Goal: Task Accomplishment & Management: Contribute content

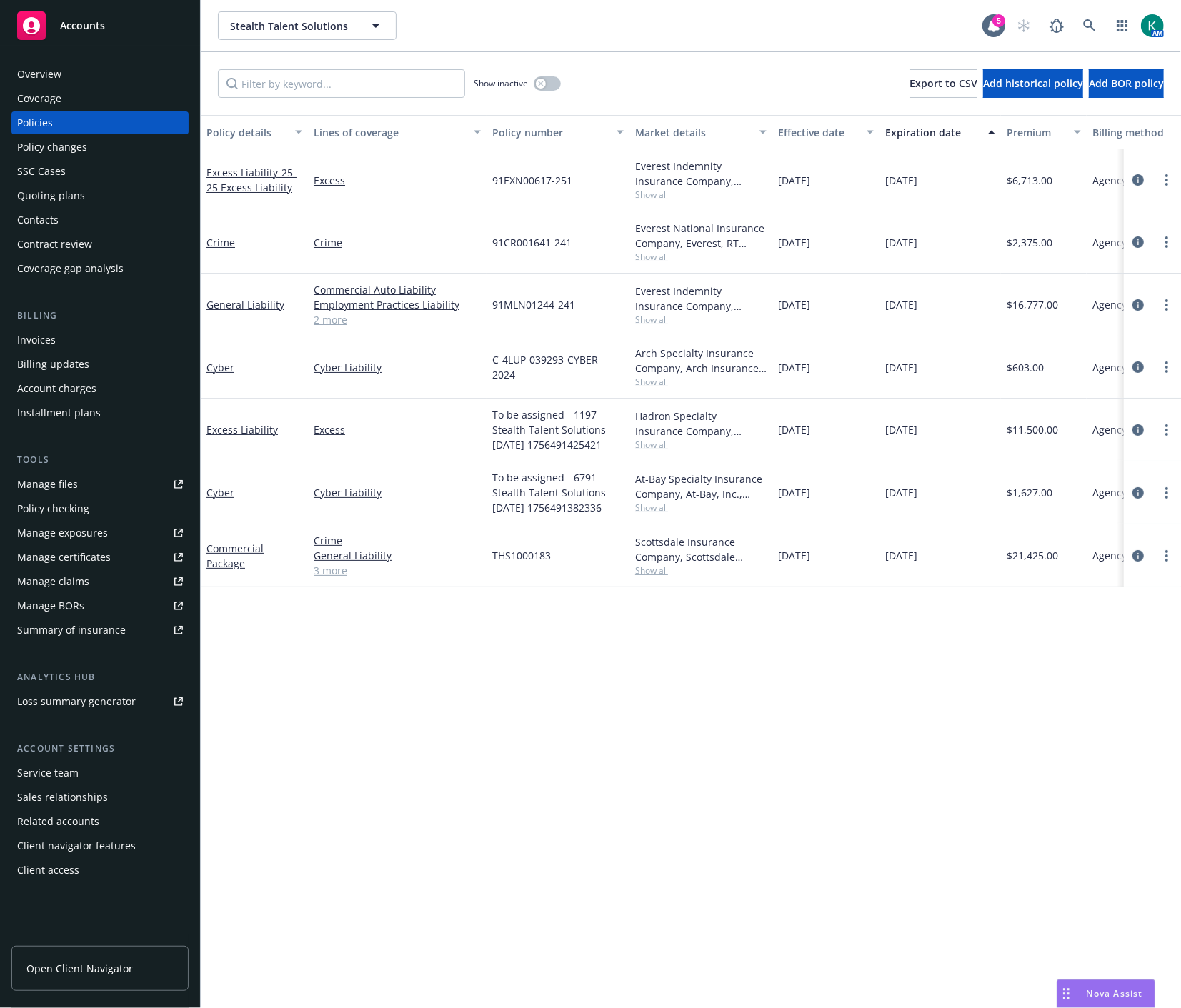
click at [539, 699] on div "Policy details Lines of coverage Policy number Market details Effective date Ex…" at bounding box center [690, 561] width 980 height 893
click at [1168, 500] on link "more" at bounding box center [1167, 493] width 17 height 17
click at [1089, 688] on link "Copy logging email" at bounding box center [1090, 693] width 168 height 28
click at [52, 490] on div "Manage files" at bounding box center [47, 484] width 61 height 23
click at [1145, 553] on link "circleInformation" at bounding box center [1138, 556] width 17 height 17
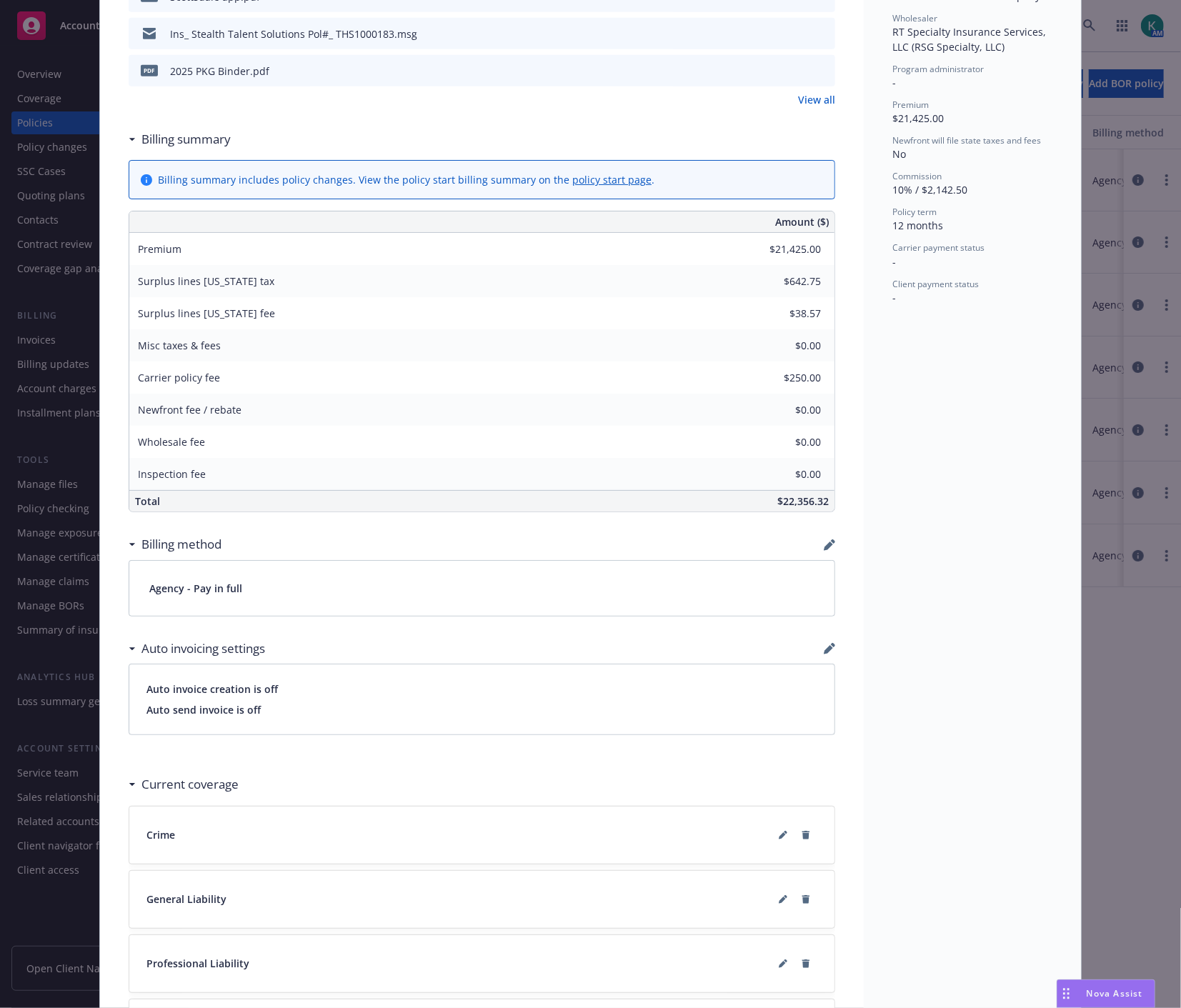
scroll to position [634, 0]
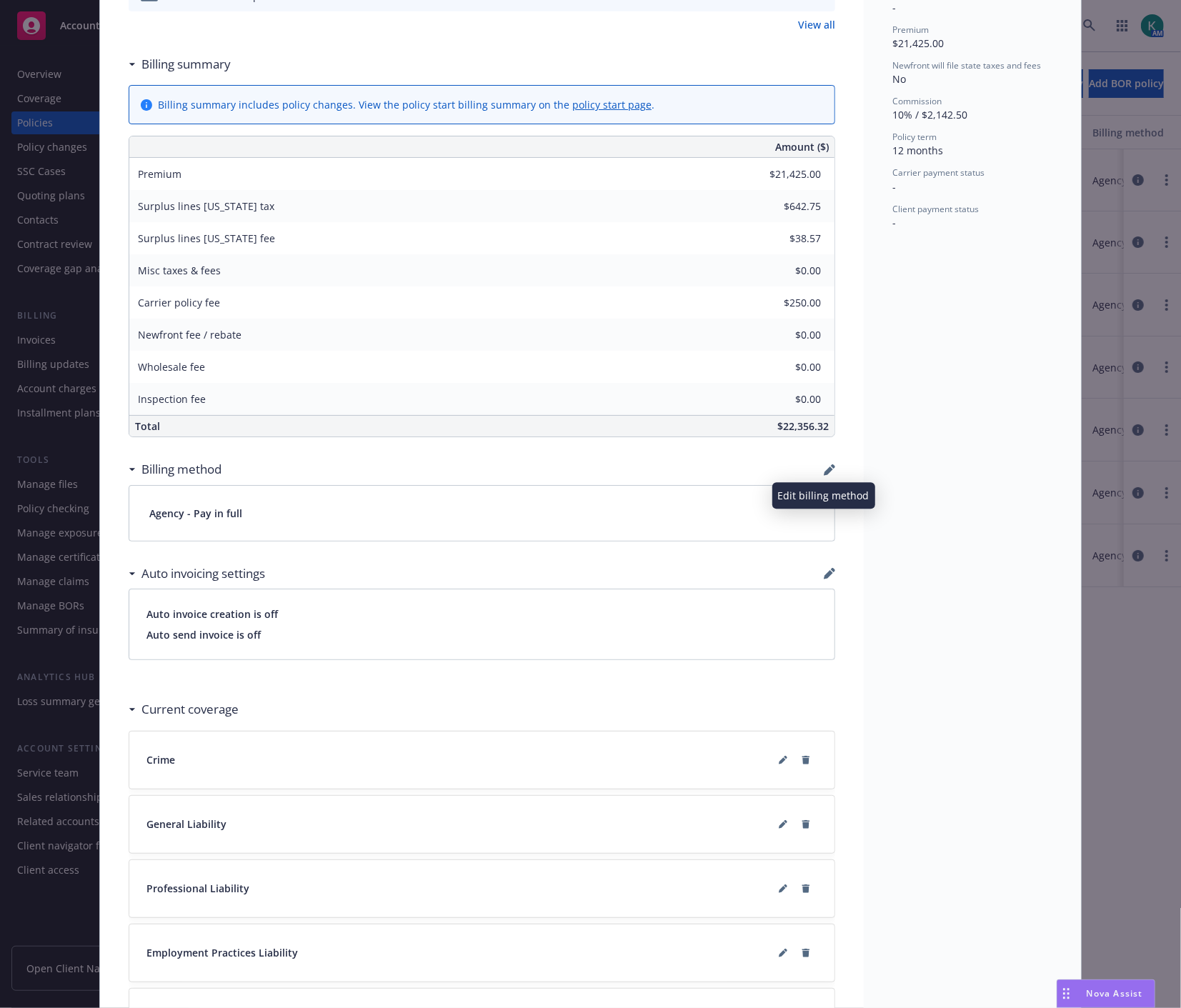
click at [823, 473] on icon "button" at bounding box center [828, 471] width 9 height 9
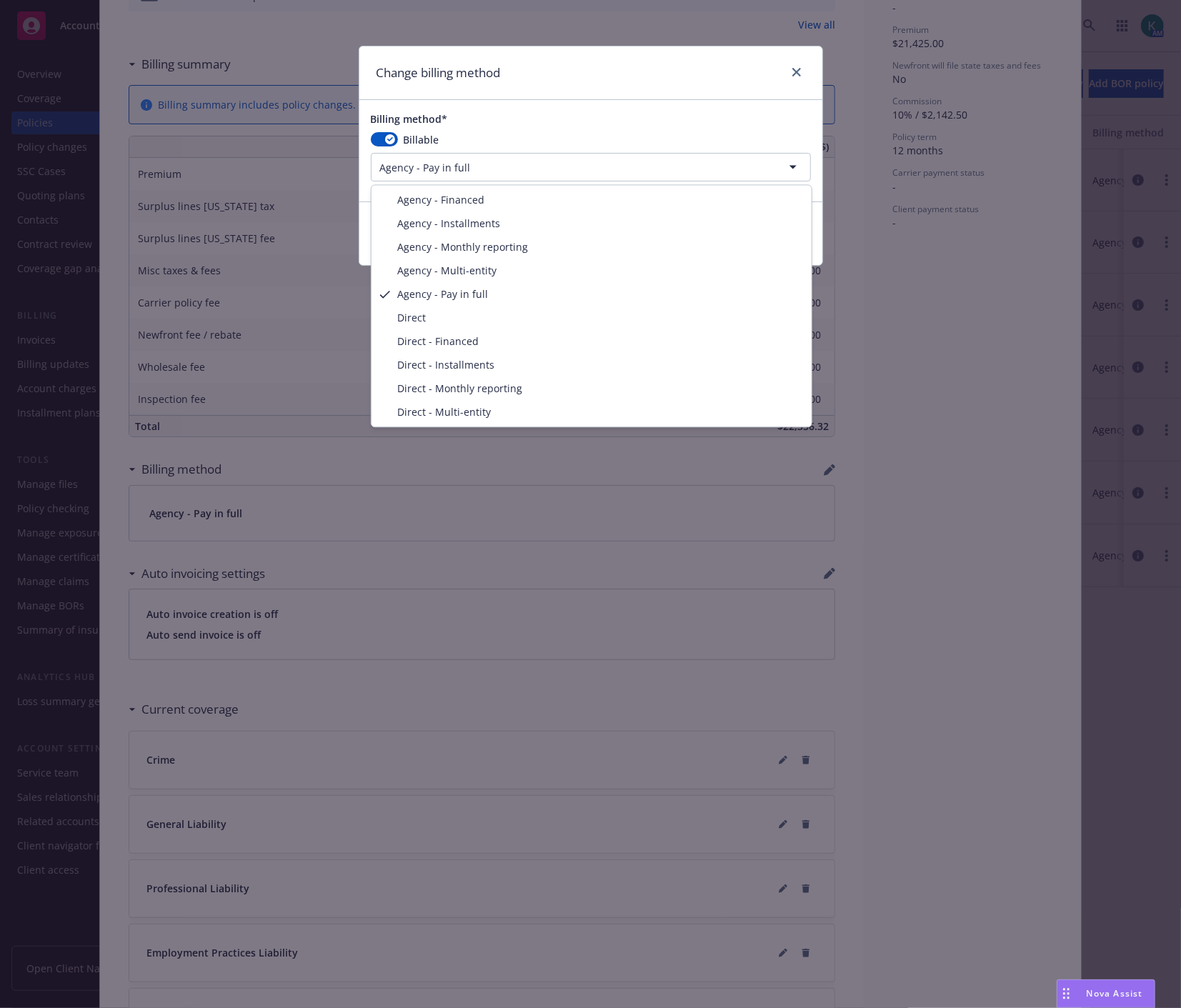
click at [531, 167] on html "Accounts Overview Coverage Policies Policy changes SSC Cases Quoting plans Cont…" at bounding box center [590, 504] width 1181 height 1008
select select "AGENCY_FINANCED"
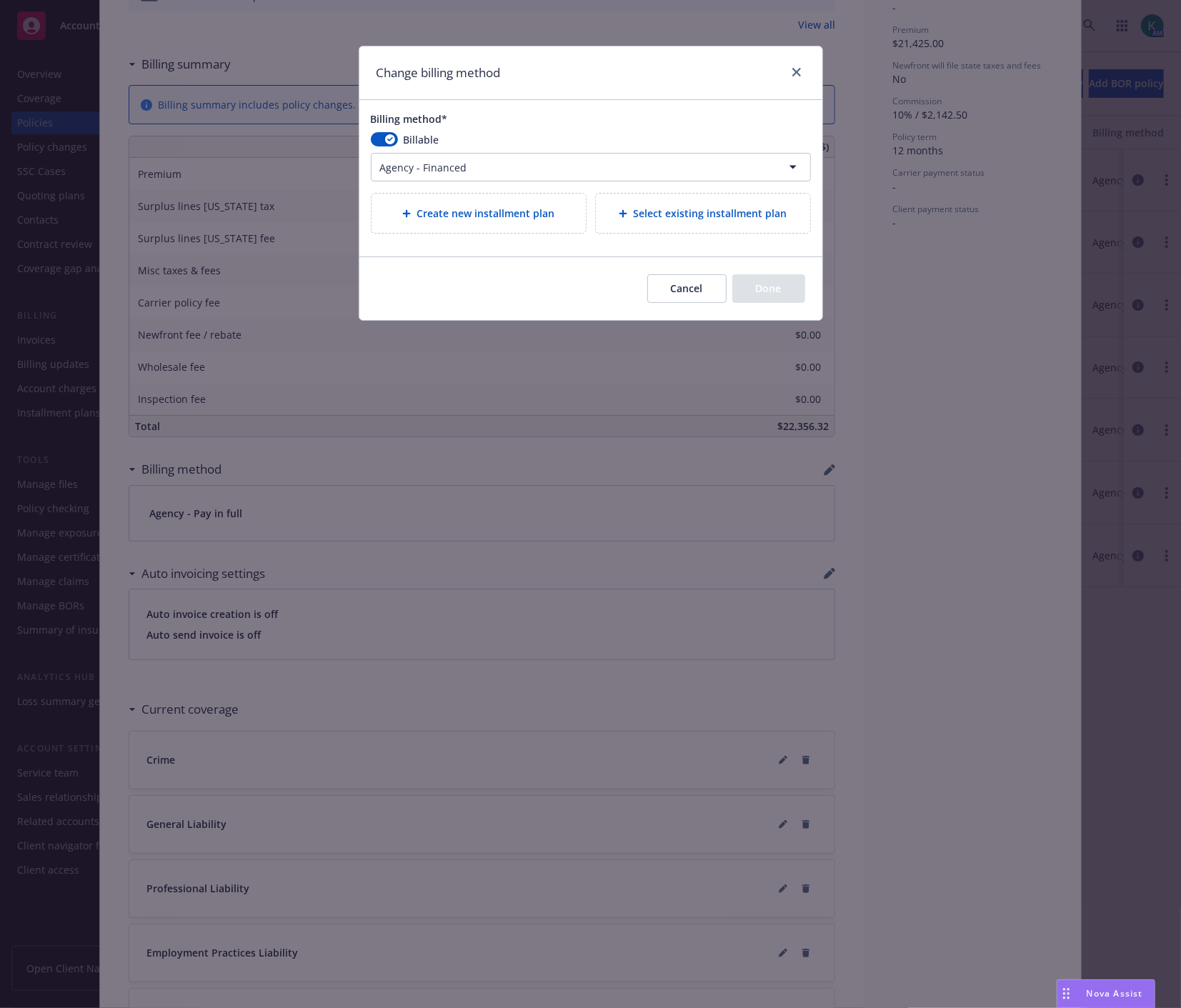
click at [517, 204] on div "Create new installment plan" at bounding box center [478, 213] width 214 height 39
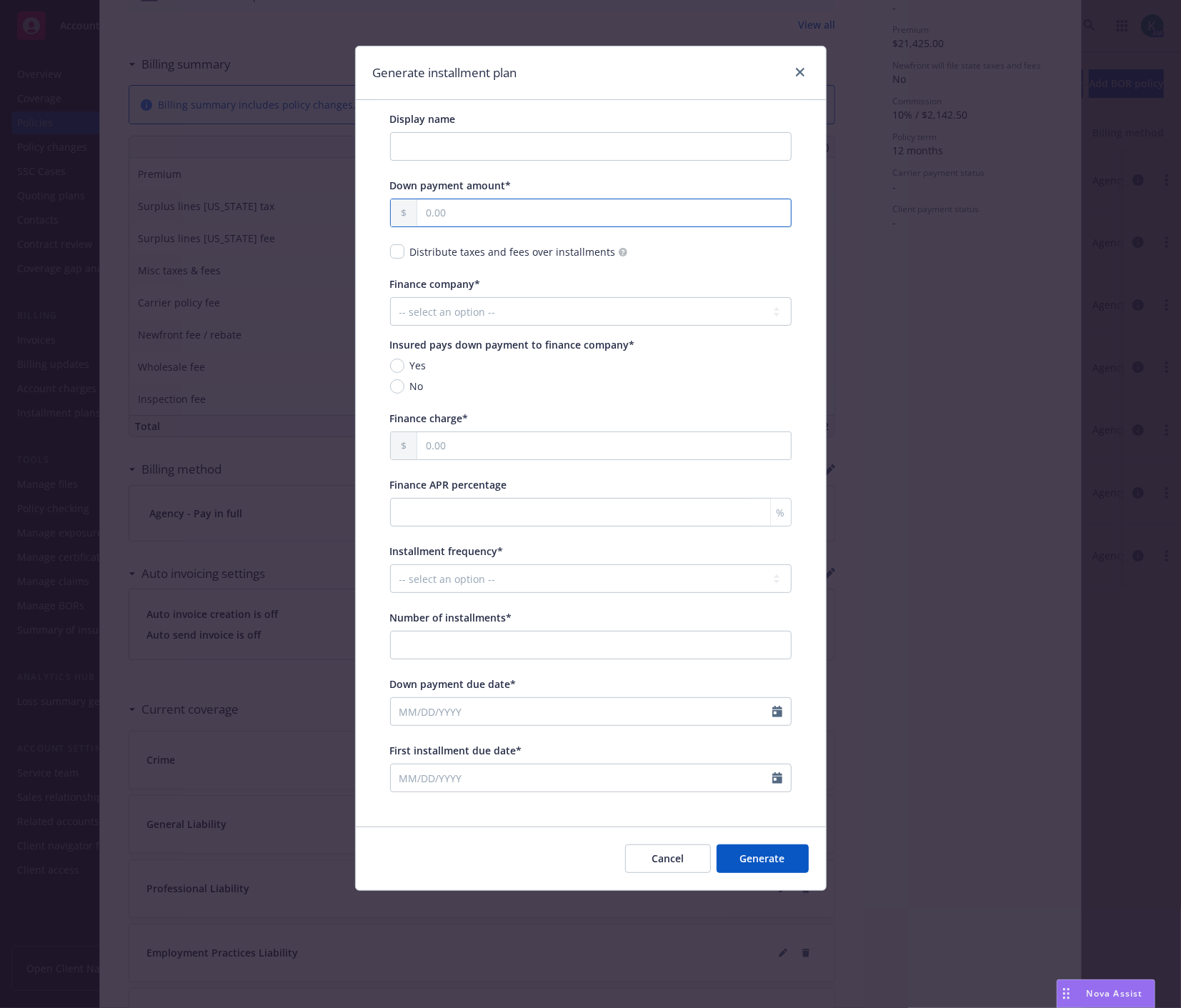
click at [448, 215] on input "text" at bounding box center [603, 212] width 373 height 27
type input "7,931.74"
click at [374, 298] on div "Display name Down payment amount* 7,931.74 Distribute taxes and fees over insta…" at bounding box center [590, 463] width 470 height 726
click at [423, 314] on select "-- select an option -- Imperial Premium Financing Specialists Next Wave First I…" at bounding box center [590, 311] width 401 height 28
select select "Imperial Premium Finance Specialists (IPFS)"
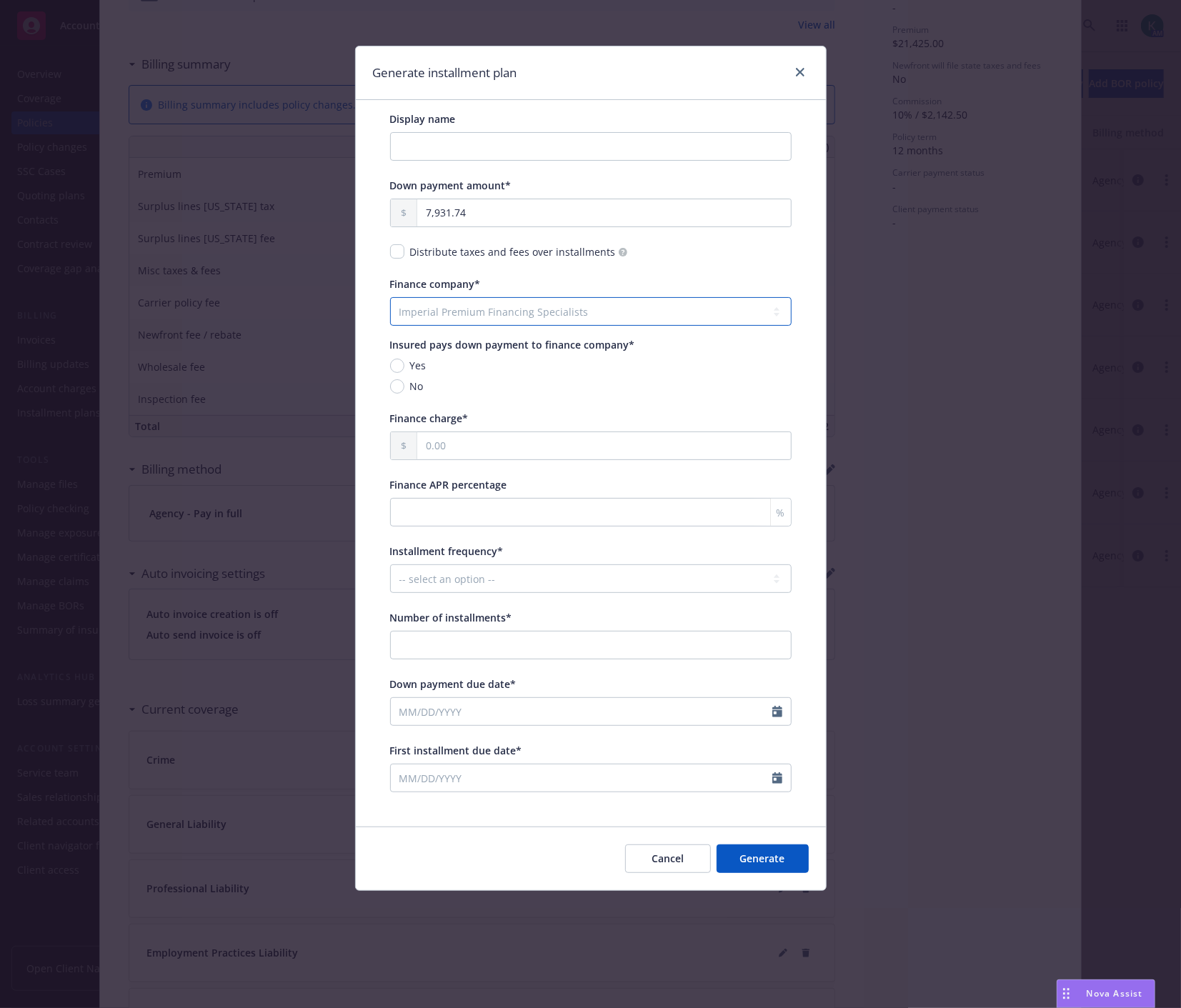
click at [390, 297] on select "-- select an option -- Imperial Premium Financing Specialists Next Wave First I…" at bounding box center [590, 311] width 401 height 28
click at [414, 370] on span "Yes" at bounding box center [418, 365] width 17 height 15
click at [404, 370] on input "Yes" at bounding box center [397, 365] width 14 height 14
radio input "true"
click at [454, 451] on input "text" at bounding box center [603, 445] width 373 height 27
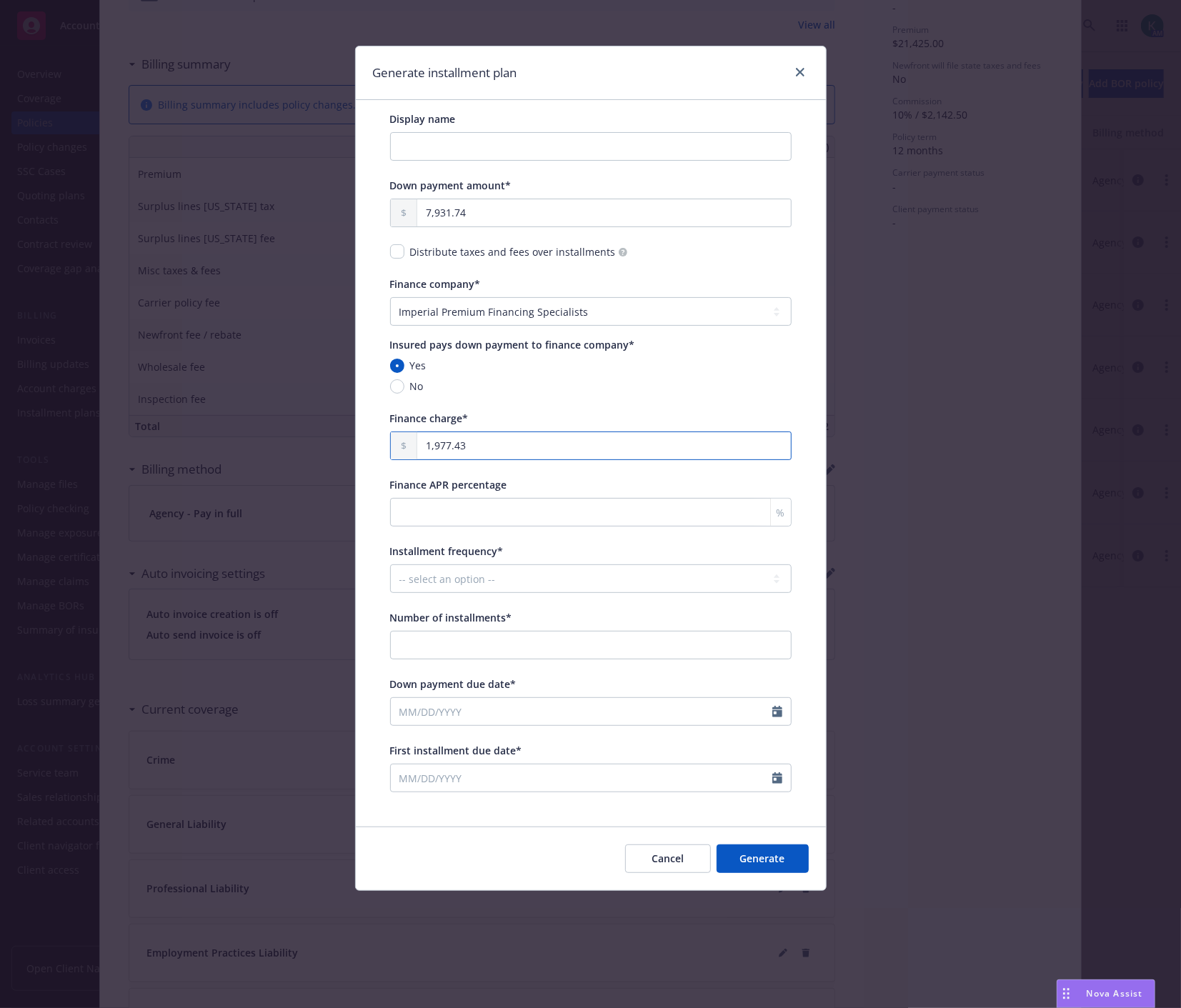
type input "1,977.43"
click at [450, 522] on input "Finance APR percentage" at bounding box center [590, 512] width 401 height 28
type input "14.850"
click at [460, 583] on select "-- select an option -- Monthly Quarterly Bimonthly Semiannually Annually" at bounding box center [590, 579] width 401 height 28
select select "MONTHLY"
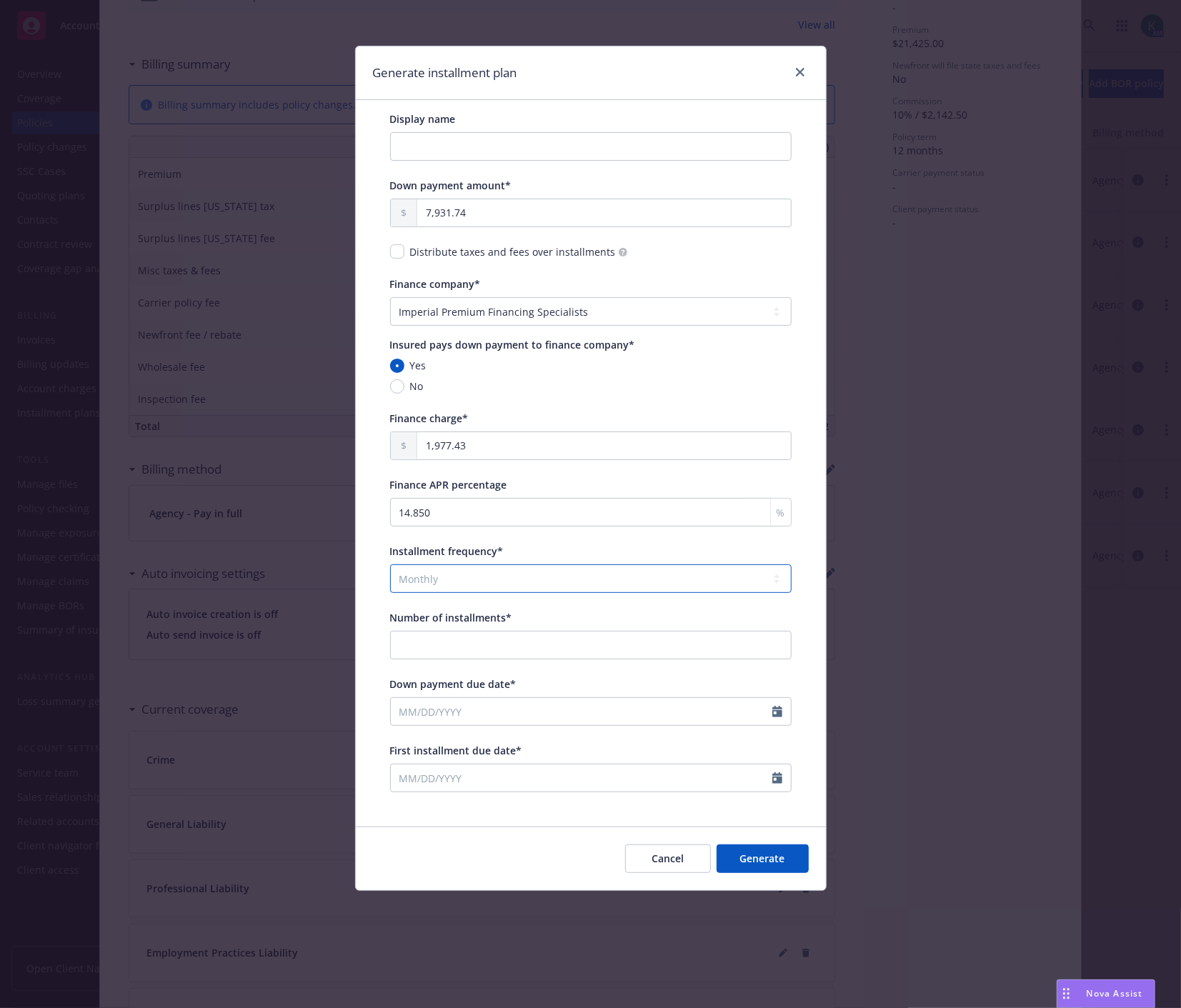
click at [390, 564] on select "-- select an option -- Monthly Quarterly Bimonthly Semiannually Annually" at bounding box center [590, 579] width 401 height 28
click at [454, 642] on input "Number of installments*" at bounding box center [590, 645] width 401 height 28
type input "10"
click at [769, 709] on input "Down payment due date*" at bounding box center [581, 711] width 381 height 27
click at [539, 747] on button "button" at bounding box center [548, 746] width 17 height 17
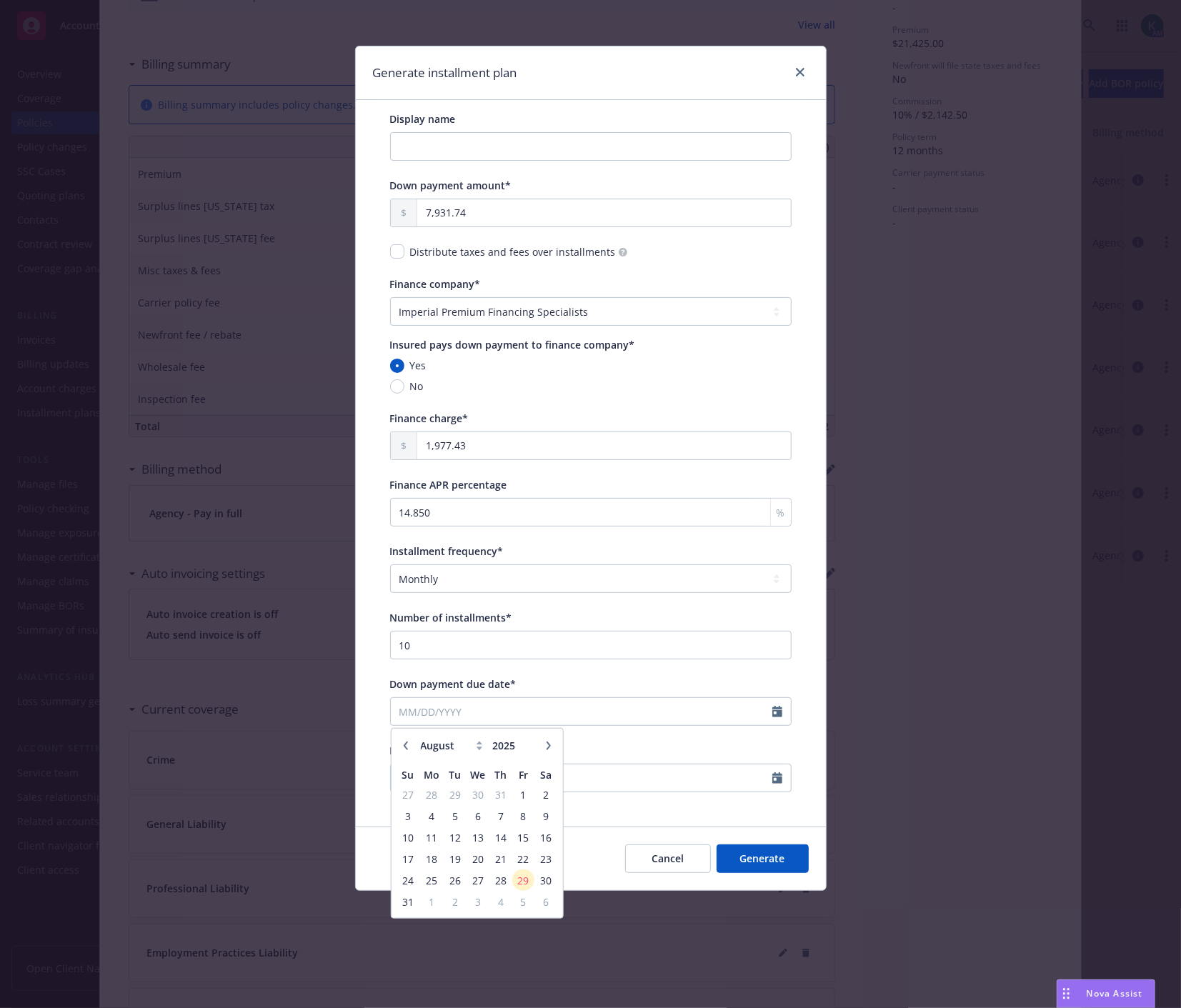
select select "9"
click at [468, 795] on span "3" at bounding box center [478, 794] width 21 height 18
type input "[DATE]"
click at [783, 785] on div at bounding box center [782, 778] width 19 height 27
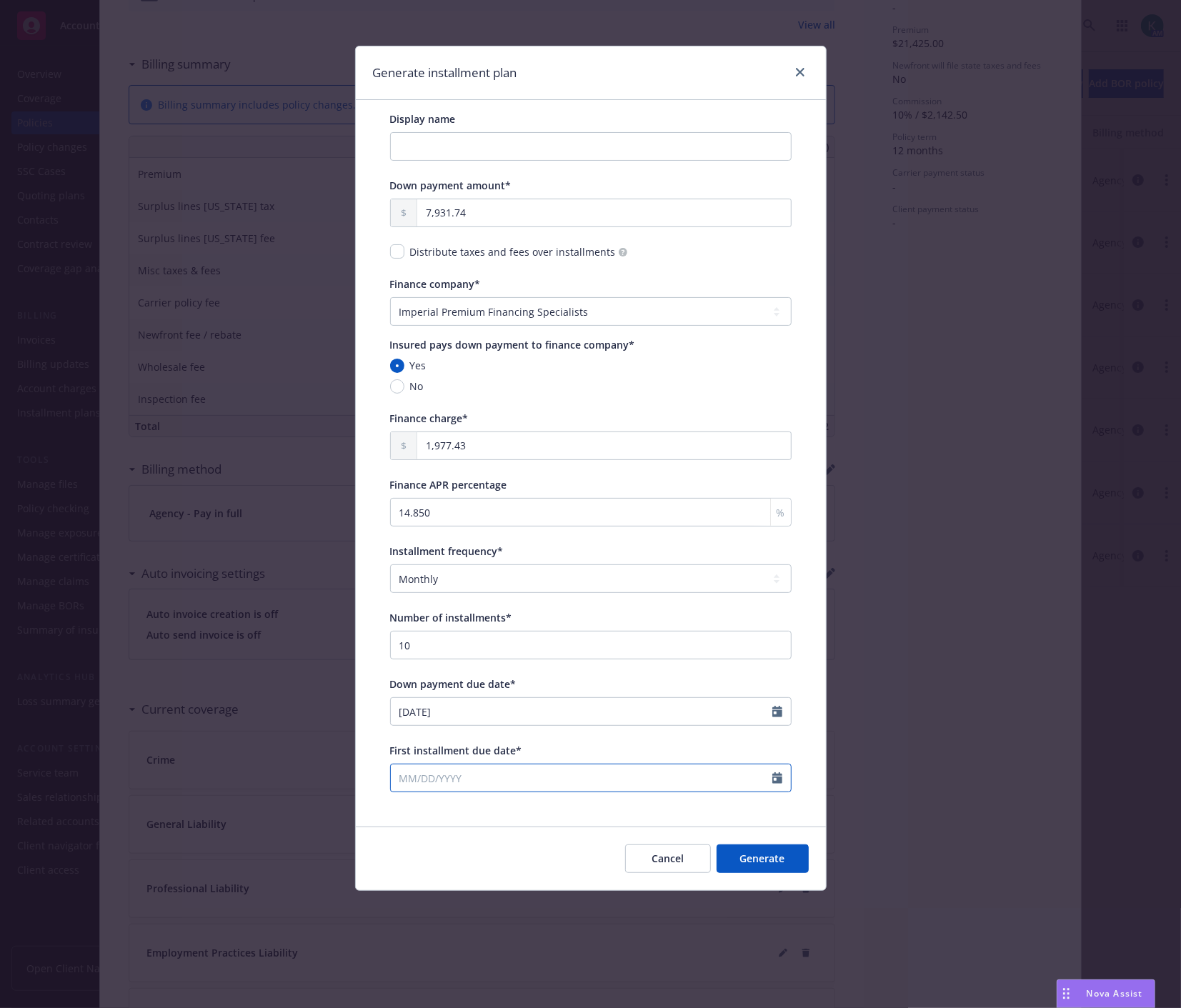
click at [782, 783] on icon "Calendar" at bounding box center [777, 778] width 10 height 11
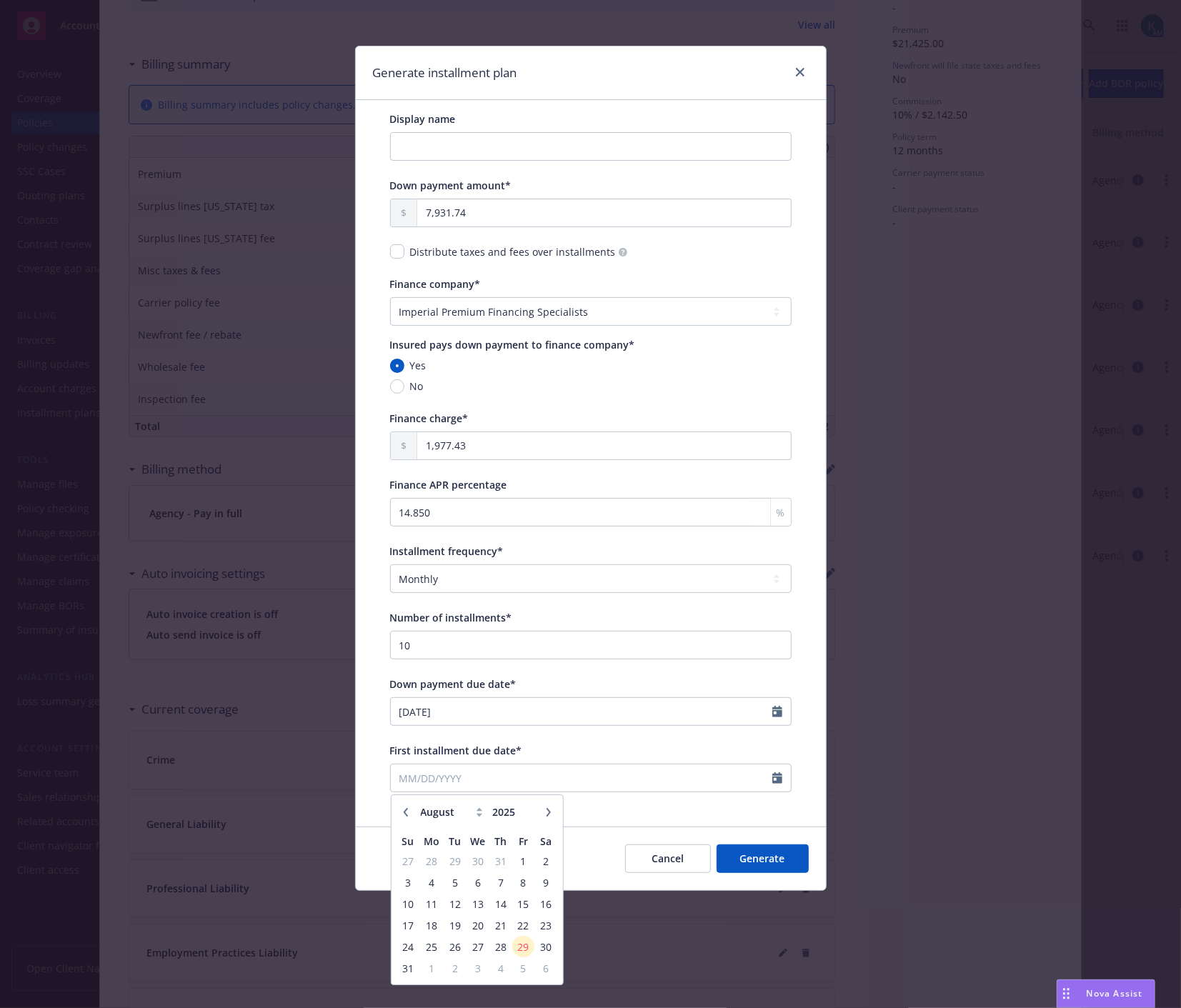
click at [552, 812] on icon "button" at bounding box center [548, 811] width 9 height 9
click at [546, 811] on icon "button" at bounding box center [548, 811] width 9 height 9
select select "10"
click at [522, 865] on span "3" at bounding box center [523, 860] width 19 height 18
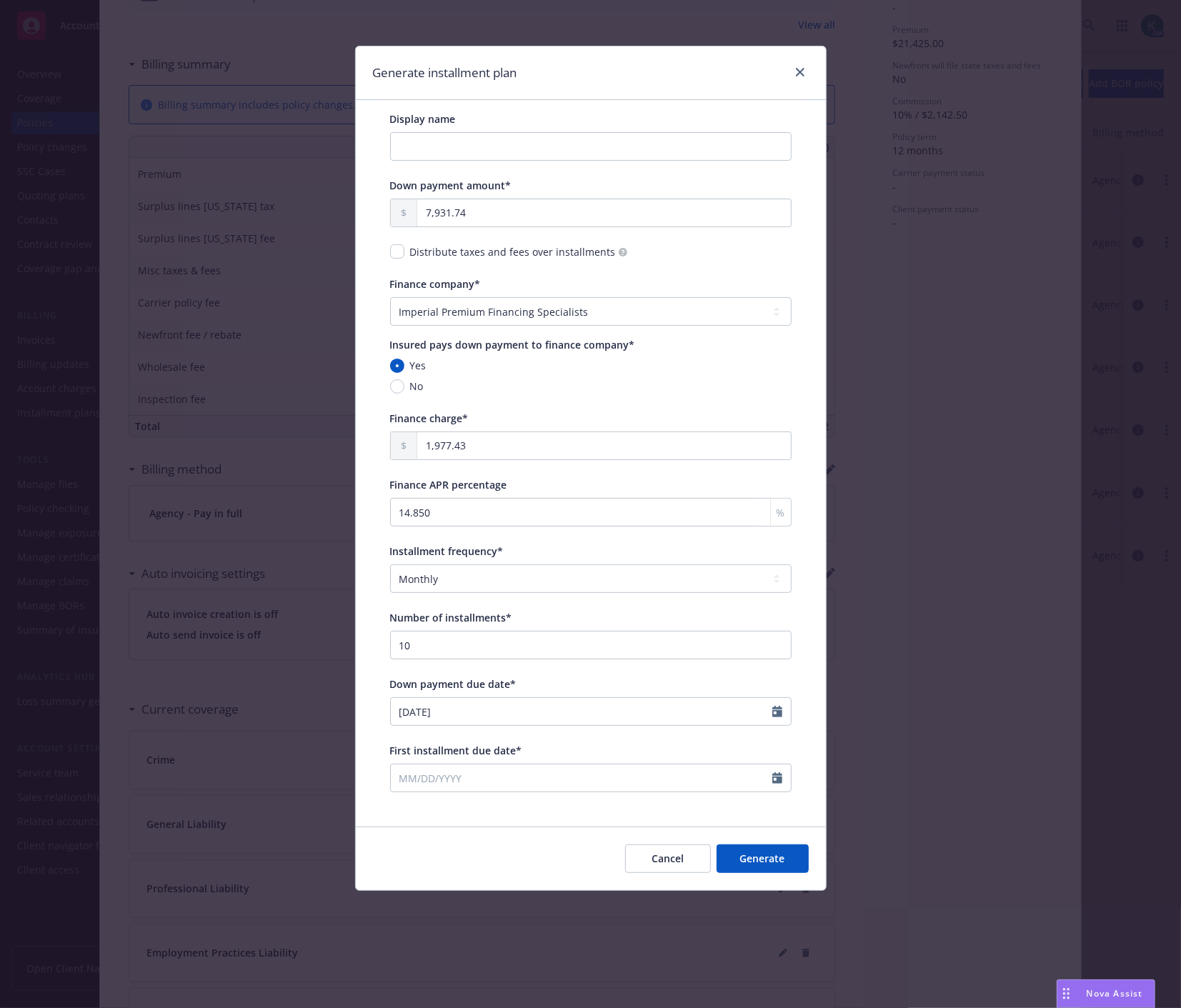
type input "[DATE]"
click at [737, 854] on button "Generate" at bounding box center [763, 858] width 92 height 28
select select "Imperial Premium Finance Specialists (IPFS)"
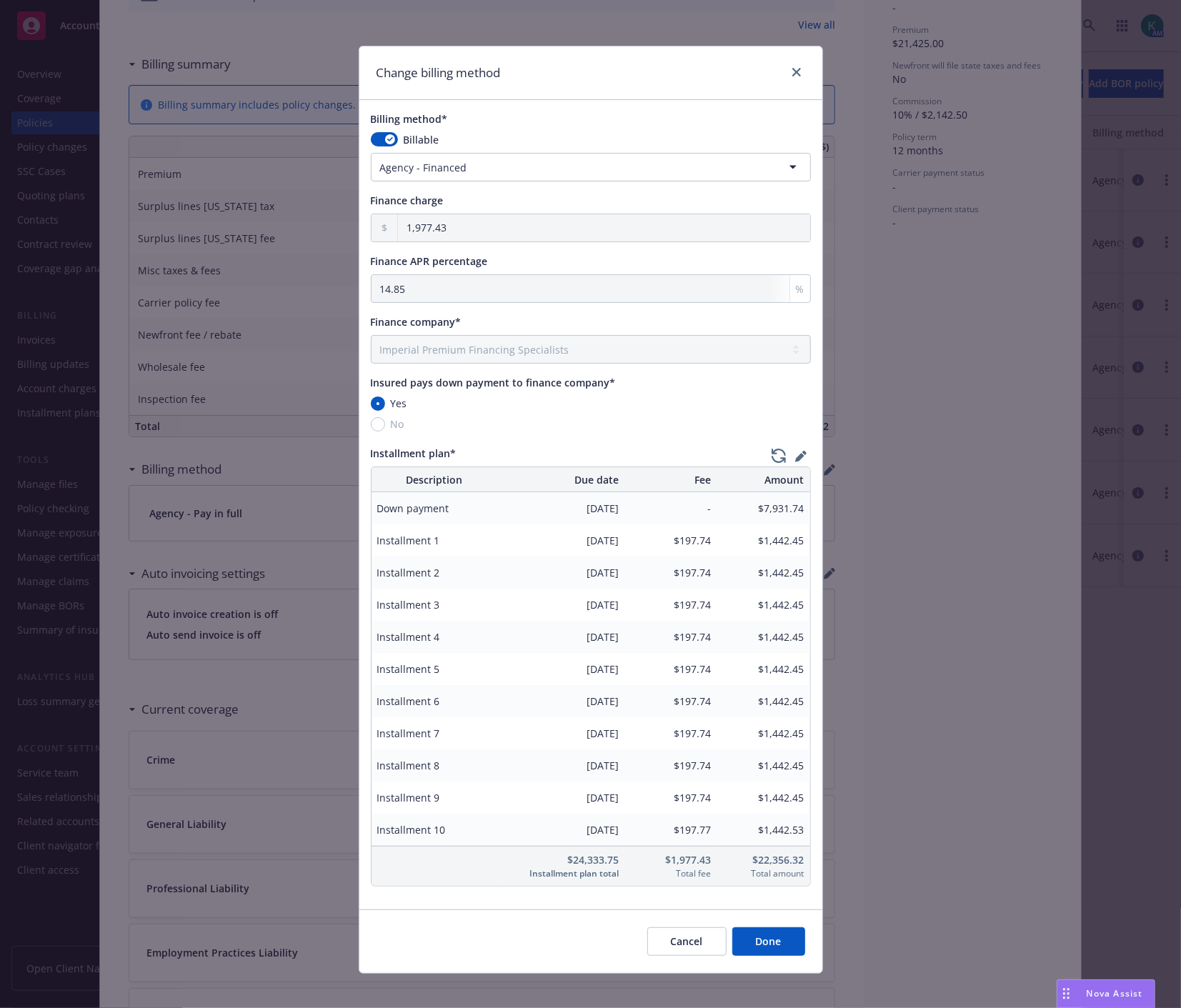
click at [763, 934] on button "Done" at bounding box center [768, 941] width 73 height 28
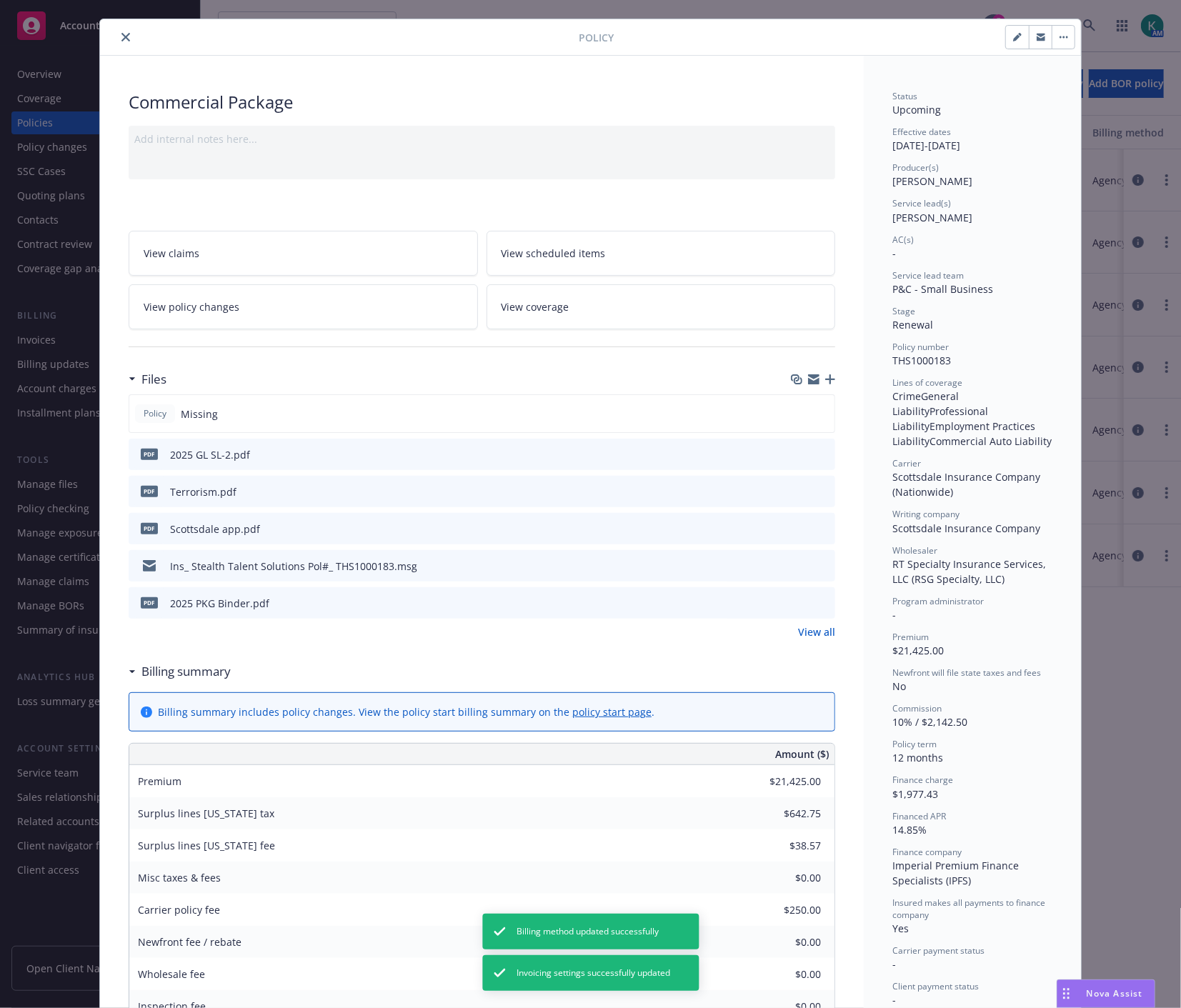
scroll to position [0, 0]
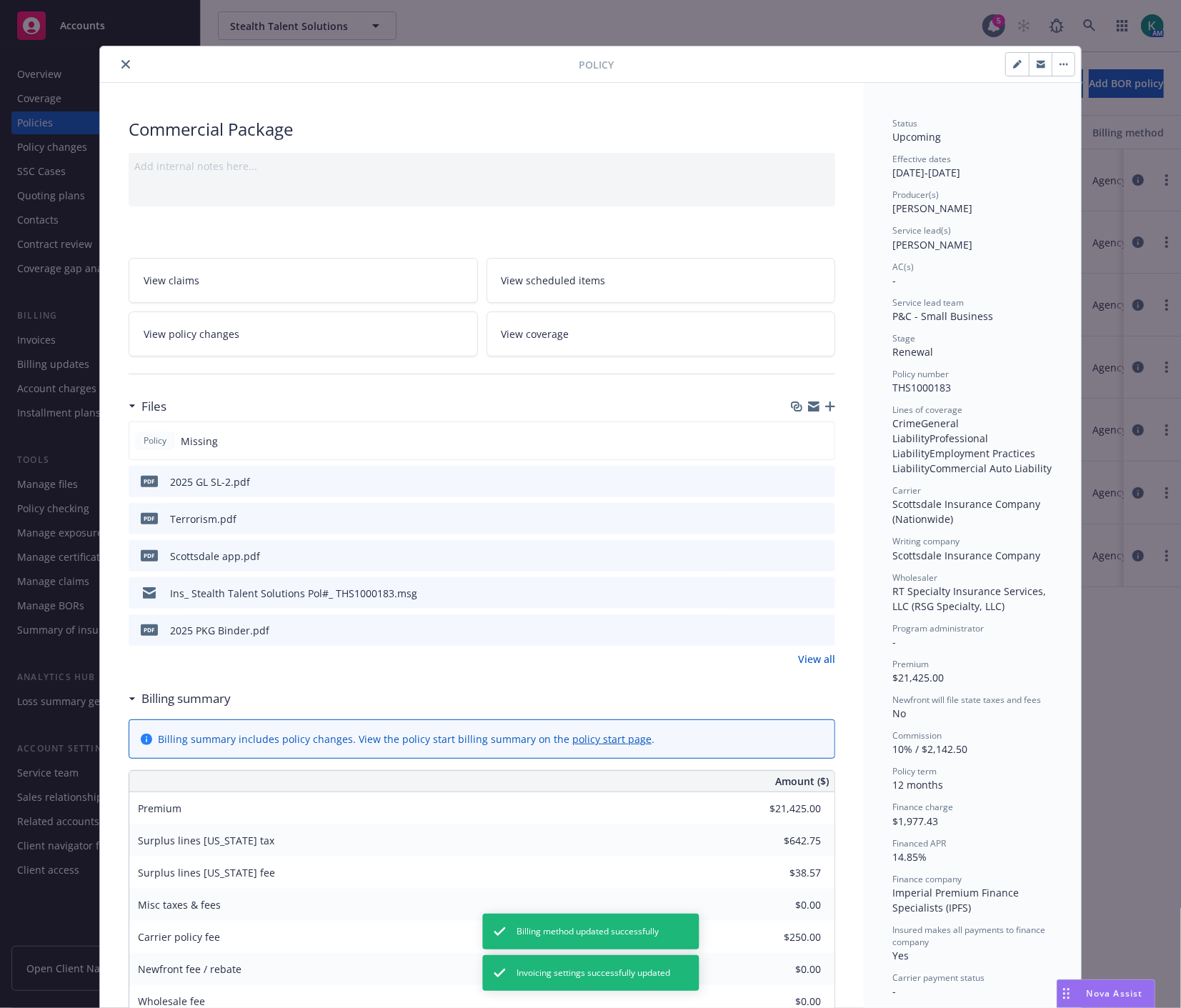
click at [117, 67] on button "close" at bounding box center [126, 65] width 17 height 17
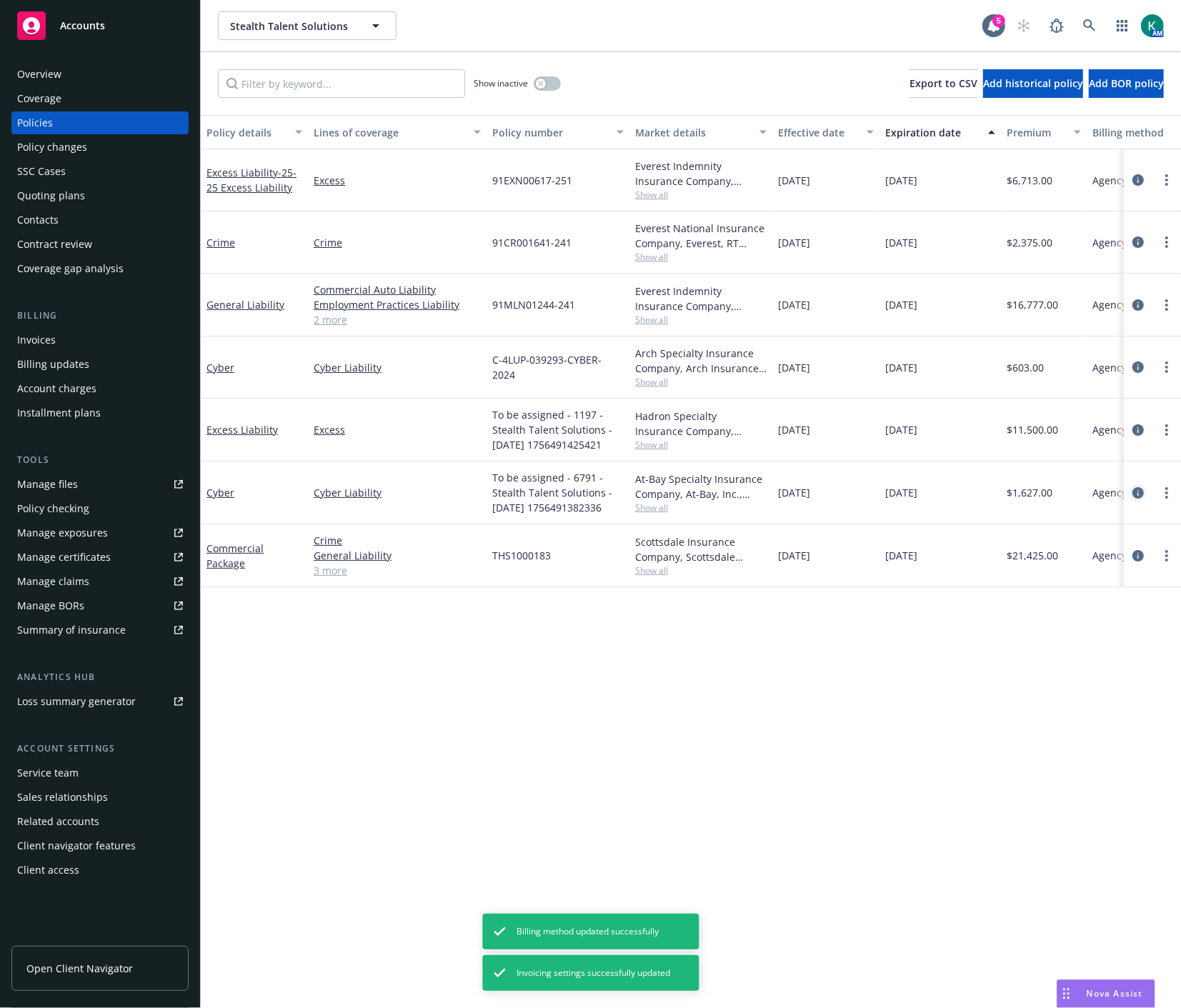
click at [1138, 494] on icon "circleInformation" at bounding box center [1138, 493] width 11 height 11
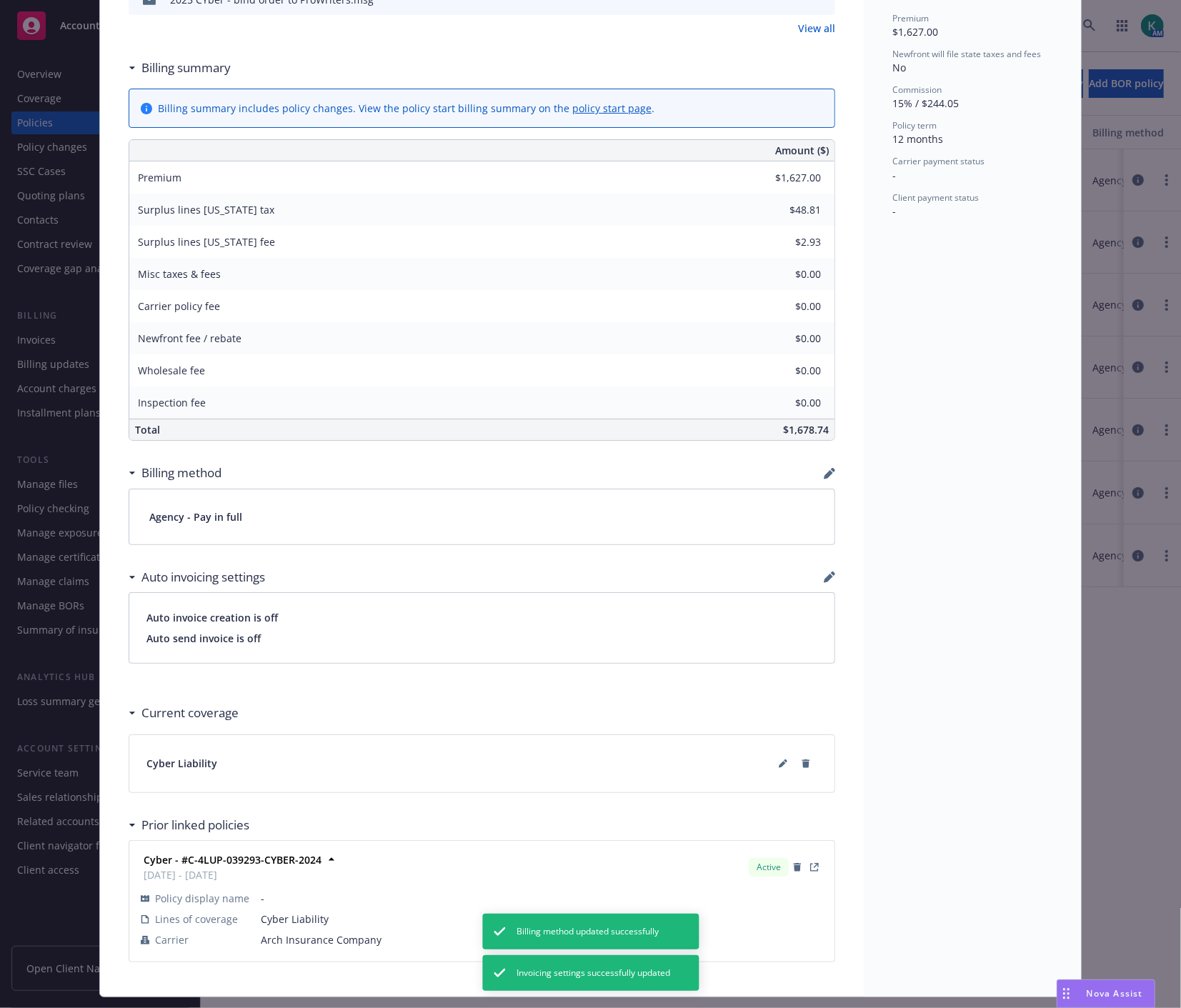
scroll to position [634, 0]
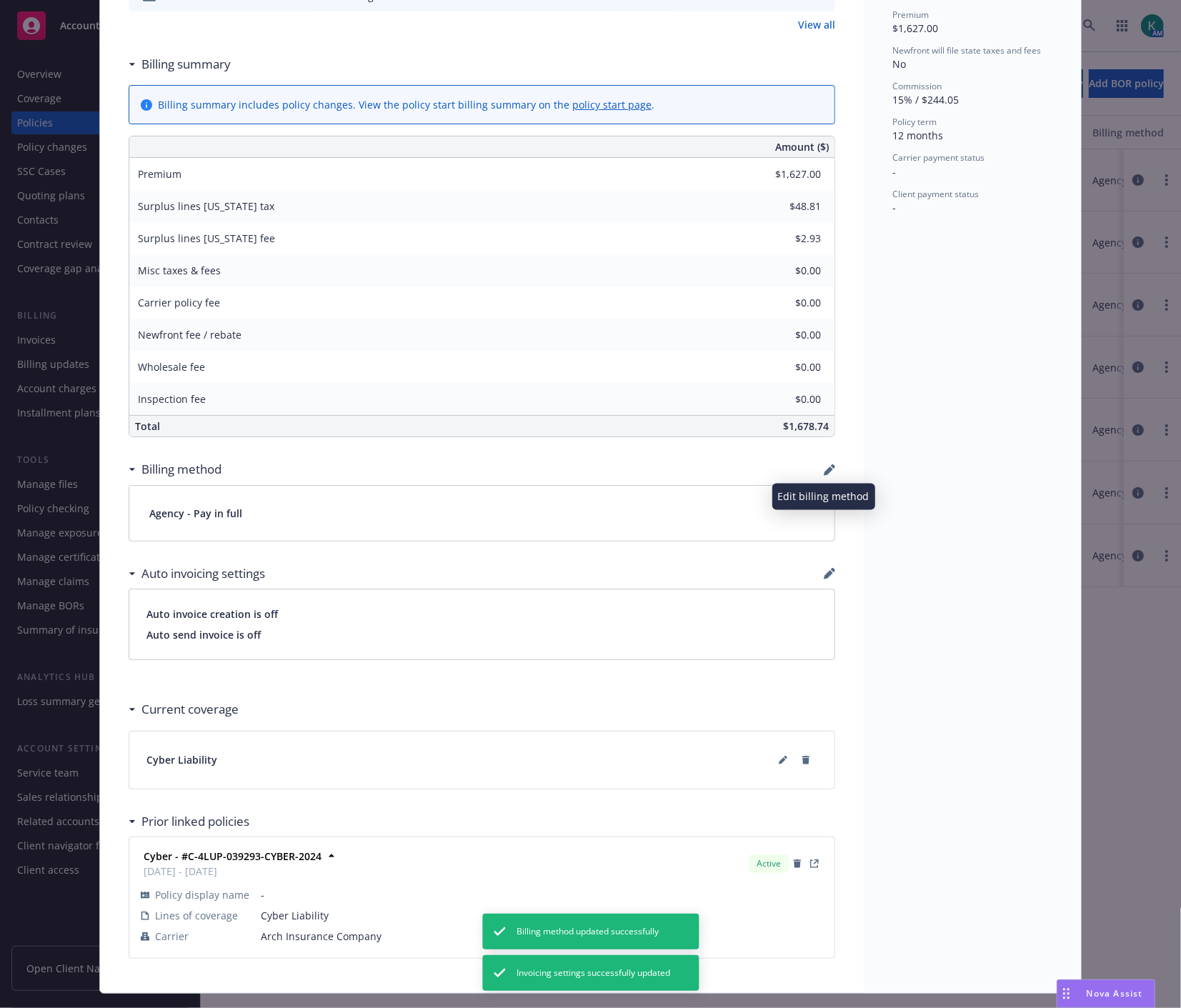
click at [824, 473] on icon "button" at bounding box center [829, 470] width 11 height 11
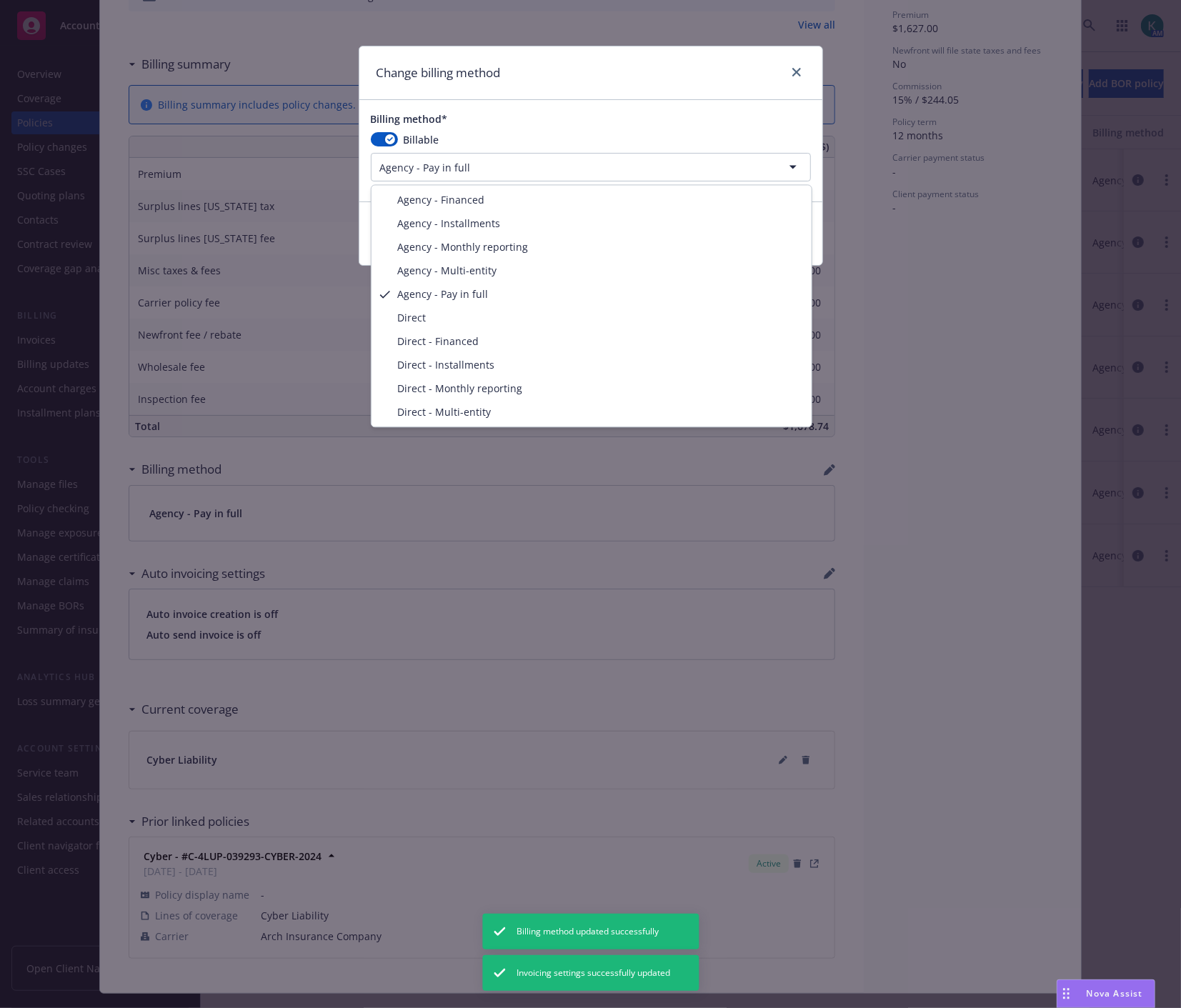
click at [467, 174] on html "Accounts Overview Coverage Policies Policy changes SSC Cases Quoting plans Cont…" at bounding box center [590, 504] width 1181 height 1008
select select "AGENCY_FINANCED"
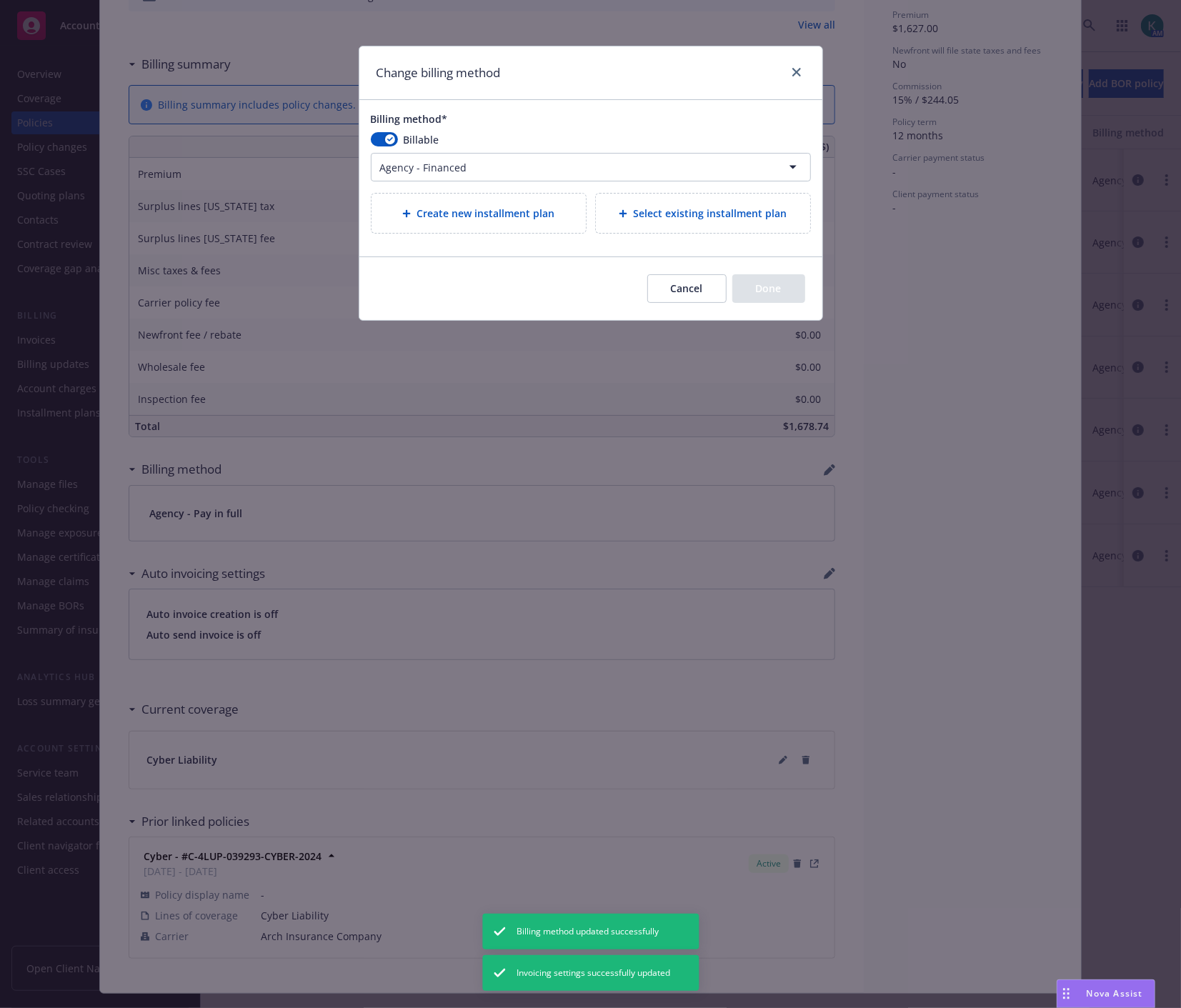
click at [656, 215] on span "Select existing installment plan" at bounding box center [710, 213] width 154 height 15
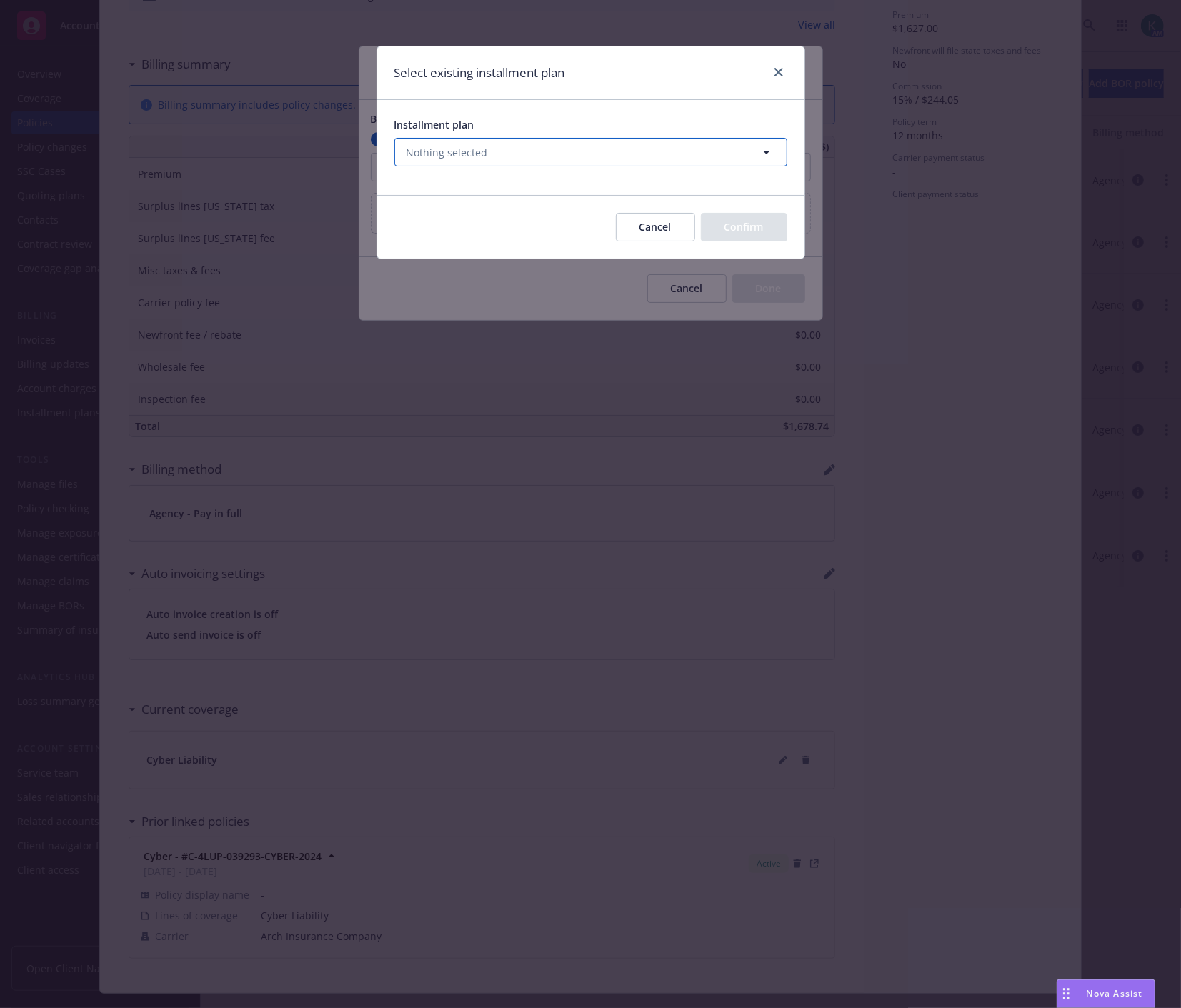
click at [537, 148] on button "Nothing selected" at bounding box center [590, 152] width 393 height 28
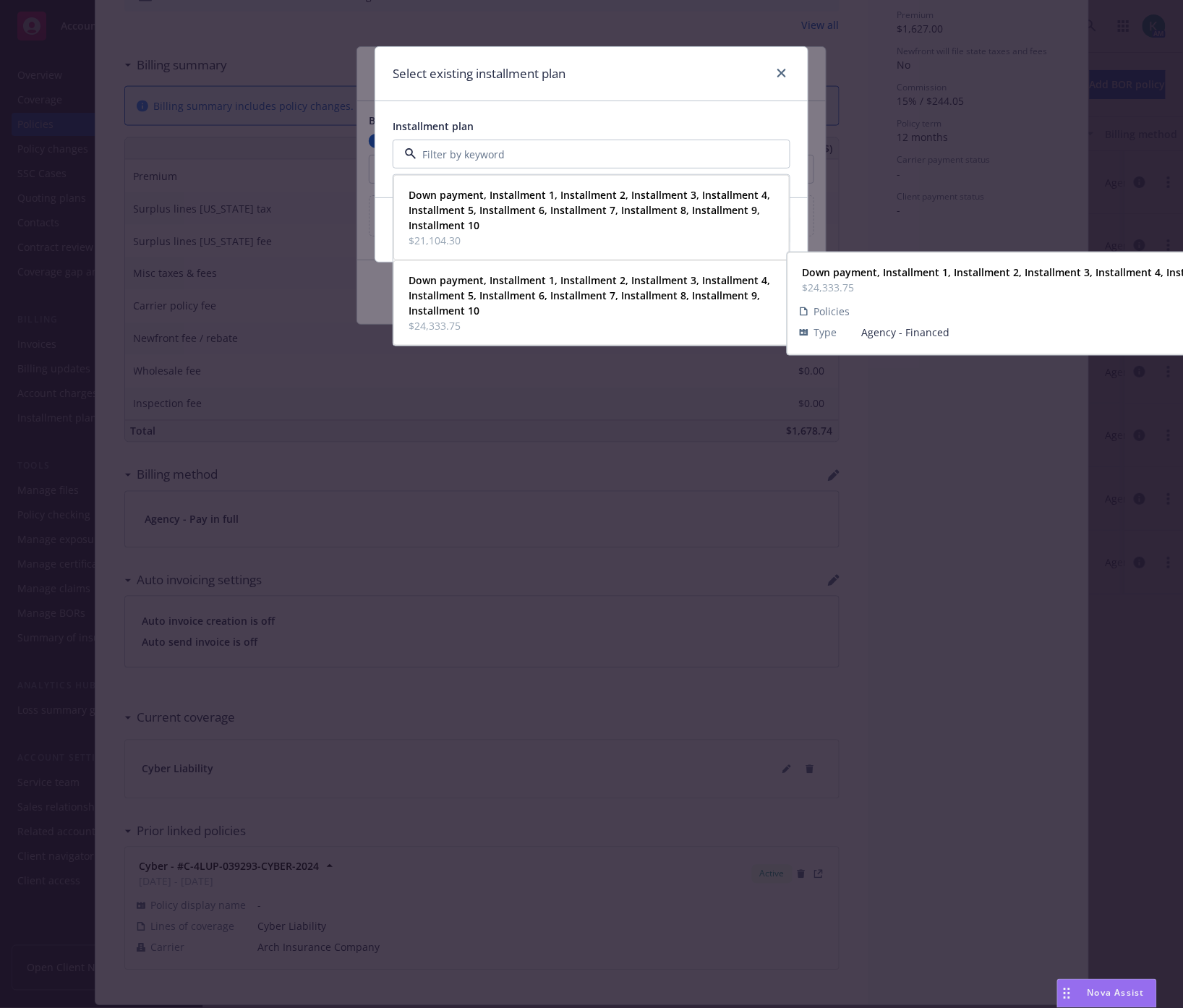
click at [557, 305] on span "Down payment, Installment 1, Installment 2, Installment 3, Installment 4, Insta…" at bounding box center [590, 295] width 363 height 46
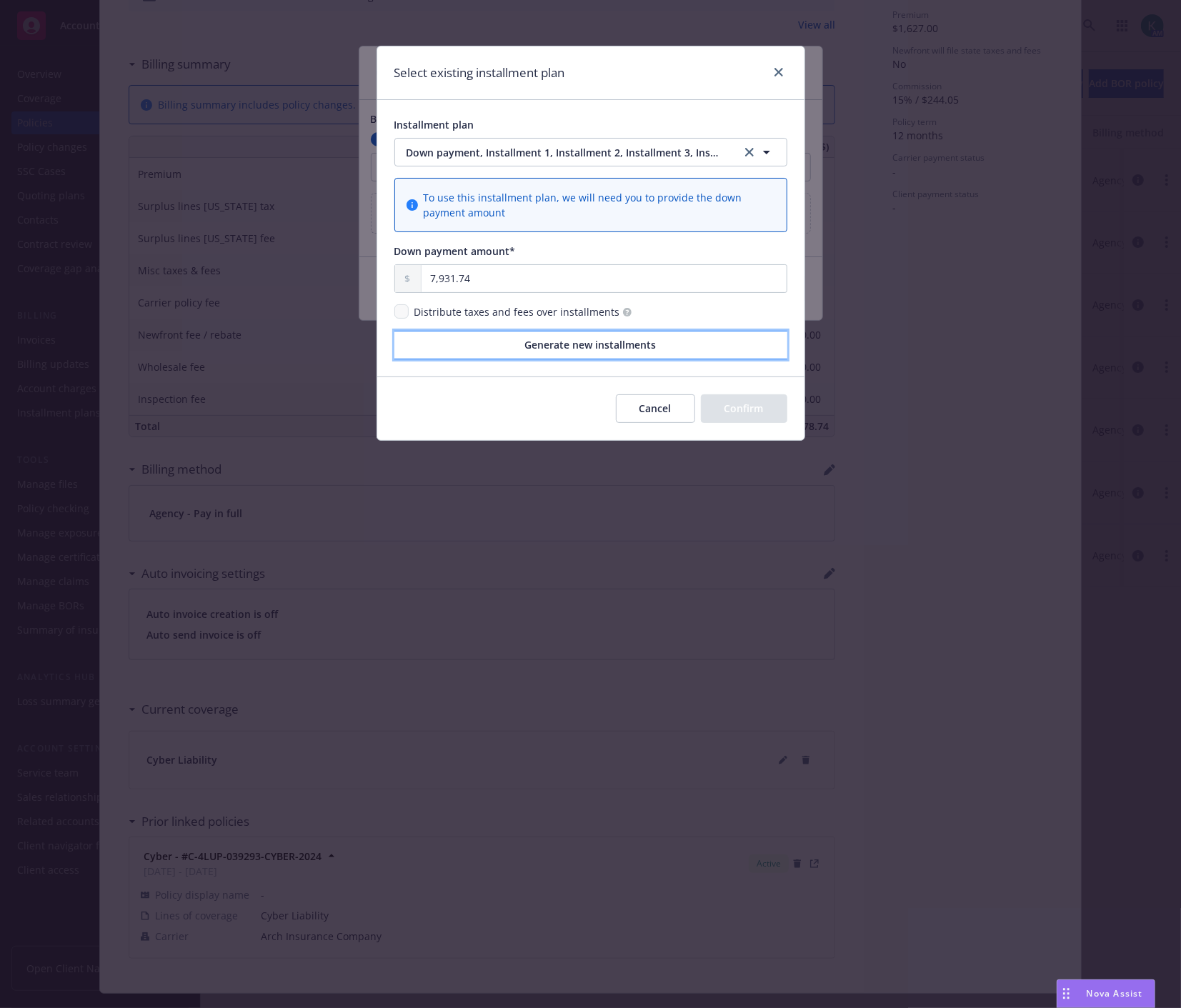
click at [602, 352] on button "Generate new installments" at bounding box center [590, 345] width 393 height 28
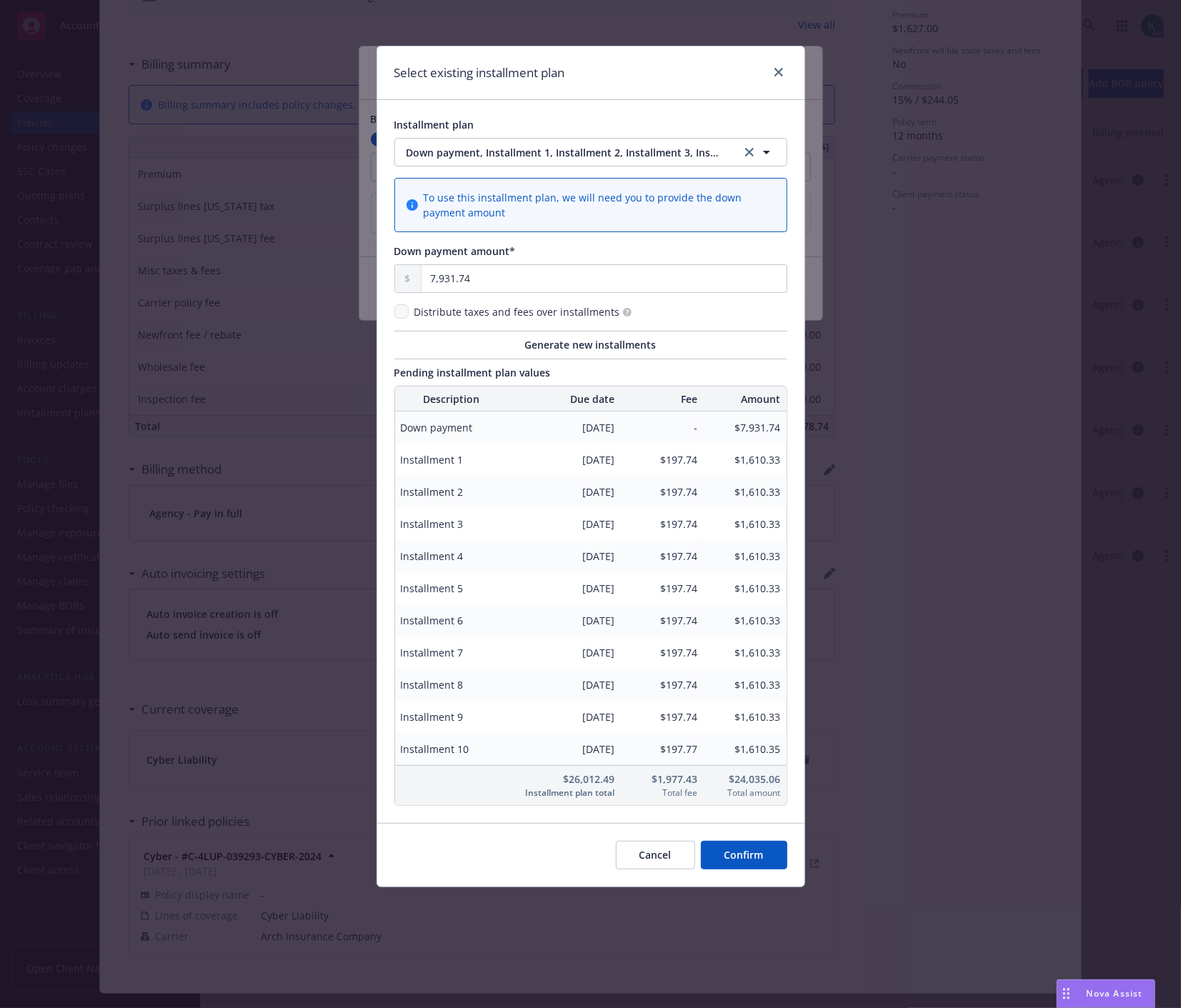
click at [741, 854] on button "Confirm" at bounding box center [744, 855] width 86 height 28
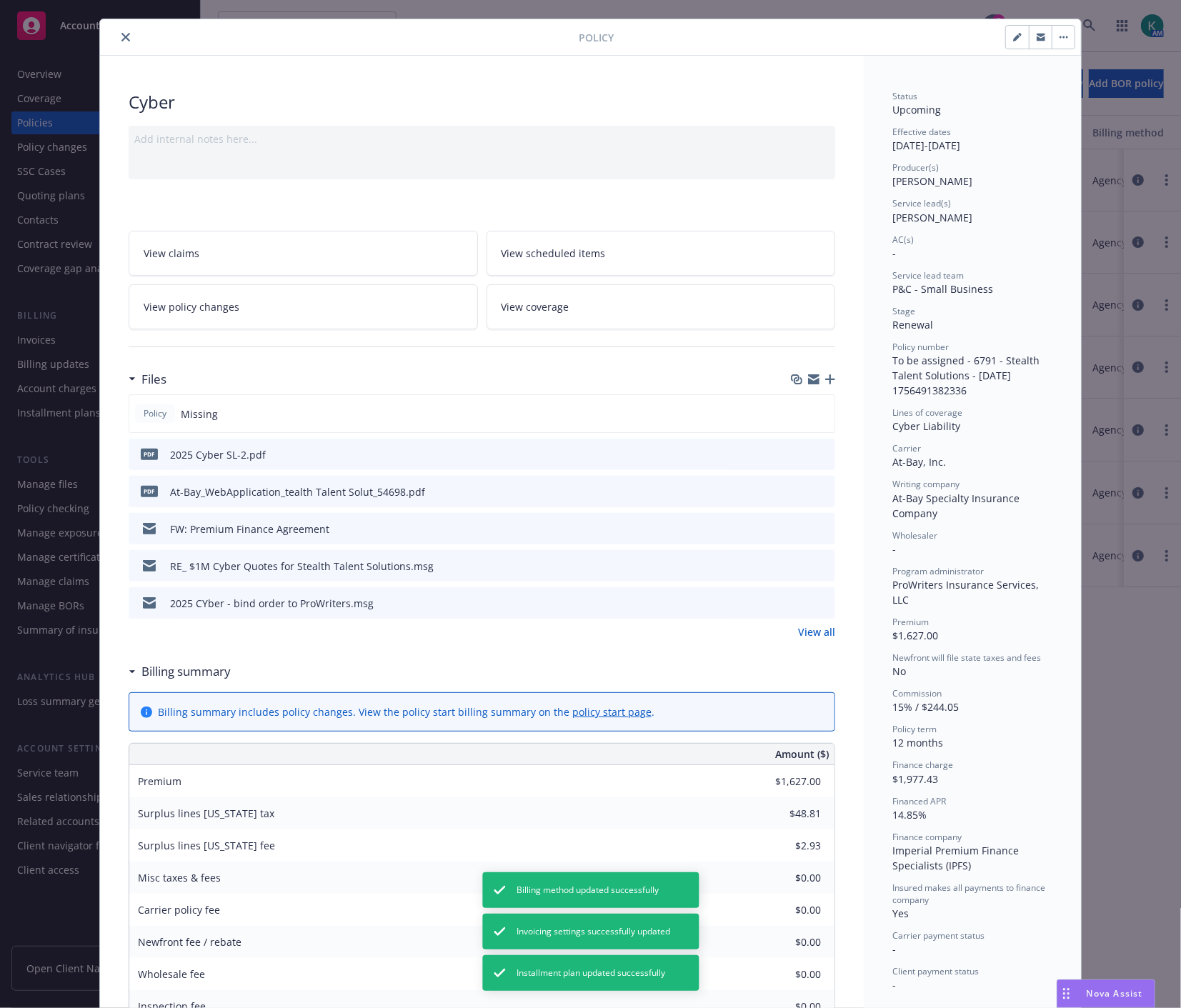
scroll to position [0, 0]
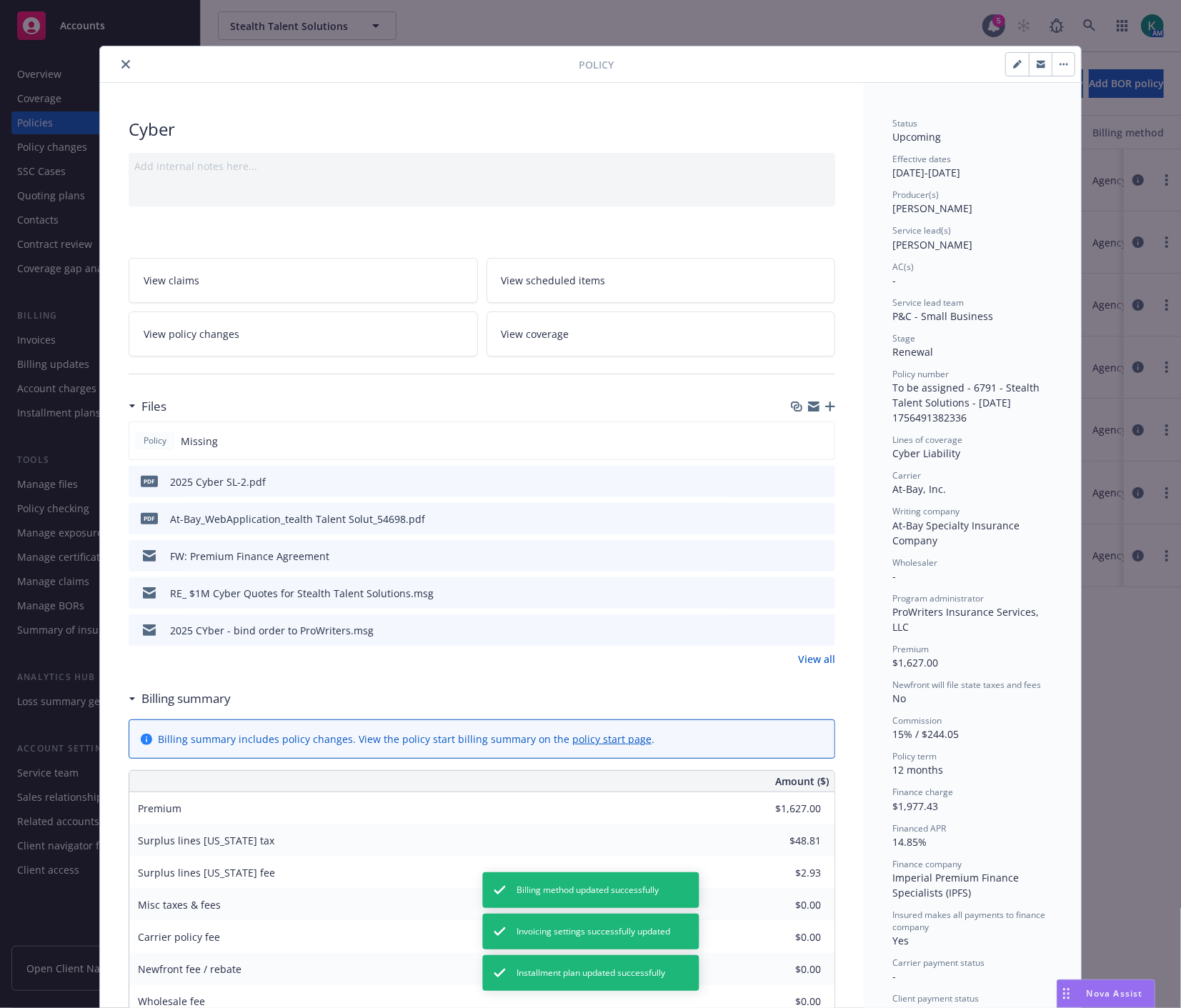
click at [122, 61] on icon "close" at bounding box center [126, 64] width 9 height 9
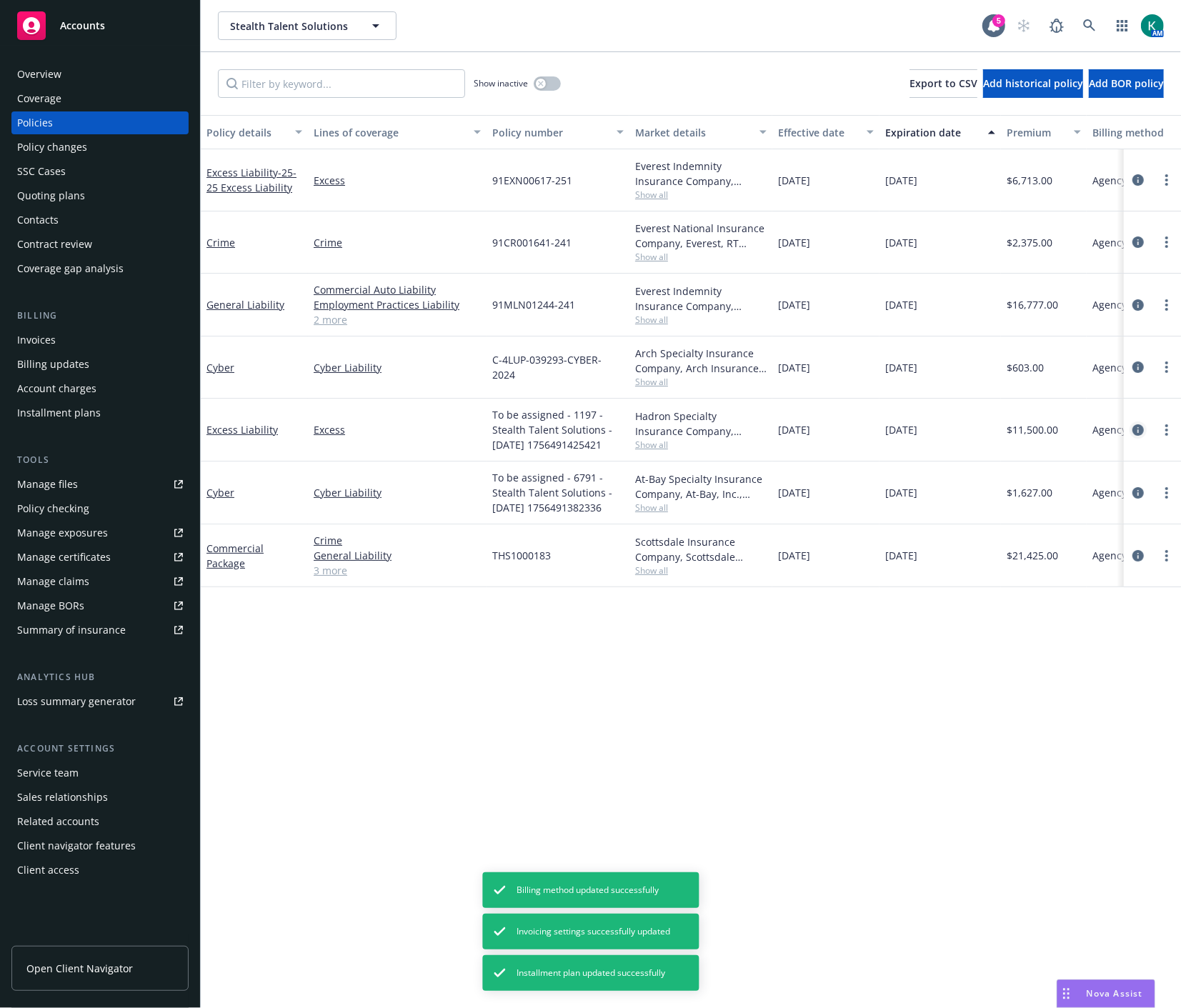
click at [1143, 430] on icon "circleInformation" at bounding box center [1138, 429] width 11 height 11
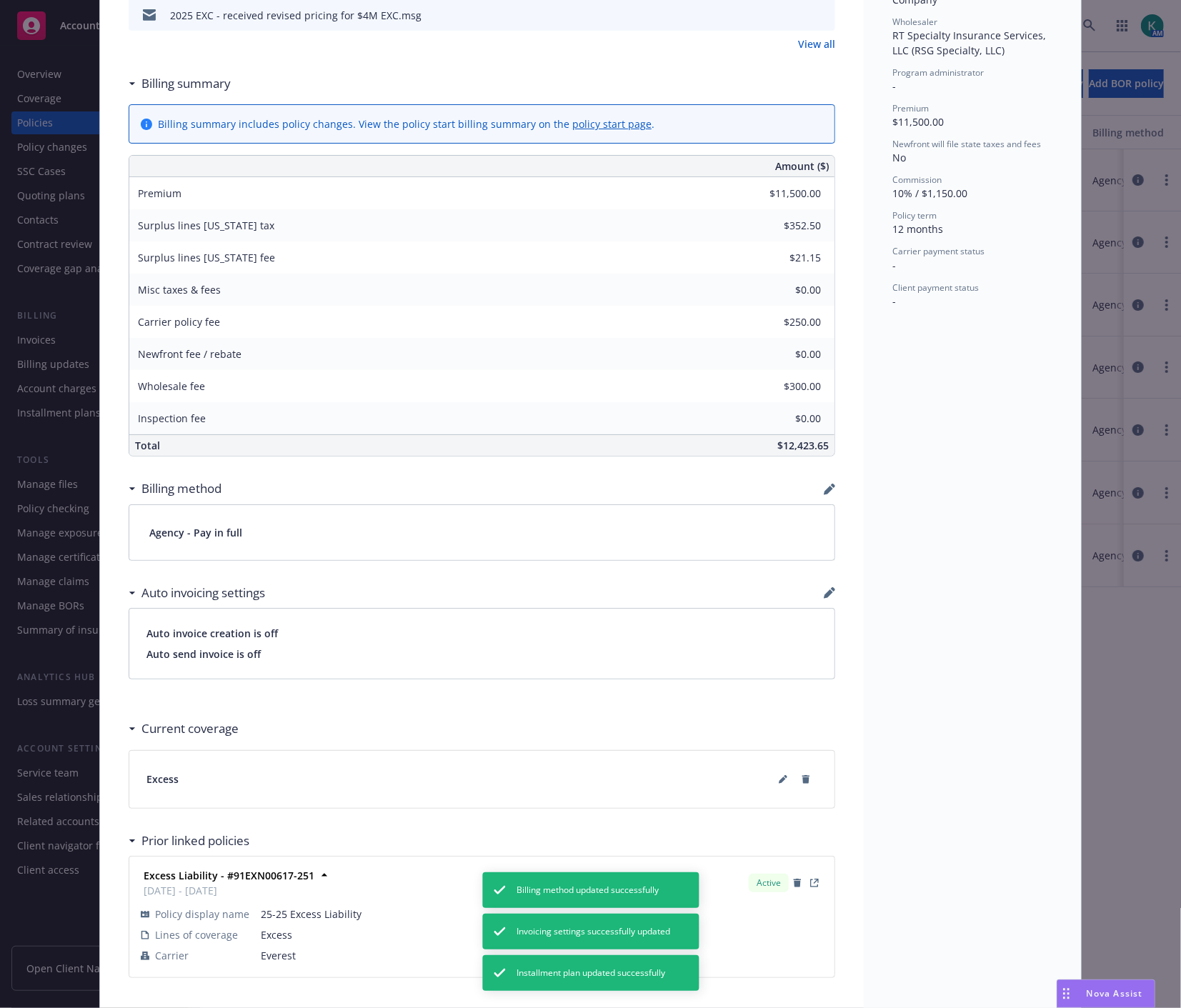
scroll to position [513, 0]
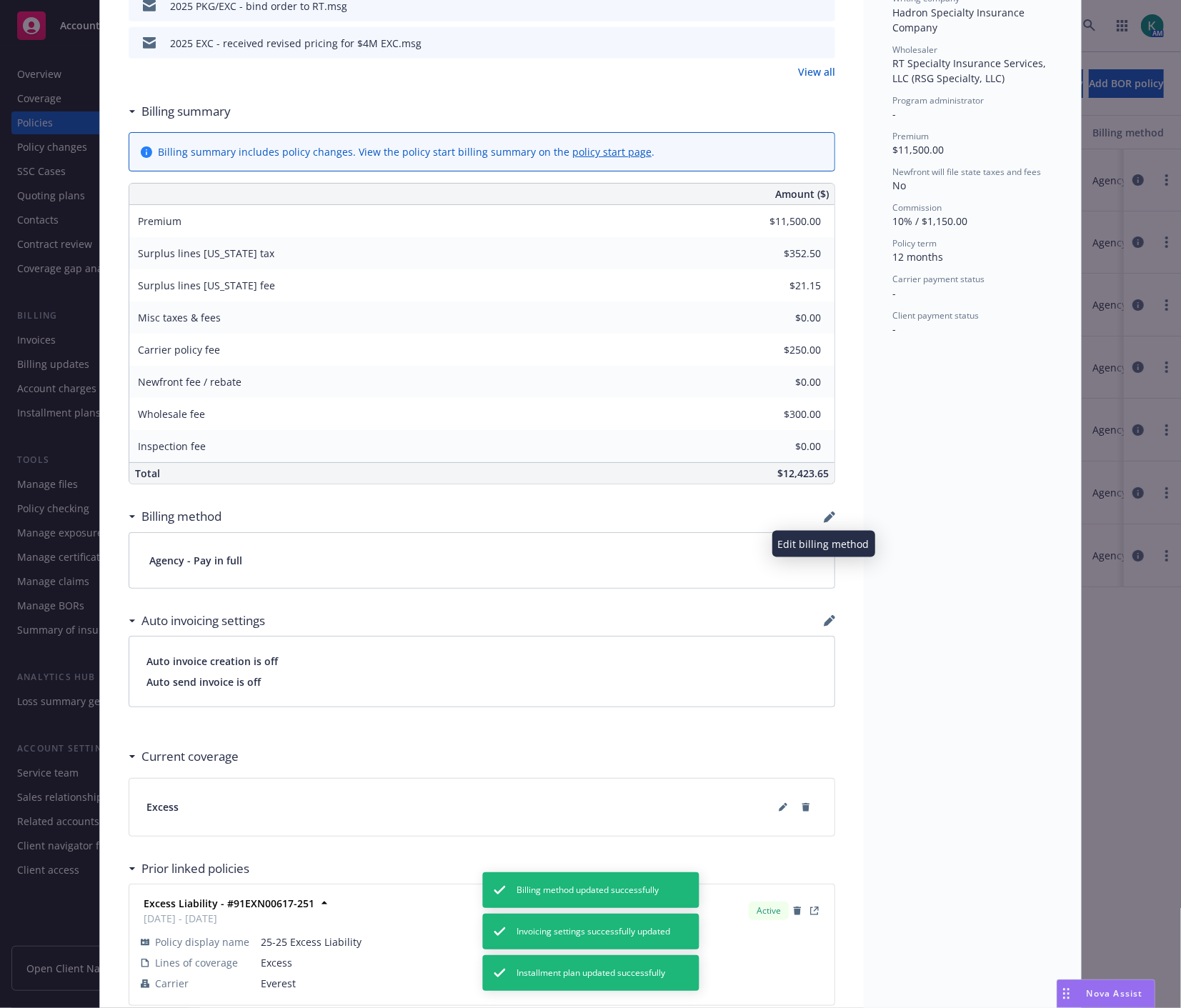
click at [823, 511] on icon "button" at bounding box center [829, 517] width 11 height 11
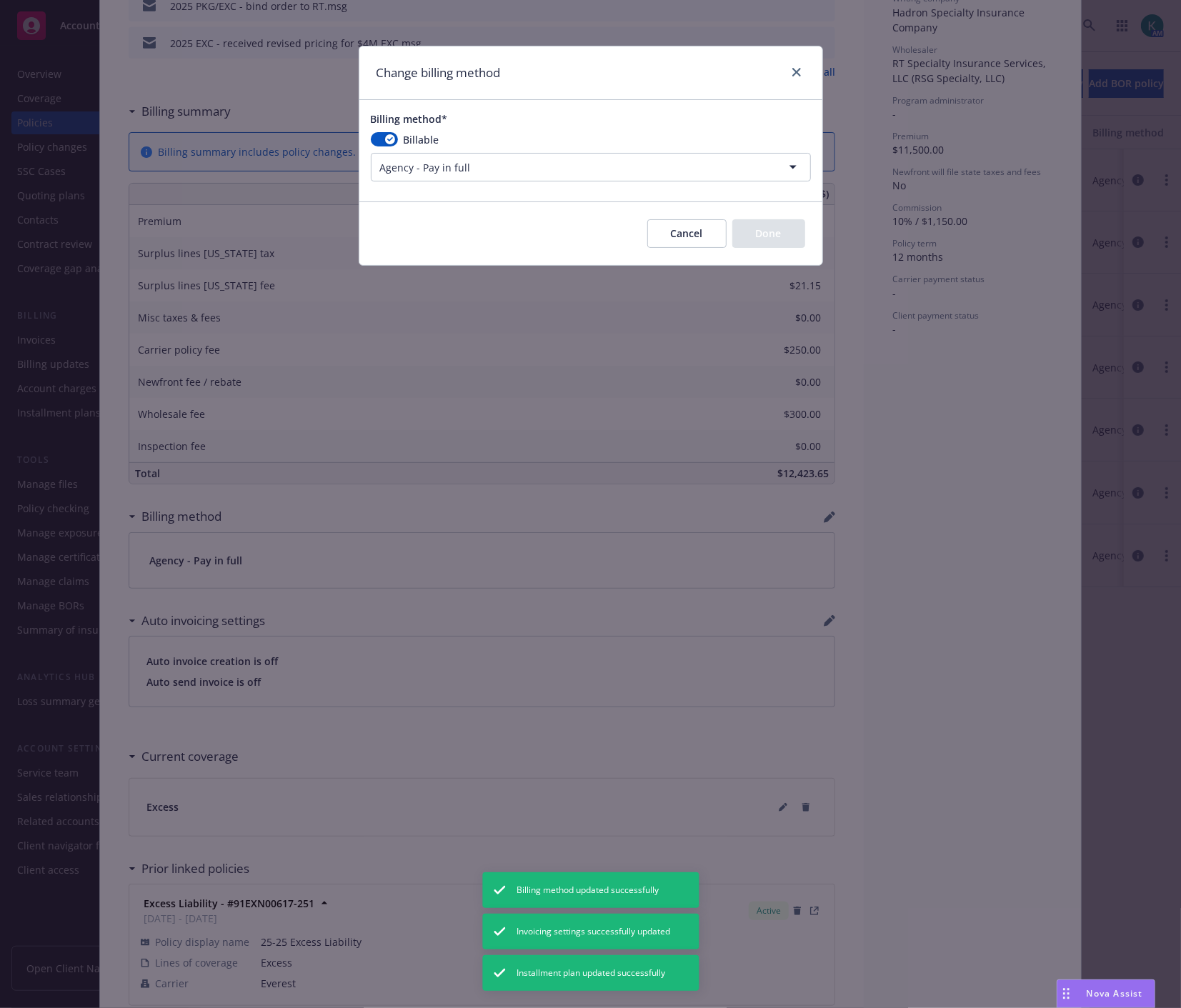
click at [462, 161] on html "Accounts Overview Coverage Policies Policy changes SSC Cases Quoting plans Cont…" at bounding box center [590, 504] width 1181 height 1008
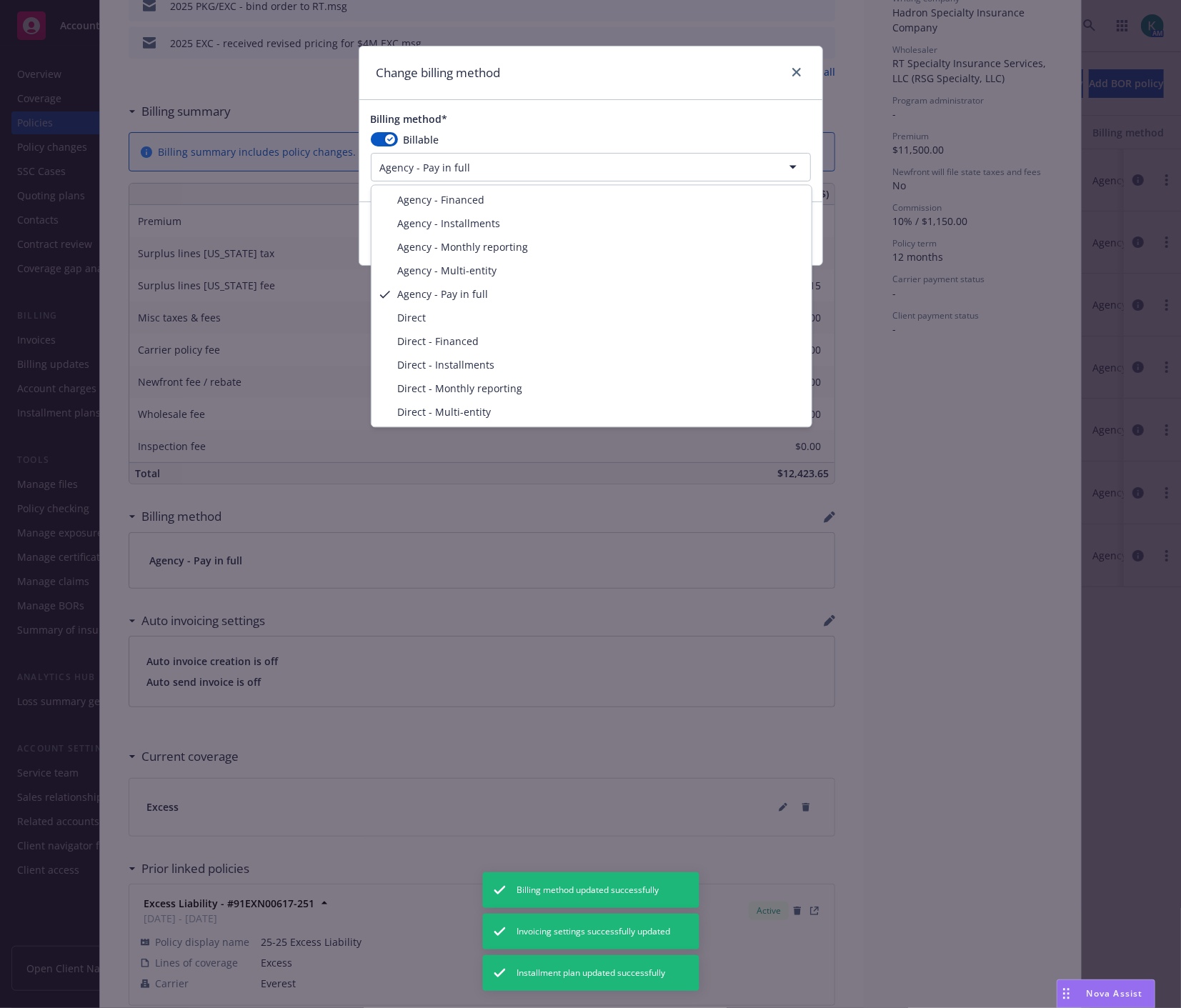
select select "AGENCY_FINANCED"
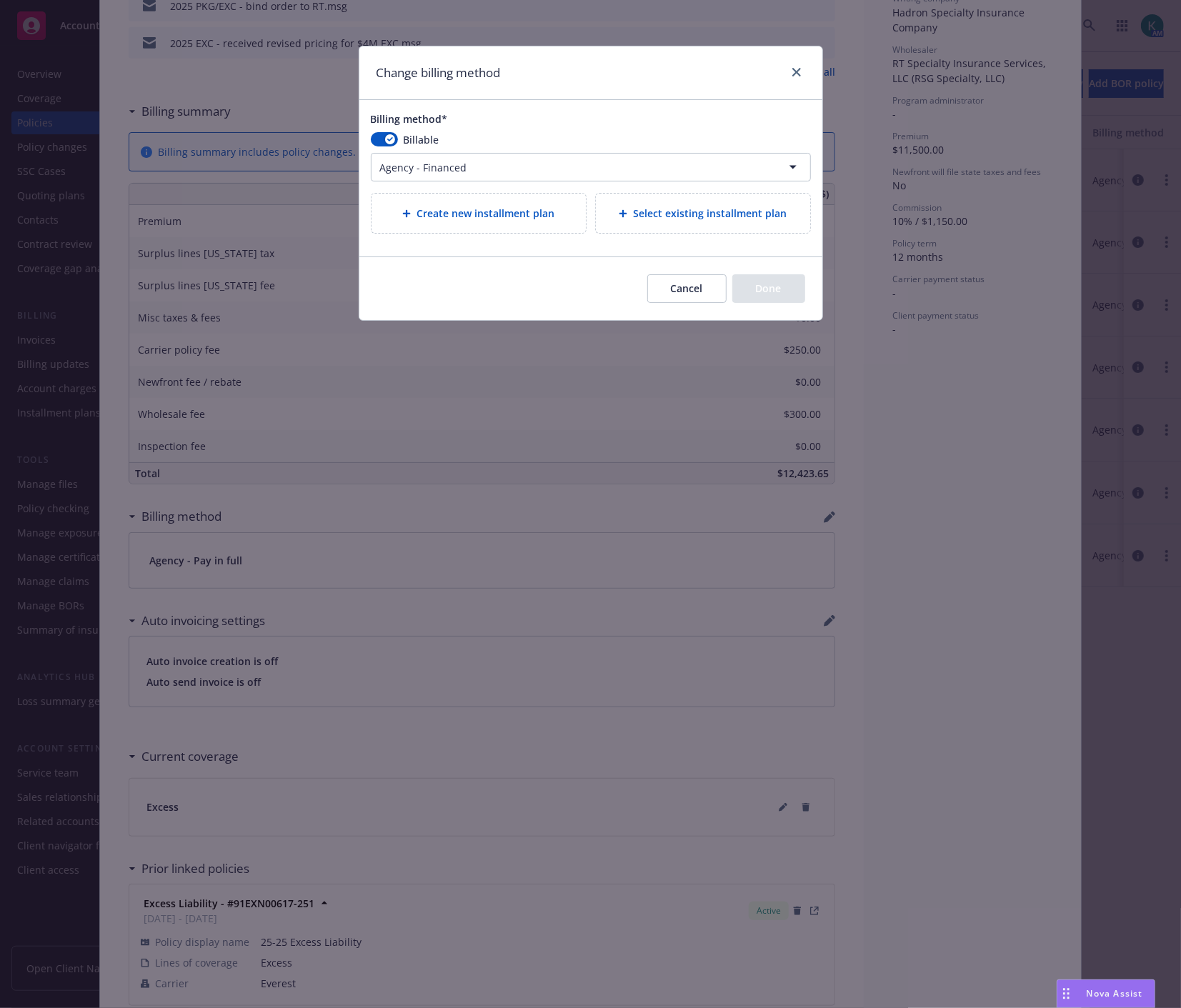
click at [723, 219] on span "Select existing installment plan" at bounding box center [710, 213] width 154 height 15
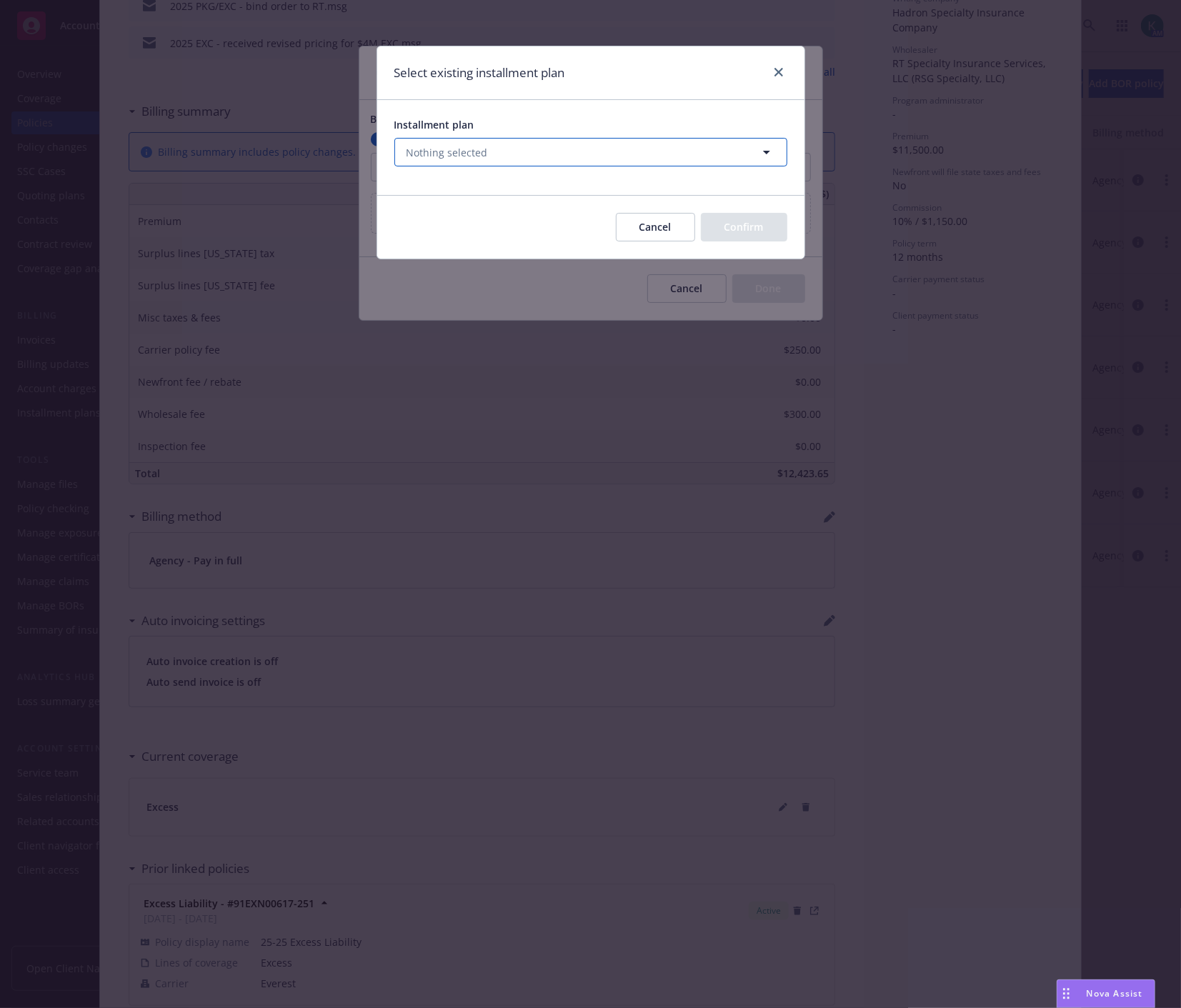
click at [563, 148] on button "Nothing selected" at bounding box center [590, 152] width 393 height 28
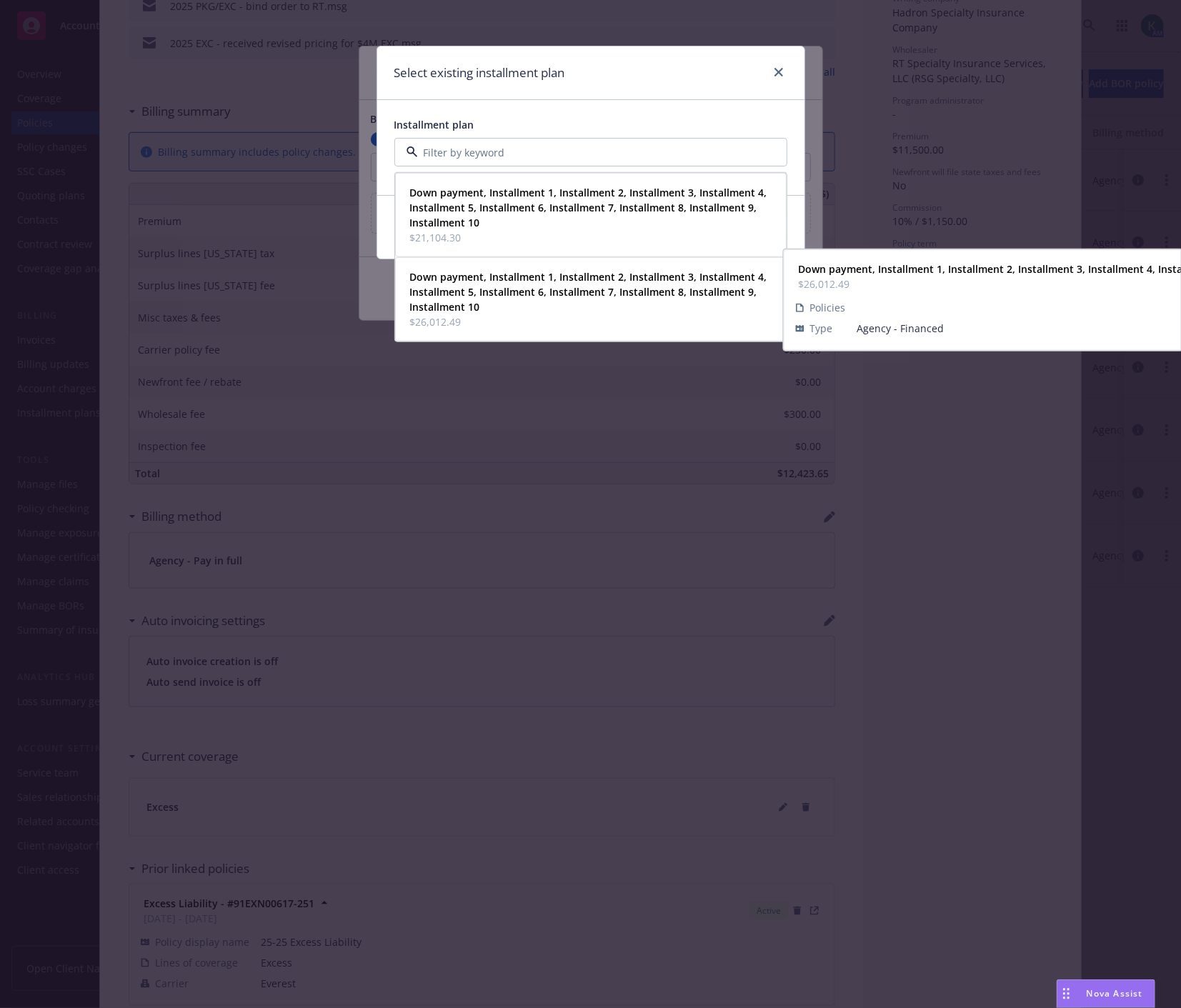
click at [516, 289] on strong "Down payment, Installment 1, Installment 2, Installment 3, Installment 4, Insta…" at bounding box center [588, 291] width 357 height 43
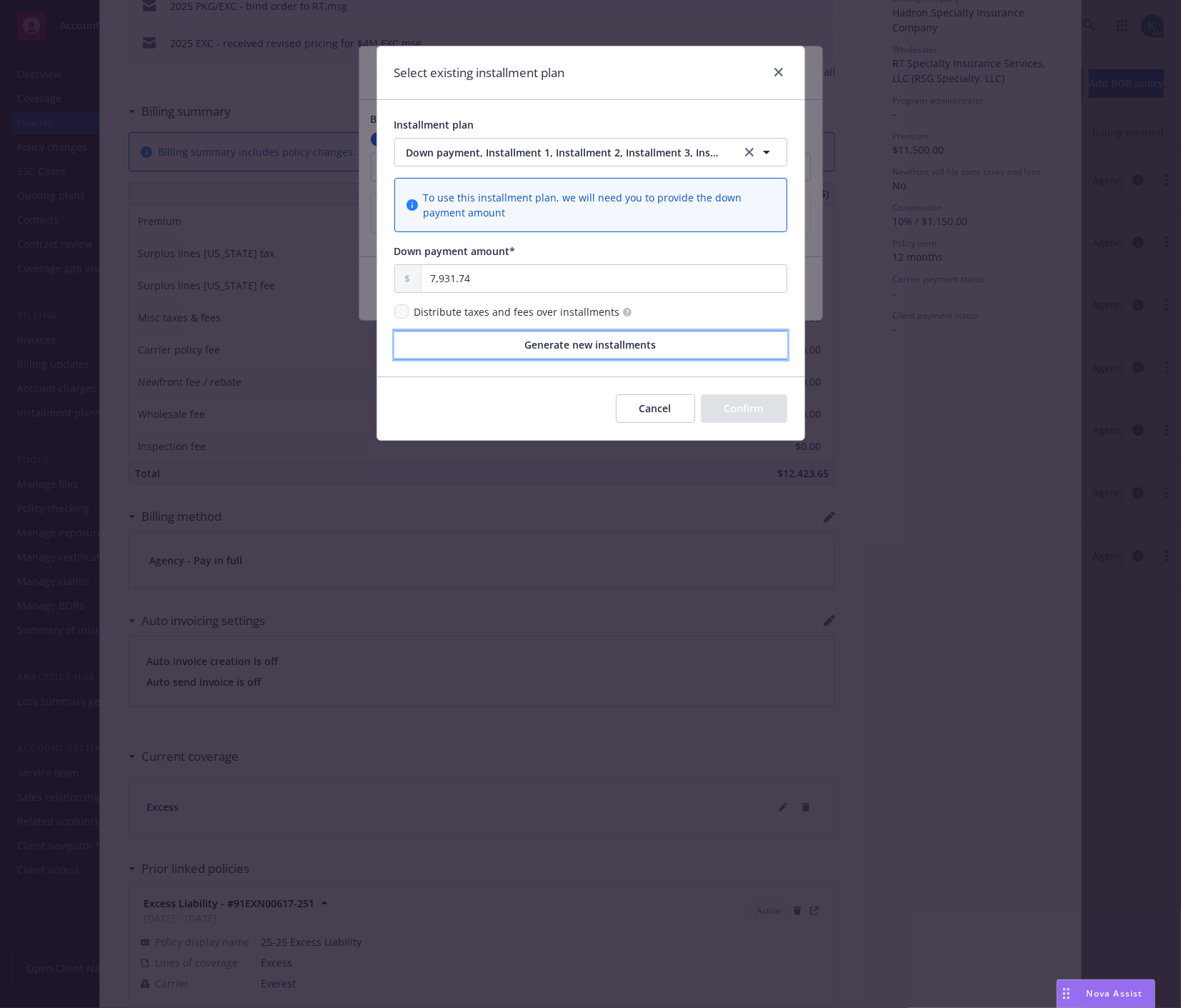
click at [508, 349] on button "Generate new installments" at bounding box center [590, 345] width 393 height 28
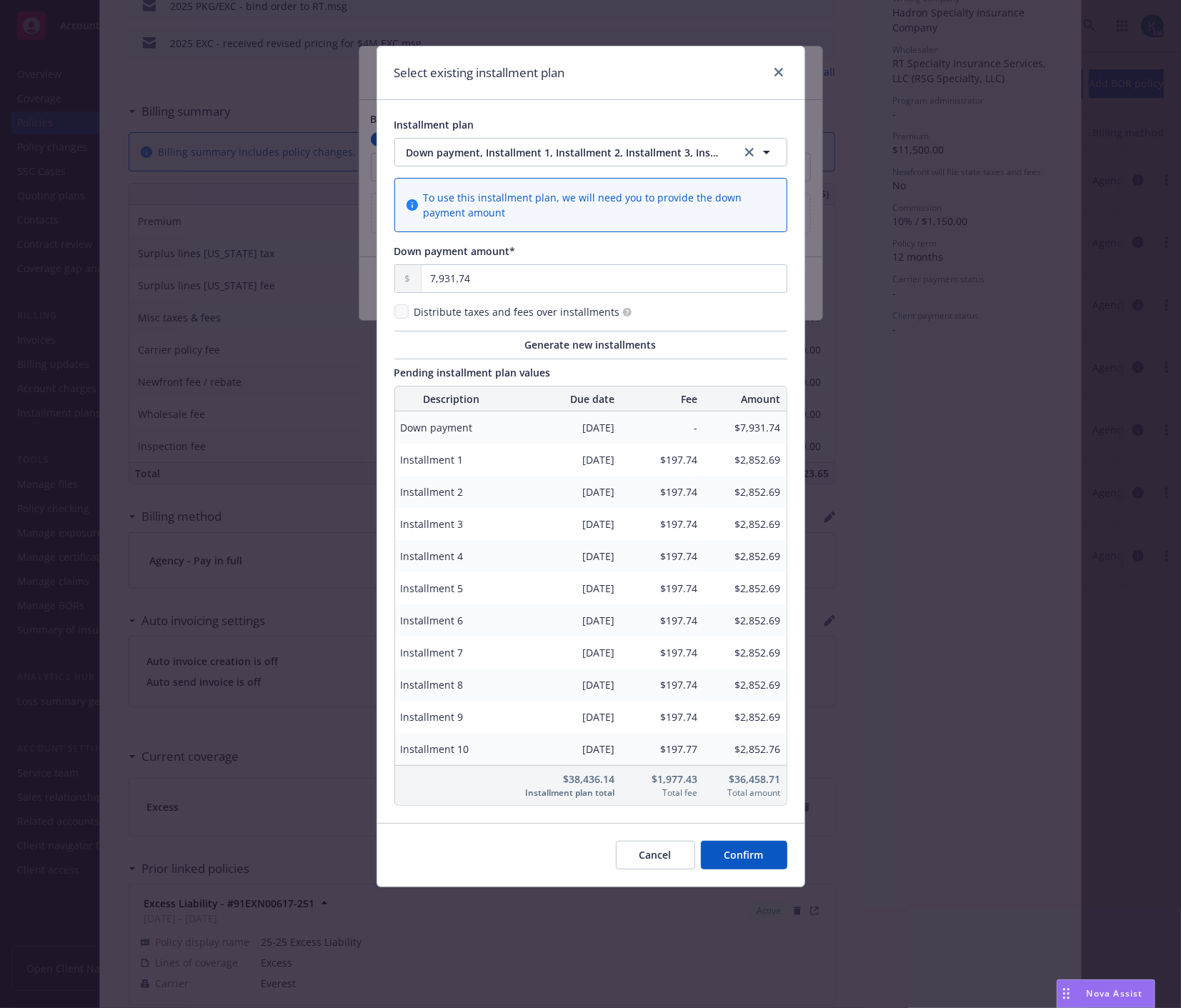
click at [744, 859] on button "Confirm" at bounding box center [744, 855] width 86 height 28
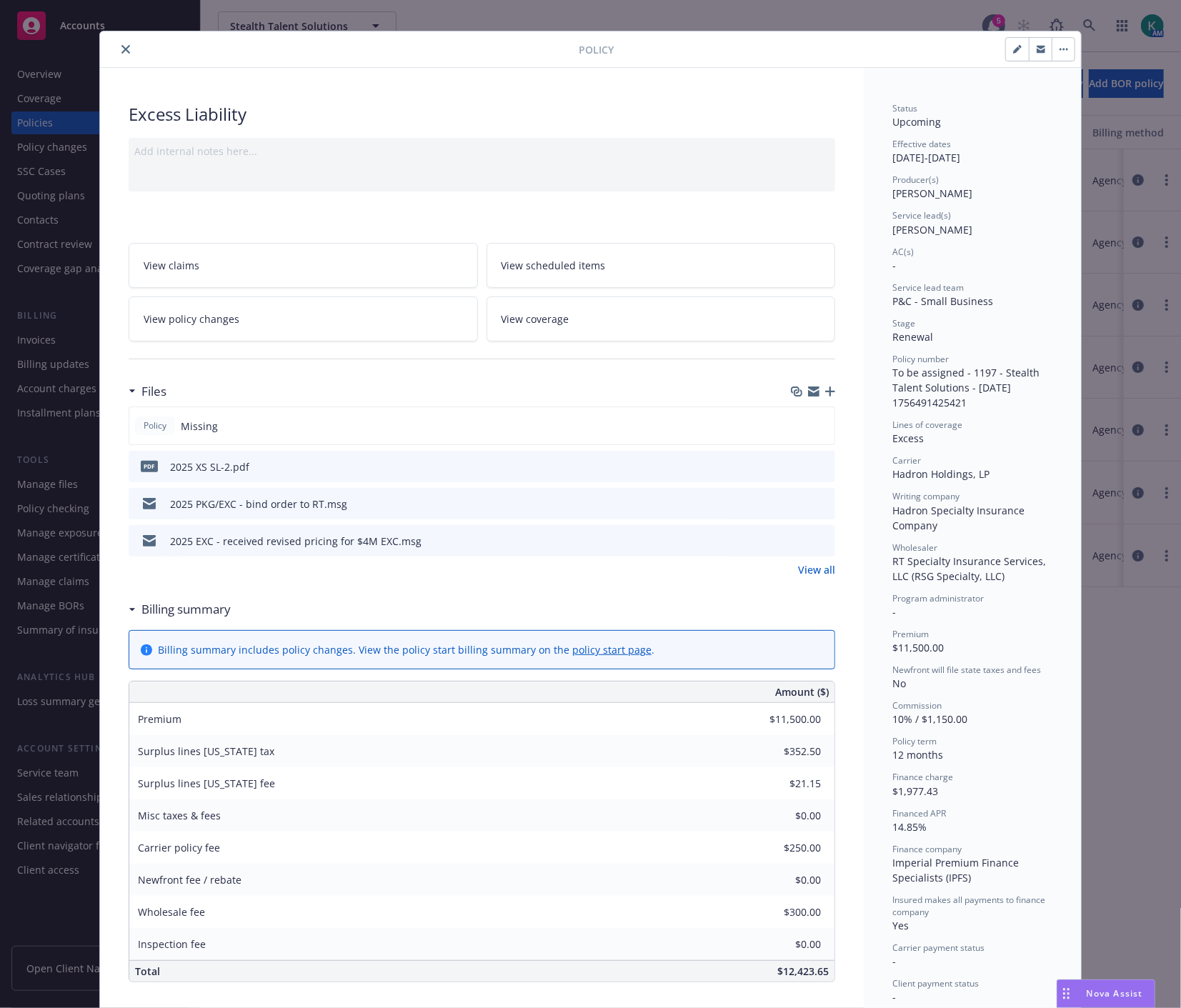
scroll to position [0, 0]
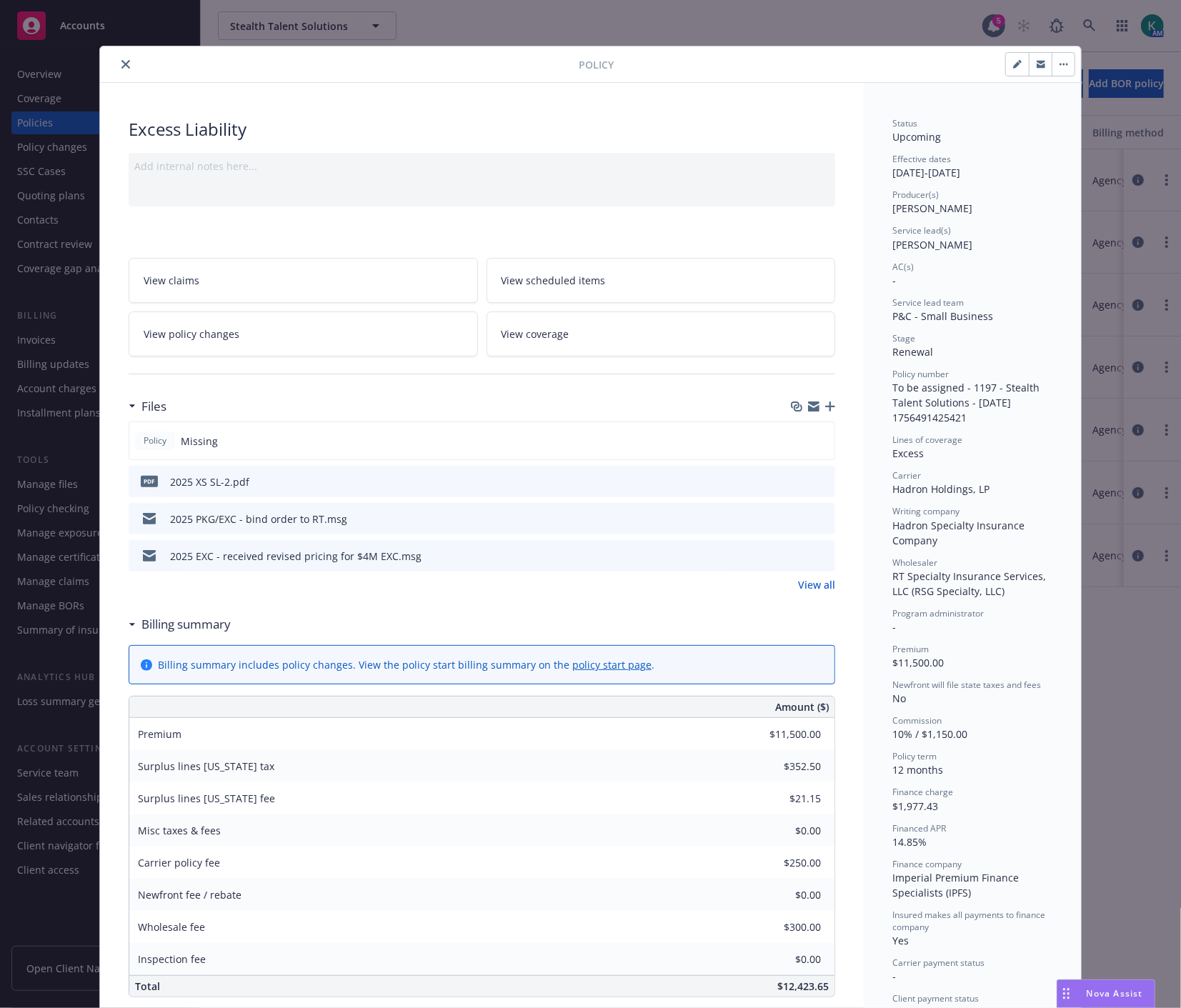
click at [122, 58] on button "close" at bounding box center [126, 65] width 17 height 17
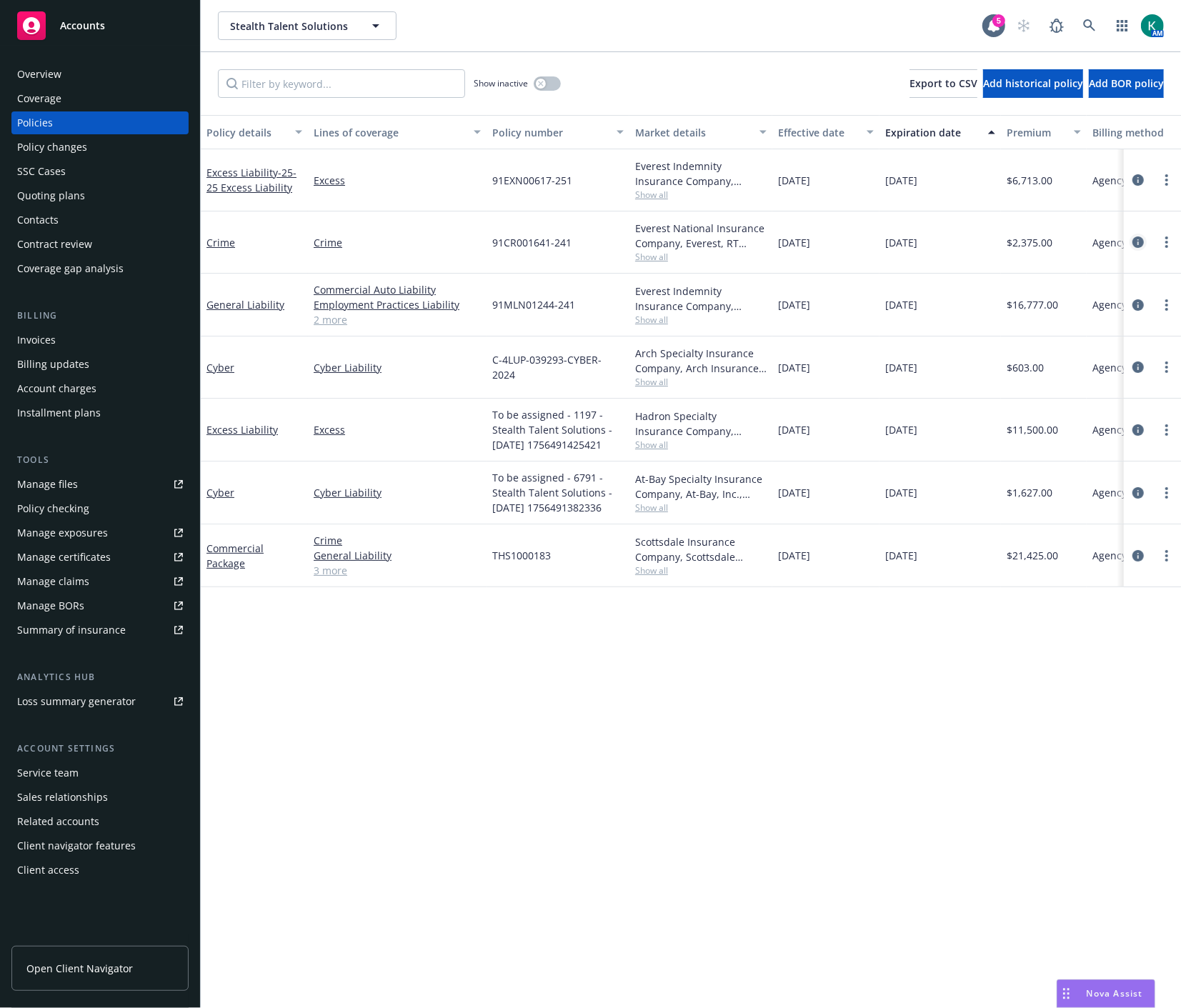
click at [1139, 239] on icon "circleInformation" at bounding box center [1138, 242] width 11 height 11
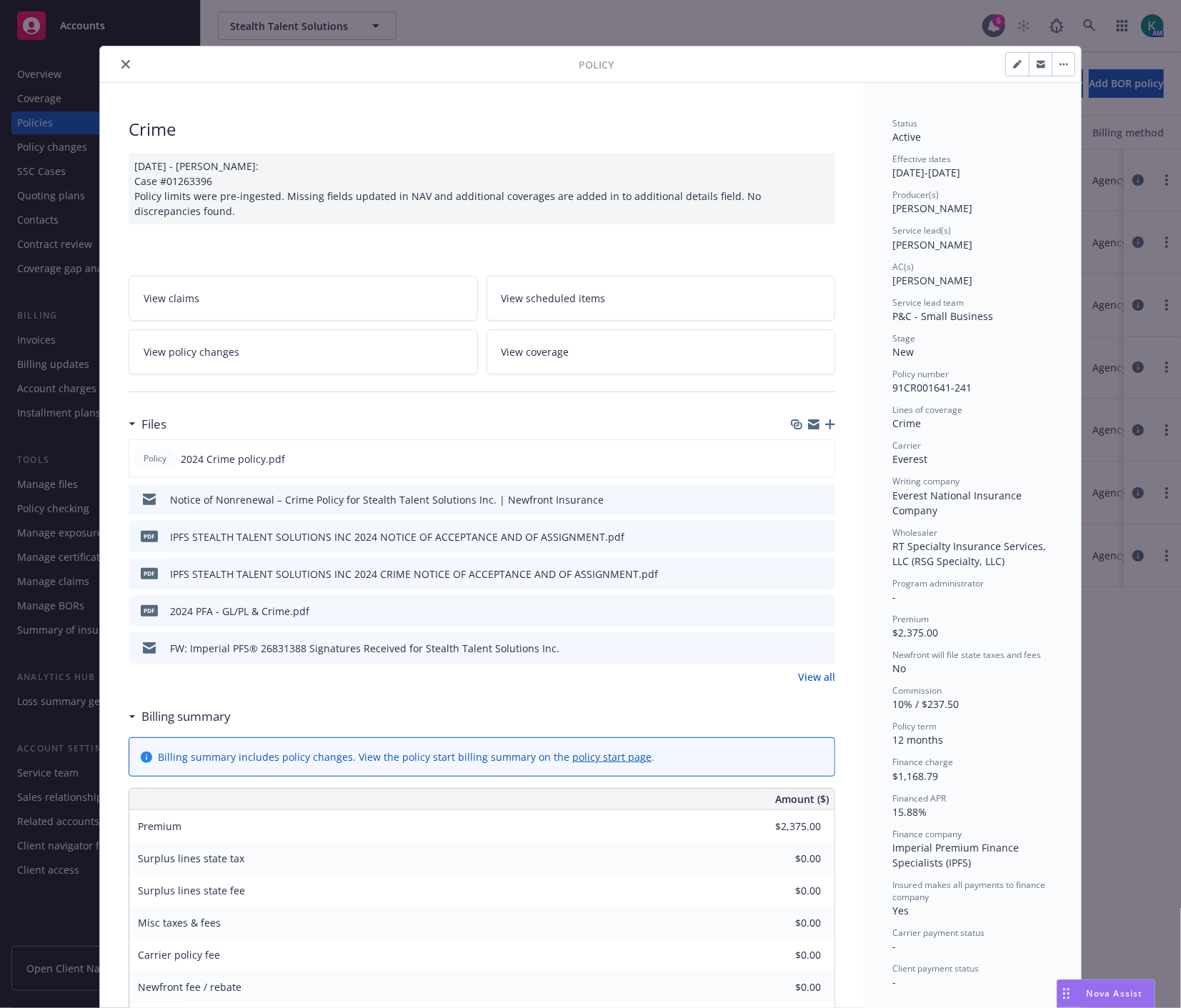
click at [1052, 66] on button "button" at bounding box center [1063, 64] width 23 height 23
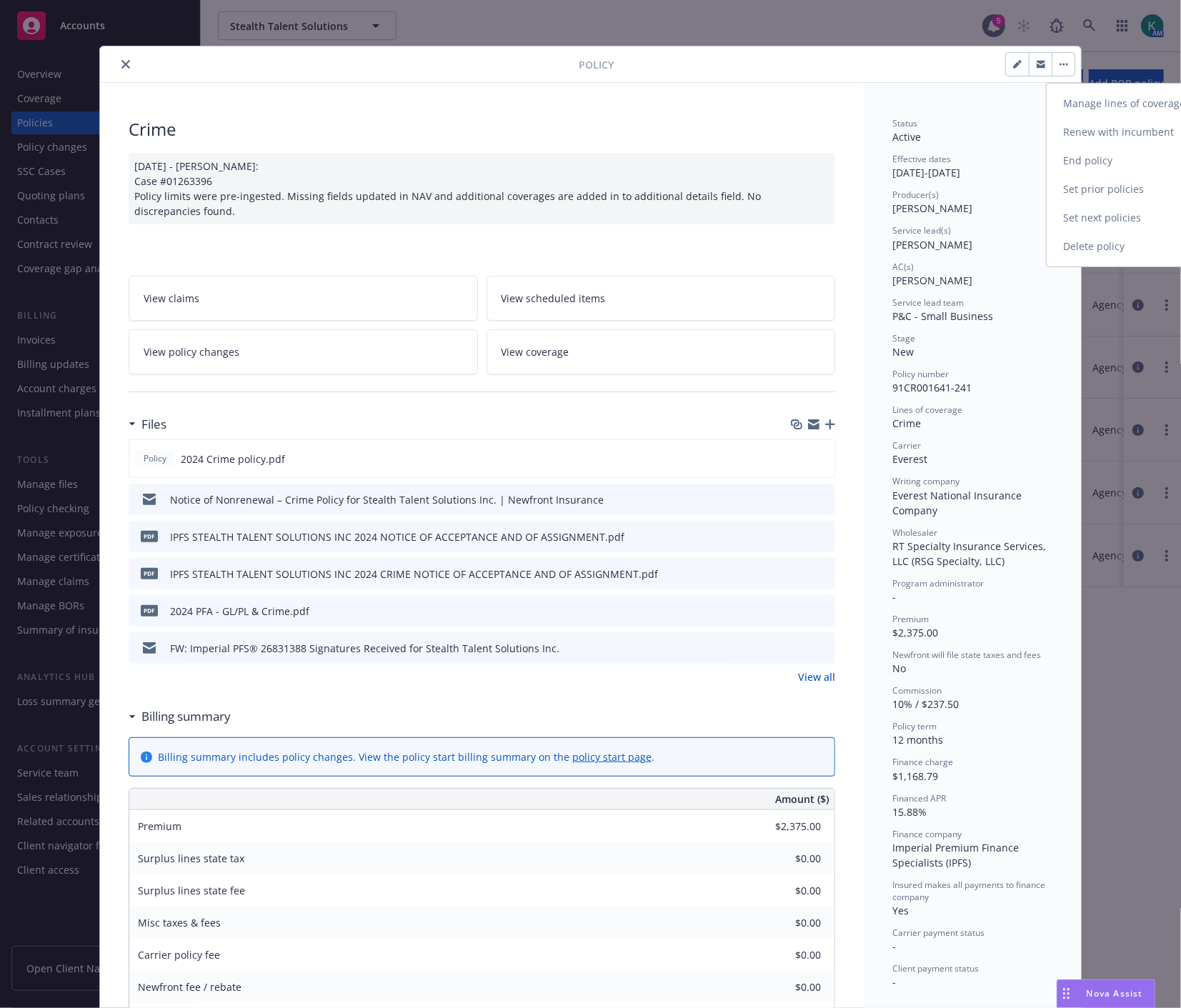
click at [1074, 159] on link "End policy" at bounding box center [1130, 160] width 168 height 28
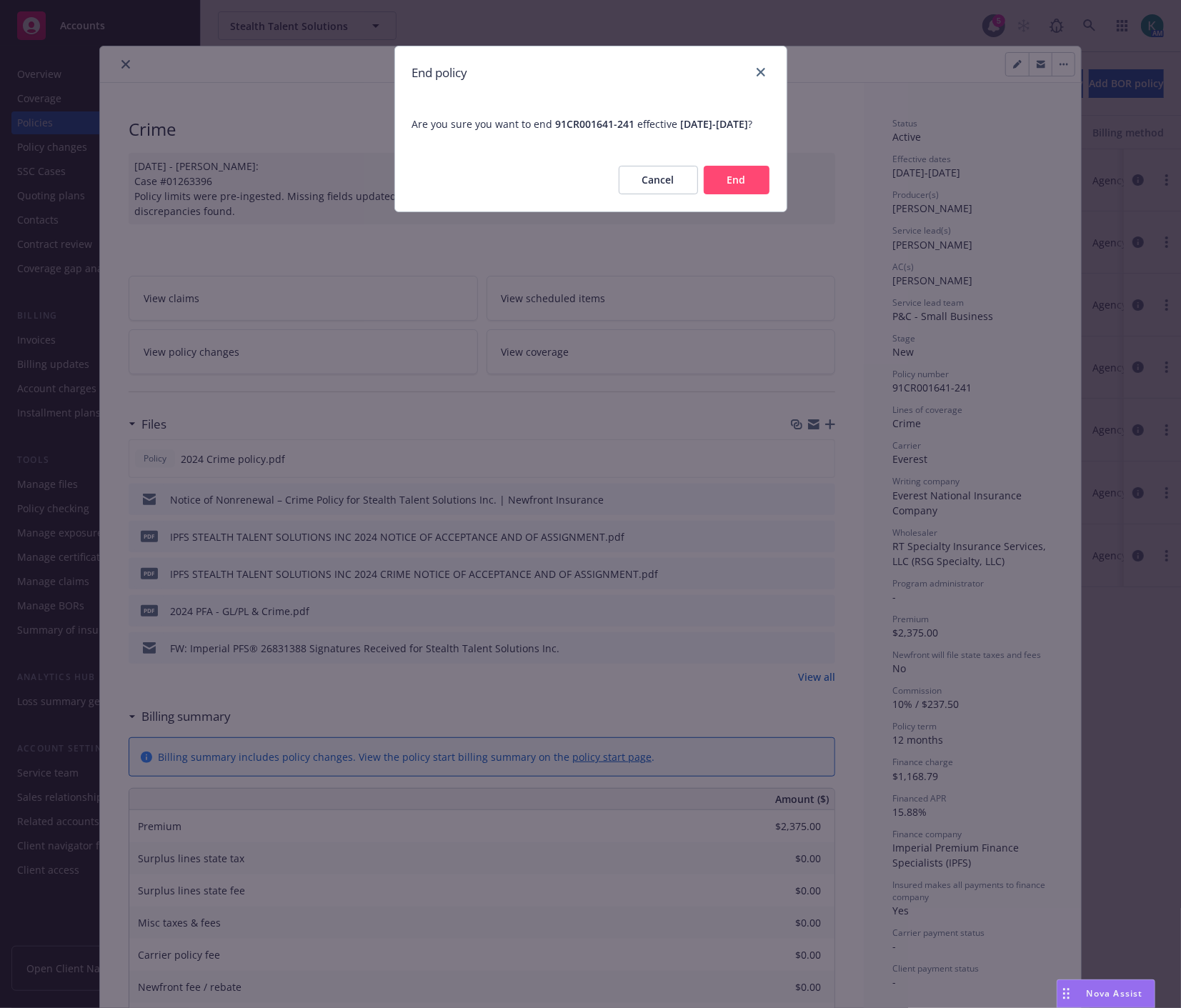
click at [732, 194] on button "End" at bounding box center [736, 180] width 66 height 28
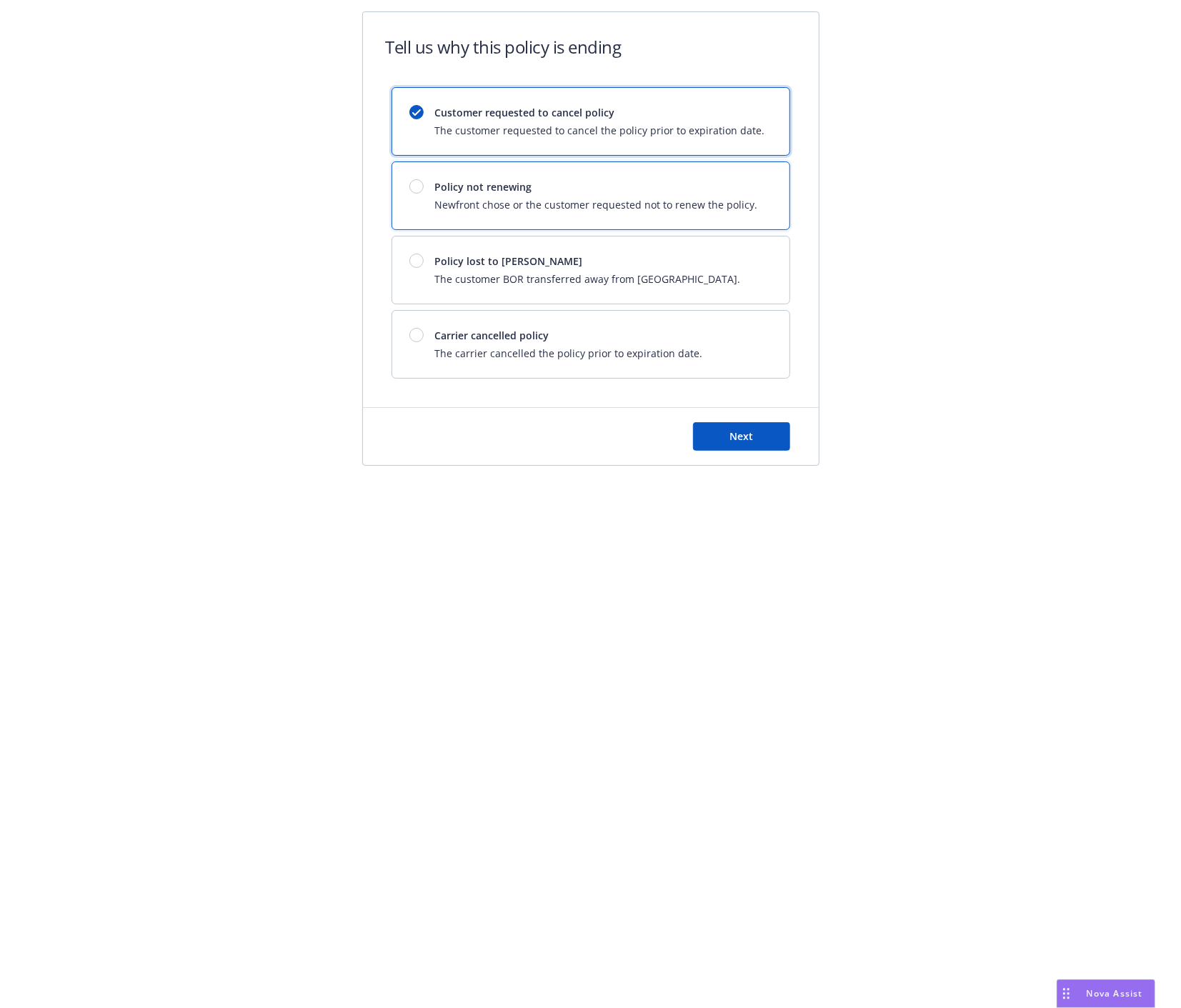
click at [569, 188] on span "Policy not renewing" at bounding box center [596, 186] width 323 height 15
click at [745, 446] on button "Next" at bounding box center [741, 437] width 97 height 28
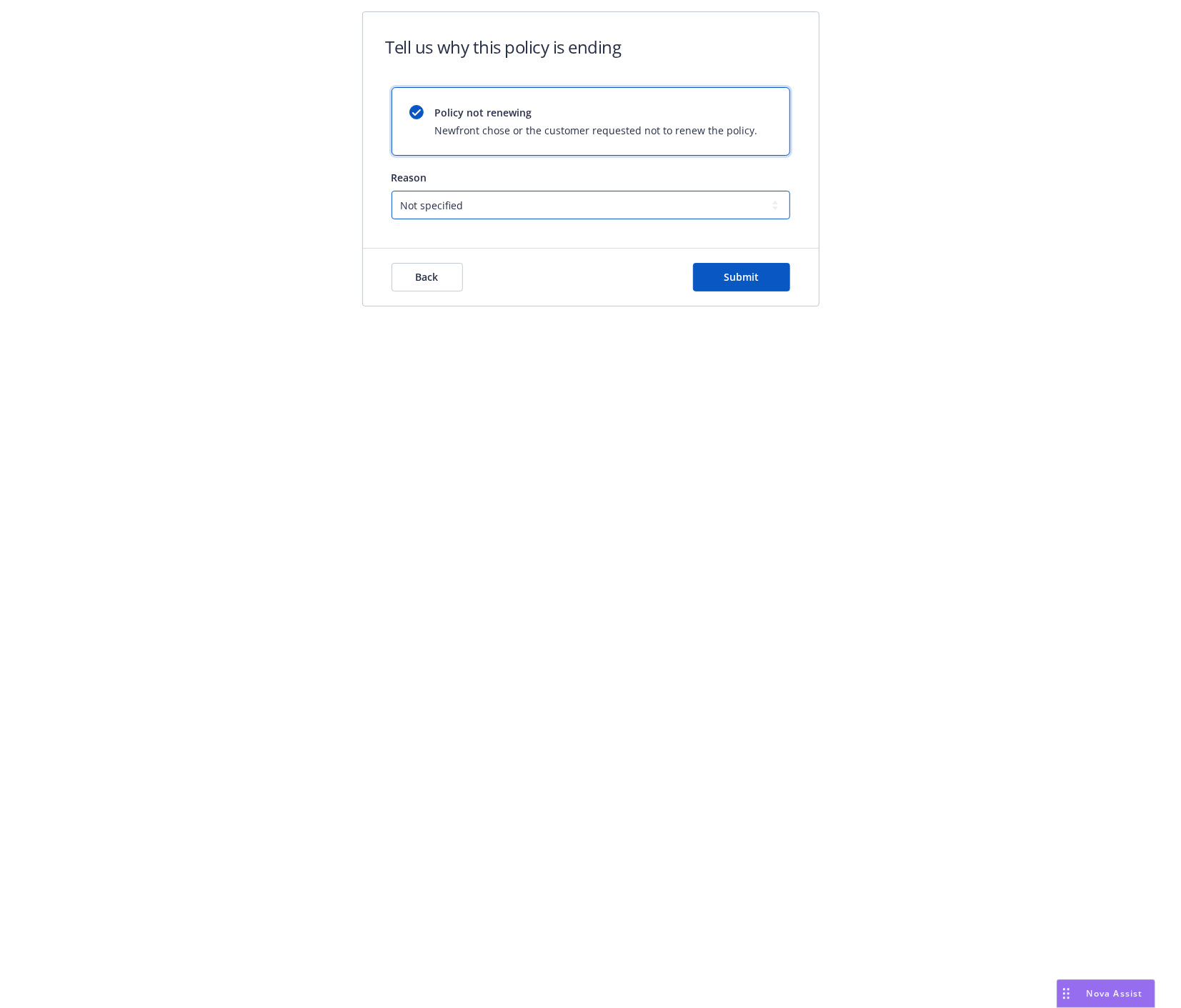
click at [580, 208] on select "Not specified Service Pricing Buyer change M&A, Bankruptcy, or Out of business …" at bounding box center [590, 205] width 399 height 28
click at [713, 710] on div "Tell us why this policy is ending Policy not renewing Newfront chose or the cus…" at bounding box center [590, 504] width 1181 height 1008
click at [440, 280] on button "Back" at bounding box center [427, 277] width 71 height 28
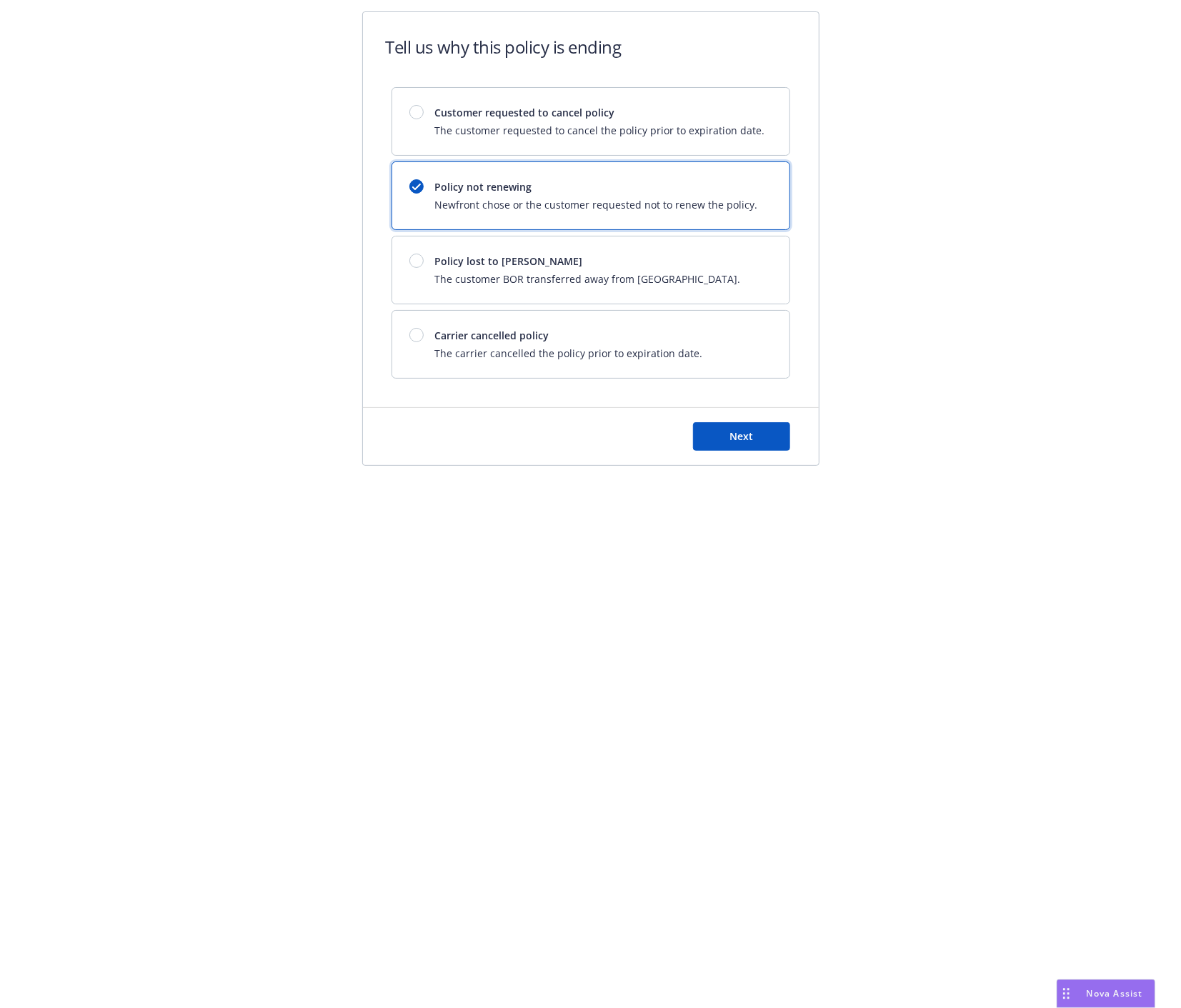
click at [87, 21] on div "Tell us why this policy is ending Customer requested to cancel policy The custo…" at bounding box center [590, 287] width 1181 height 573
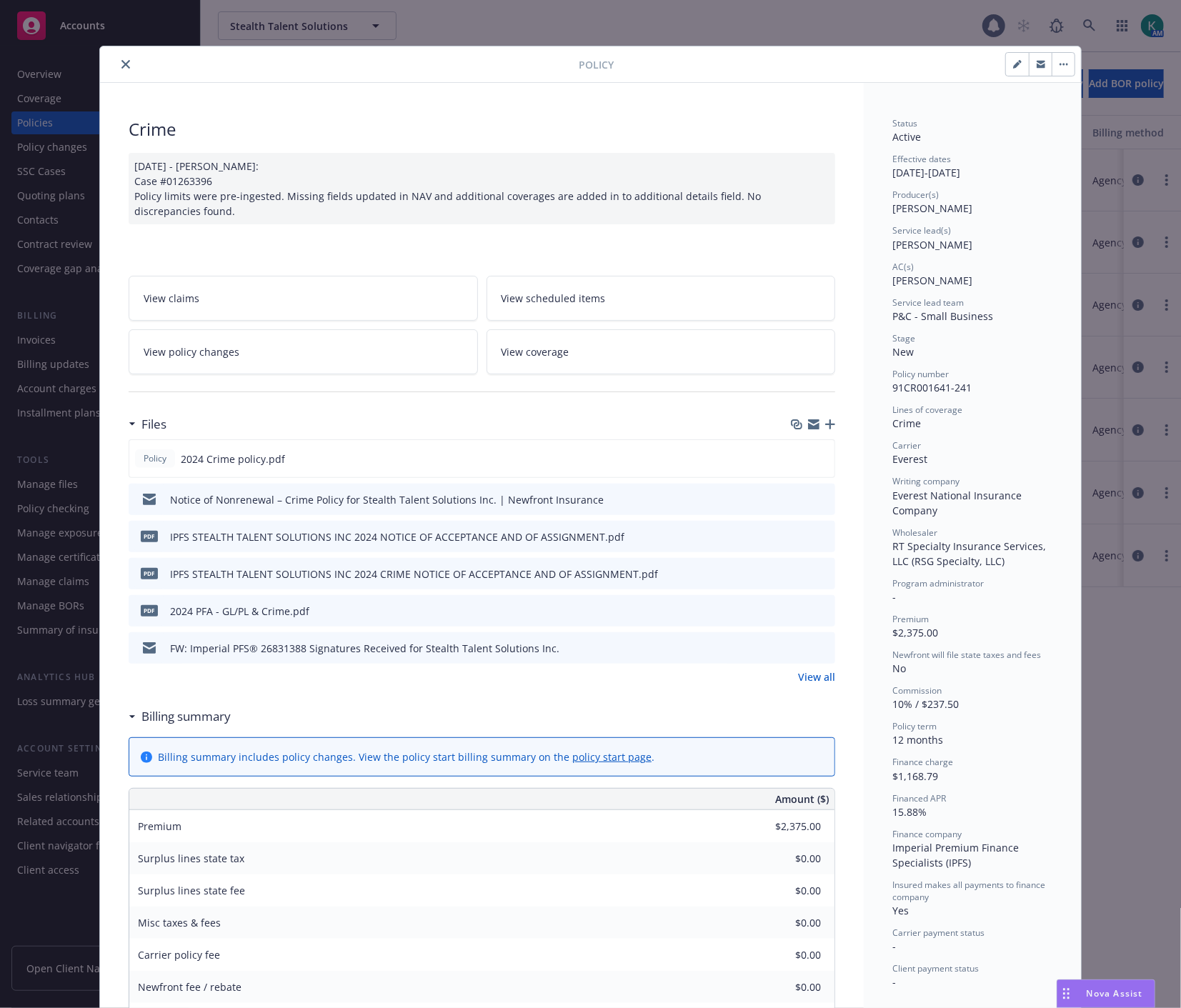
scroll to position [43, 0]
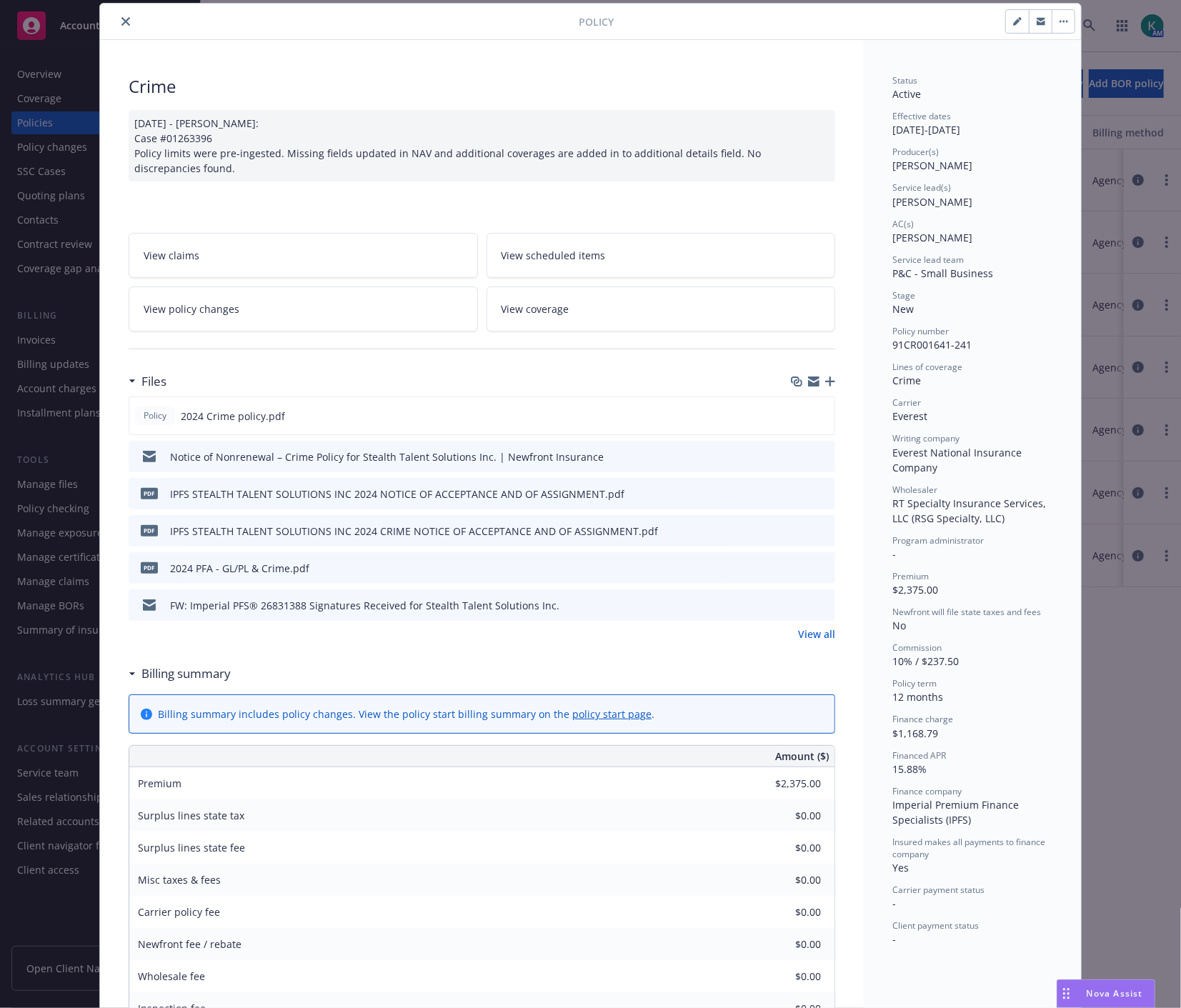
click at [1063, 24] on button "button" at bounding box center [1063, 21] width 23 height 23
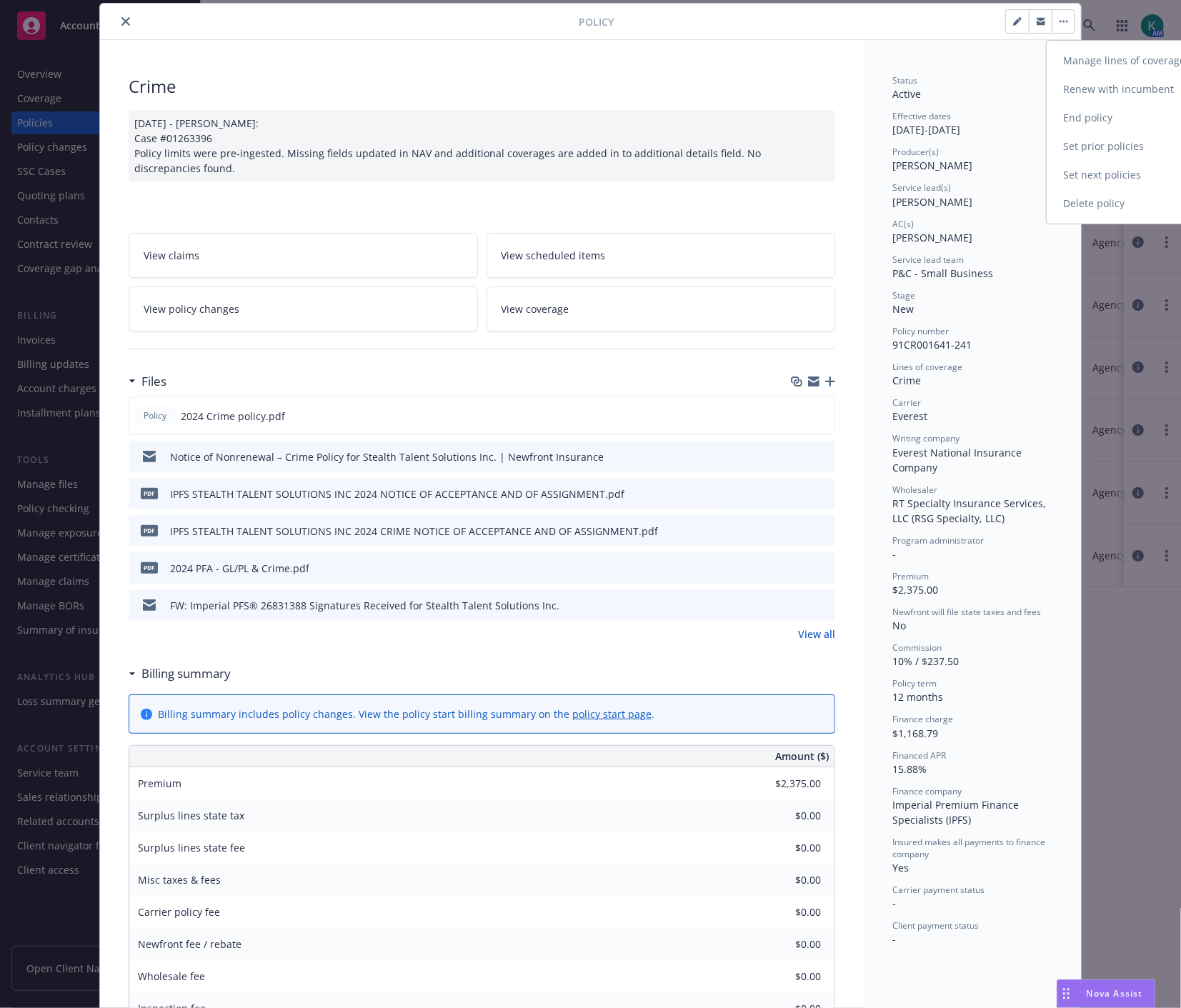
click at [1063, 177] on link "Set next policies" at bounding box center [1130, 175] width 168 height 28
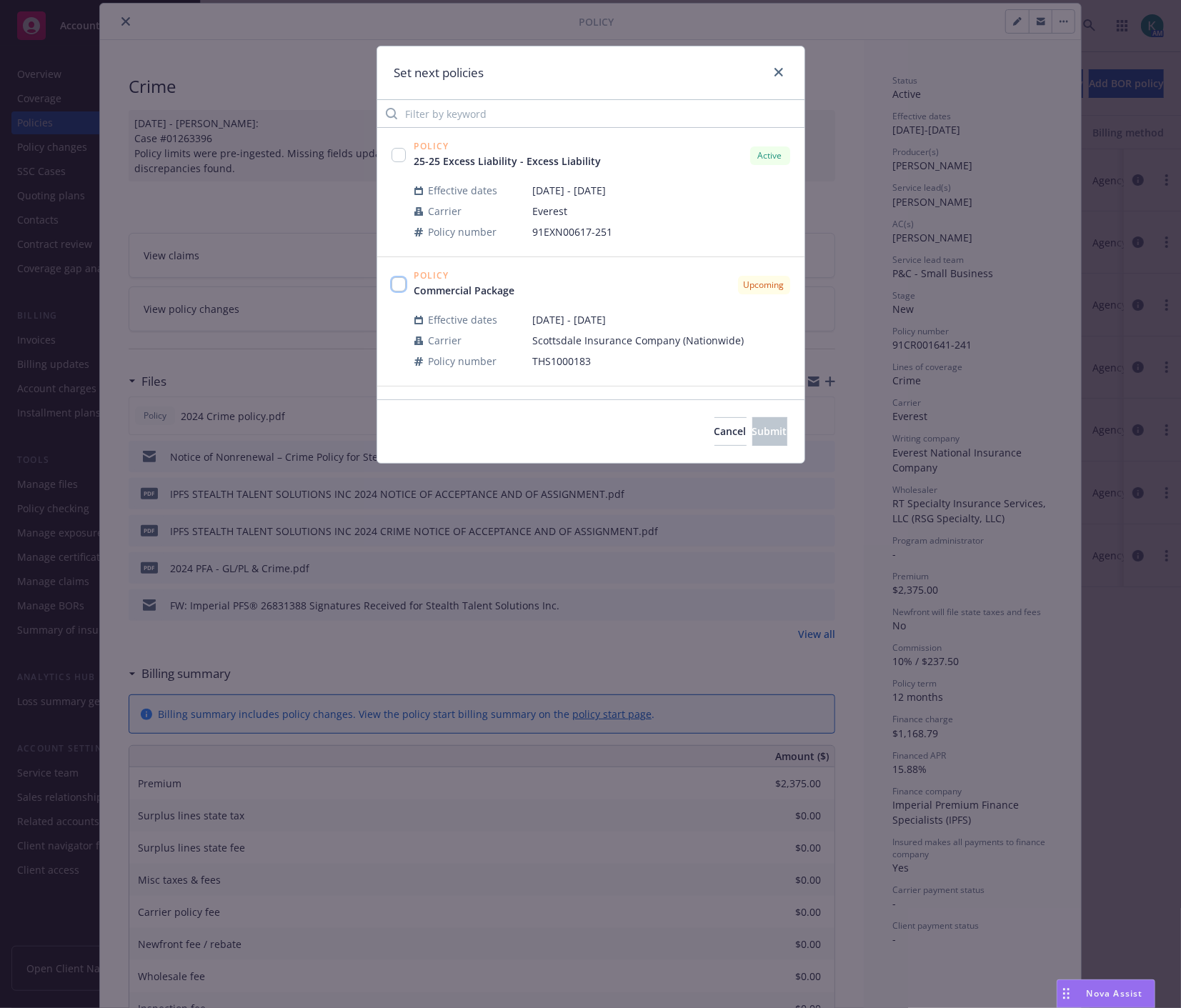
click at [394, 288] on input "checkbox" at bounding box center [399, 284] width 14 height 14
checkbox input "true"
click at [759, 431] on span "Submit" at bounding box center [770, 430] width 35 height 13
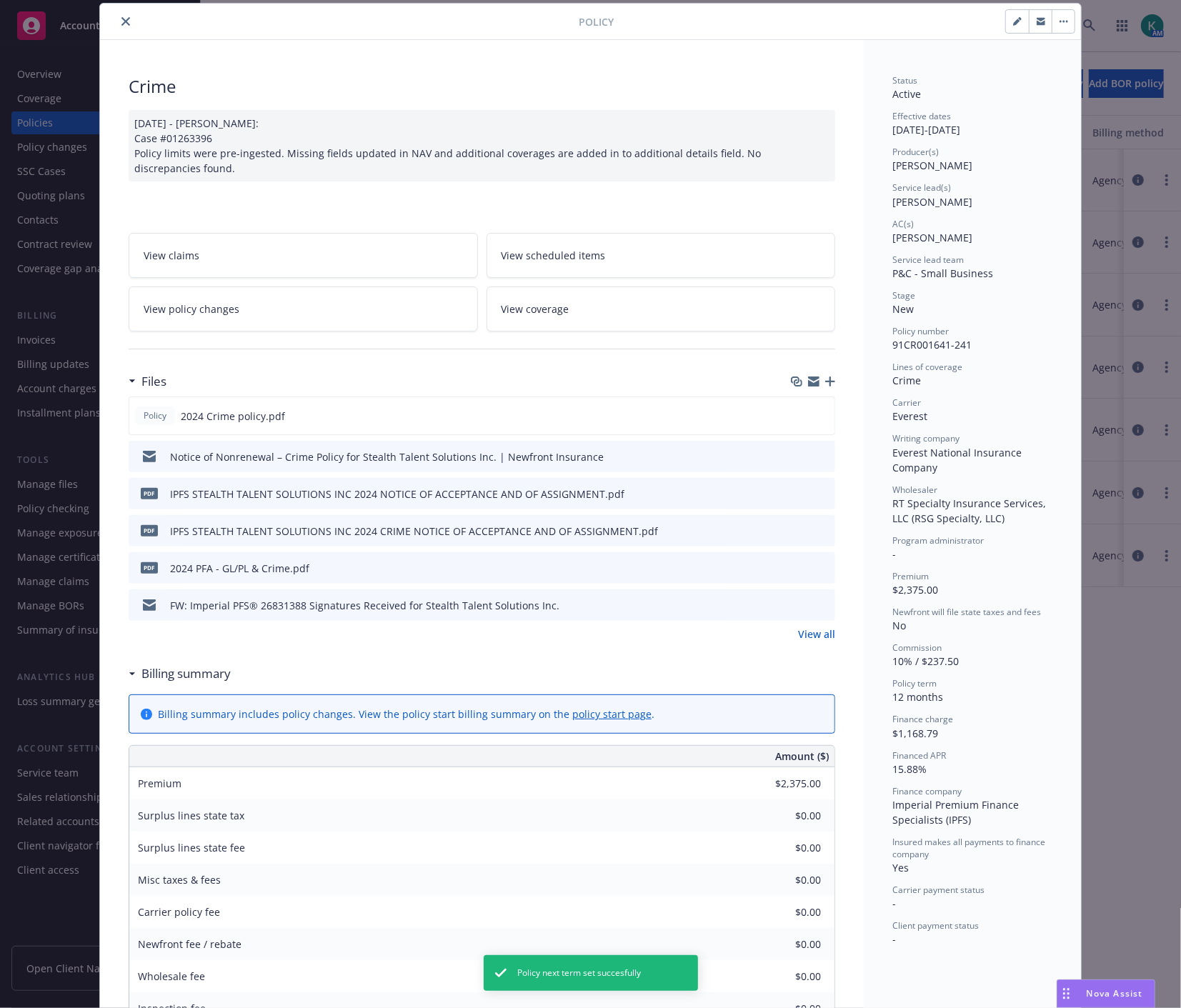
click at [122, 23] on icon "close" at bounding box center [126, 21] width 9 height 9
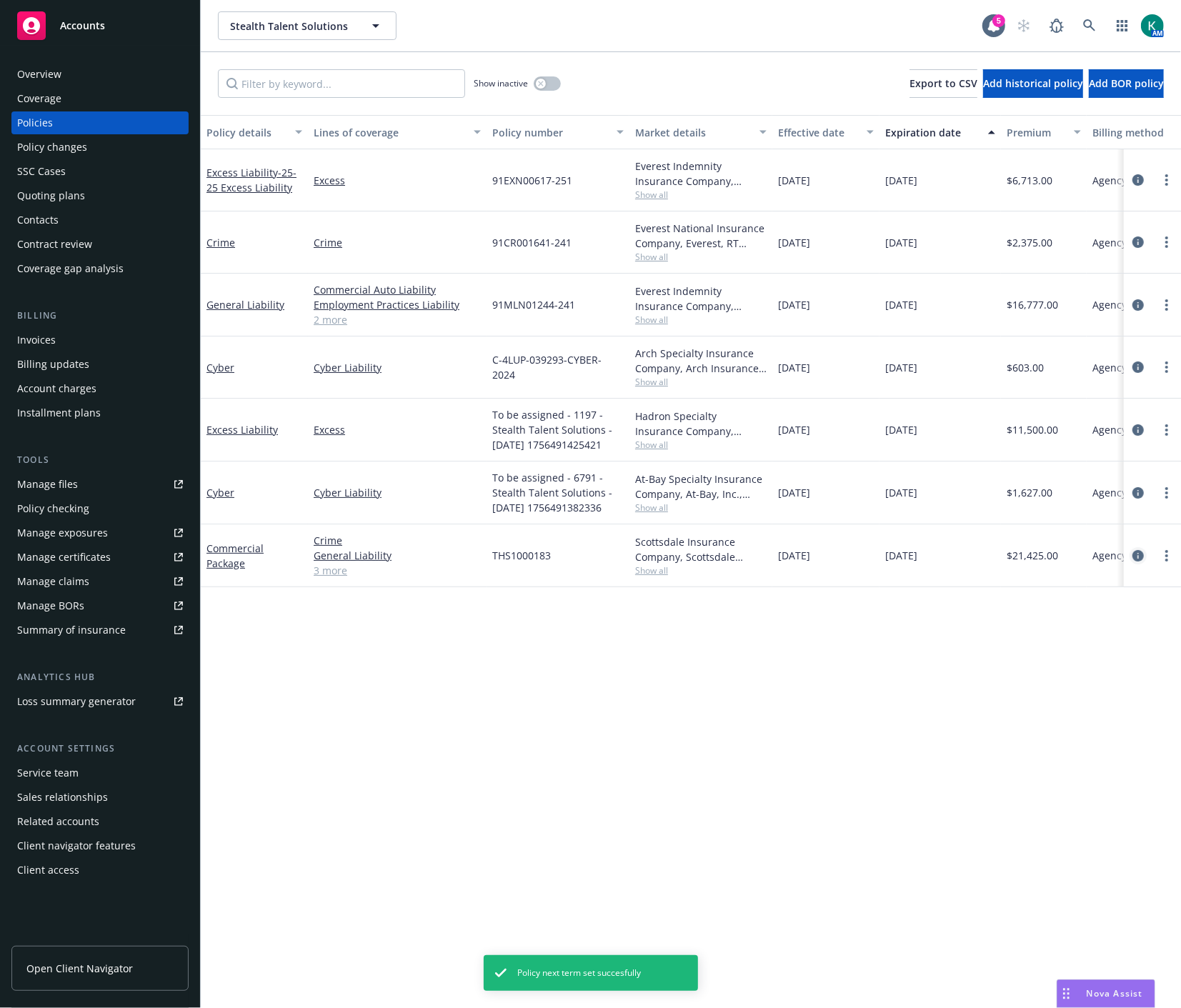
click at [1136, 559] on icon "circleInformation" at bounding box center [1138, 556] width 11 height 11
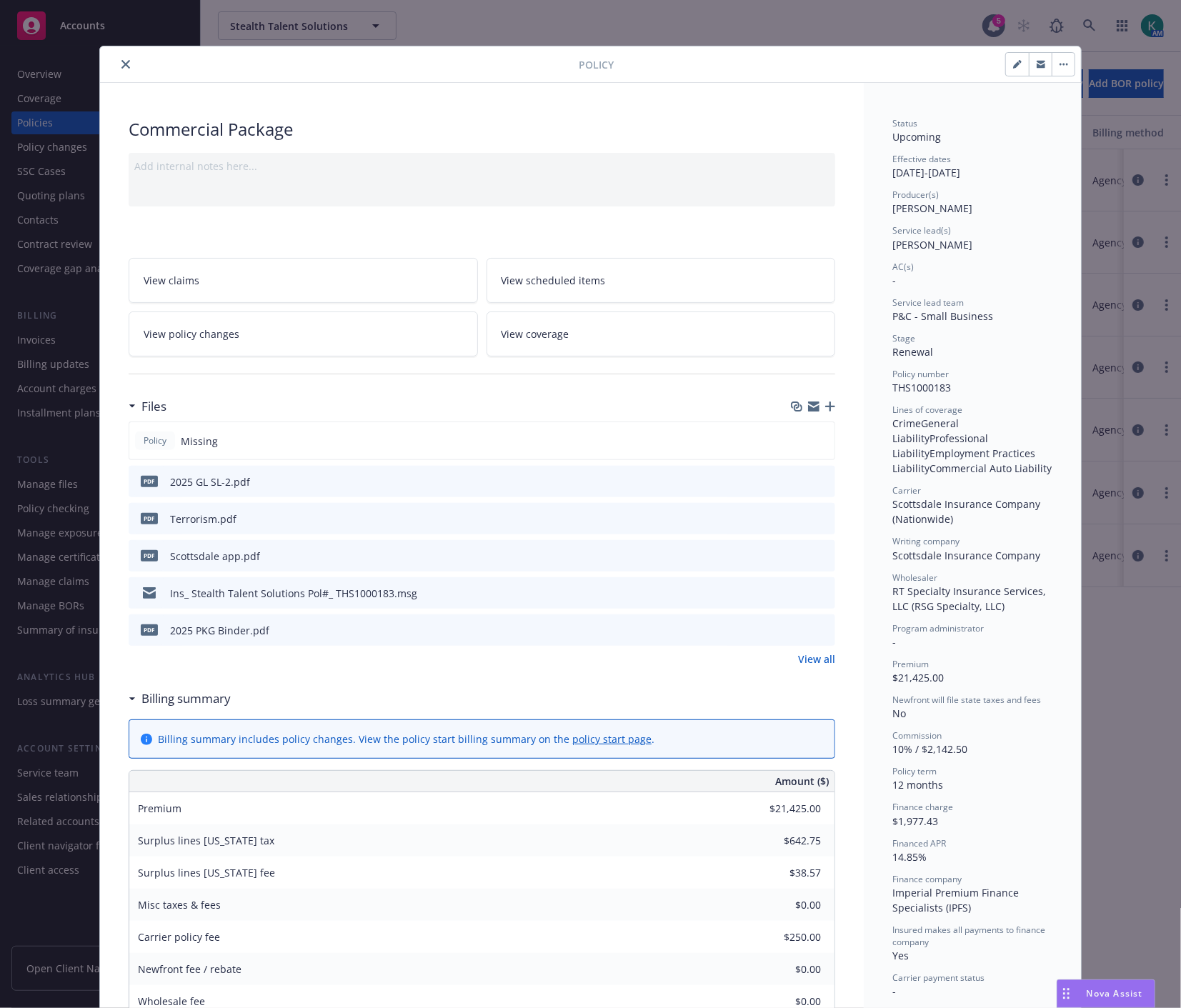
click at [122, 65] on icon "close" at bounding box center [126, 64] width 9 height 9
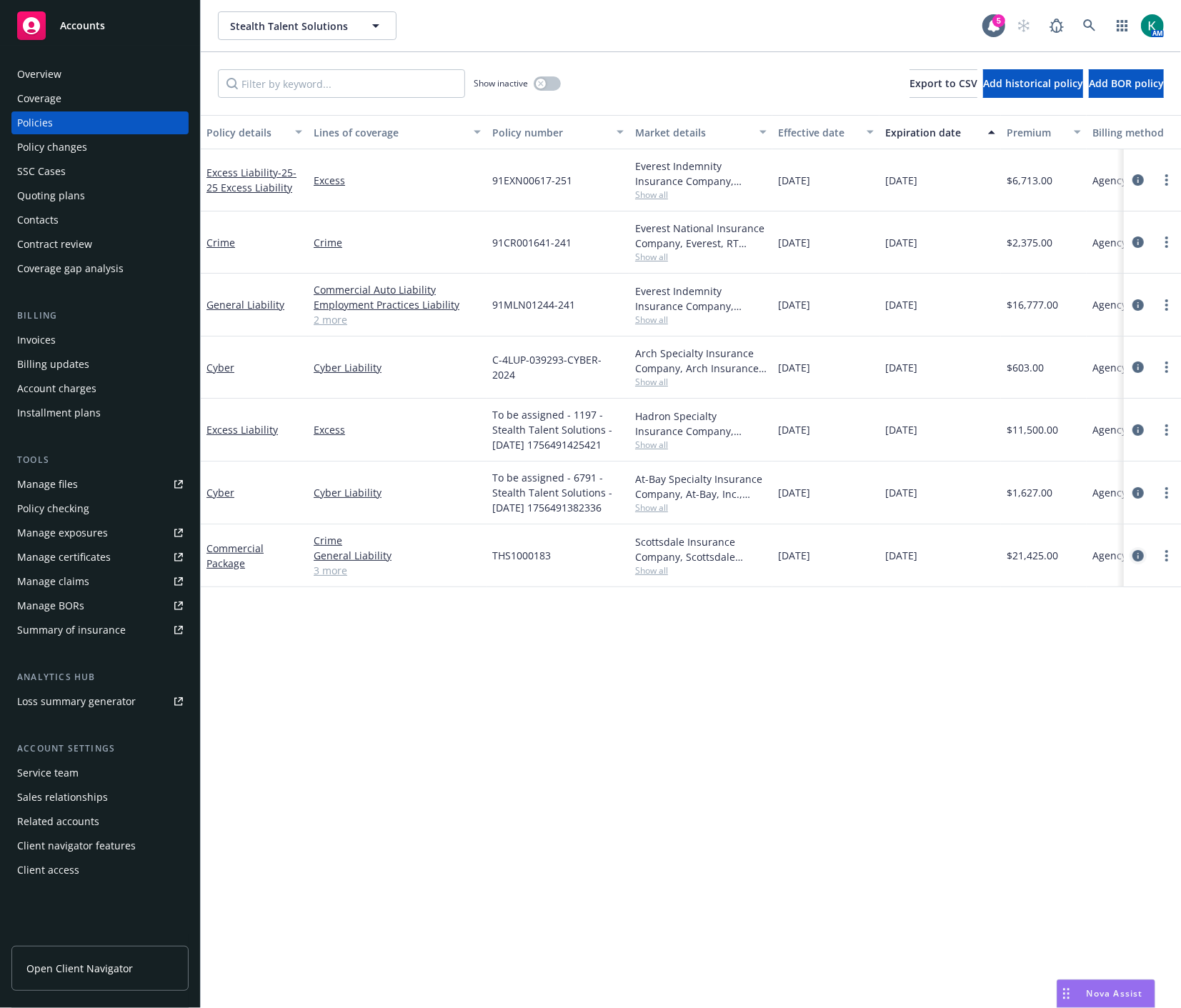
click at [1137, 556] on icon "circleInformation" at bounding box center [1138, 556] width 11 height 11
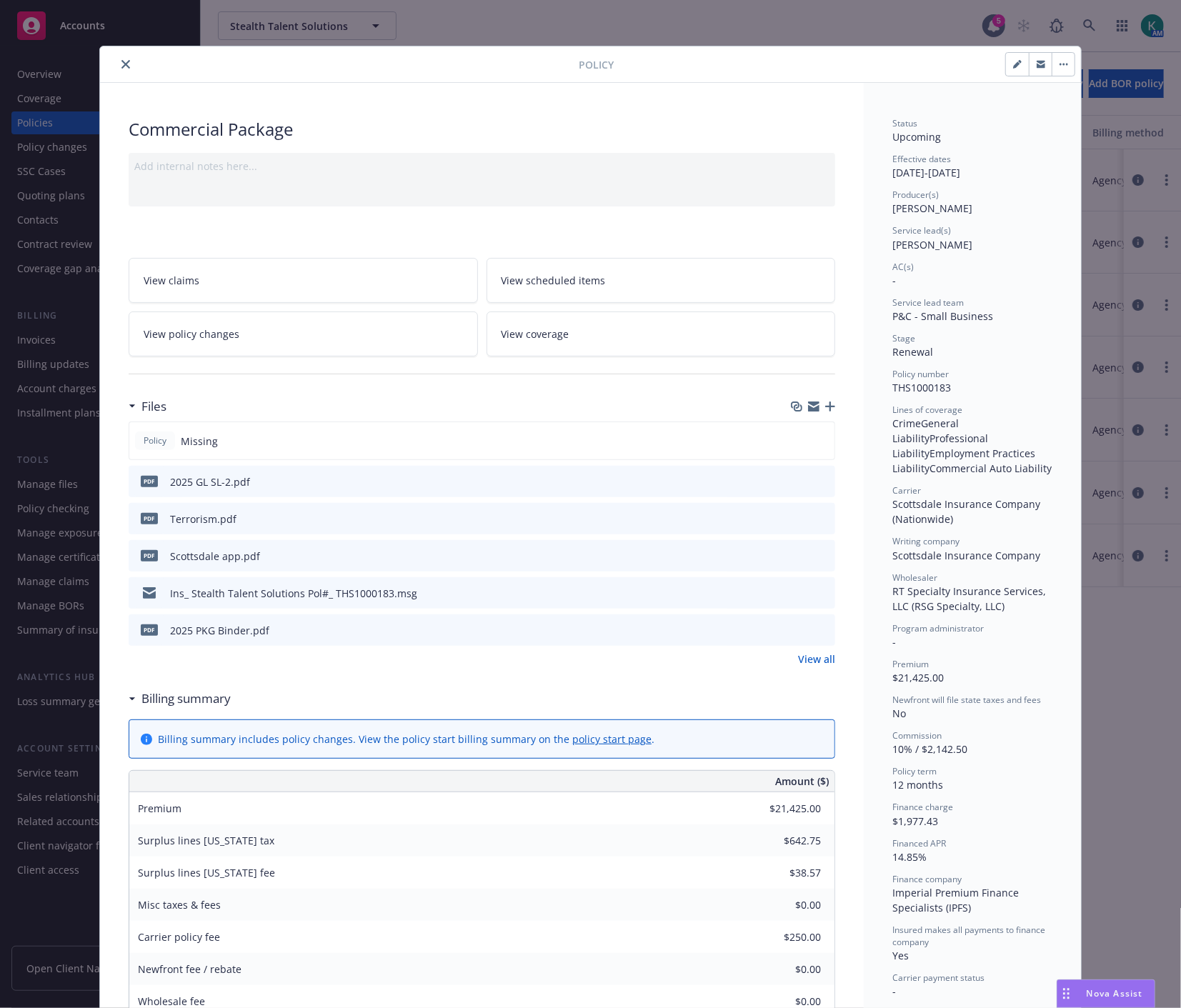
scroll to position [43, 0]
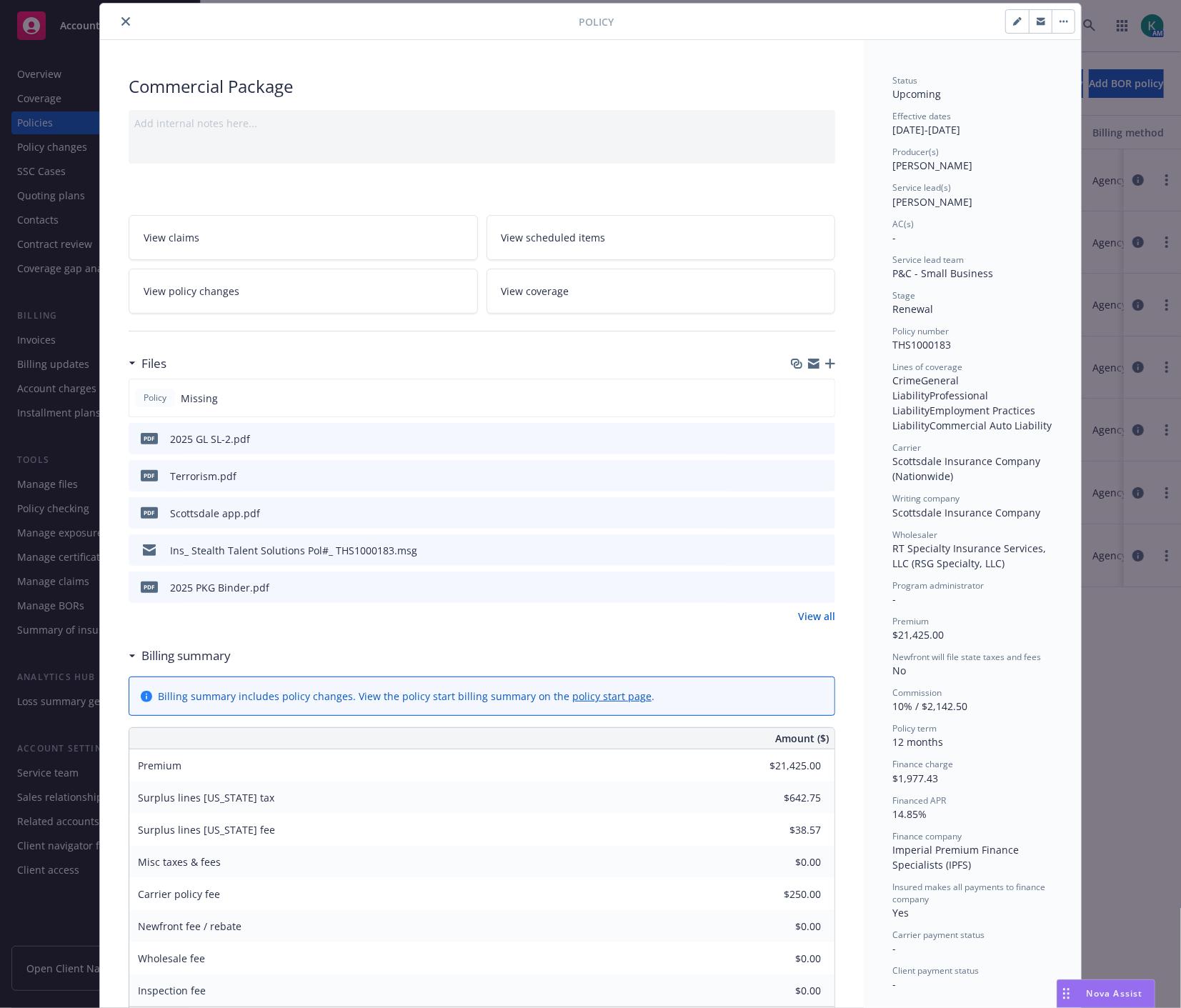
click at [818, 582] on icon "preview file" at bounding box center [821, 586] width 13 height 10
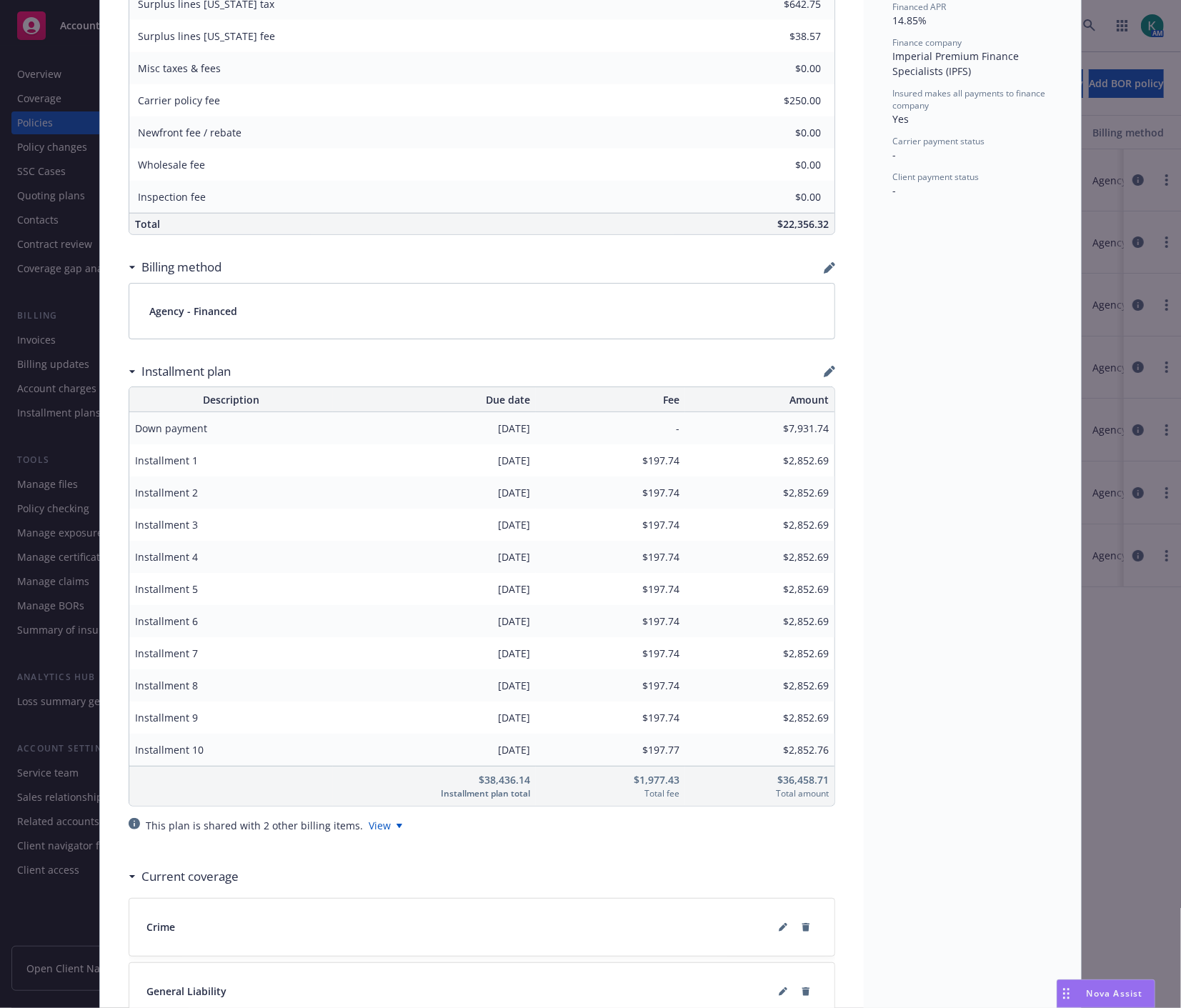
scroll to position [1422, 0]
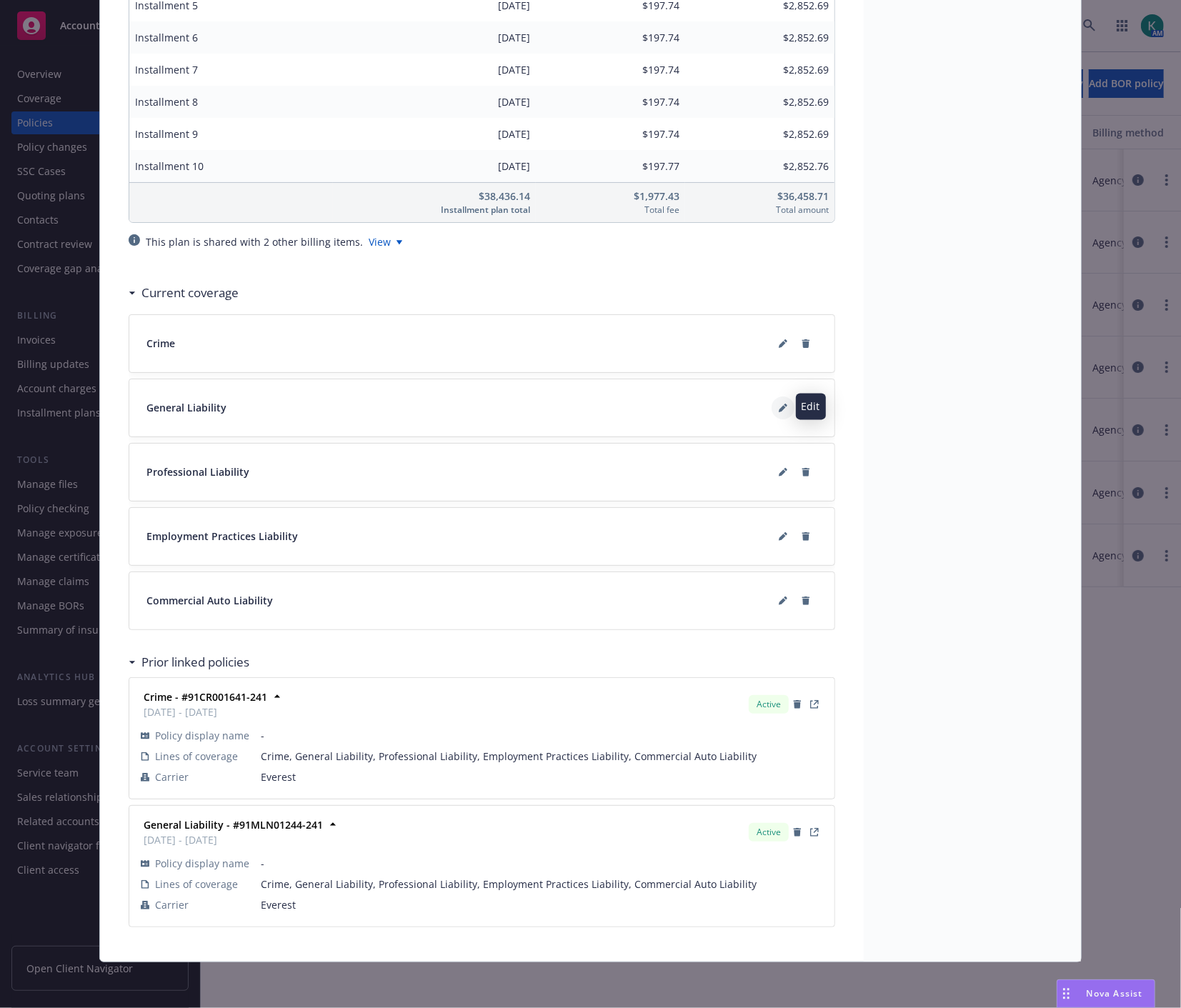
click at [778, 410] on icon at bounding box center [782, 407] width 9 height 9
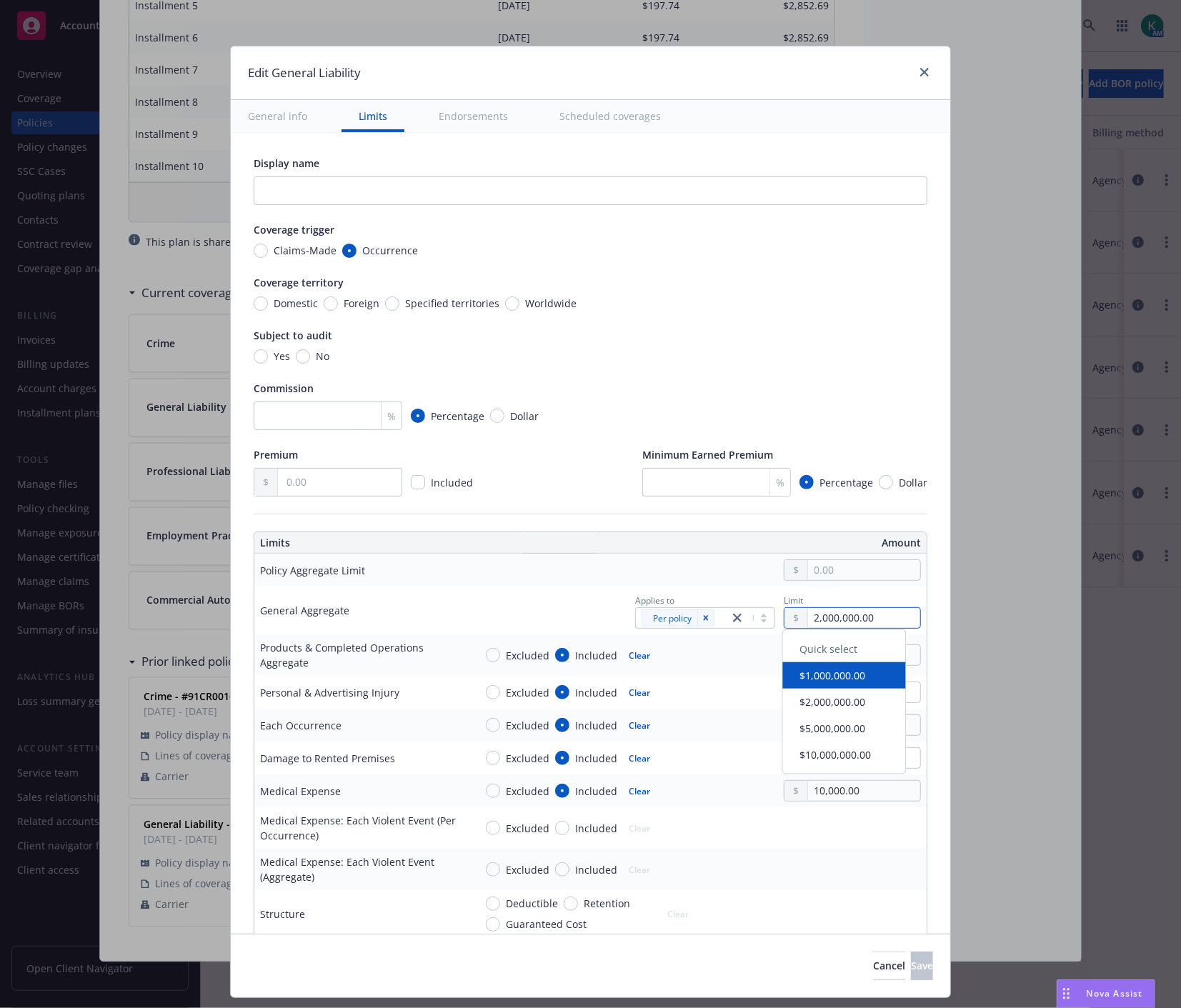
click at [808, 619] on input "2,000,000.00" at bounding box center [864, 617] width 112 height 20
click at [808, 616] on input "2,000,000.00" at bounding box center [864, 617] width 112 height 20
drag, startPoint x: 804, startPoint y: 614, endPoint x: 797, endPoint y: 612, distance: 7.3
click at [808, 612] on input "2,000,000.00" at bounding box center [864, 617] width 112 height 20
type textarea "x"
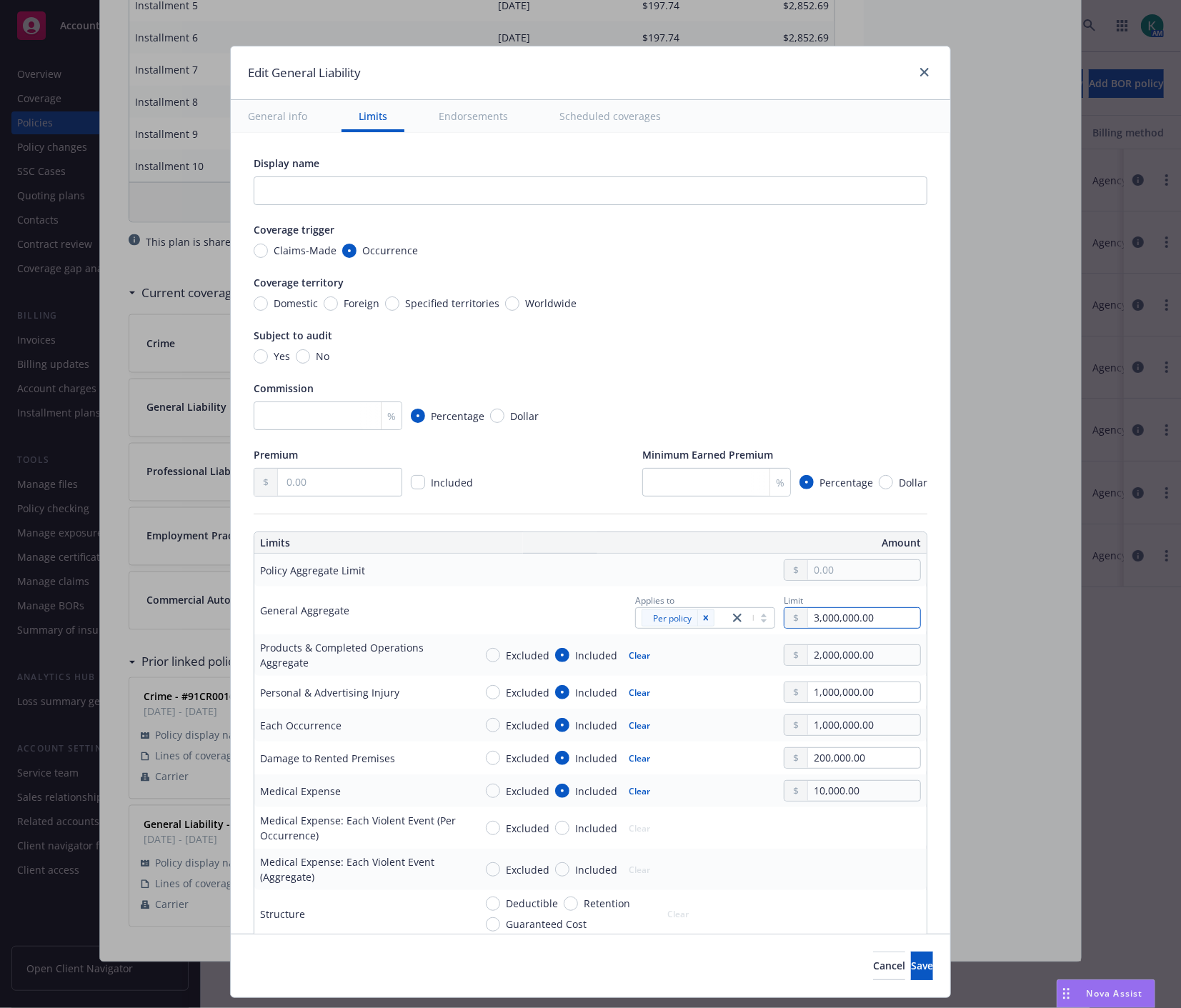
type input "3,000,000.00"
click at [812, 656] on input "2,000,000.00" at bounding box center [864, 654] width 112 height 20
click at [808, 651] on input "2,000,000.00" at bounding box center [864, 654] width 112 height 20
type textarea "x"
type input "3,000,000.00"
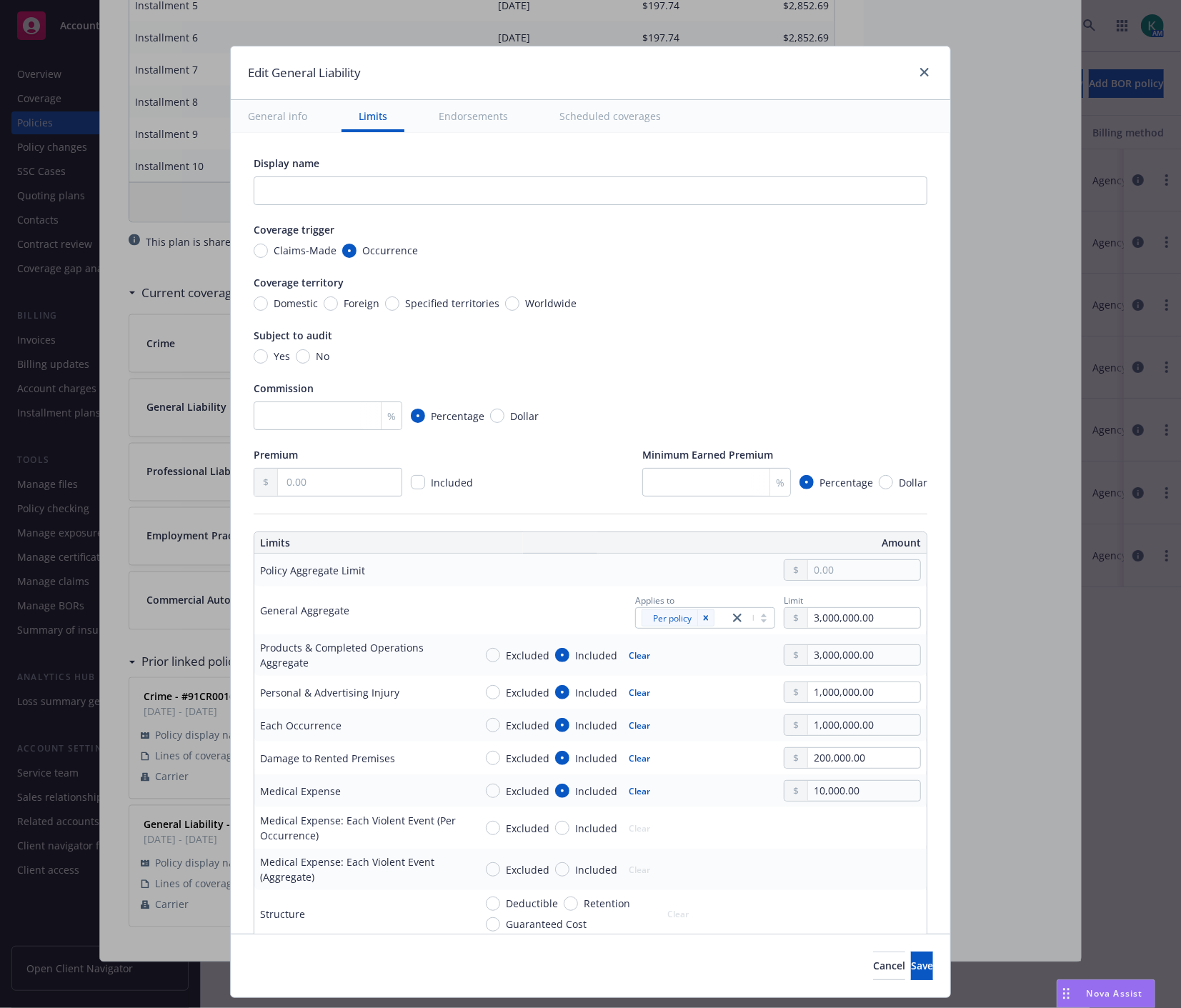
click at [739, 666] on td "Excluded Included Clear 3,000,000.00" at bounding box center [698, 654] width 458 height 41
drag, startPoint x: 804, startPoint y: 720, endPoint x: 794, endPoint y: 720, distance: 10.0
click at [808, 720] on input "1,000,000.00" at bounding box center [864, 725] width 112 height 20
type textarea "x"
type input "2,000,000.00"
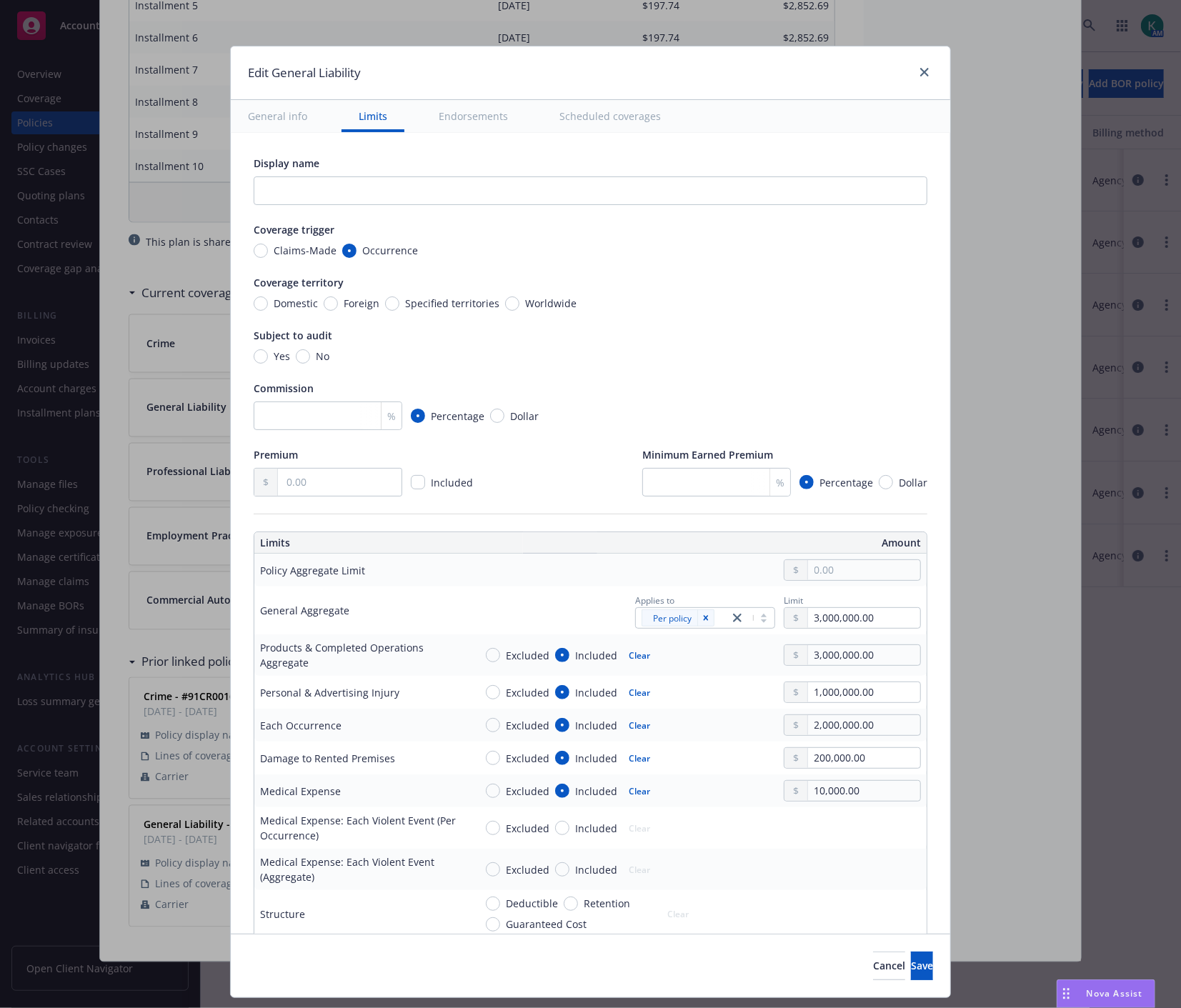
click at [737, 702] on div "Excluded Included Clear 1,000,000.00" at bounding box center [698, 691] width 447 height 21
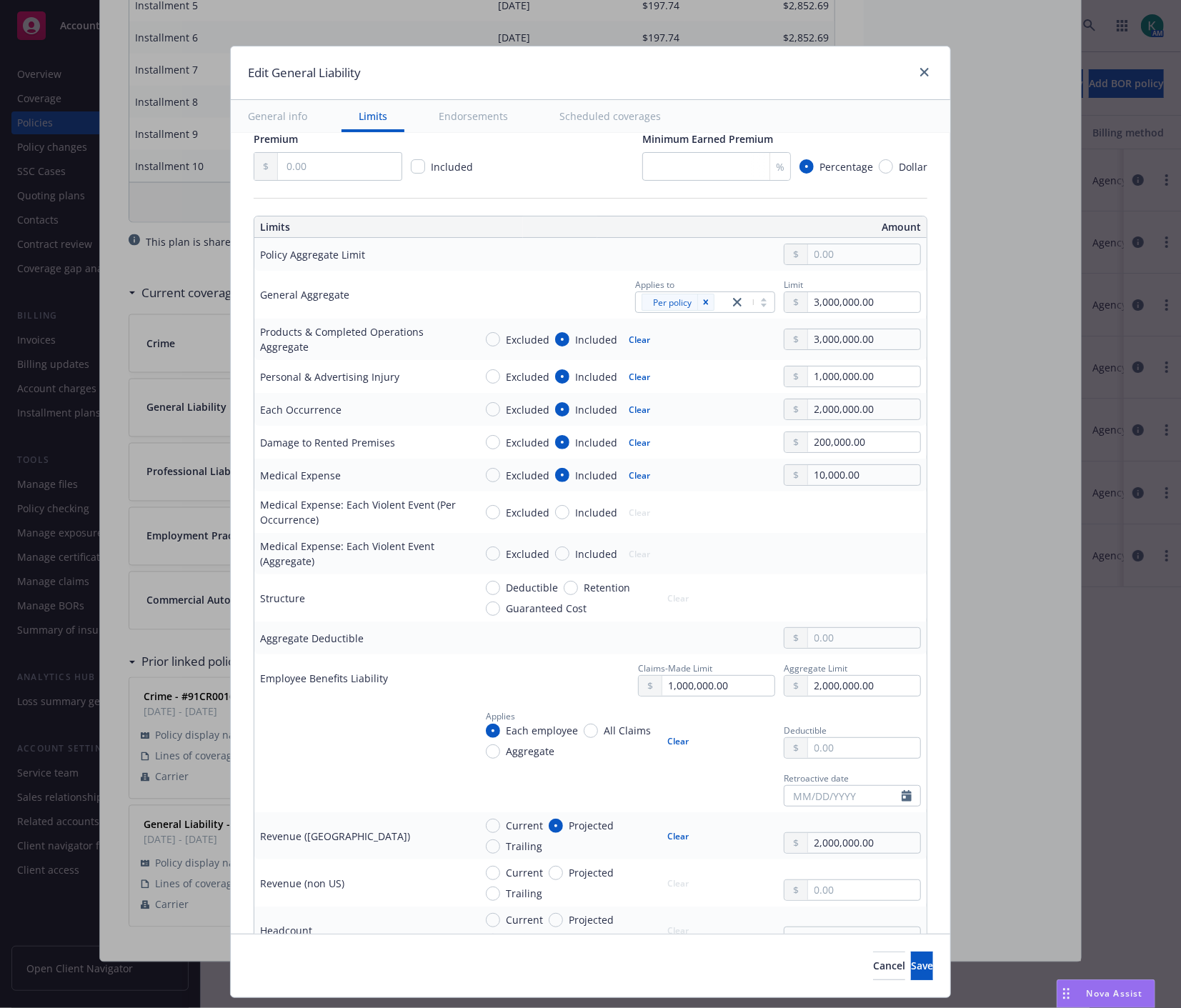
scroll to position [396, 0]
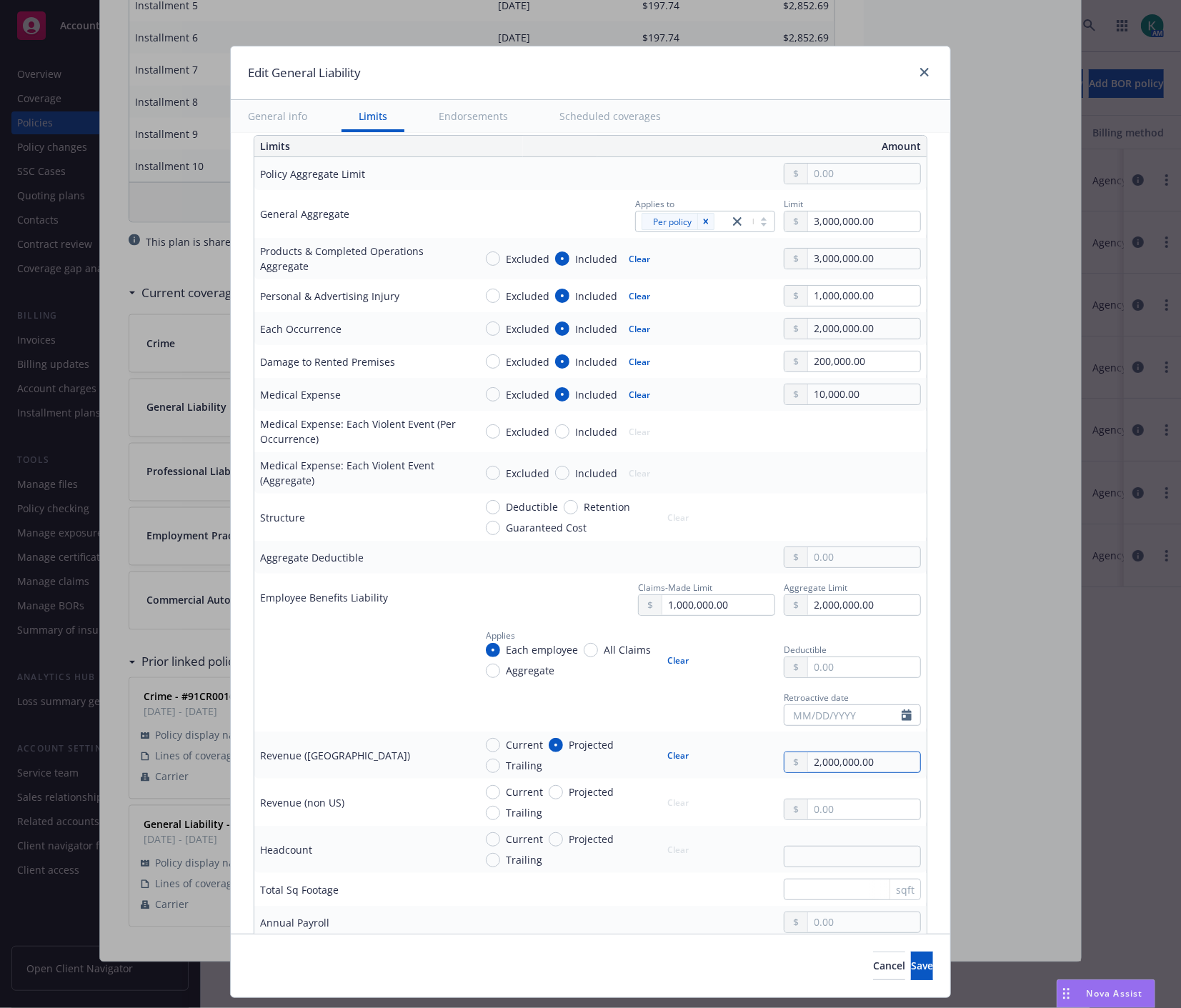
drag, startPoint x: 809, startPoint y: 764, endPoint x: 790, endPoint y: 759, distance: 19.6
click at [790, 759] on div "2,000,000.00" at bounding box center [853, 762] width 137 height 21
drag, startPoint x: 815, startPoint y: 764, endPoint x: 775, endPoint y: 754, distance: 41.2
click at [784, 754] on div "2,000,000.00" at bounding box center [853, 762] width 137 height 21
type textarea "x"
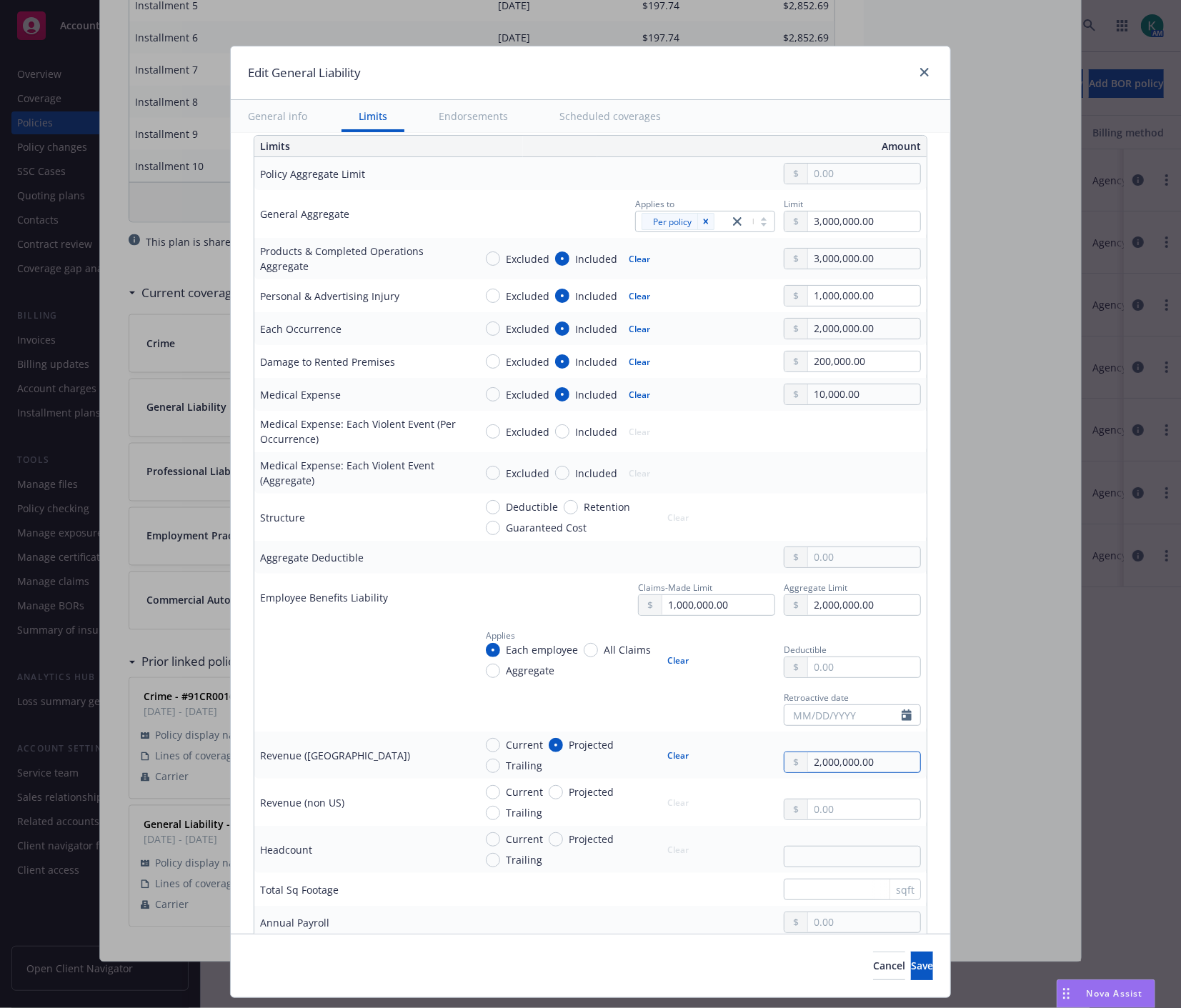
type input "600,000.00"
type textarea "x"
type input "6,200,000.00"
click at [748, 793] on div "Current Projected Trailing Clear" at bounding box center [698, 801] width 447 height 36
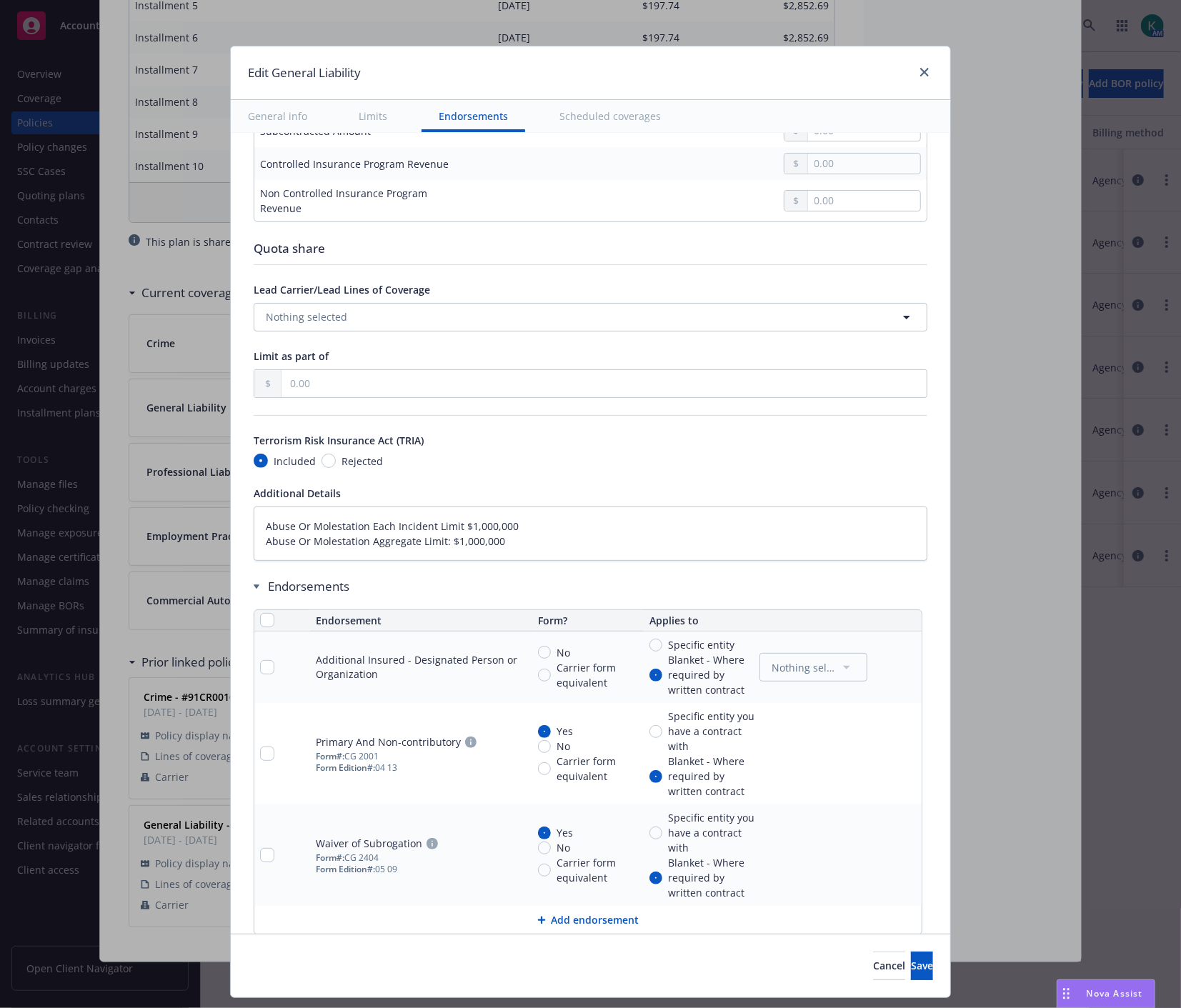
scroll to position [1429, 0]
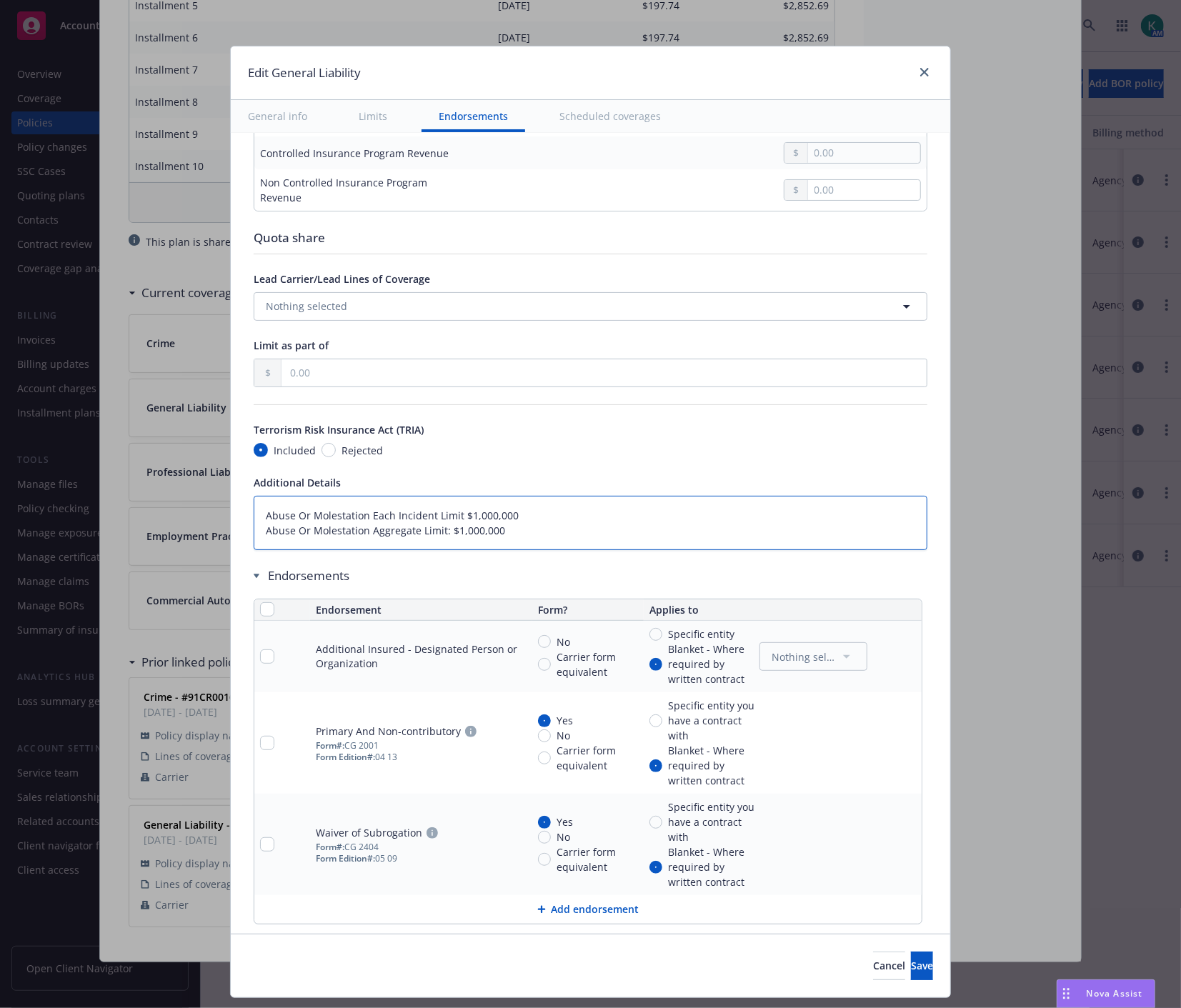
click at [538, 520] on textarea "Abuse Or Molestation Each Incident Limit $1,000,000 Abuse Or Molestation Aggreg…" at bounding box center [590, 523] width 673 height 54
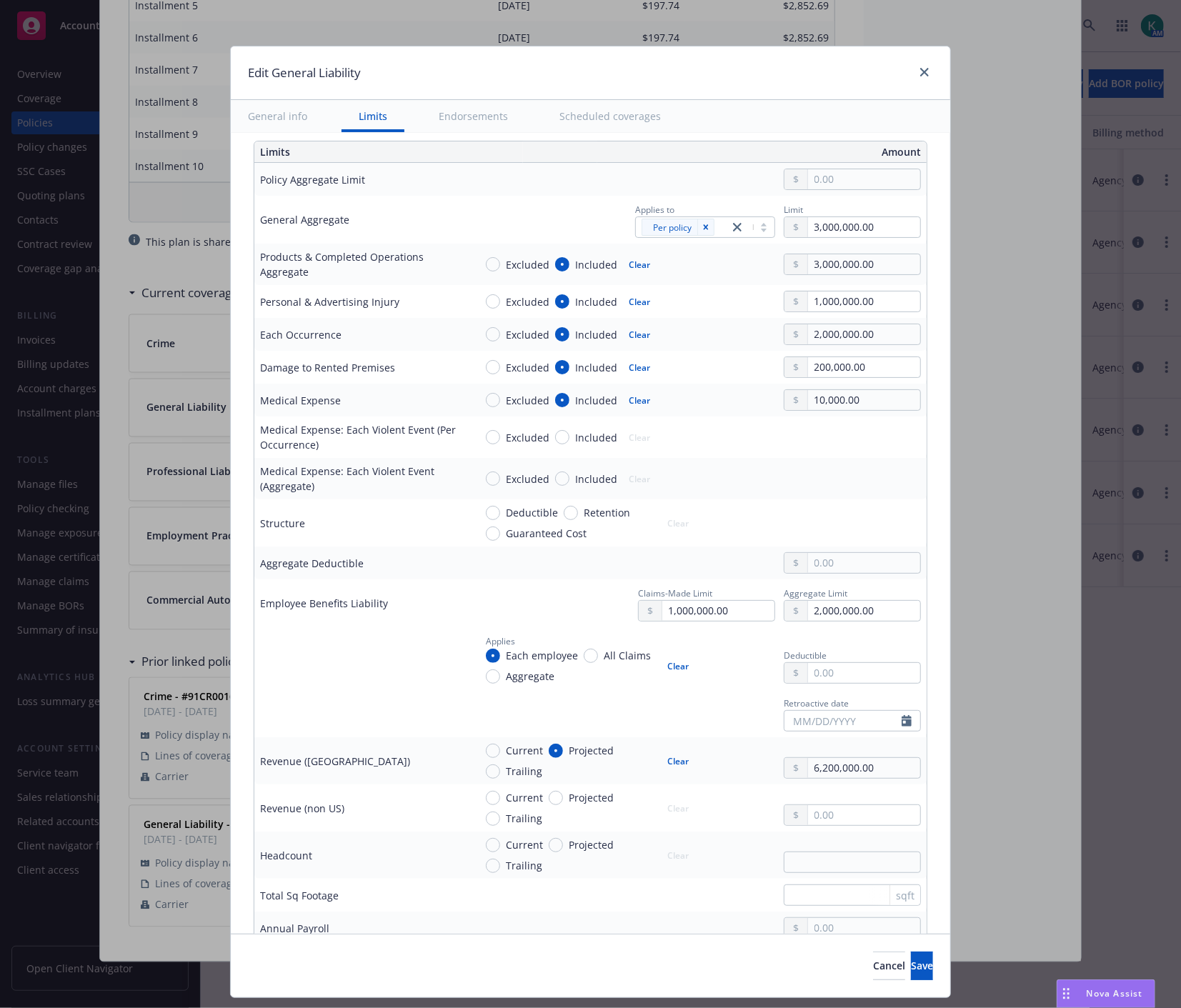
scroll to position [0, 0]
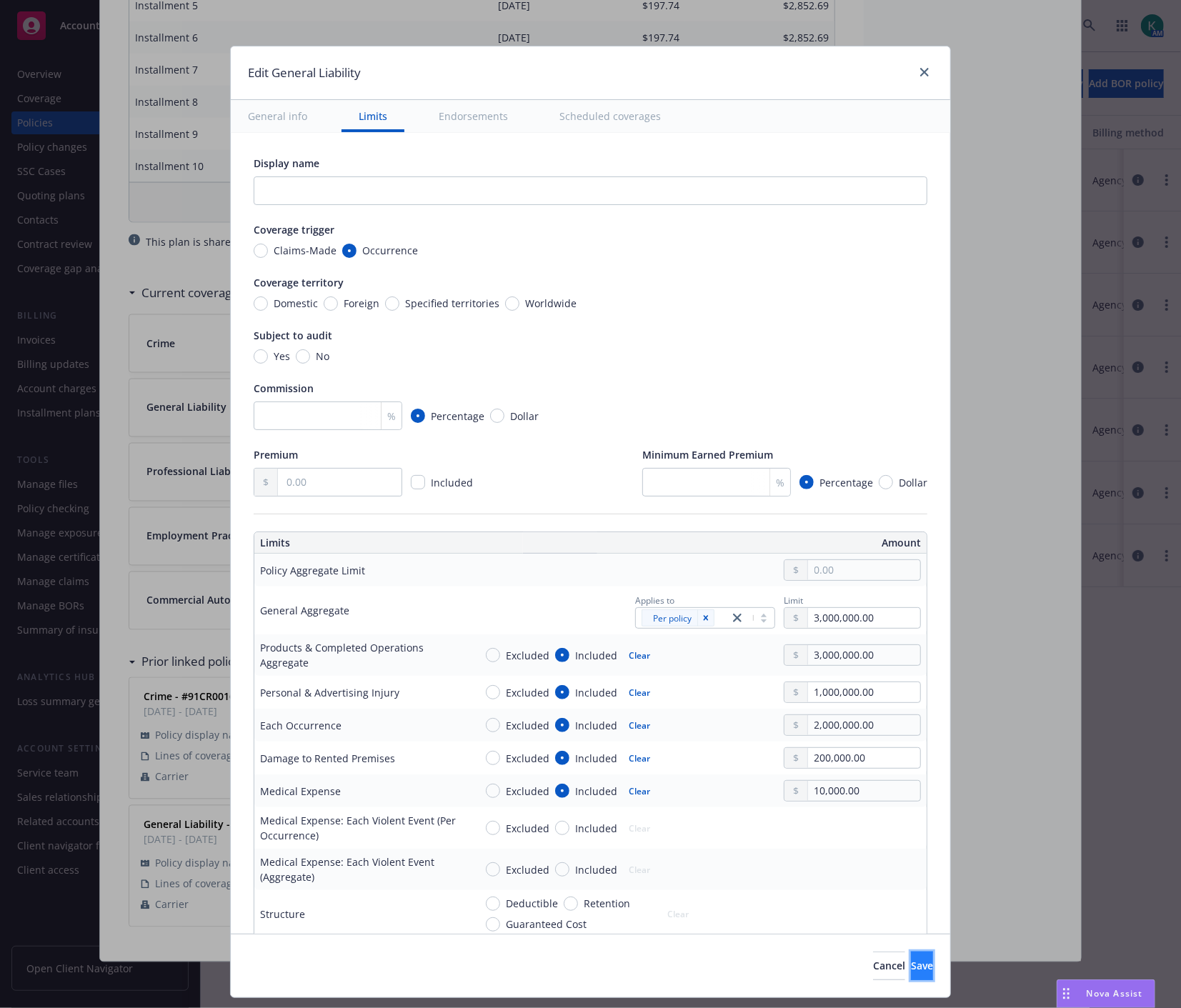
click at [911, 967] on span "Save" at bounding box center [922, 965] width 22 height 13
type textarea "x"
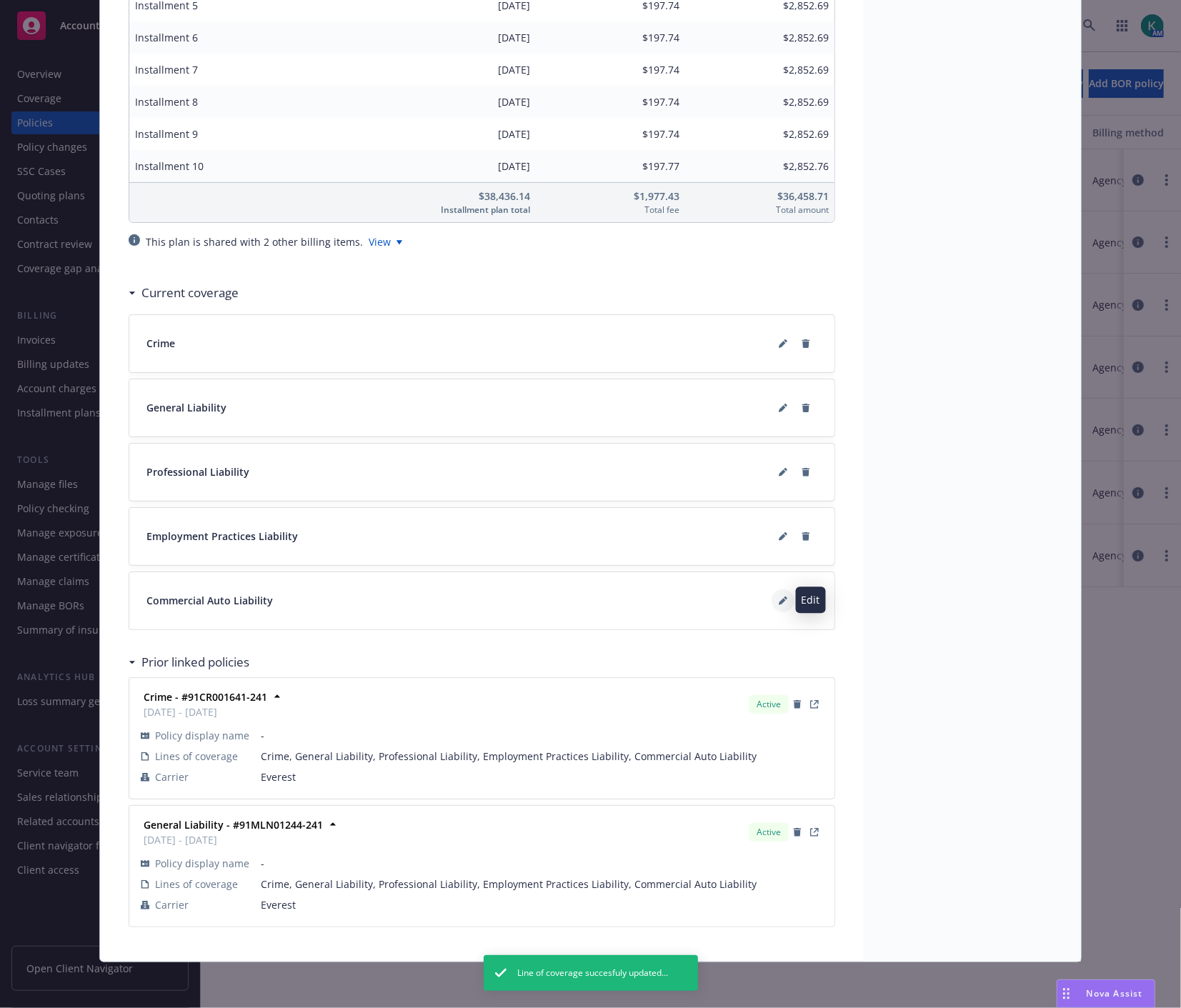
click at [778, 600] on icon at bounding box center [782, 601] width 7 height 7
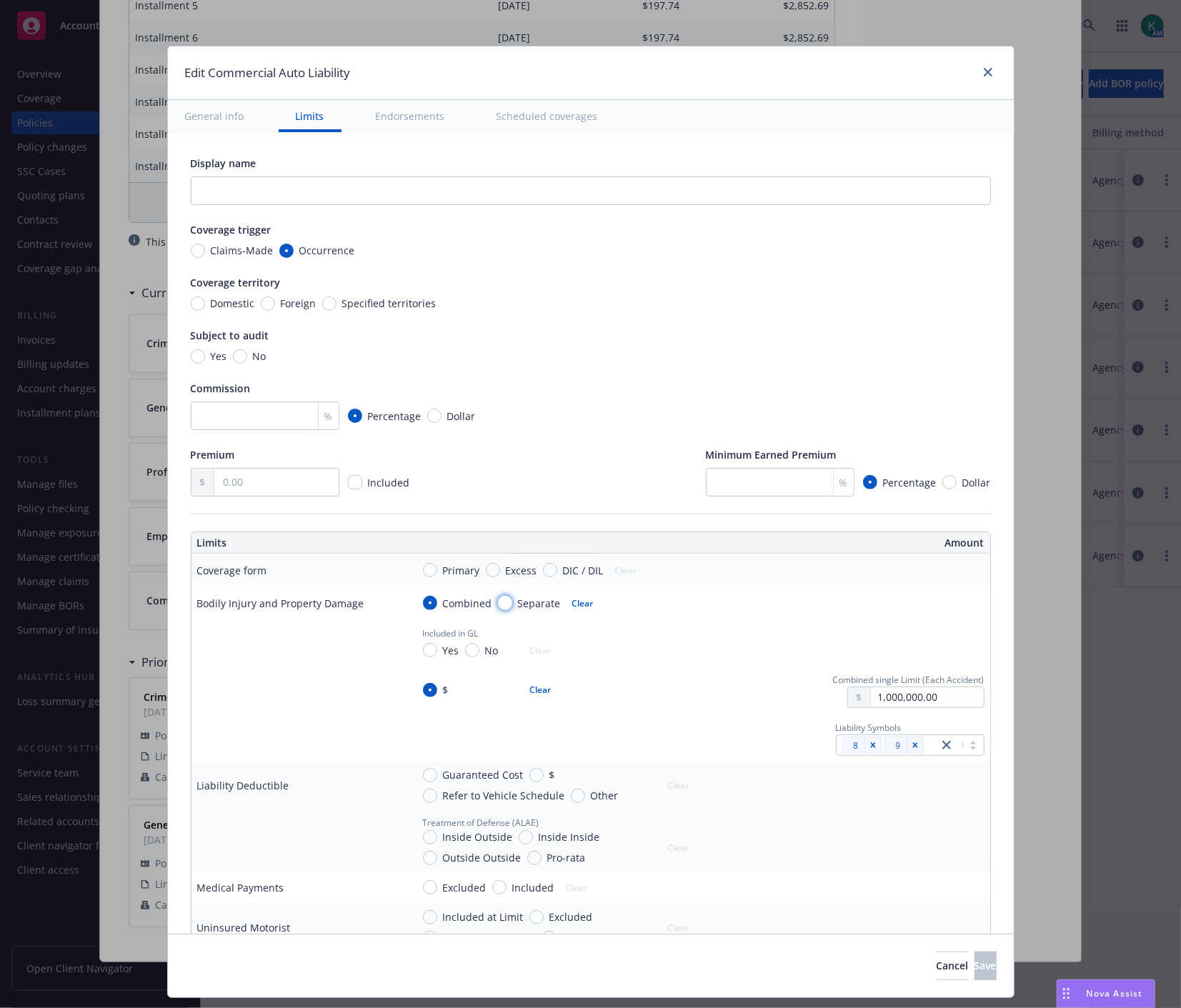
click at [501, 604] on input "Separate" at bounding box center [505, 603] width 14 height 14
radio input "true"
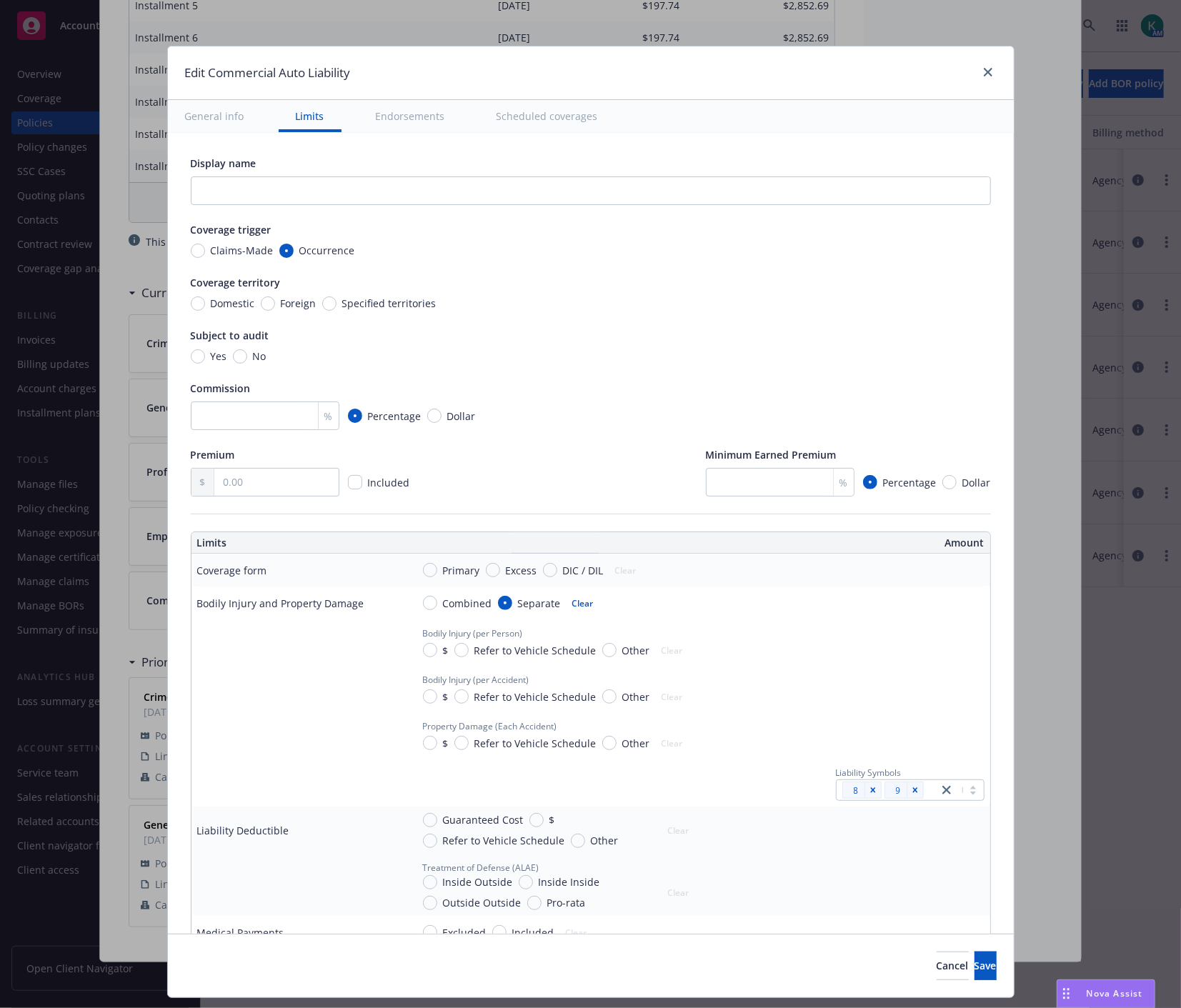
click at [429, 594] on div "Combined Separate Clear" at bounding box center [512, 602] width 179 height 20
click at [423, 609] on input "Combined" at bounding box center [430, 603] width 14 height 14
radio input "true"
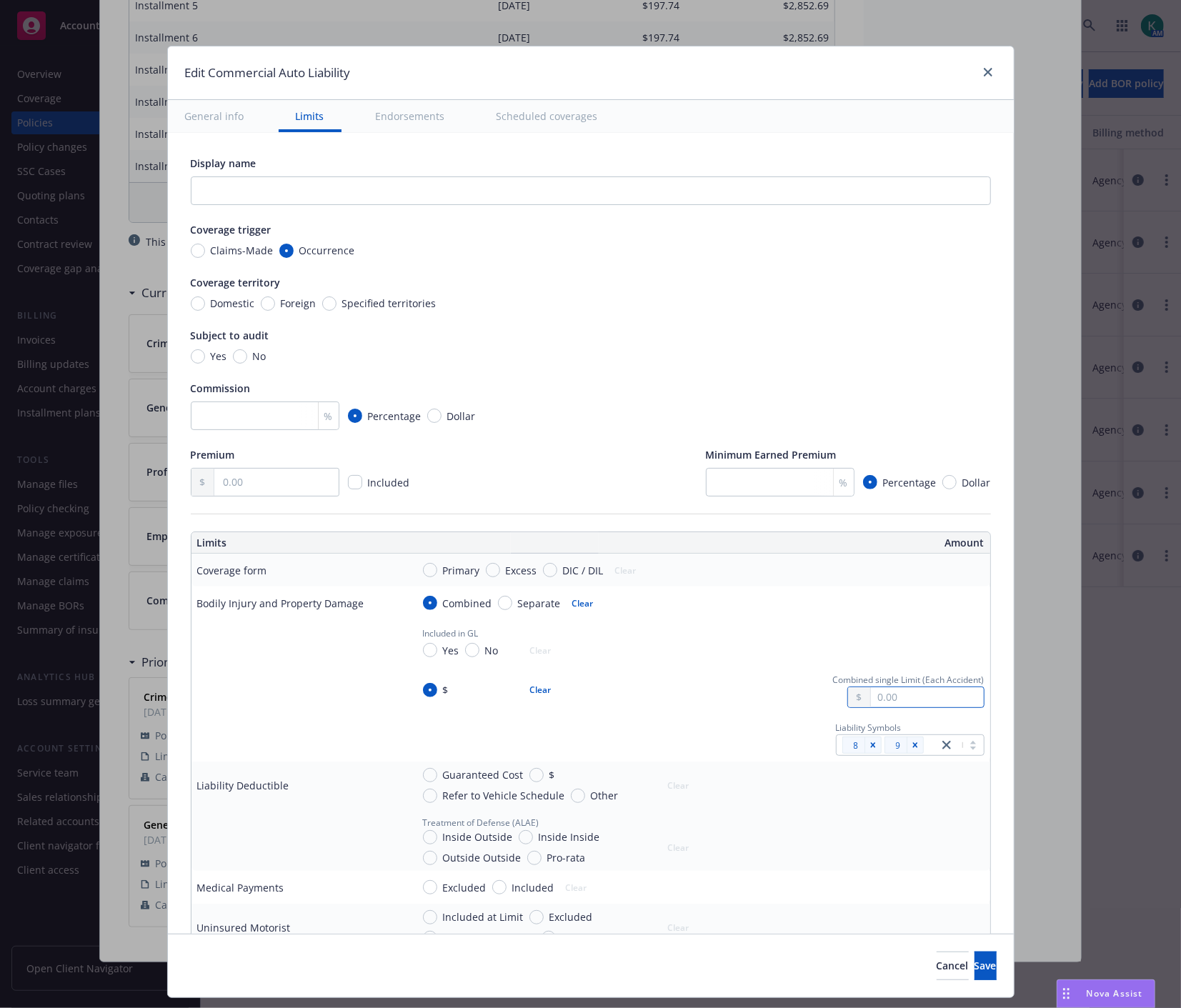
click at [882, 700] on input "text" at bounding box center [927, 696] width 112 height 20
type input "1,000,000.00"
click at [887, 751] on button "$1,000,000.00" at bounding box center [905, 759] width 123 height 26
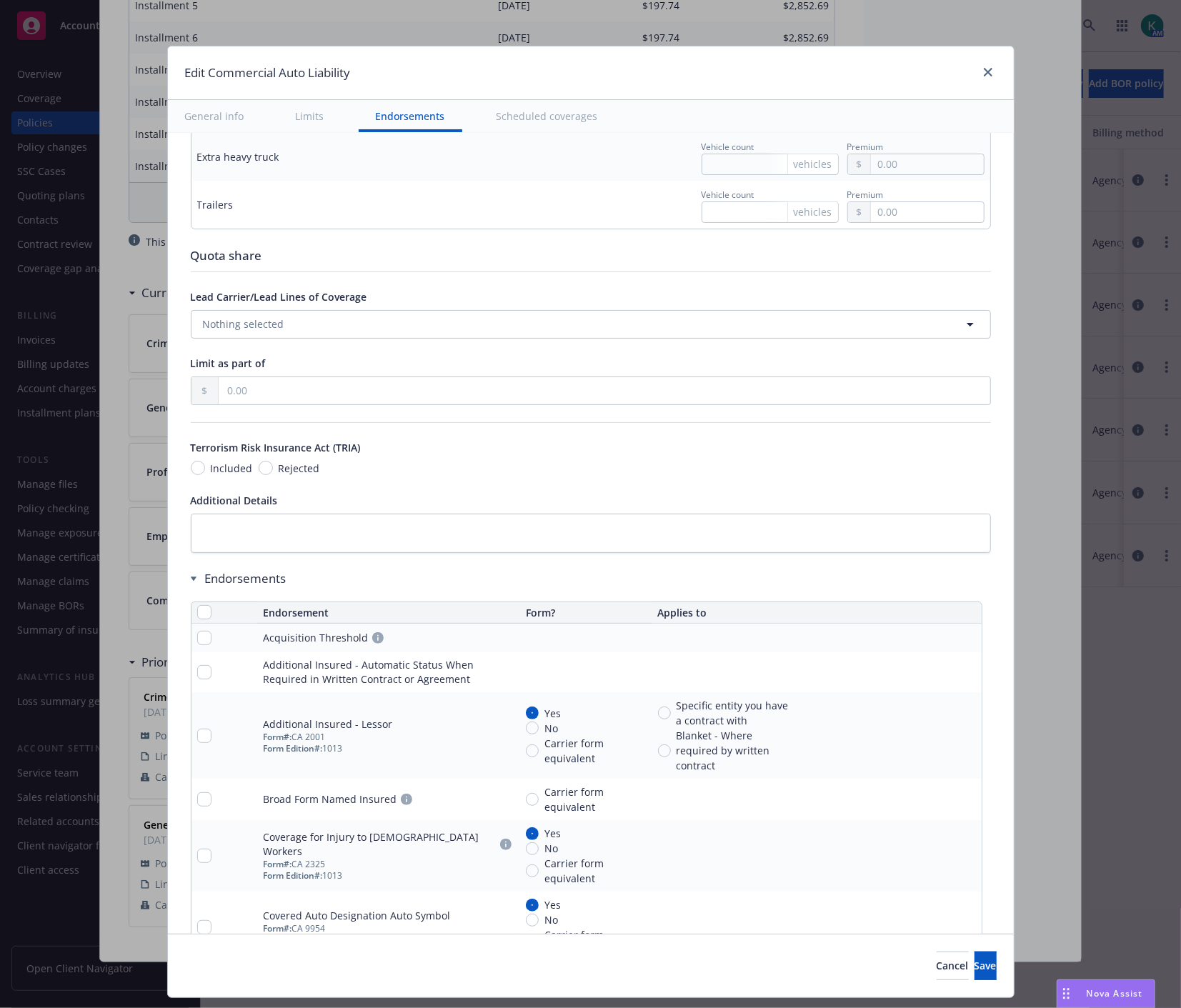
scroll to position [1904, 0]
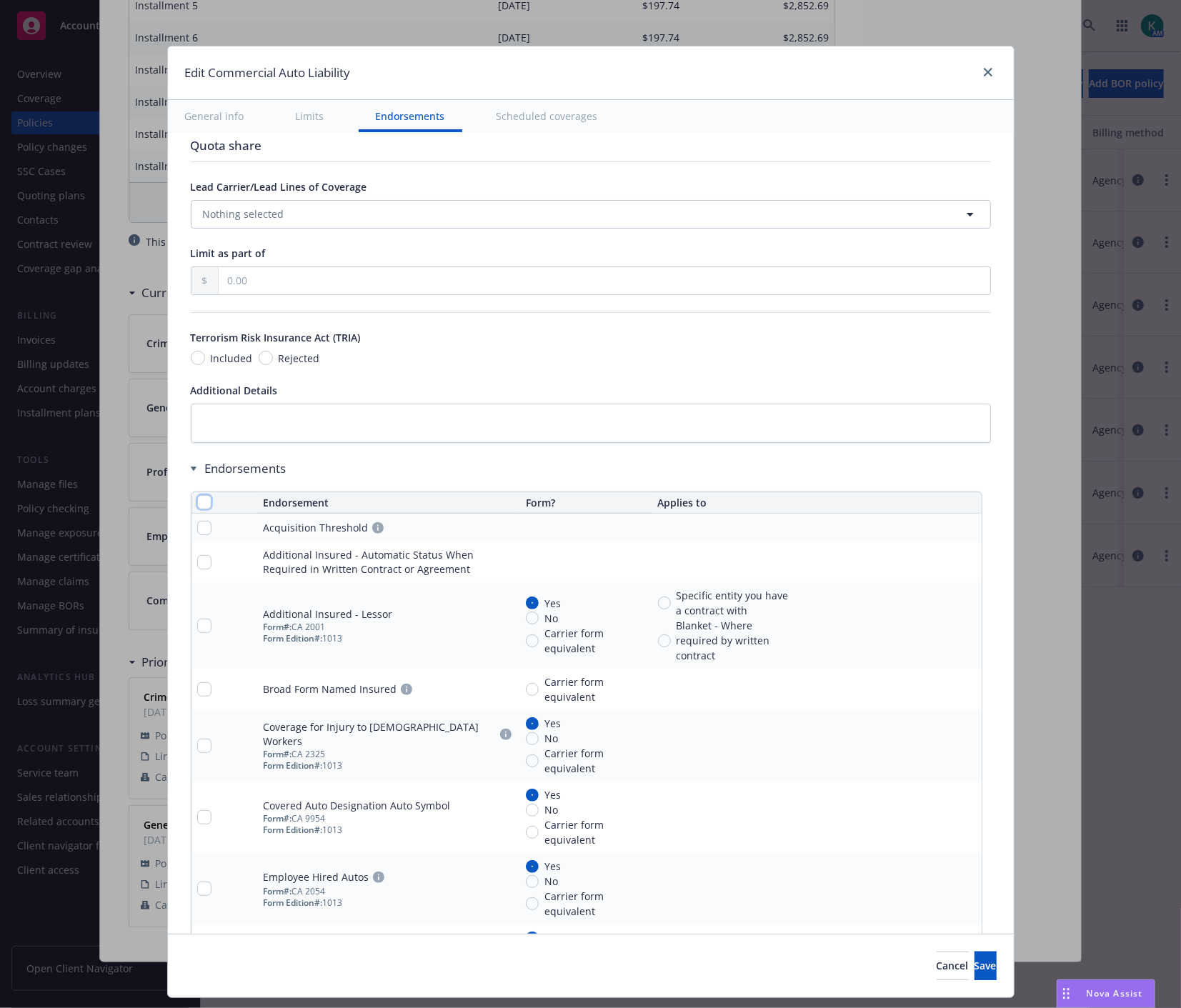
click at [197, 502] on input "checkbox" at bounding box center [204, 502] width 14 height 14
checkbox input "true"
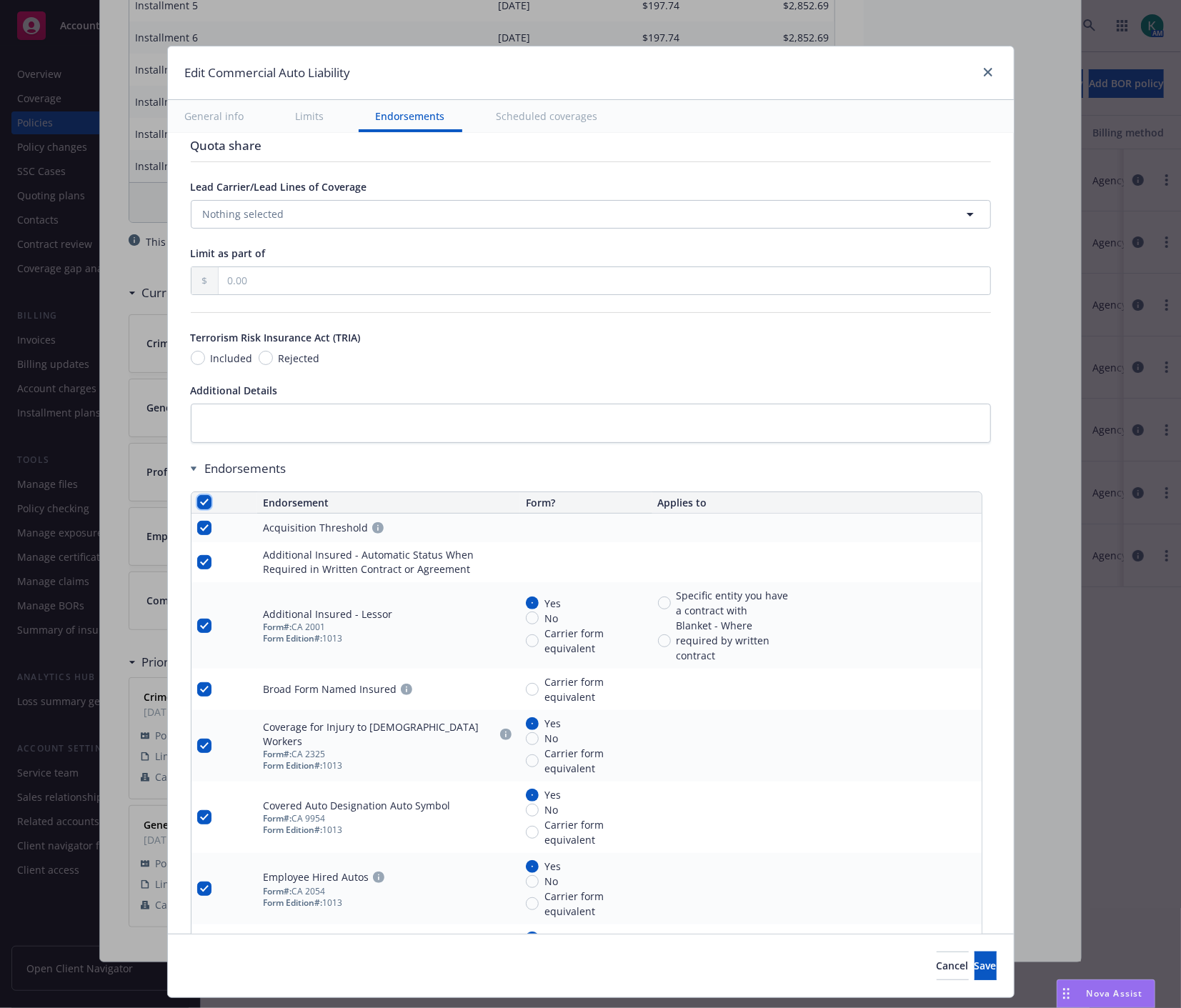
checkbox input "true"
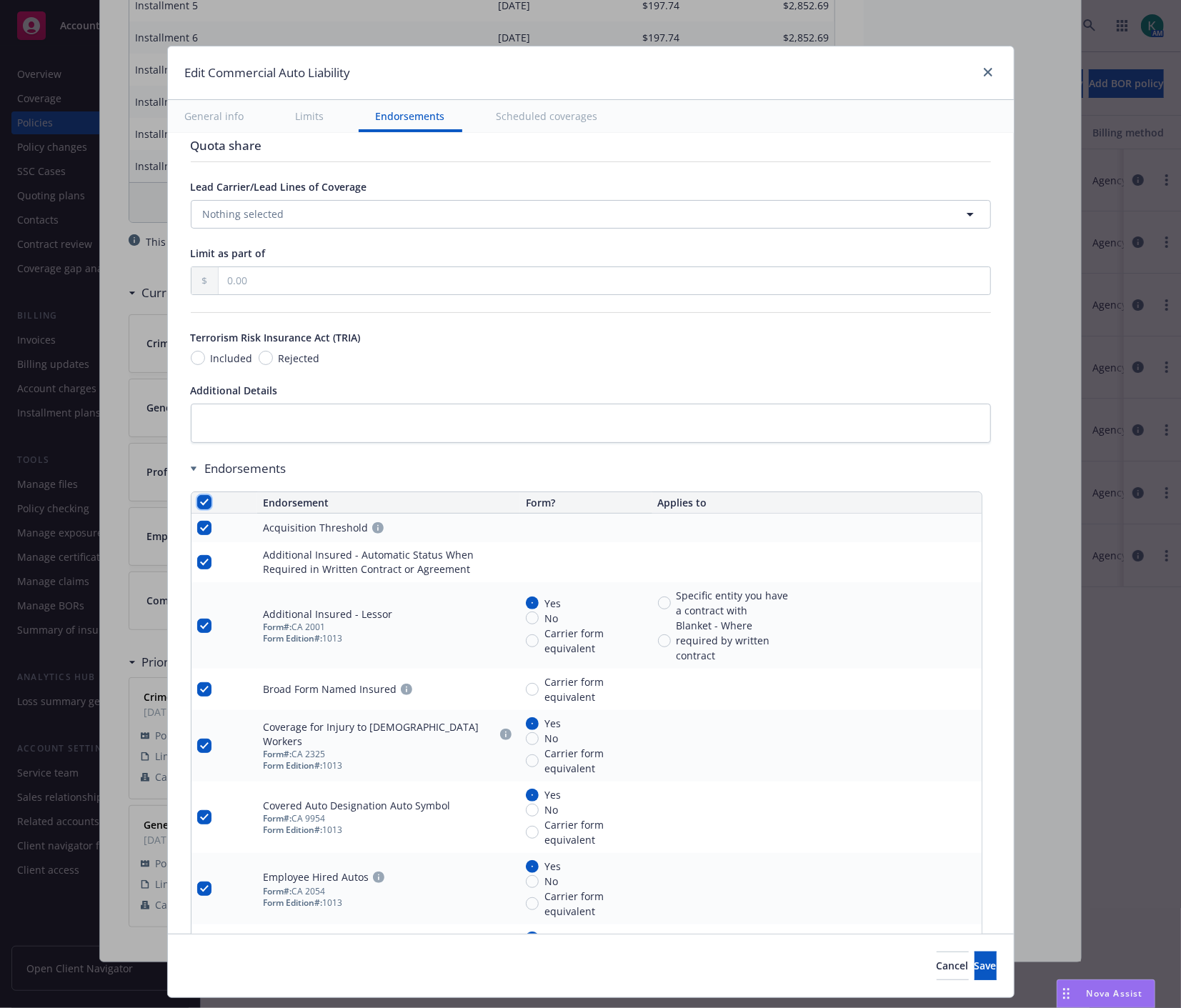
checkbox input "true"
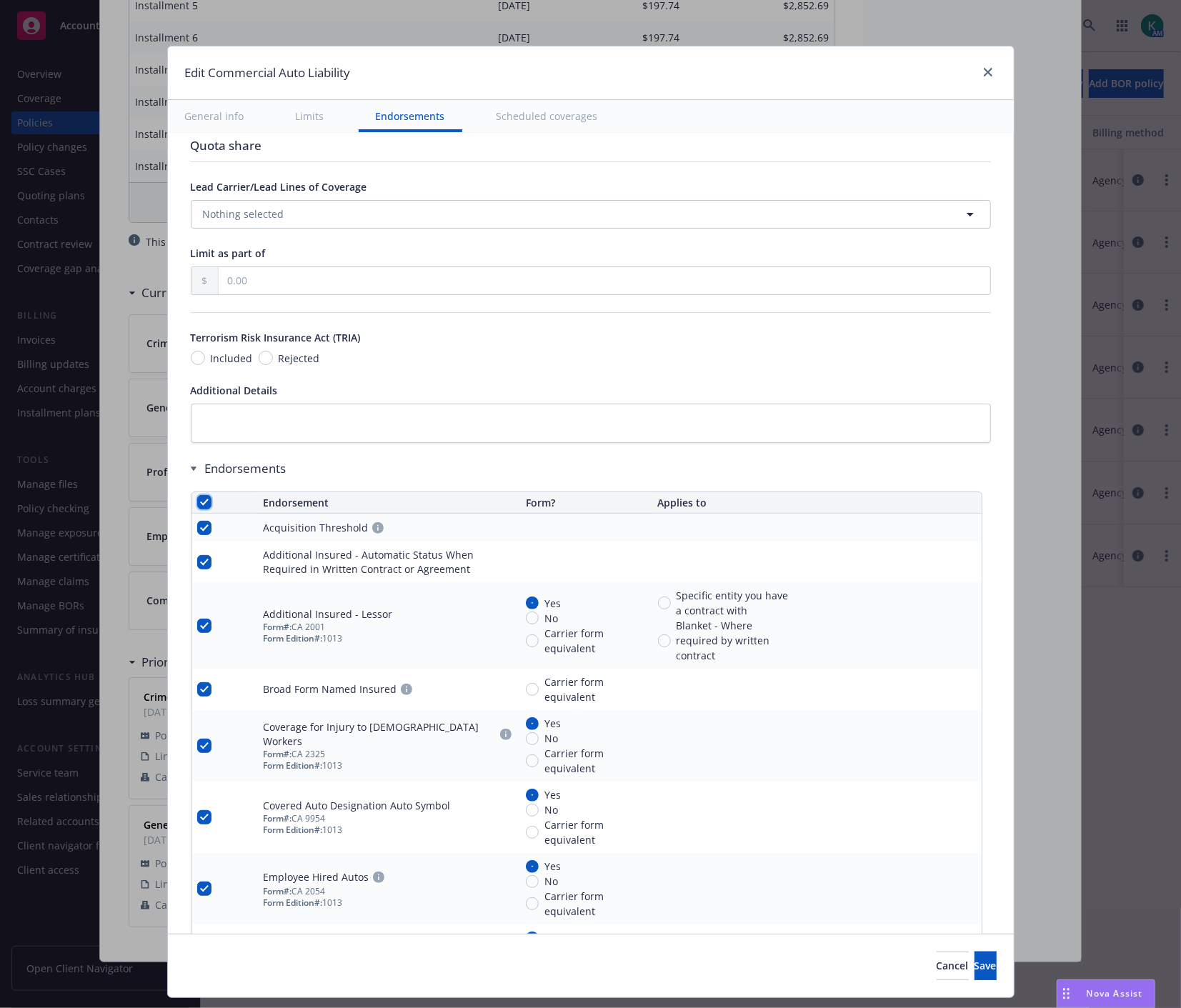
checkbox input "true"
click at [626, 979] on span "Remove endorsements" at bounding box center [570, 975] width 112 height 13
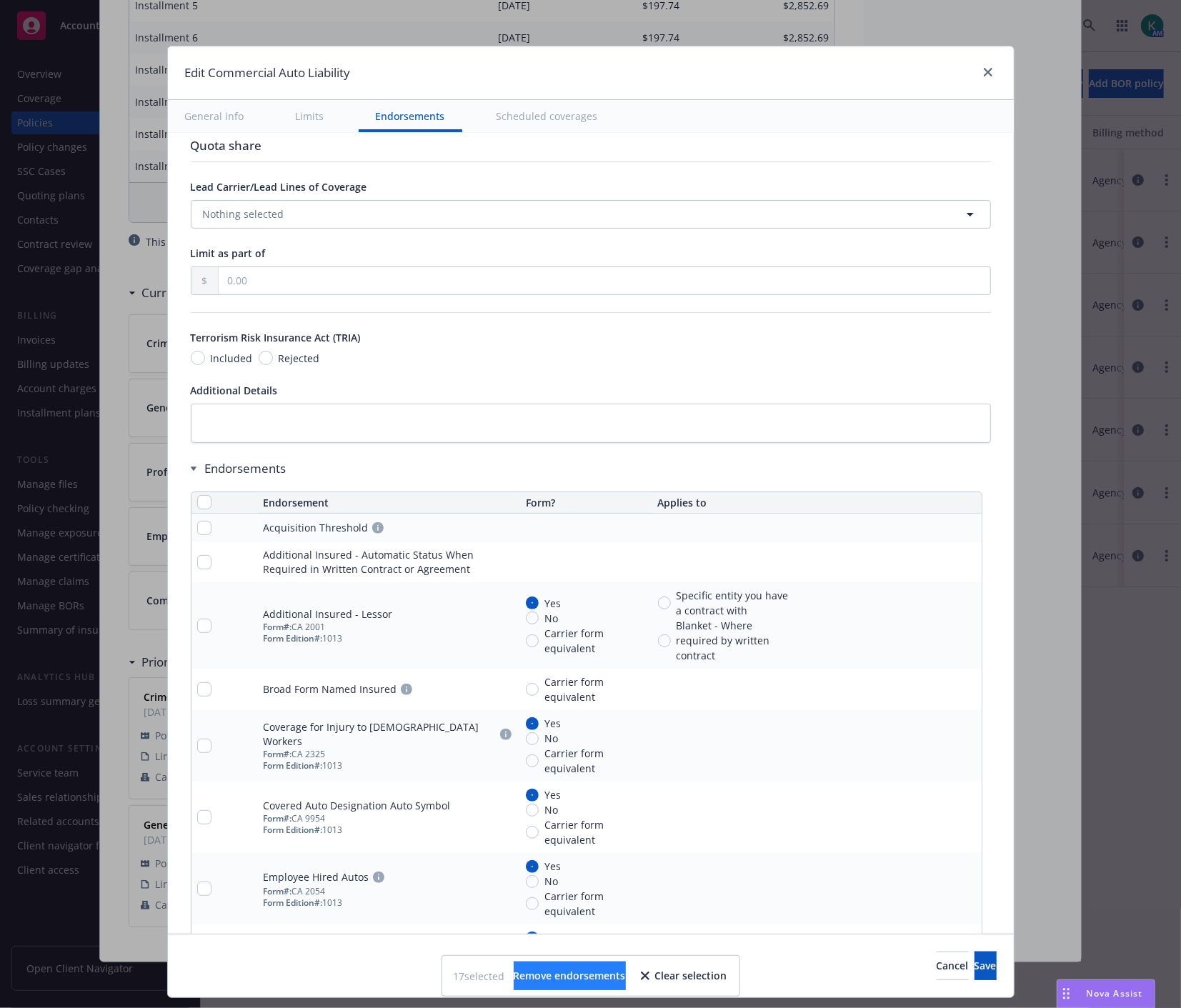
scroll to position [1718, 0]
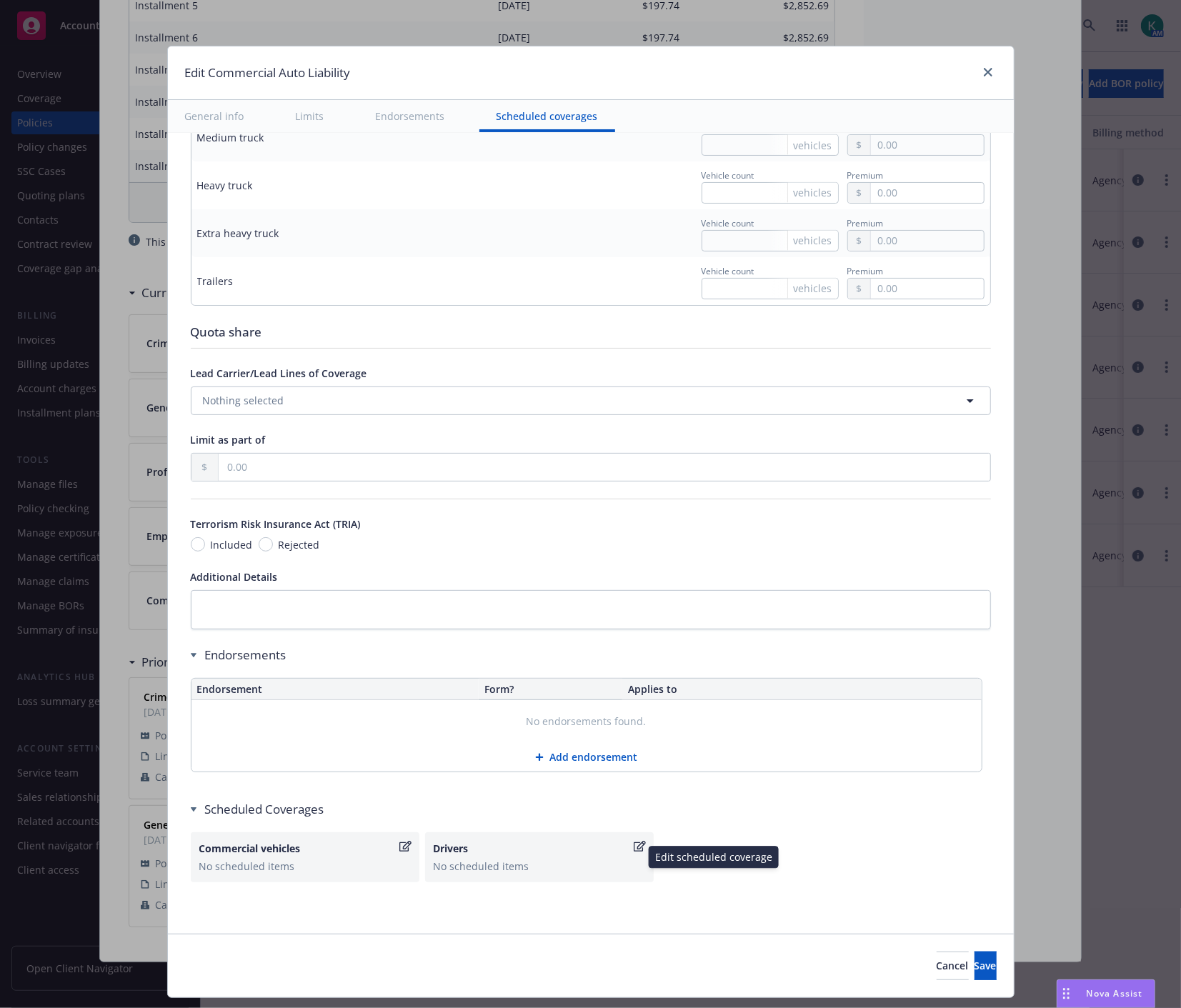
click at [538, 874] on div "Drivers No scheduled items" at bounding box center [539, 856] width 229 height 50
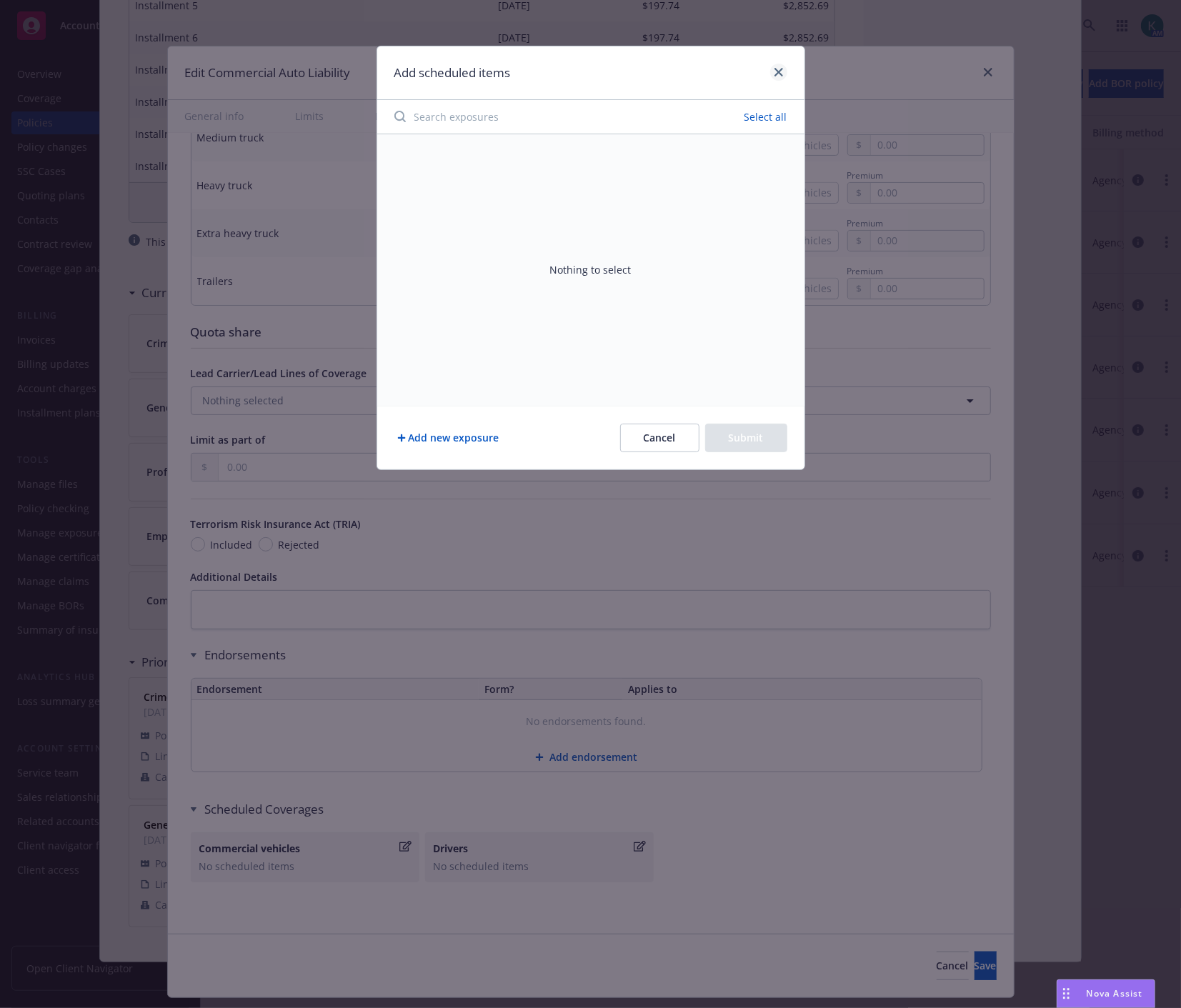
click at [784, 77] on div at bounding box center [775, 73] width 23 height 19
click at [773, 70] on link "close" at bounding box center [778, 73] width 17 height 17
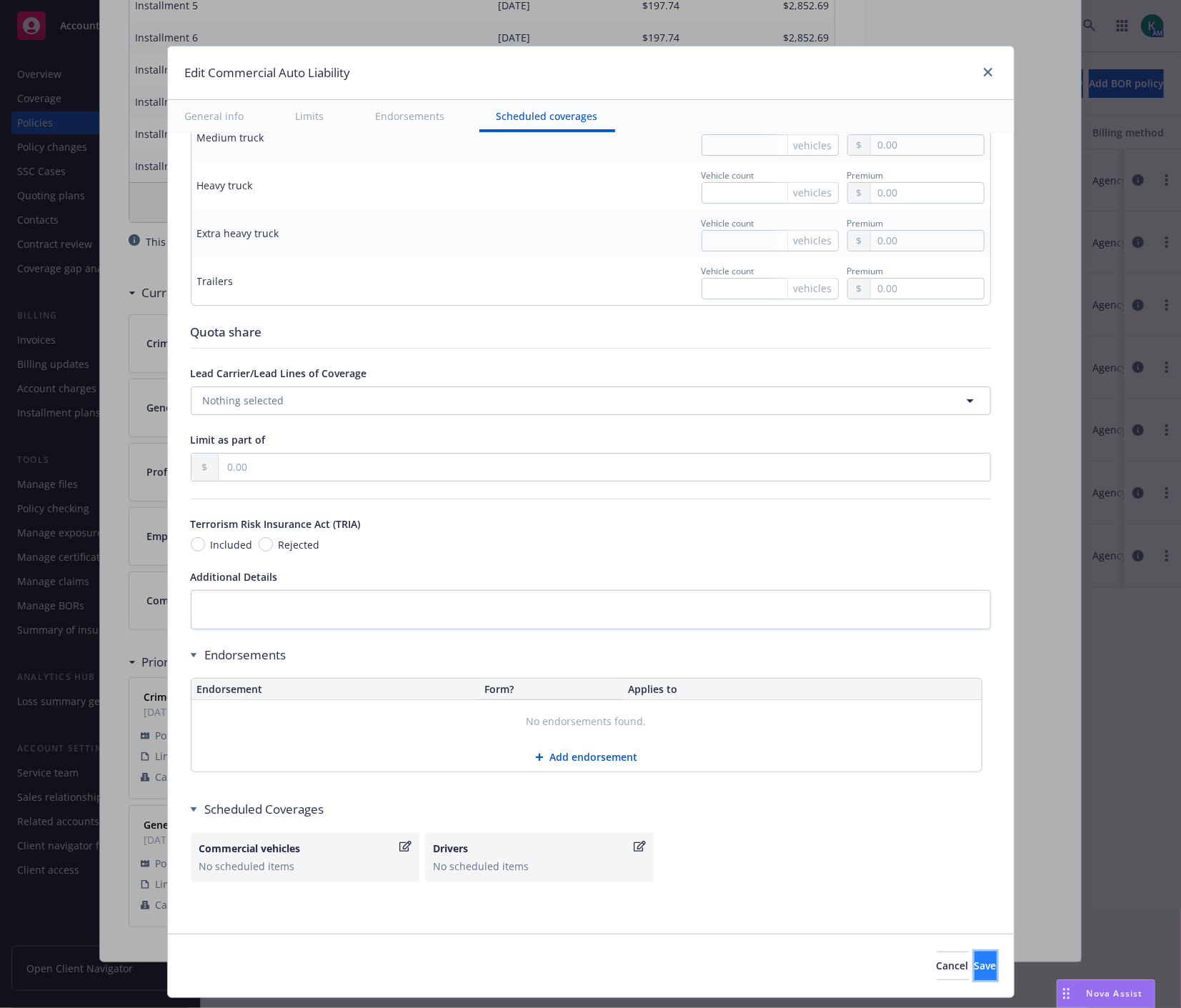
click at [974, 964] on button "Save" at bounding box center [985, 965] width 22 height 28
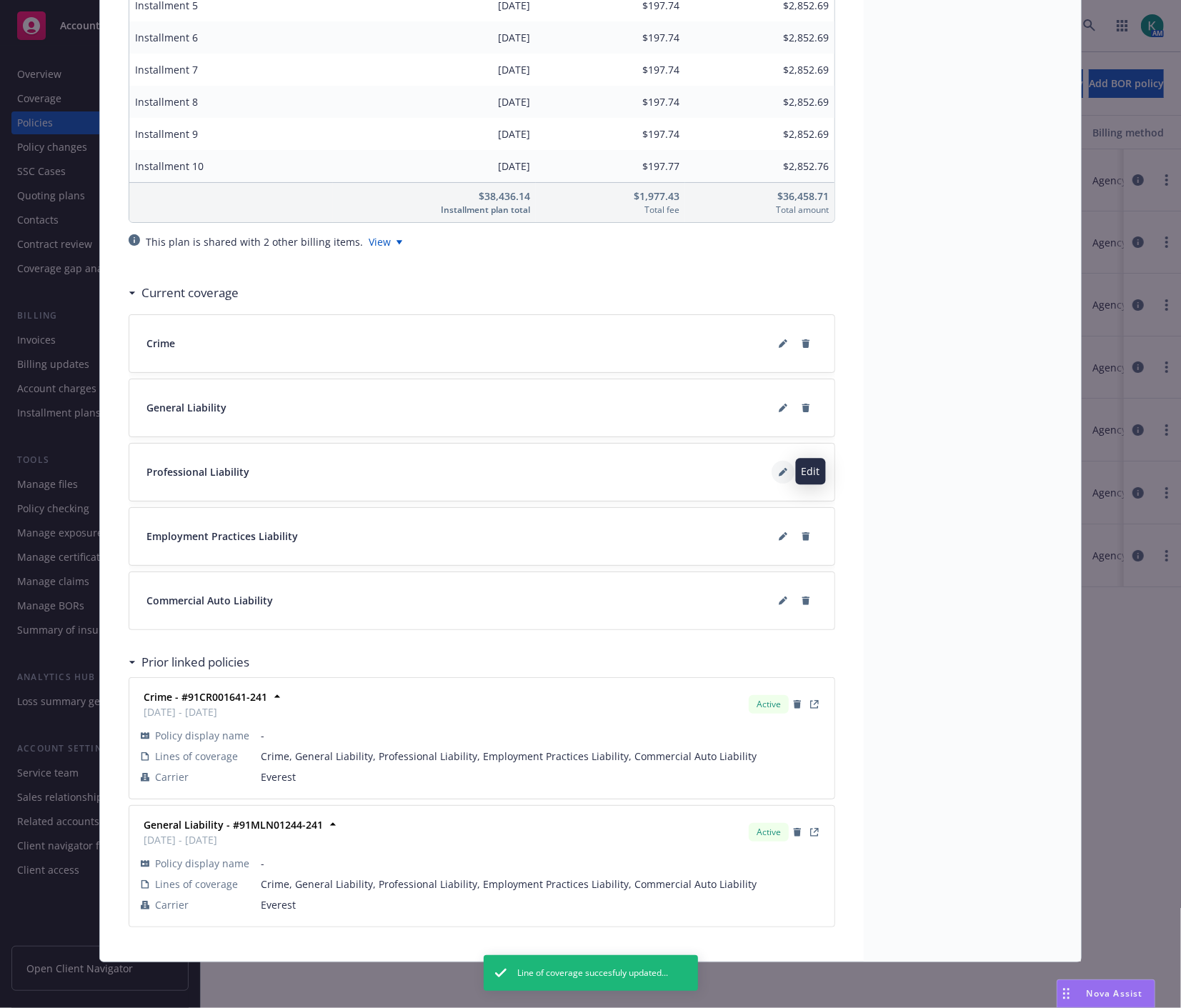
click at [778, 468] on icon at bounding box center [782, 472] width 9 height 9
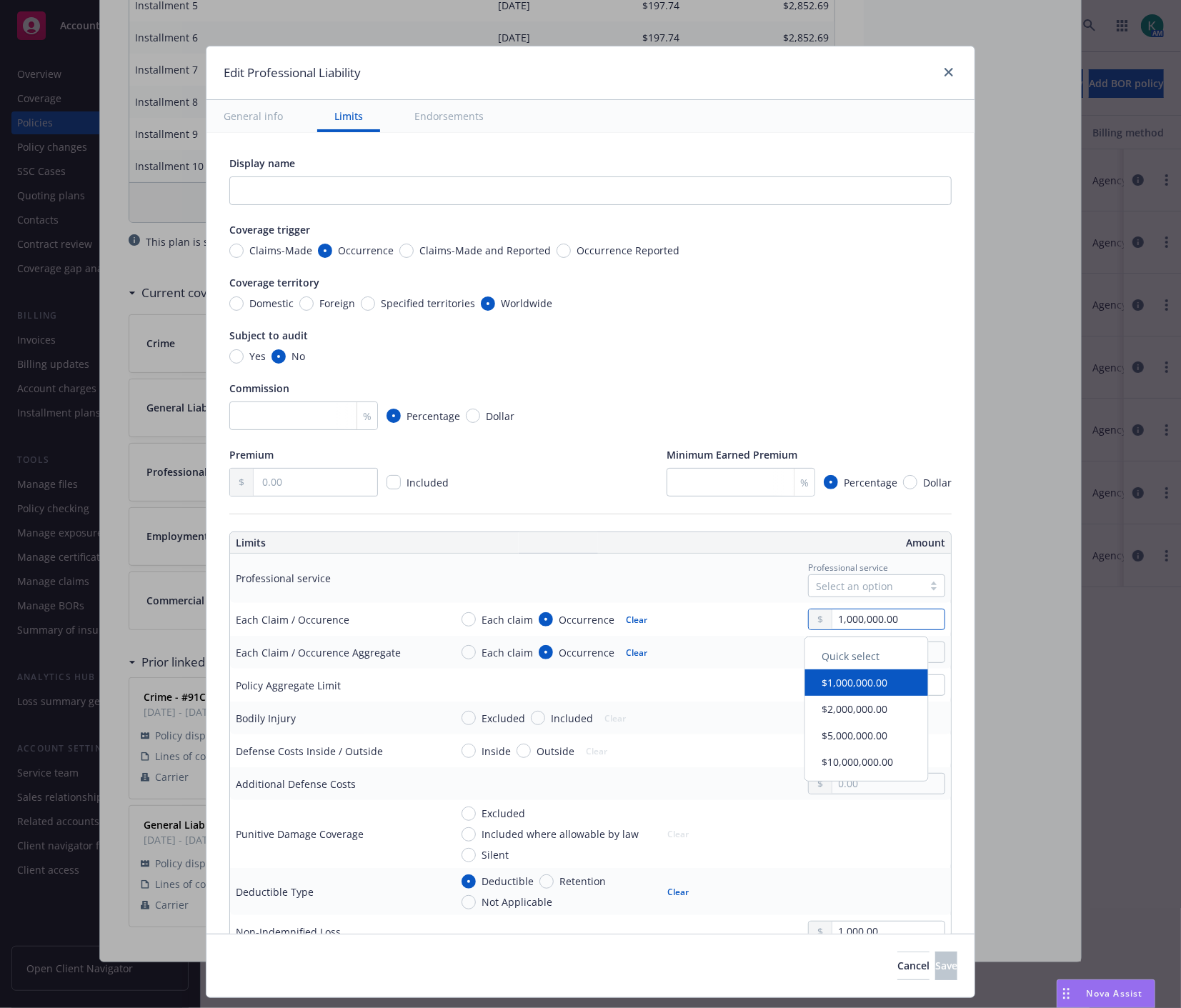
drag, startPoint x: 826, startPoint y: 616, endPoint x: 818, endPoint y: 615, distance: 8.1
click at [832, 615] on input "1,000,000.00" at bounding box center [888, 619] width 112 height 20
type input "2,000,000.00"
click at [829, 697] on button "$2,000,000.00" at bounding box center [867, 708] width 123 height 26
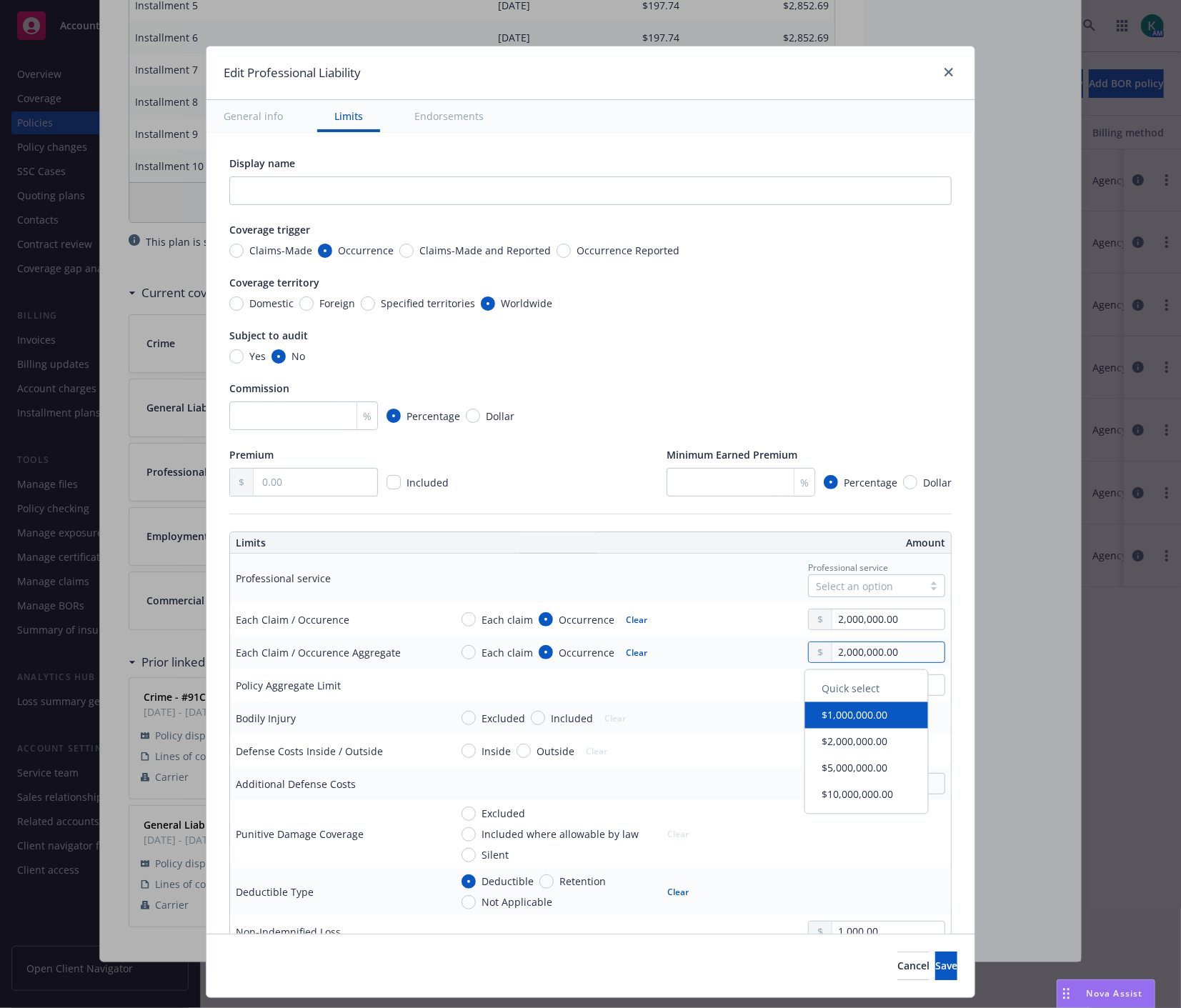
click at [832, 651] on input "2,000,000.00" at bounding box center [888, 651] width 112 height 20
type input "3,000,000.00"
click at [675, 969] on div "Cancel Save" at bounding box center [590, 965] width 768 height 64
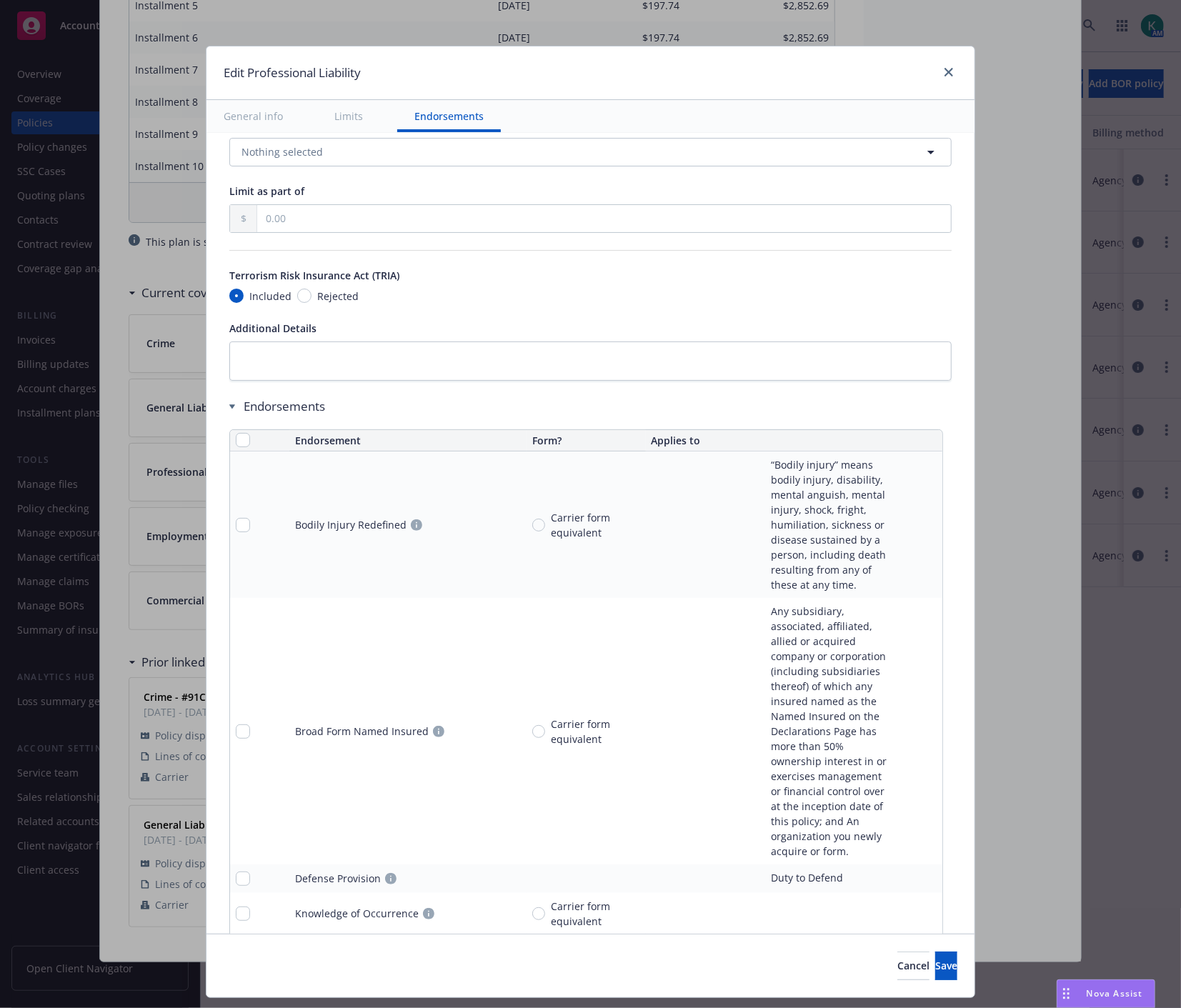
scroll to position [1054, 0]
click at [237, 447] on input "checkbox" at bounding box center [243, 442] width 14 height 14
checkbox input "true"
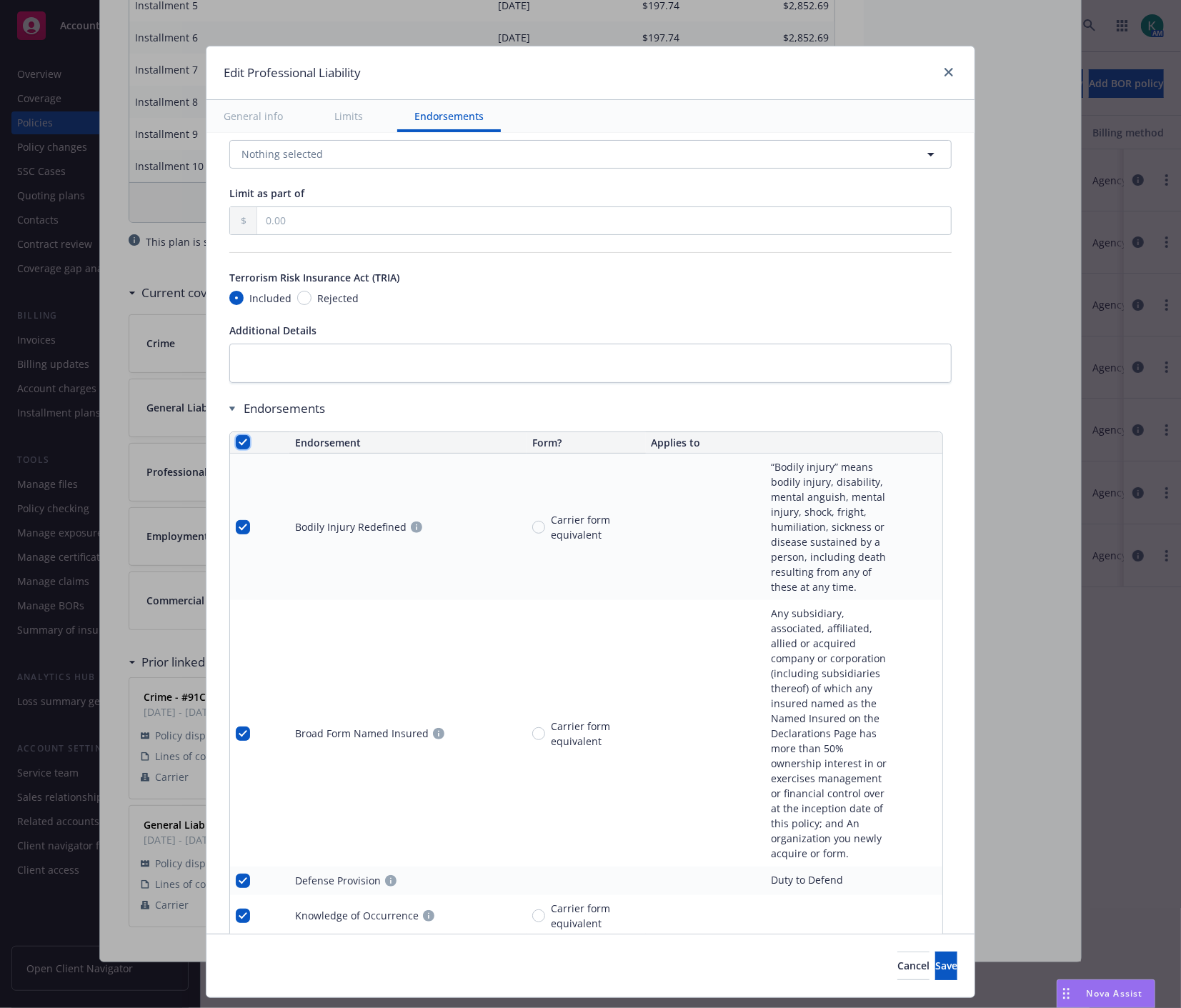
checkbox input "true"
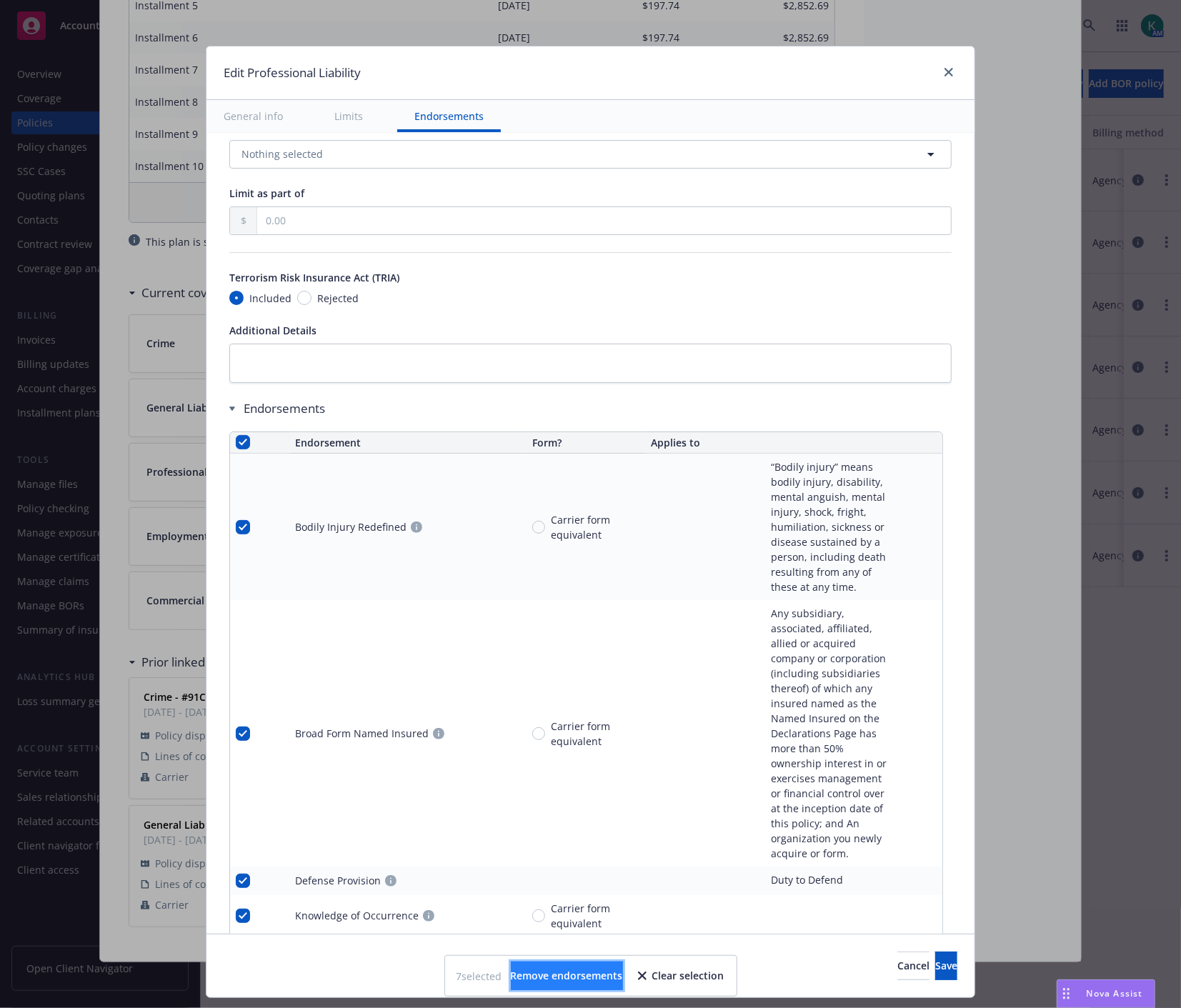
click at [561, 972] on span "Remove endorsements" at bounding box center [567, 975] width 112 height 13
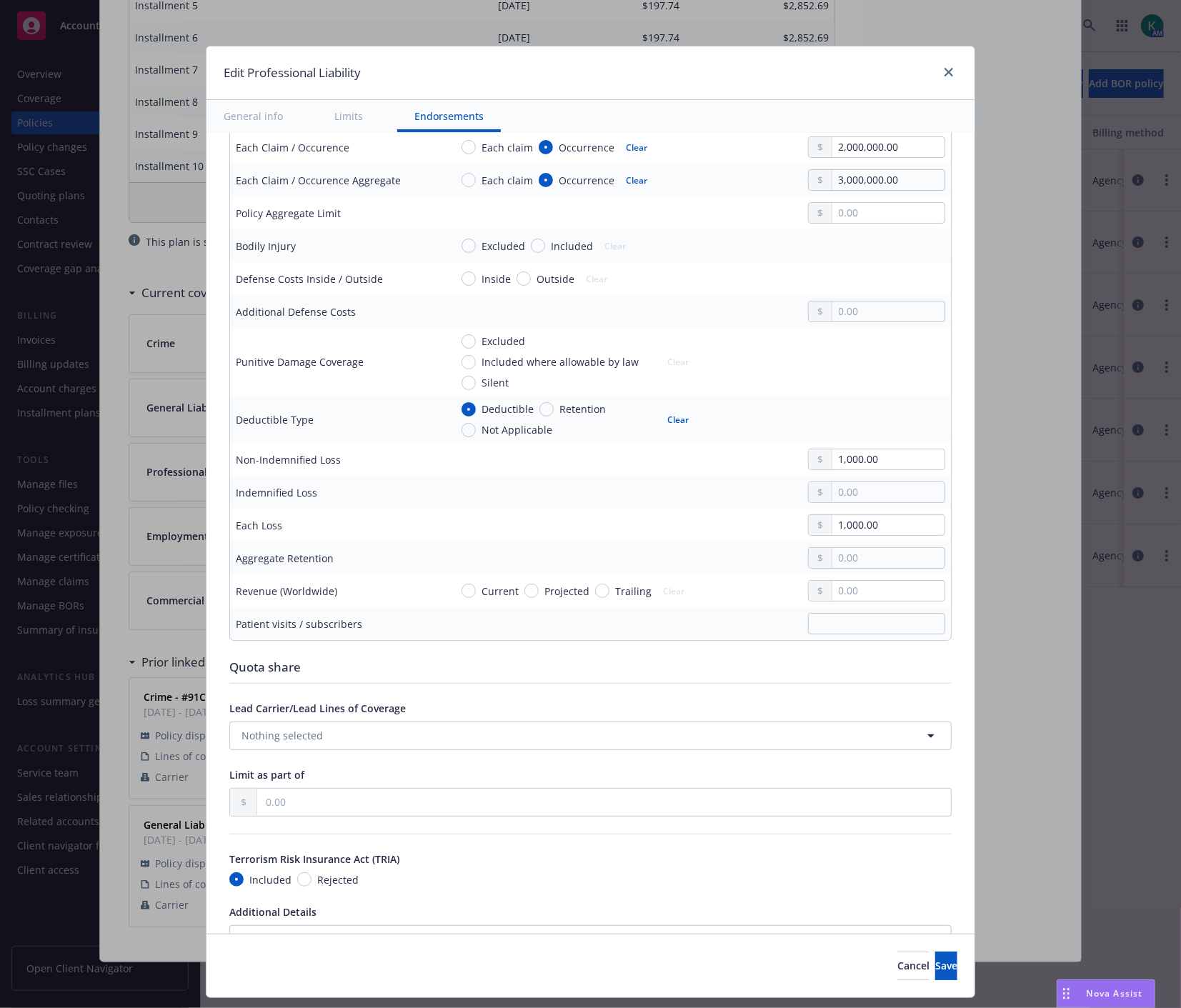
scroll to position [555, 0]
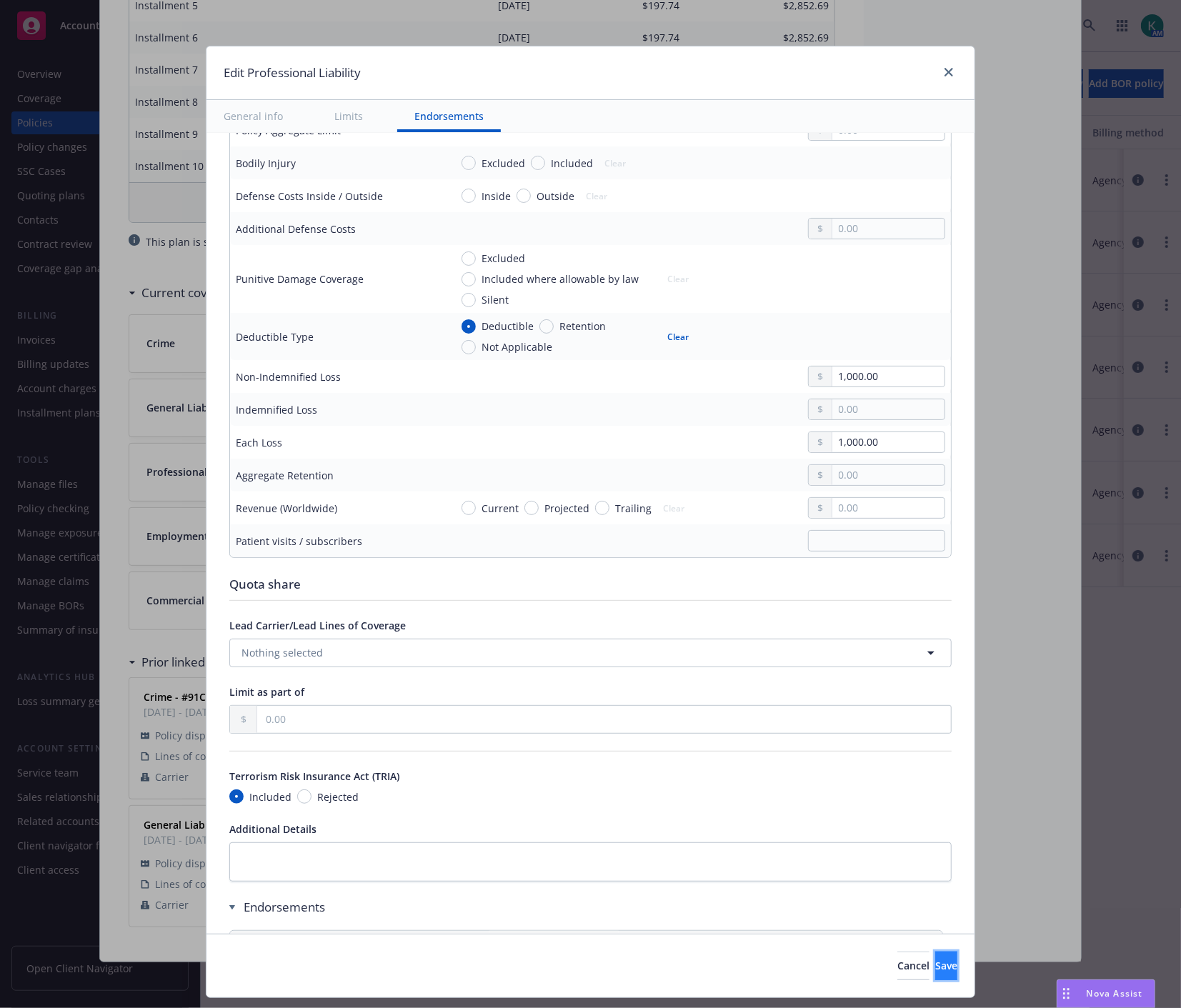
click at [935, 966] on span "Save" at bounding box center [946, 965] width 22 height 13
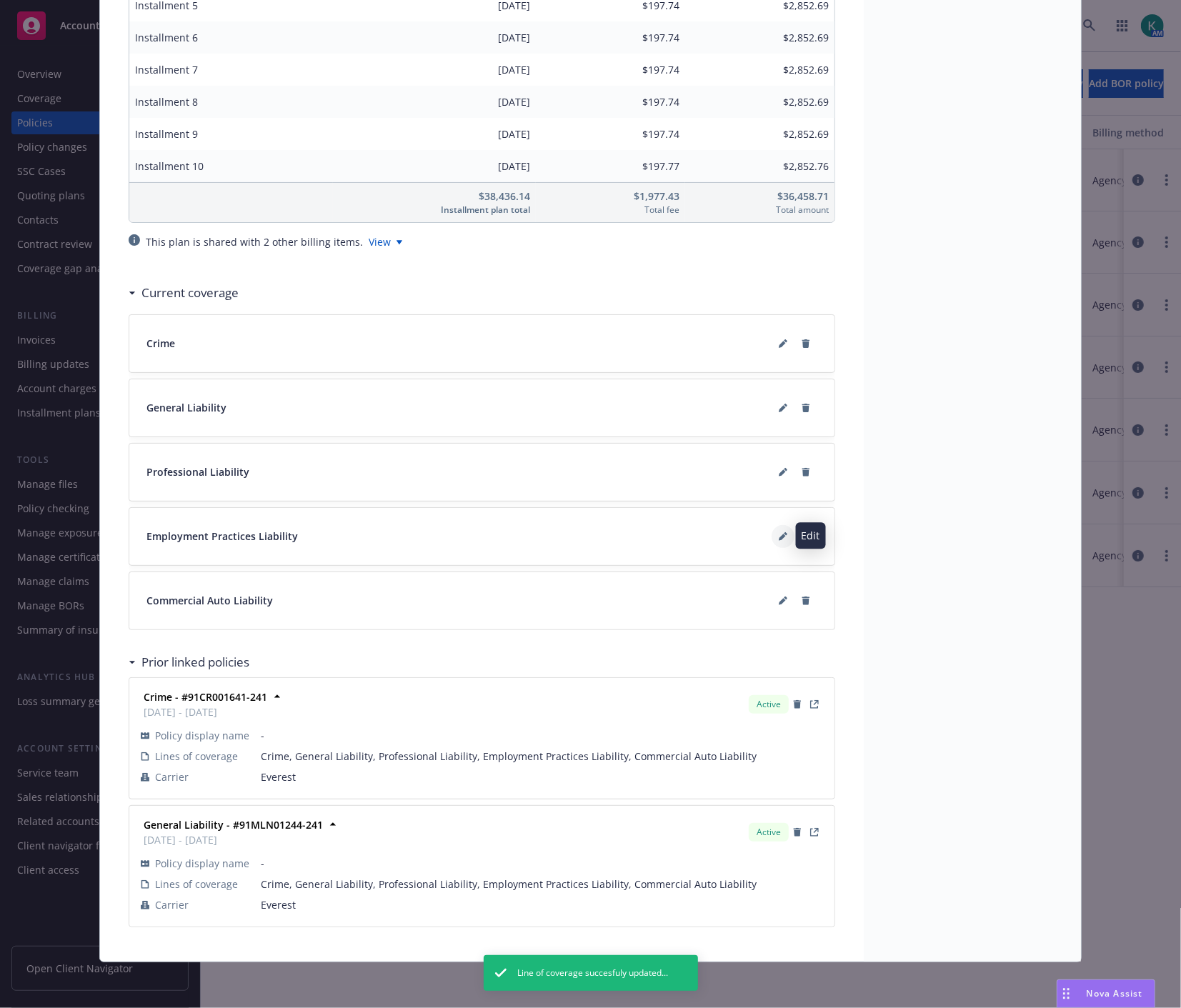
click at [778, 532] on icon at bounding box center [782, 536] width 9 height 9
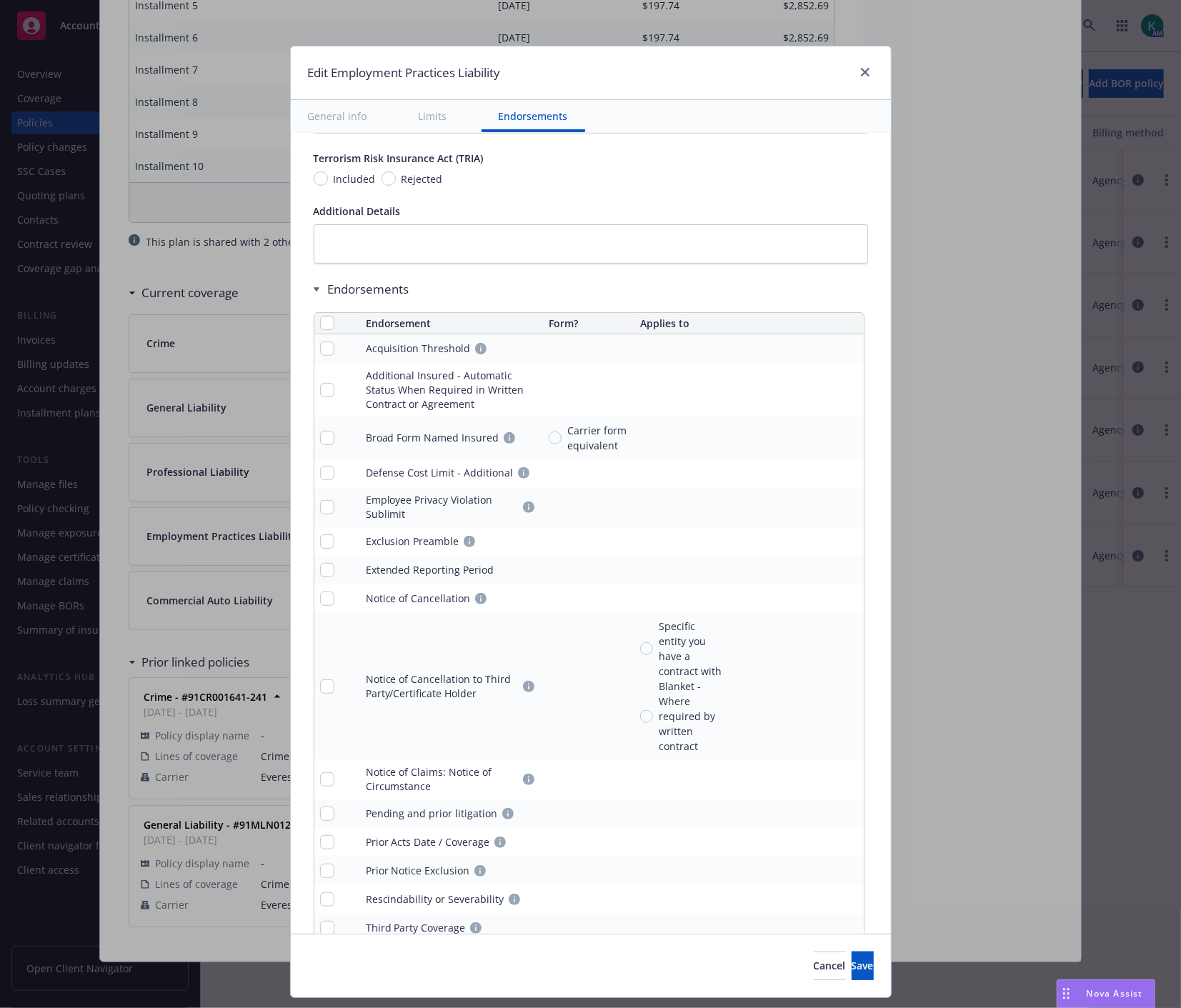
scroll to position [1104, 0]
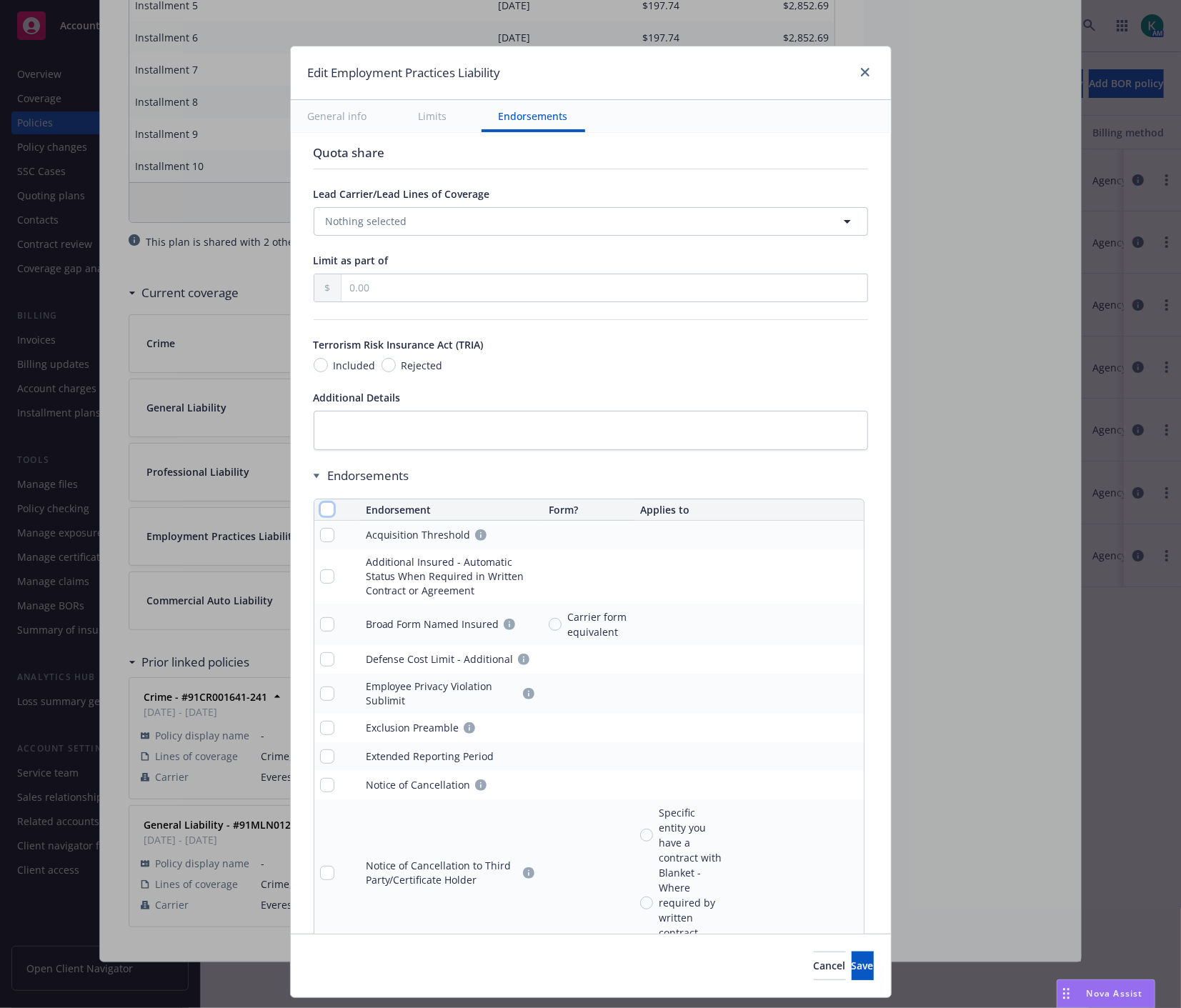
click at [320, 507] on input "checkbox" at bounding box center [327, 509] width 14 height 14
checkbox input "true"
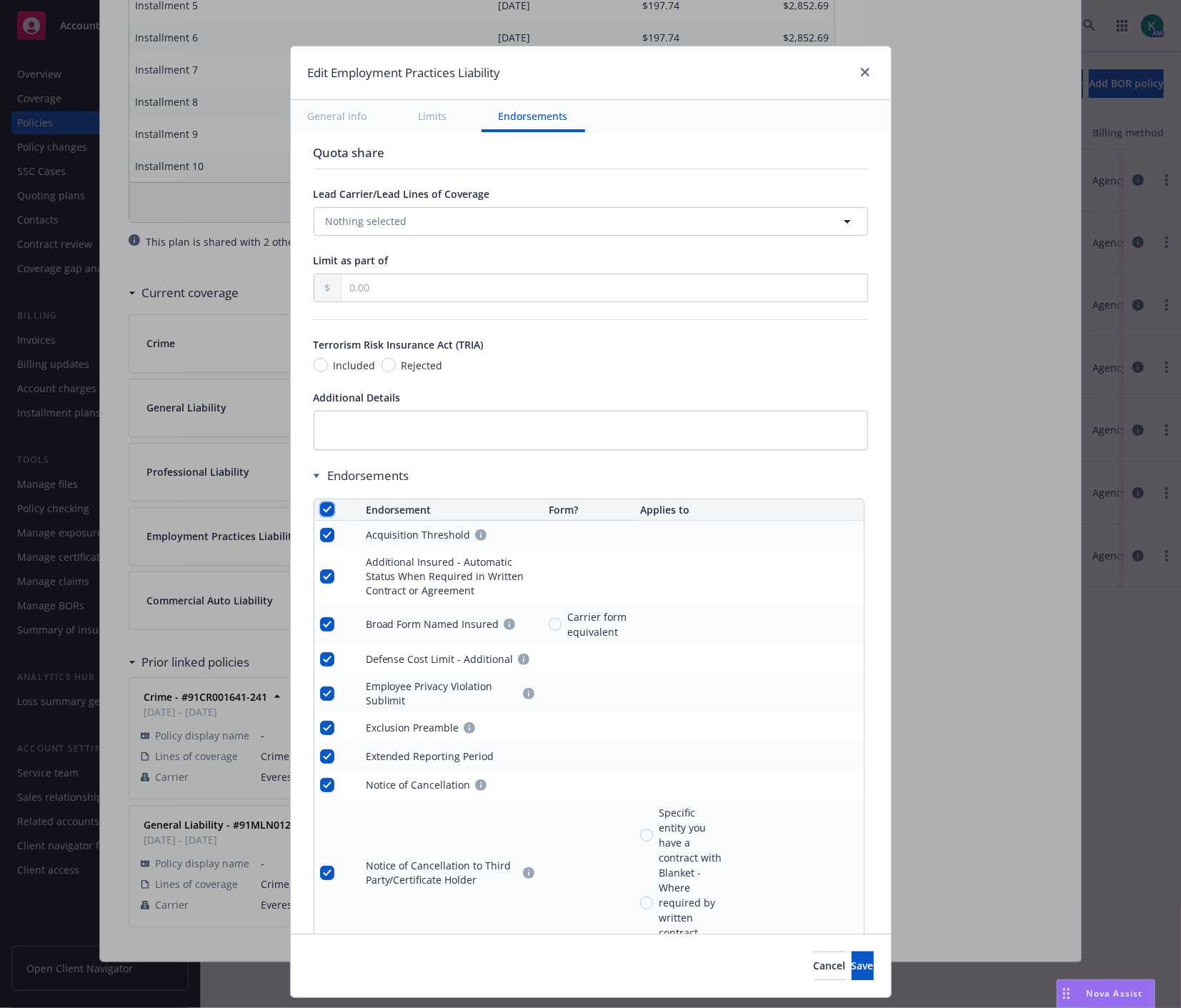
checkbox input "true"
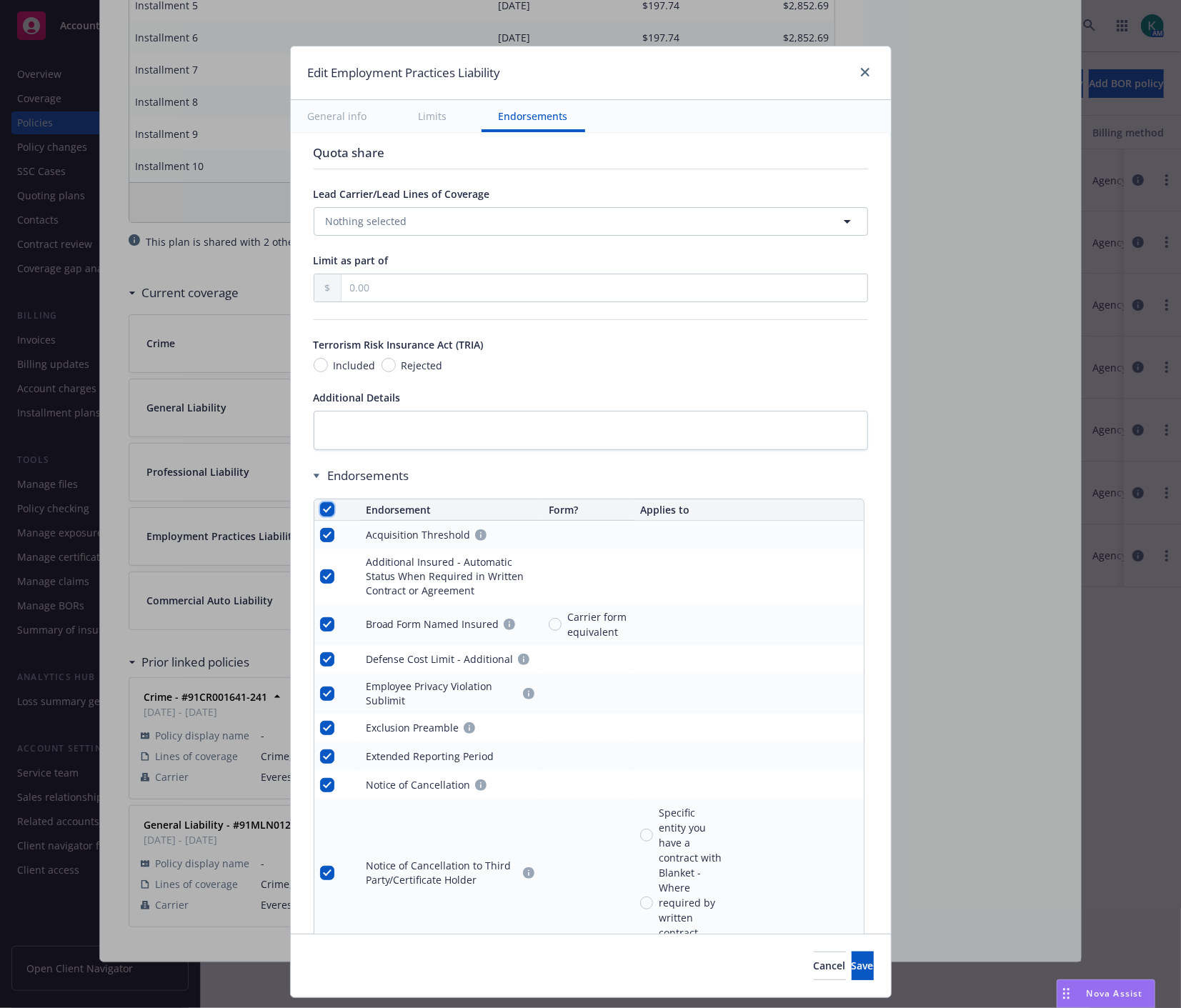
checkbox input "true"
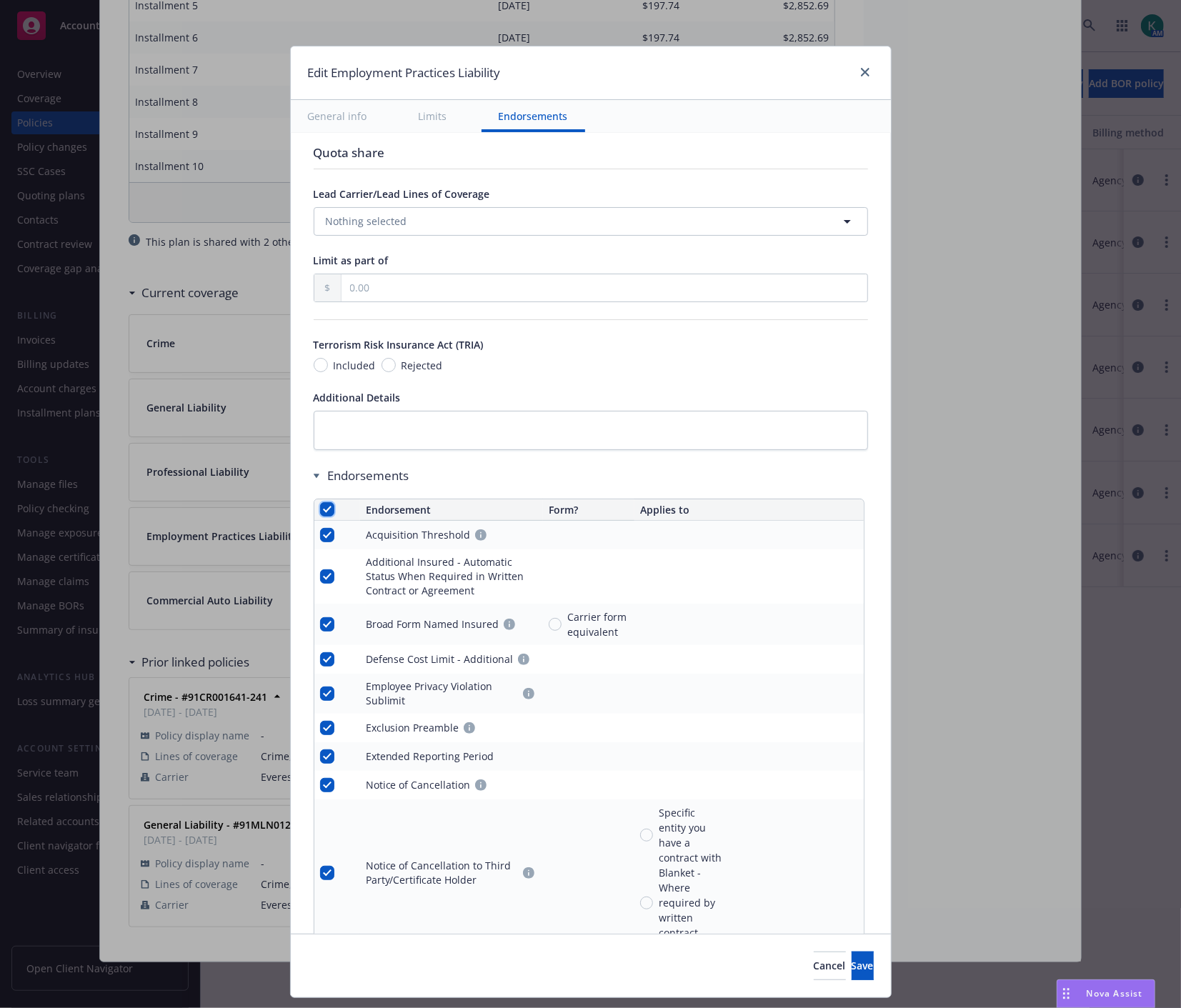
checkbox input "true"
click at [595, 969] on span "Remove endorsements" at bounding box center [570, 975] width 112 height 13
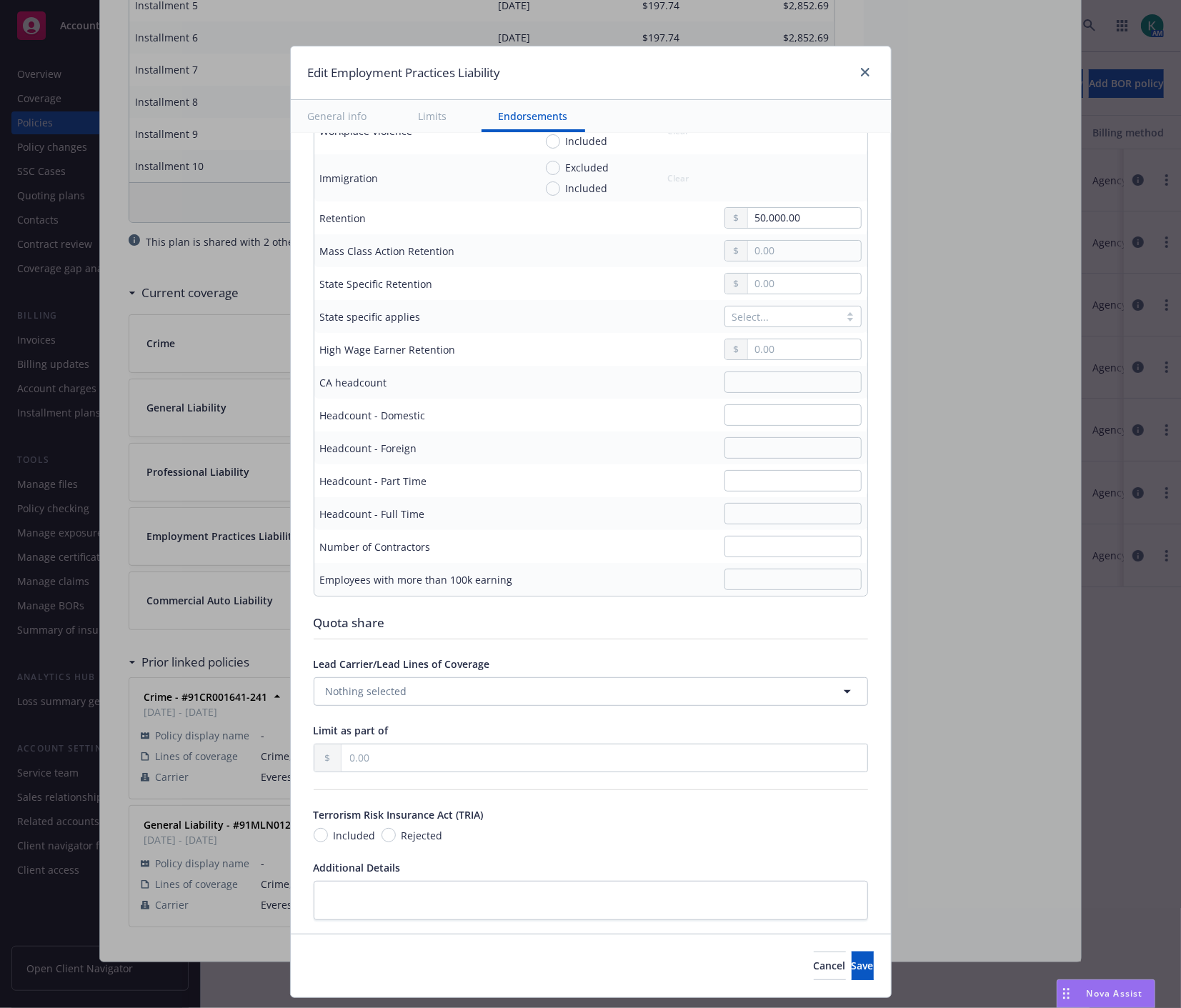
scroll to position [804, 0]
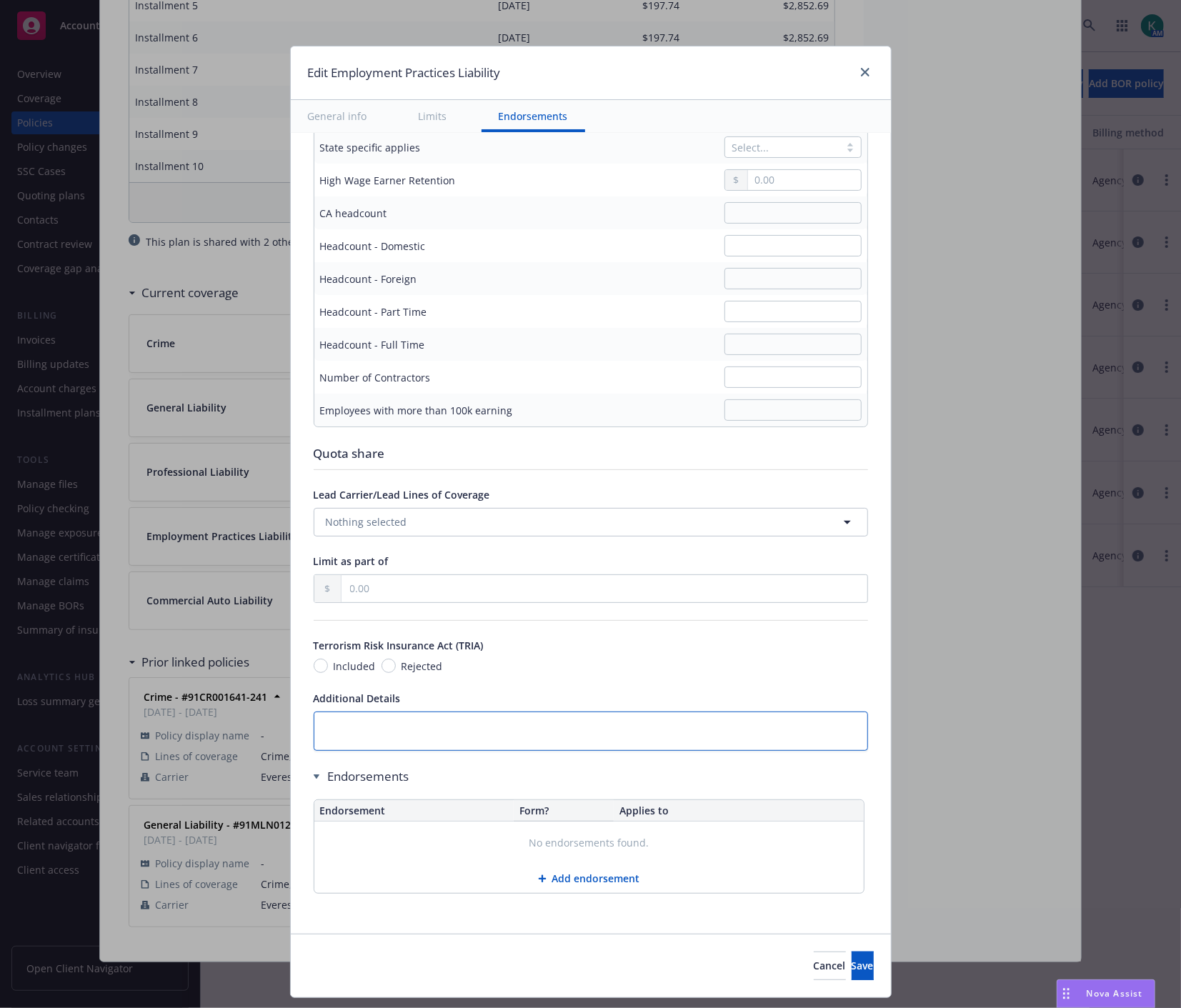
click at [333, 731] on textarea at bounding box center [590, 731] width 554 height 39
paste textarea "Retroactive Date: [DATE]"
type textarea "x"
type textarea "Retroactive Date: [DATE]"
click at [852, 961] on button "Save" at bounding box center [863, 965] width 22 height 28
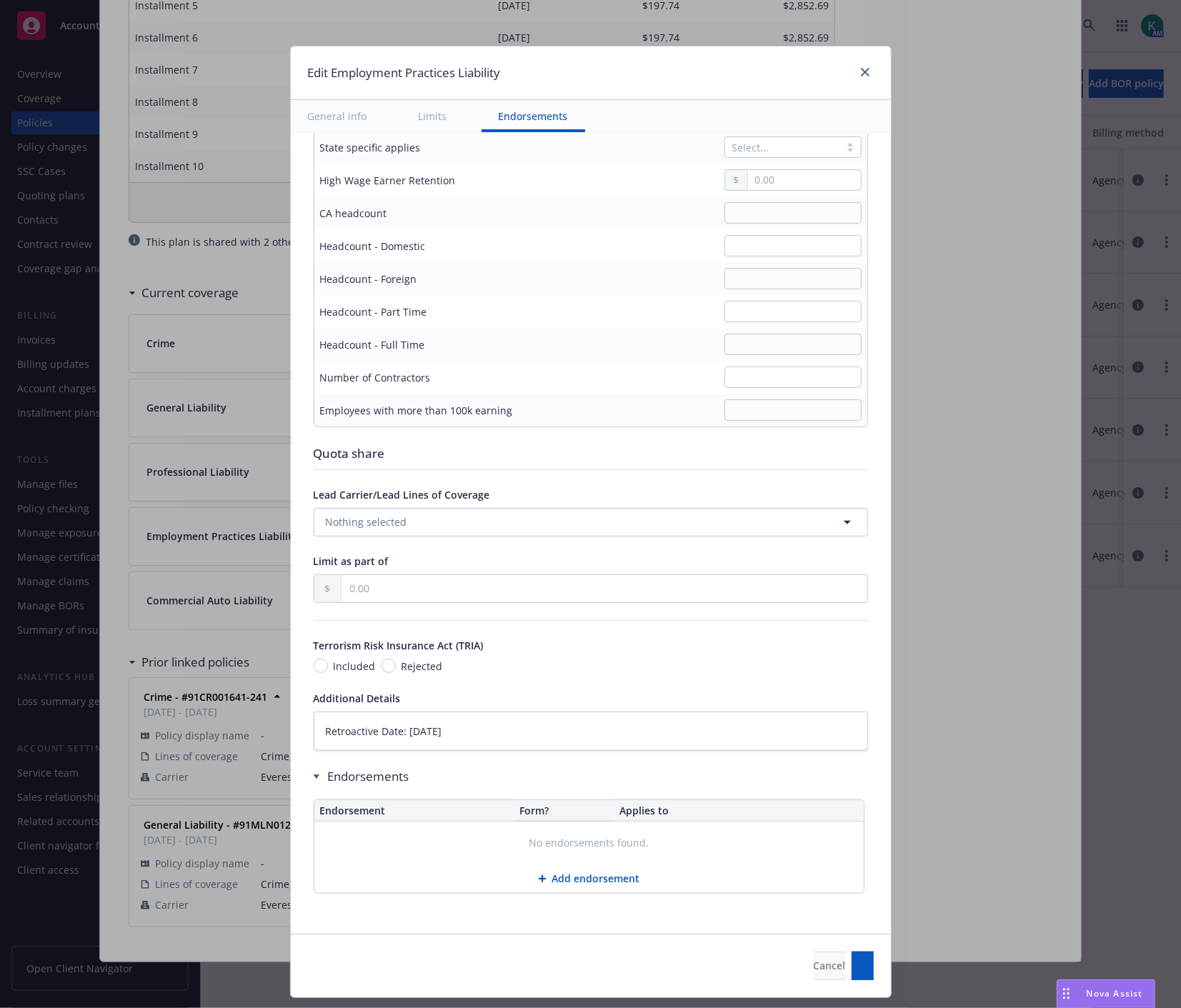
type textarea "x"
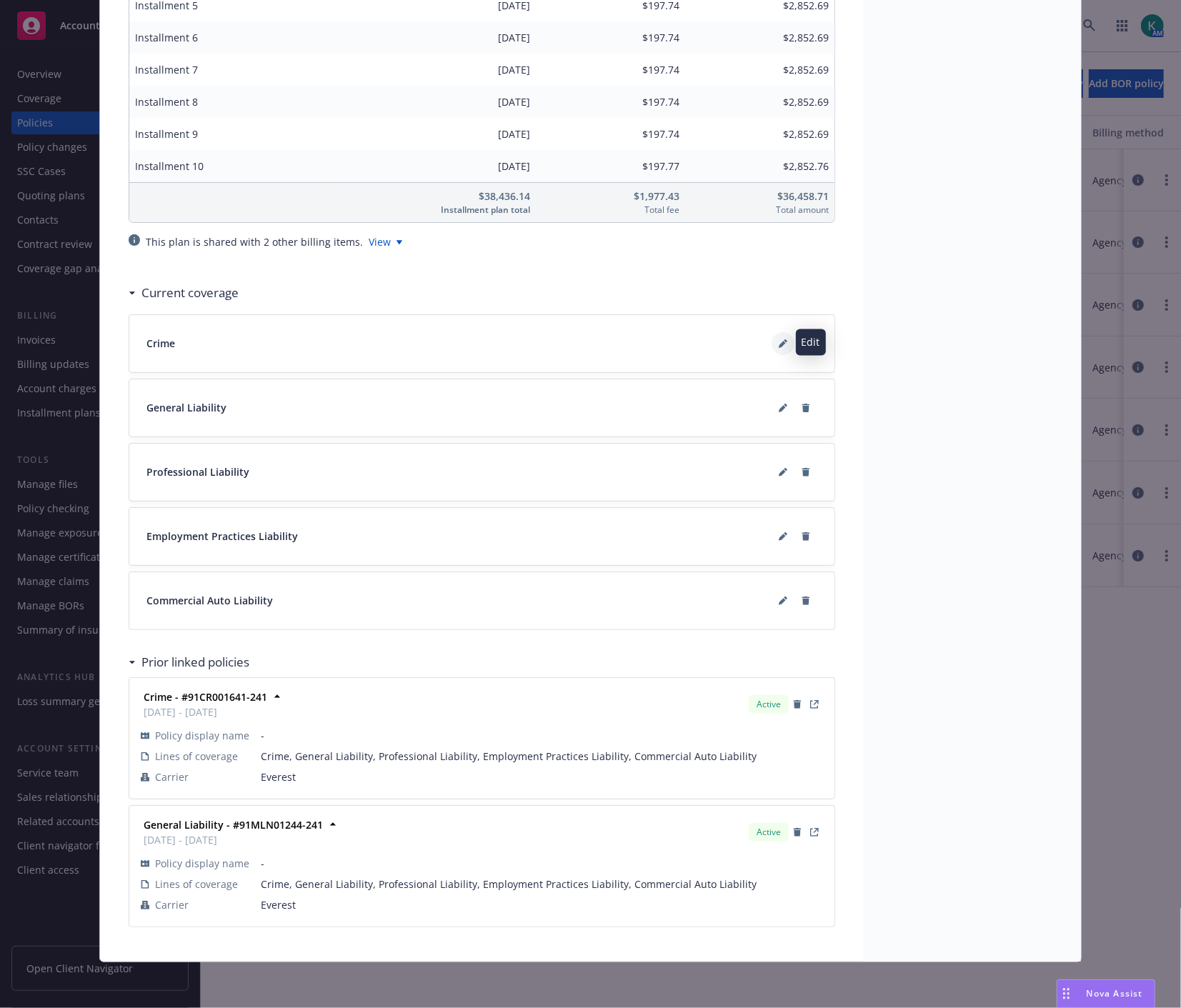
click at [774, 346] on button at bounding box center [782, 343] width 23 height 23
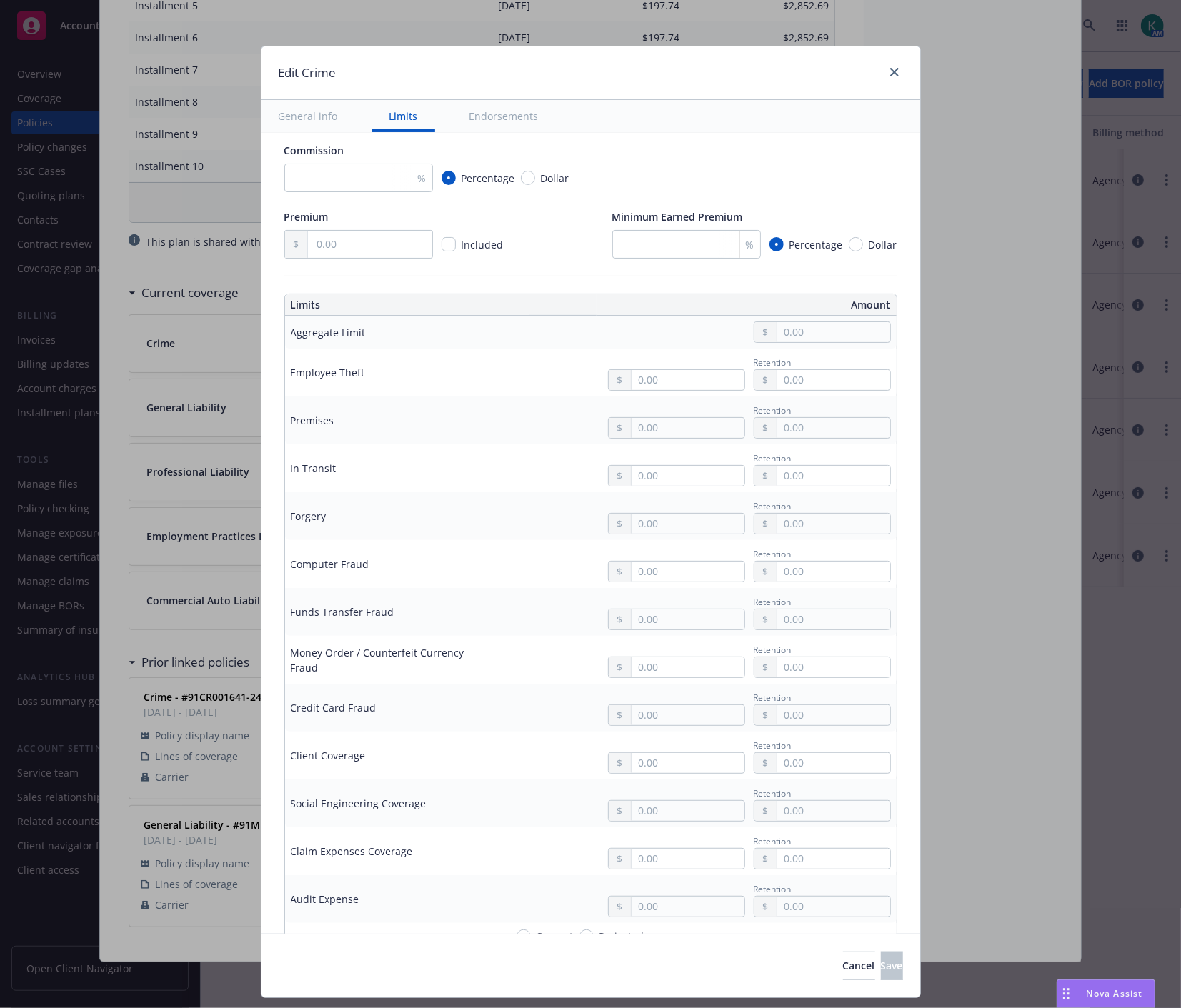
scroll to position [159, 0]
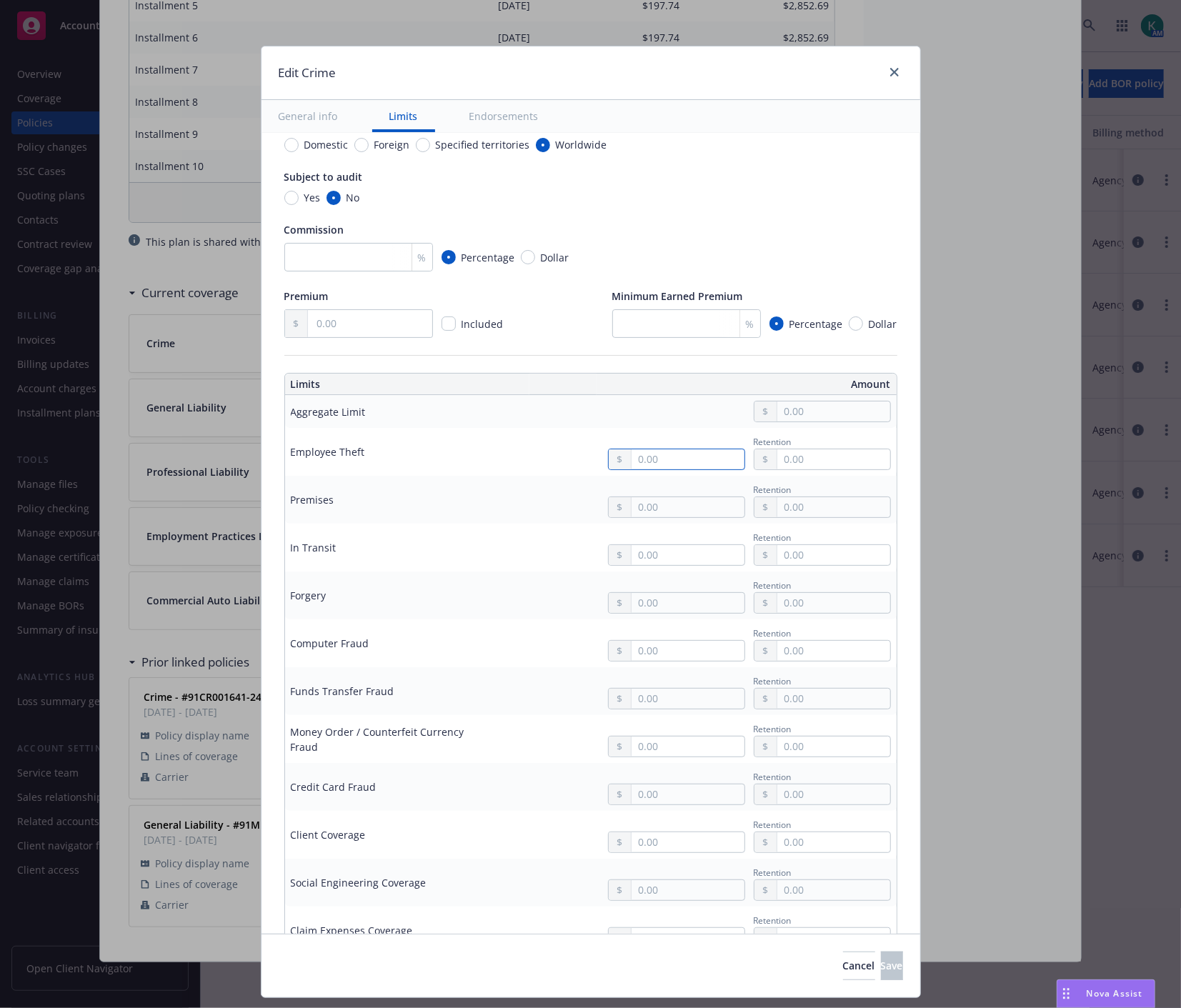
click at [659, 466] on input "text" at bounding box center [688, 459] width 112 height 20
type input "1,000,000.00"
click at [782, 466] on input "text" at bounding box center [833, 459] width 112 height 20
type input "5,000.00"
click at [632, 513] on input "text" at bounding box center [688, 507] width 112 height 20
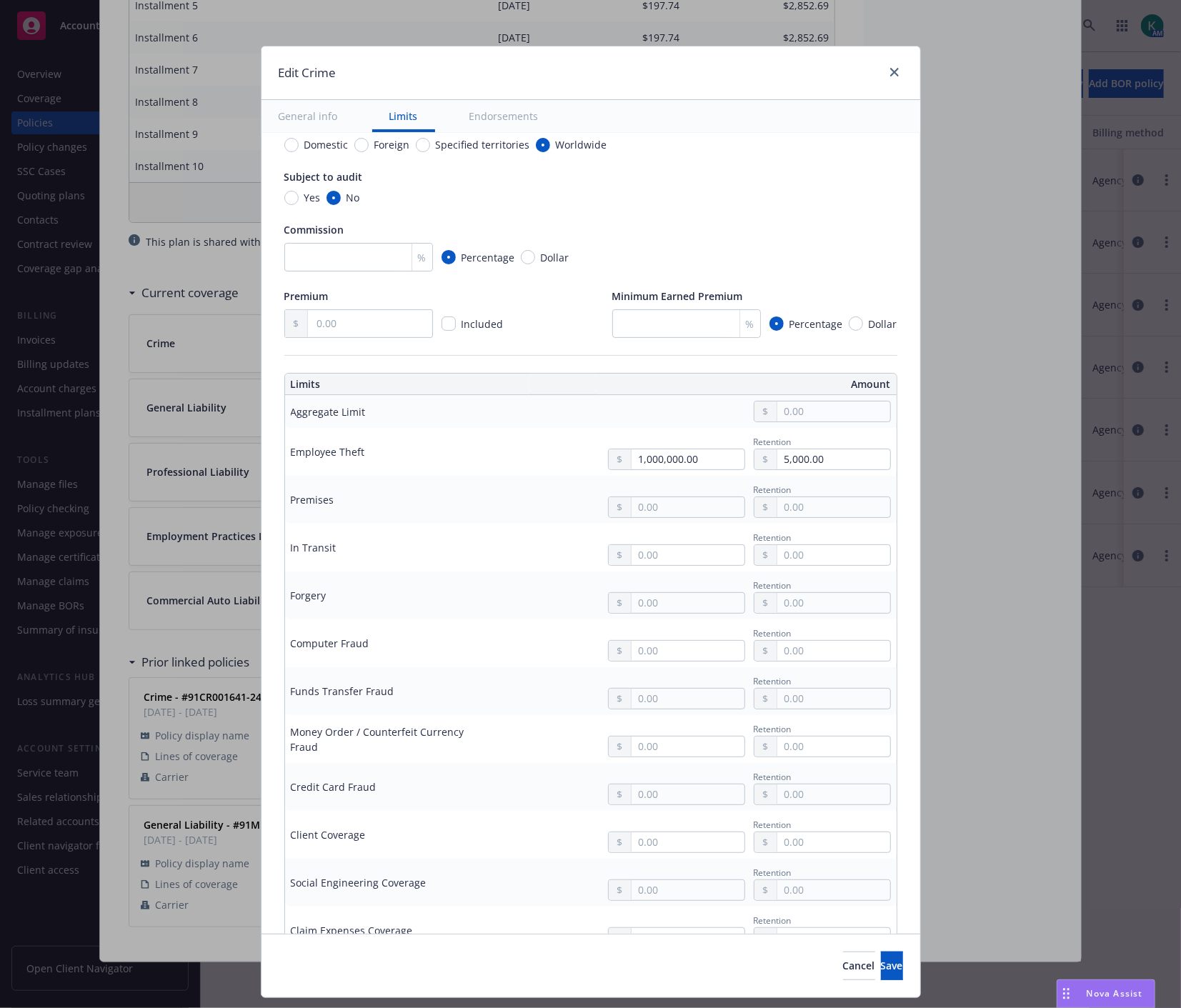
type input "1,000,000.00"
click at [642, 571] on button "$1,000,000.00" at bounding box center [669, 568] width 123 height 26
click at [783, 514] on input "text" at bounding box center [833, 507] width 112 height 20
type input "5,000.00"
click at [679, 601] on input "text" at bounding box center [688, 602] width 112 height 20
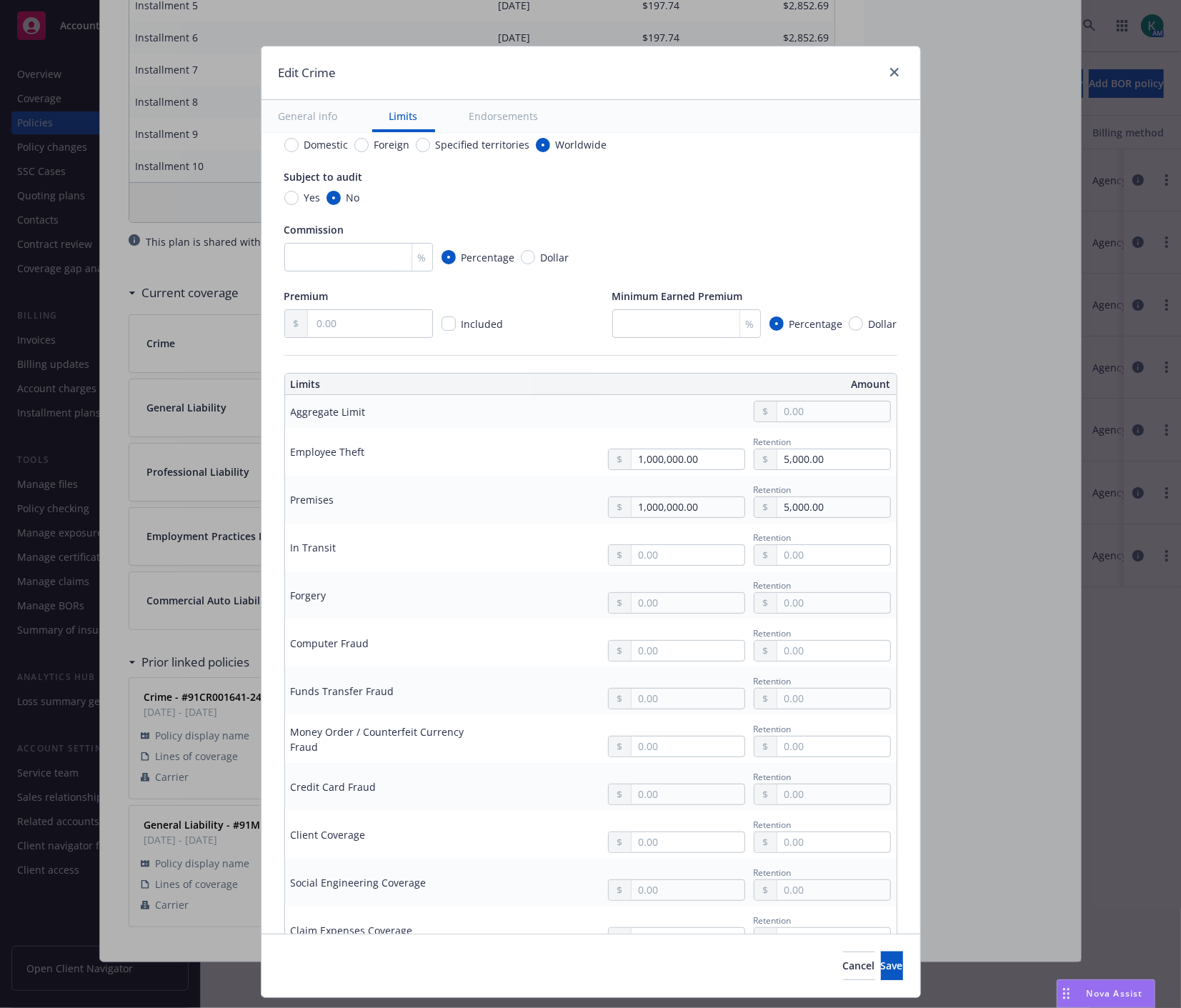
type input "1,000,000.00"
drag, startPoint x: 665, startPoint y: 660, endPoint x: 719, endPoint y: 623, distance: 65.5
click at [665, 661] on button "$1,000,000.00" at bounding box center [669, 665] width 123 height 26
click at [777, 603] on input "text" at bounding box center [833, 602] width 112 height 20
type input "5,000.00"
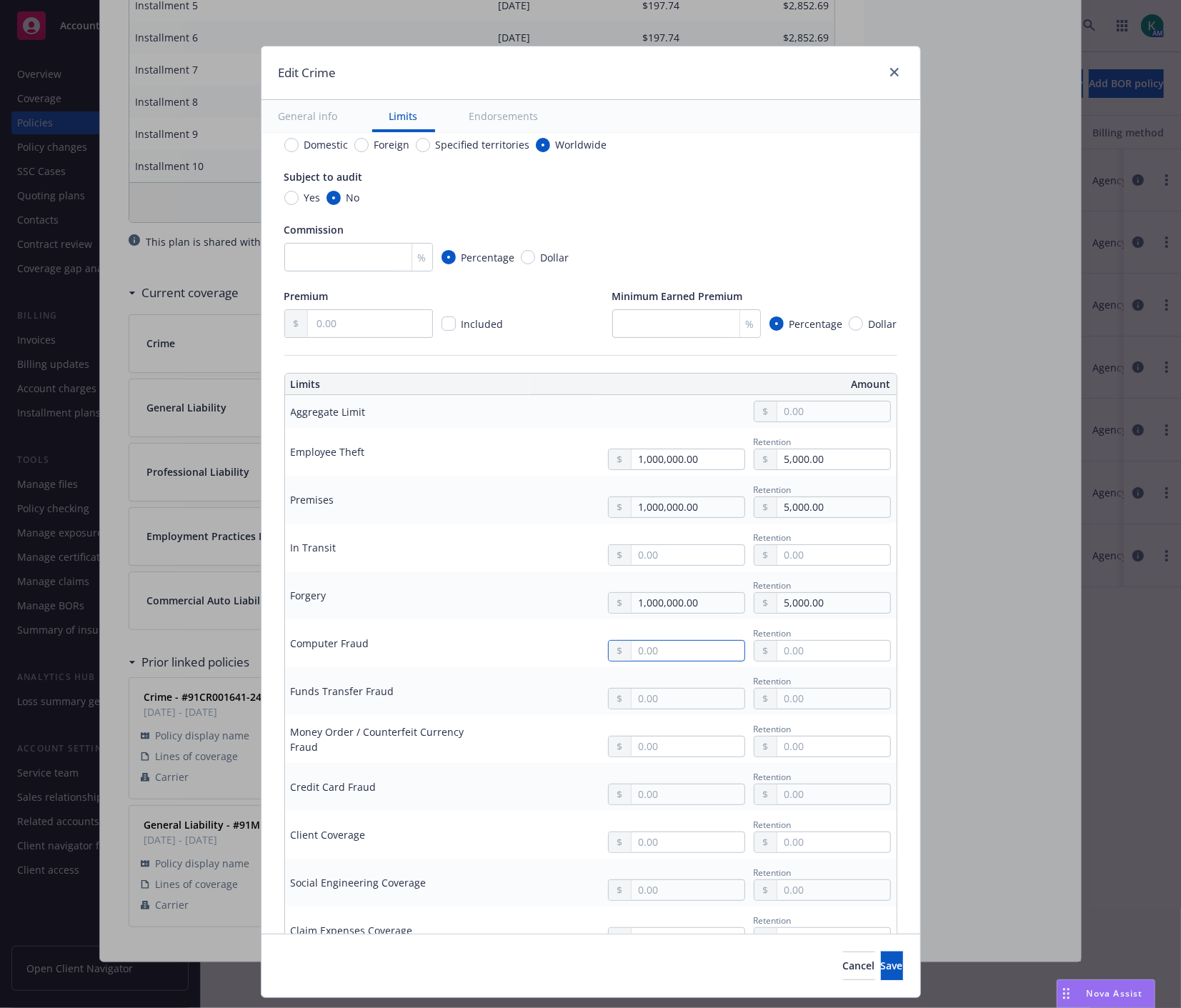
click at [682, 655] on input "text" at bounding box center [688, 650] width 112 height 20
type input "1,000,000.00"
click at [660, 709] on button "$1,000,000.00" at bounding box center [669, 714] width 123 height 26
click at [777, 654] on input "text" at bounding box center [833, 650] width 112 height 20
type input "5,000.00"
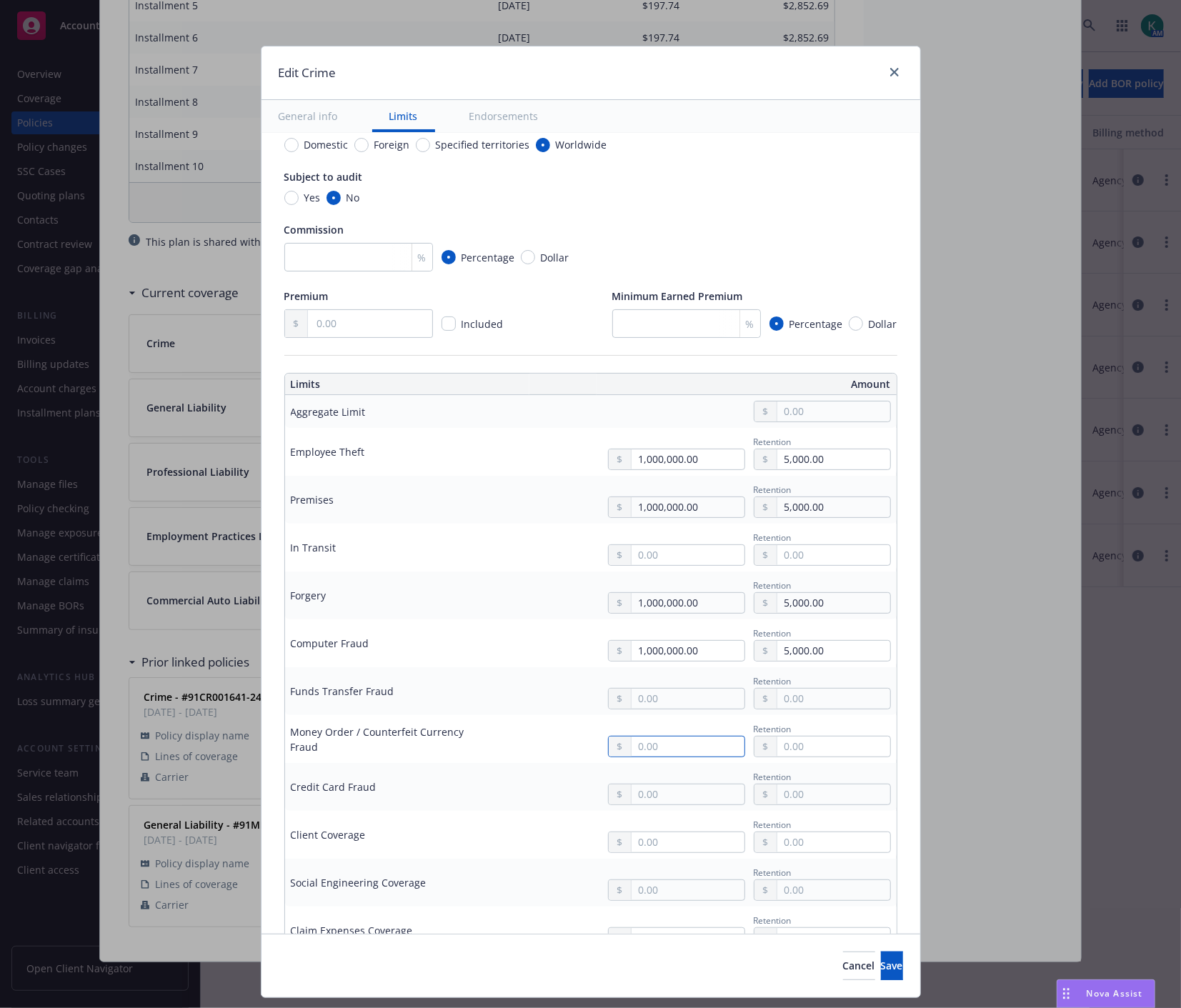
click at [644, 748] on input "text" at bounding box center [688, 746] width 112 height 20
type input "1,000,000.00"
click at [647, 807] on button "$1,000,000.00" at bounding box center [669, 808] width 123 height 26
click at [792, 751] on input "text" at bounding box center [833, 746] width 112 height 20
type input "5,000.00"
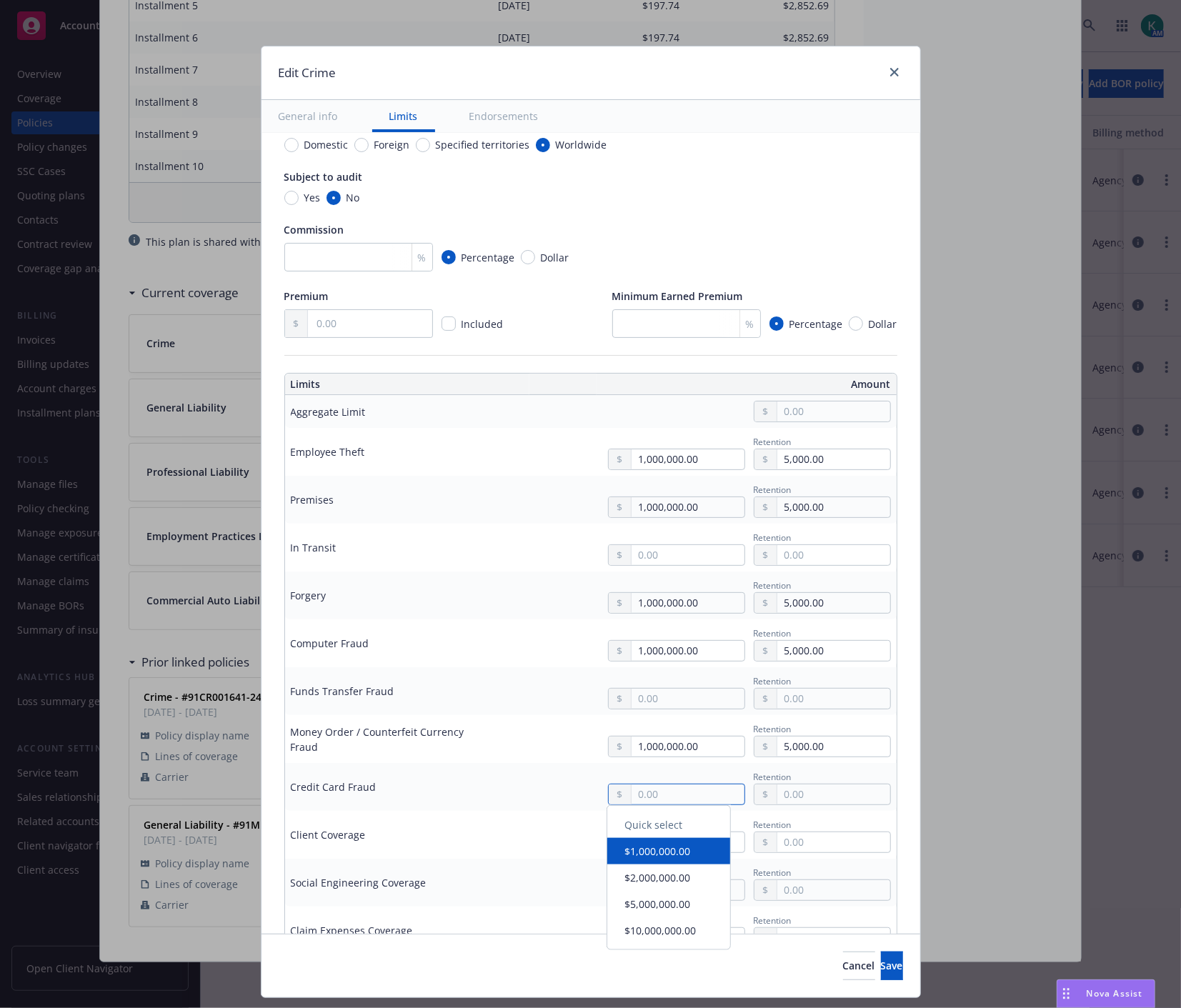
click at [646, 785] on input "text" at bounding box center [688, 793] width 112 height 20
type input "1,000,000.00"
click at [659, 850] on button "$1,000,000.00" at bounding box center [669, 857] width 123 height 26
click at [805, 800] on input "text" at bounding box center [833, 793] width 112 height 20
type input "5,000.00"
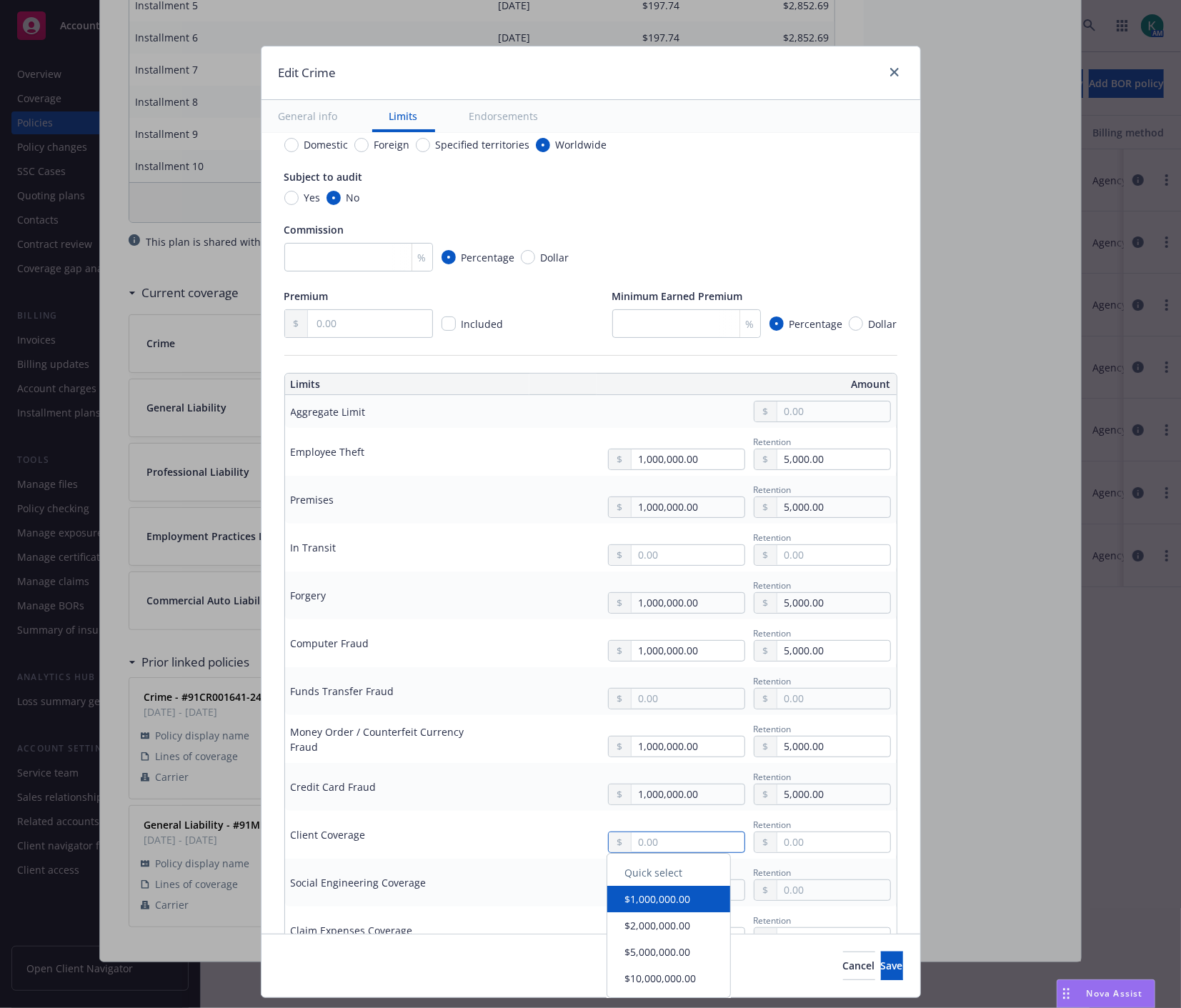
click at [634, 844] on input "text" at bounding box center [688, 841] width 112 height 20
type input "1,000,000.00"
click at [643, 902] on button "$1,000,000.00" at bounding box center [669, 905] width 123 height 26
click at [804, 833] on input "text" at bounding box center [833, 841] width 112 height 20
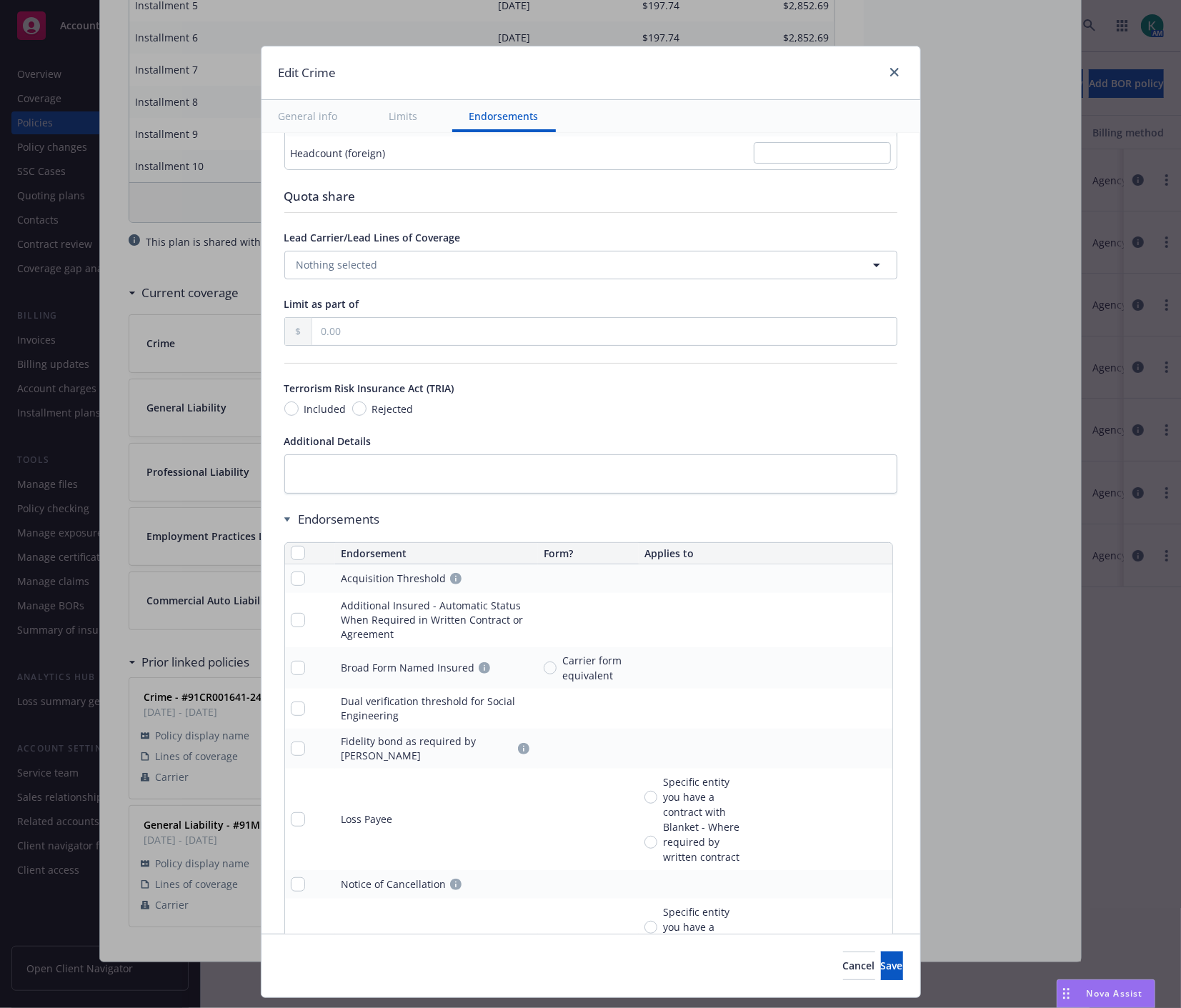
scroll to position [1190, 0]
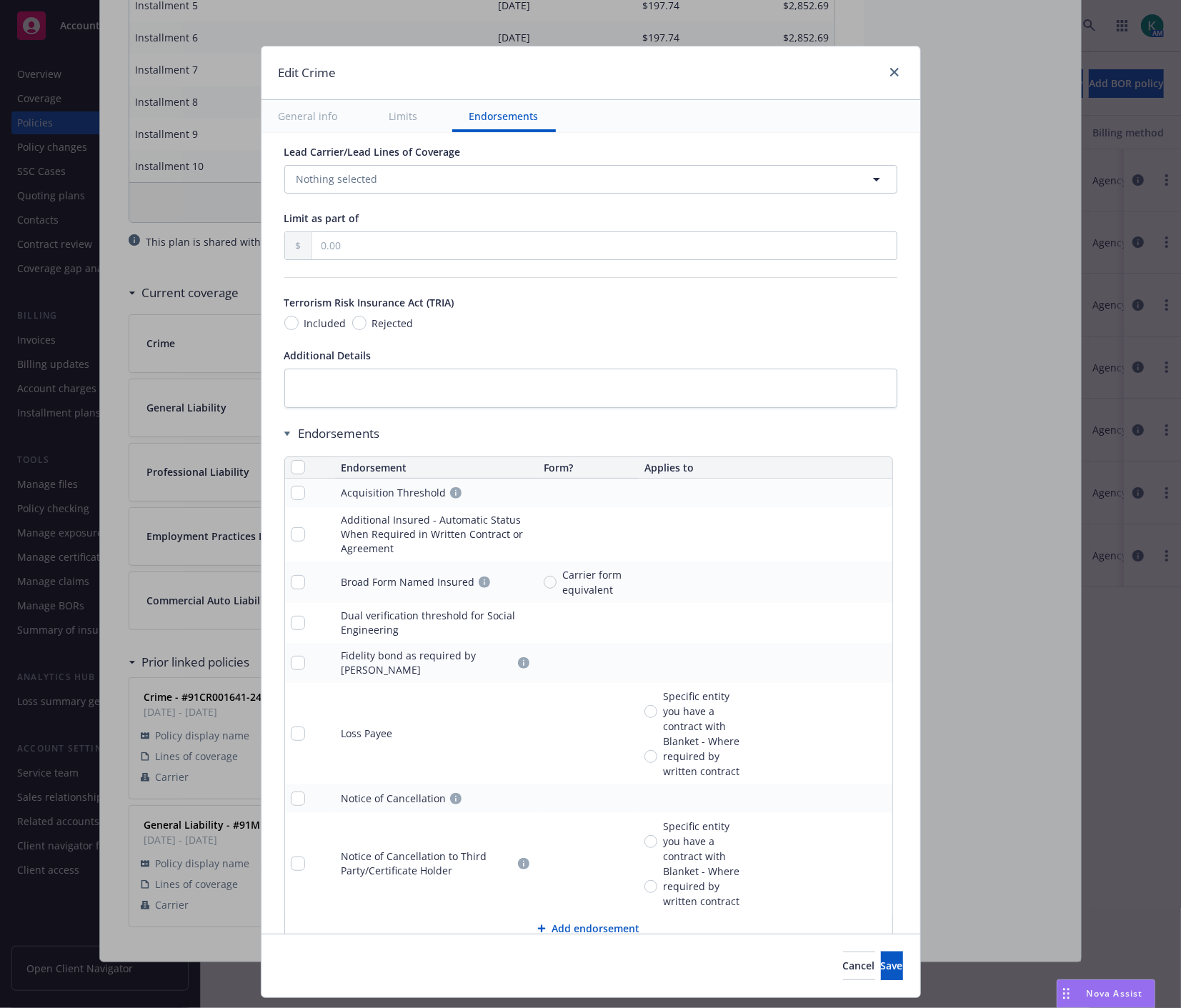
type input "5,000.00"
click at [291, 464] on input "checkbox" at bounding box center [298, 467] width 14 height 14
checkbox input "true"
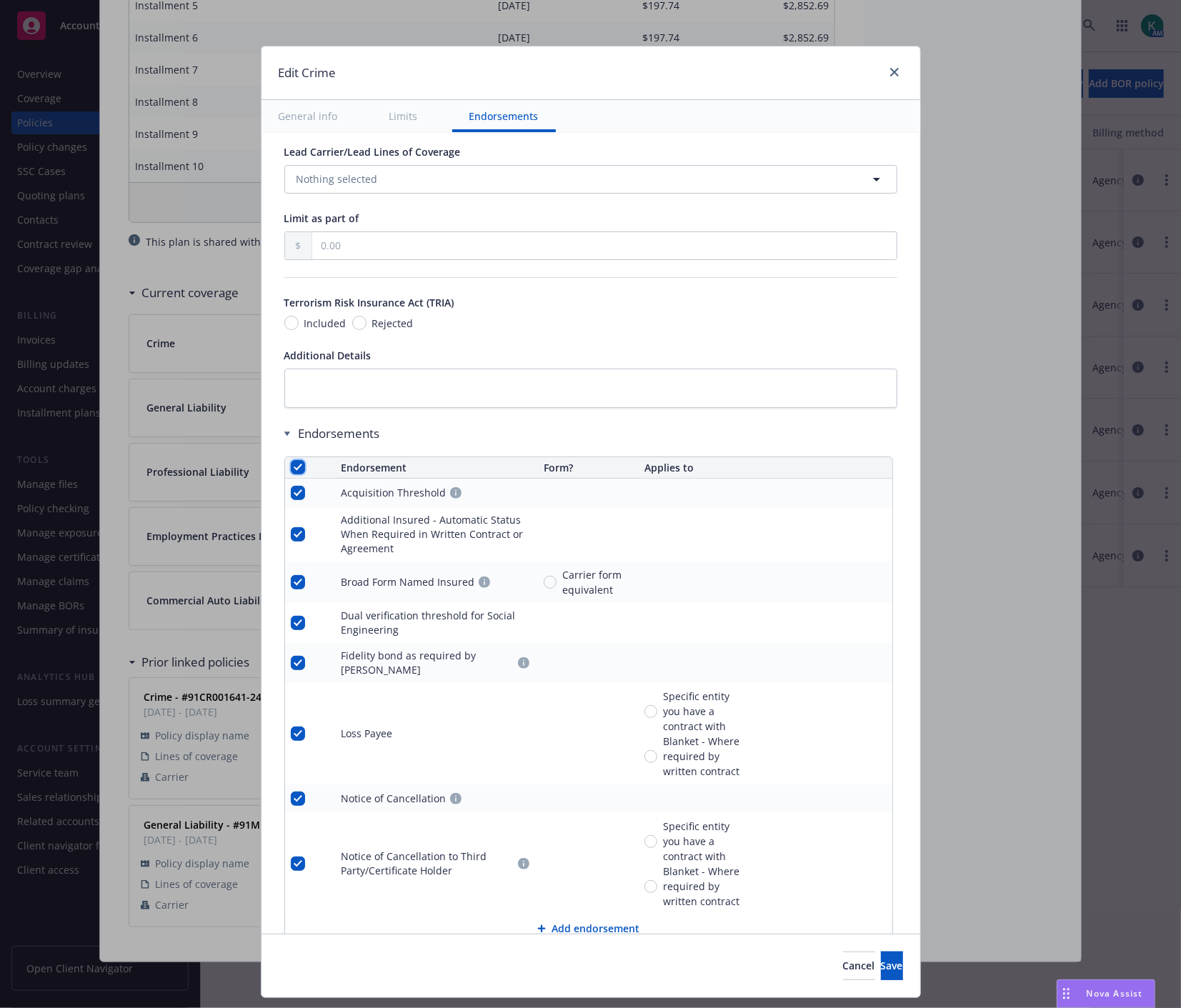
checkbox input "true"
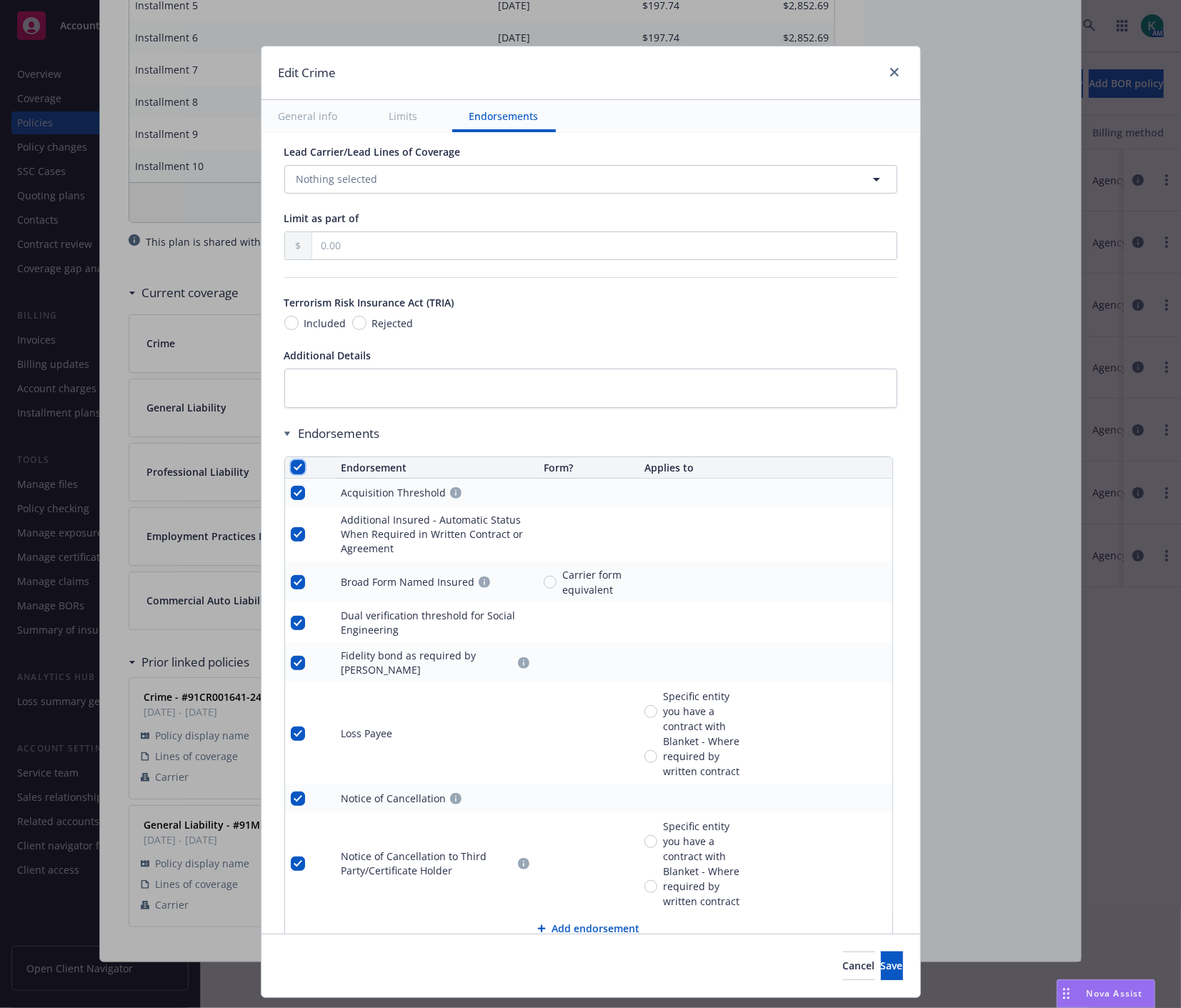
checkbox input "true"
click at [560, 980] on span "Remove endorsements" at bounding box center [567, 975] width 112 height 13
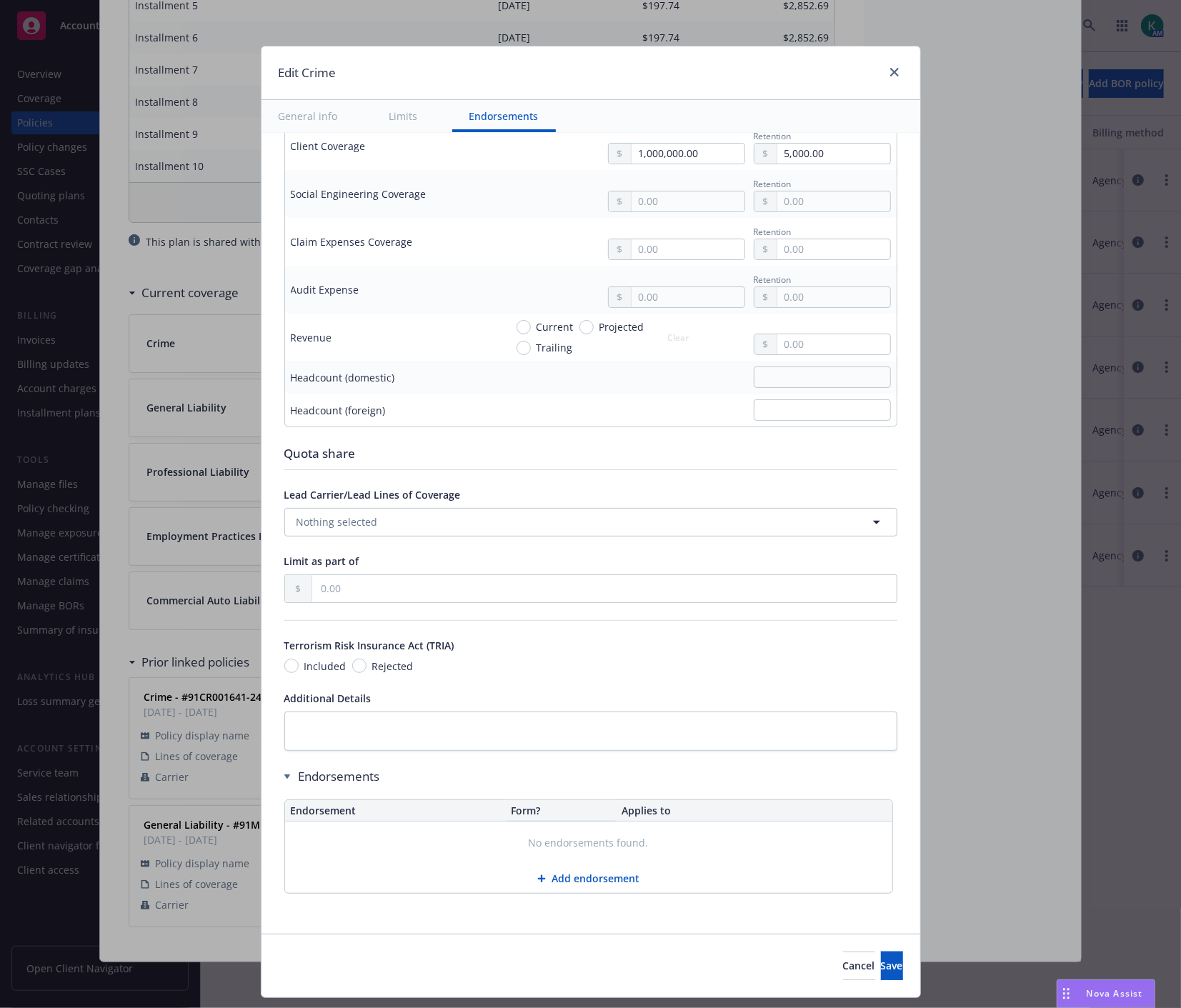
scroll to position [849, 0]
click at [881, 961] on span "Save" at bounding box center [892, 965] width 22 height 13
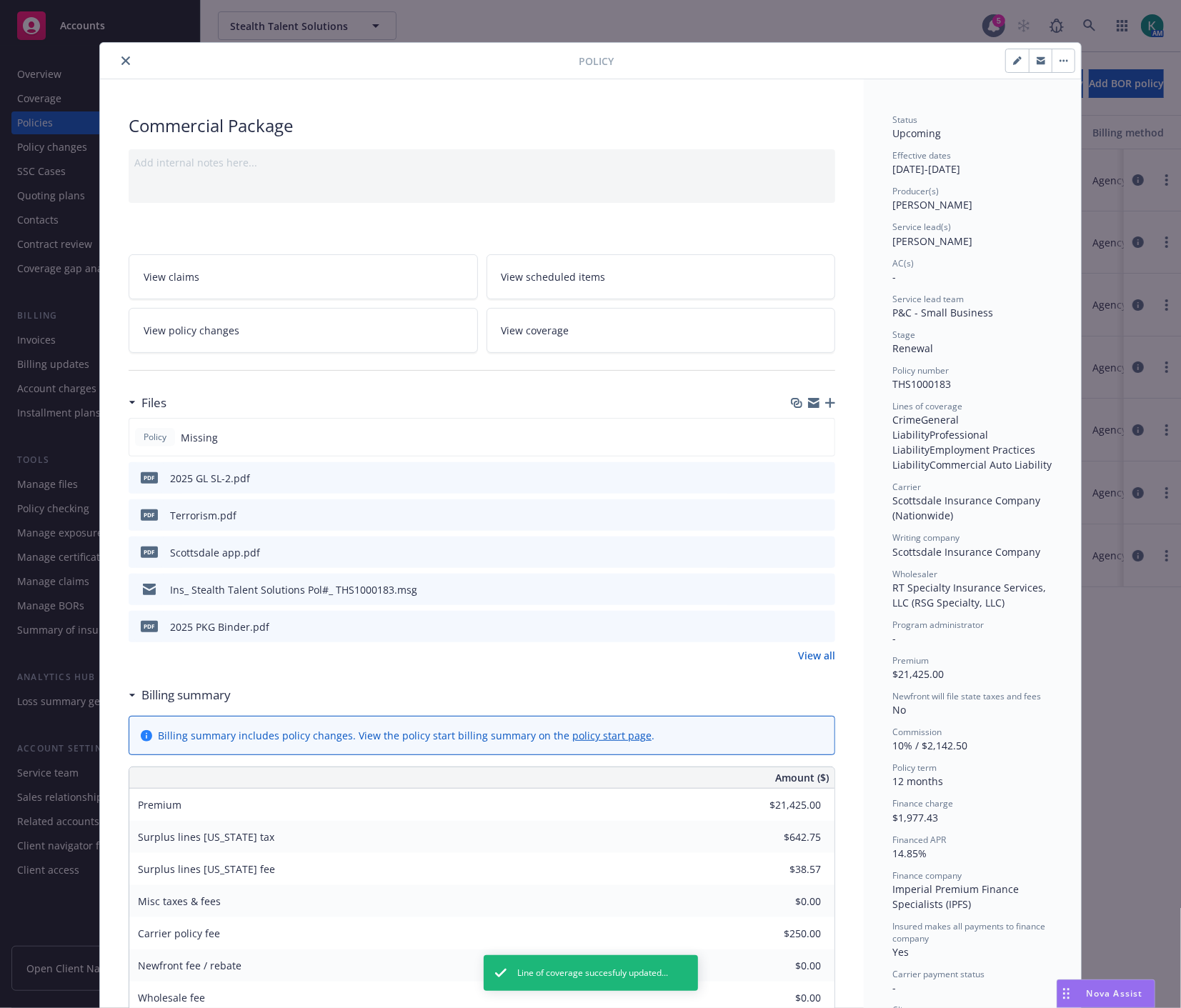
scroll to position [0, 0]
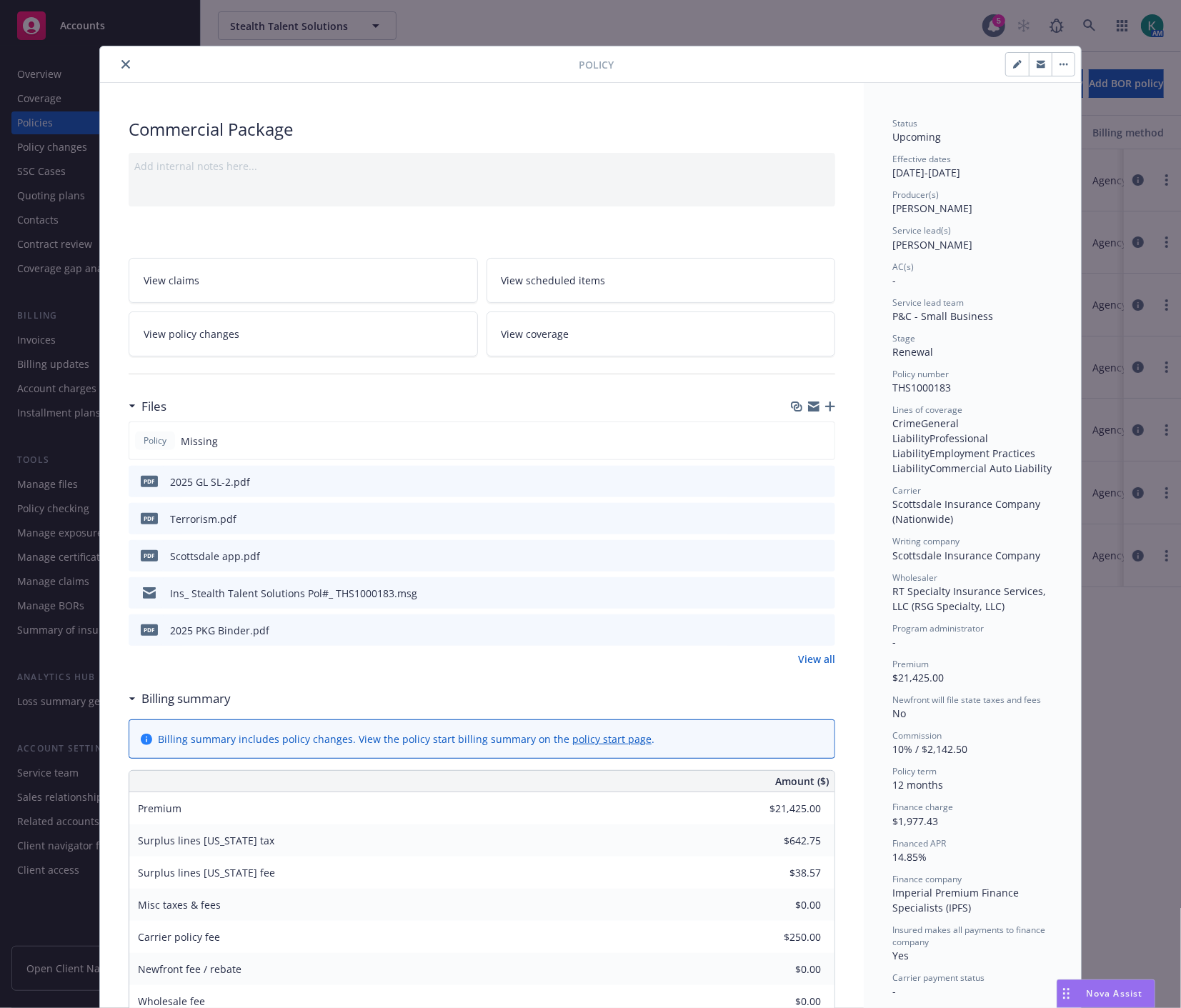
click at [122, 62] on icon "close" at bounding box center [126, 64] width 9 height 9
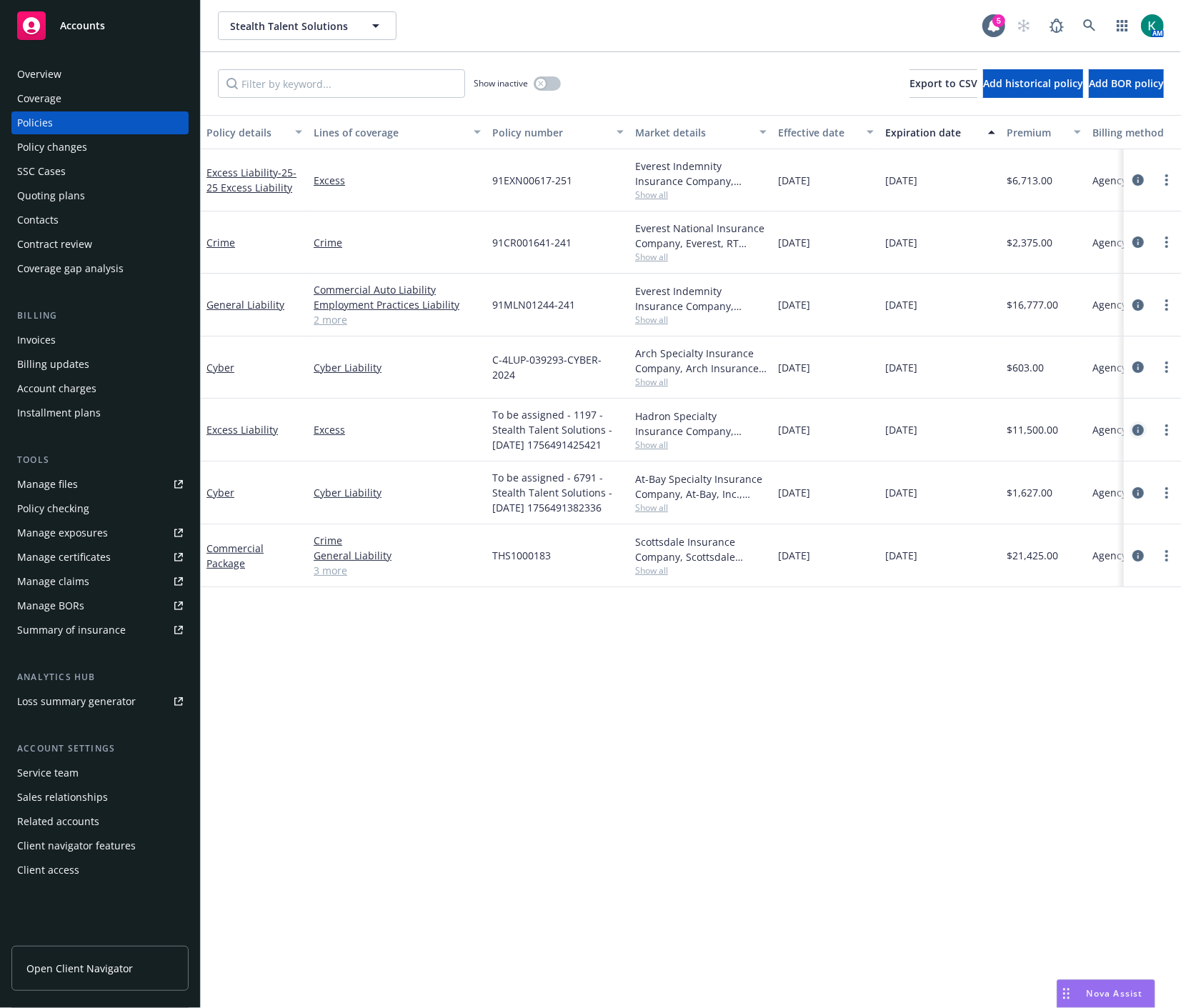
click at [1141, 427] on icon "circleInformation" at bounding box center [1138, 429] width 11 height 11
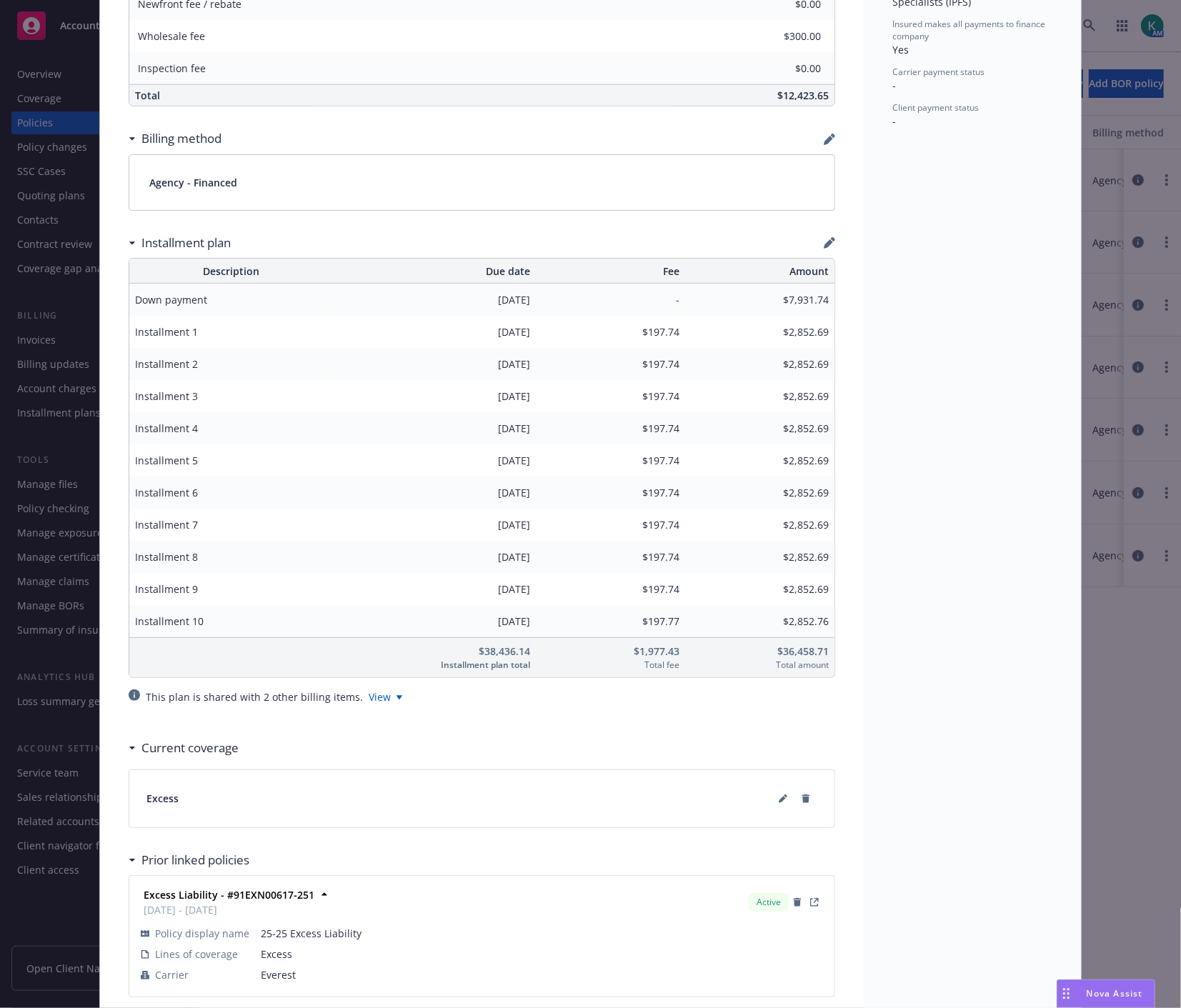
scroll to position [961, 0]
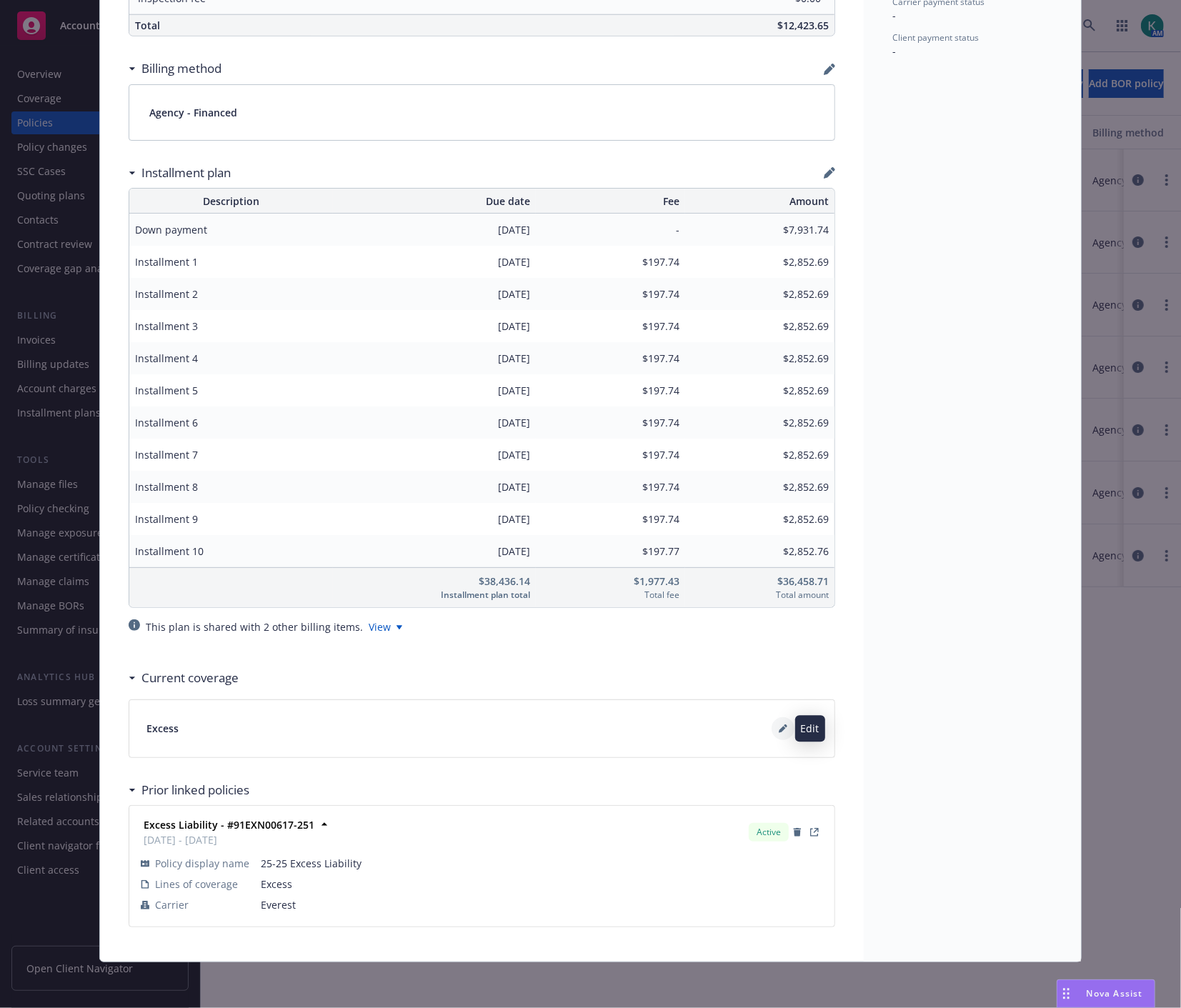
click at [778, 725] on icon at bounding box center [782, 728] width 9 height 9
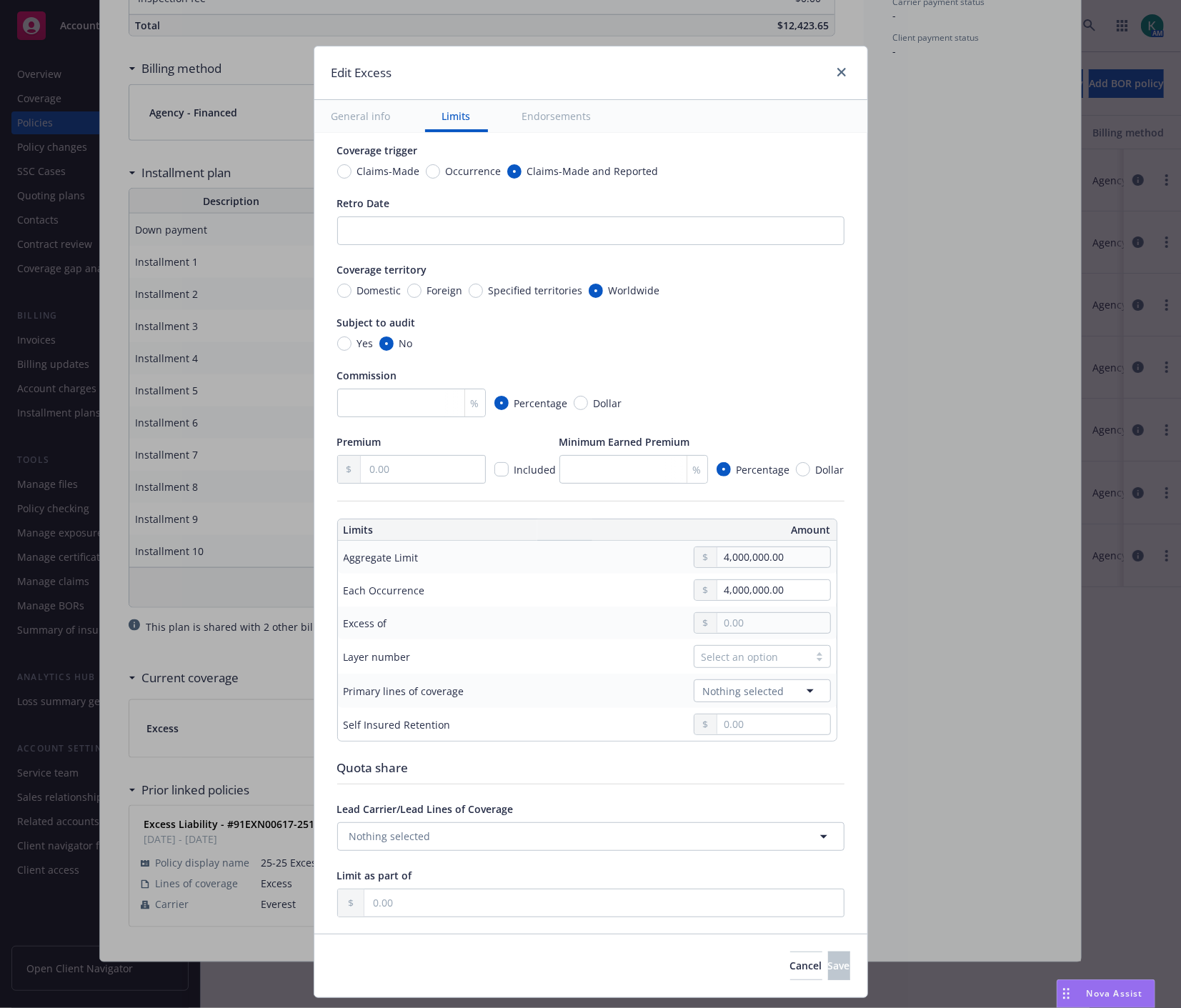
scroll to position [0, 0]
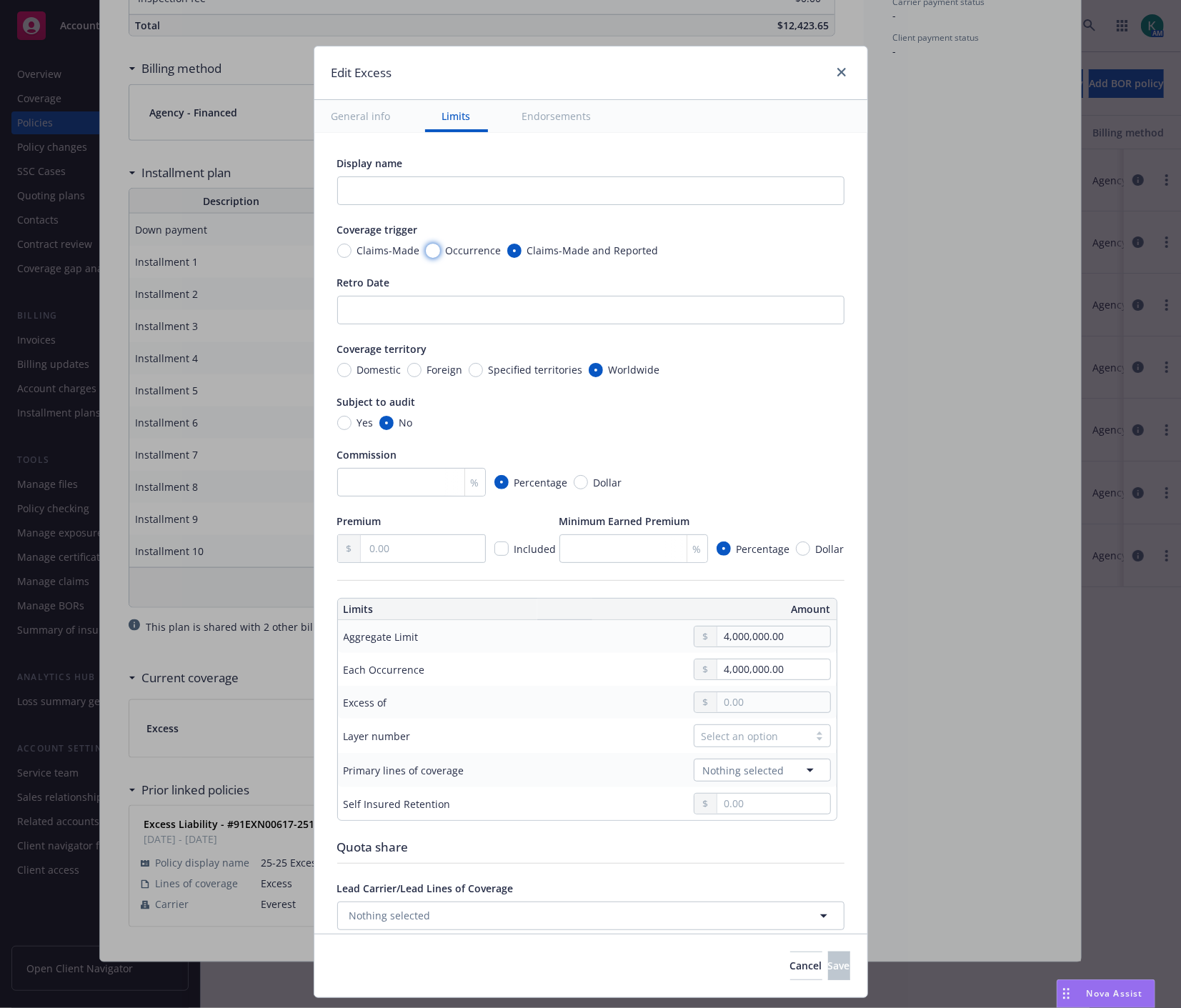
click at [426, 253] on input "Occurrence" at bounding box center [433, 251] width 14 height 14
radio input "true"
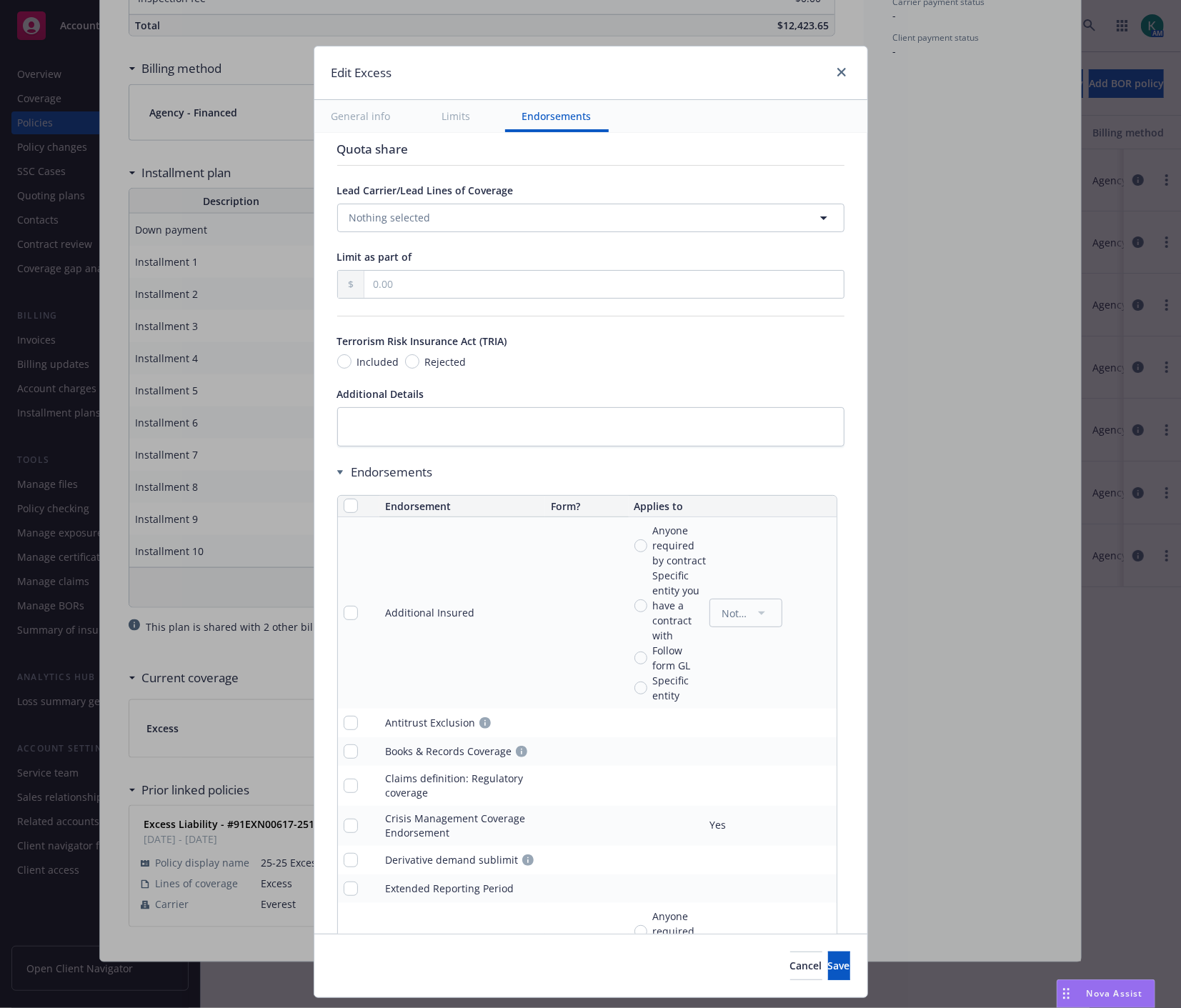
scroll to position [634, 0]
click at [343, 501] on input "checkbox" at bounding box center [351, 503] width 14 height 14
checkbox input "true"
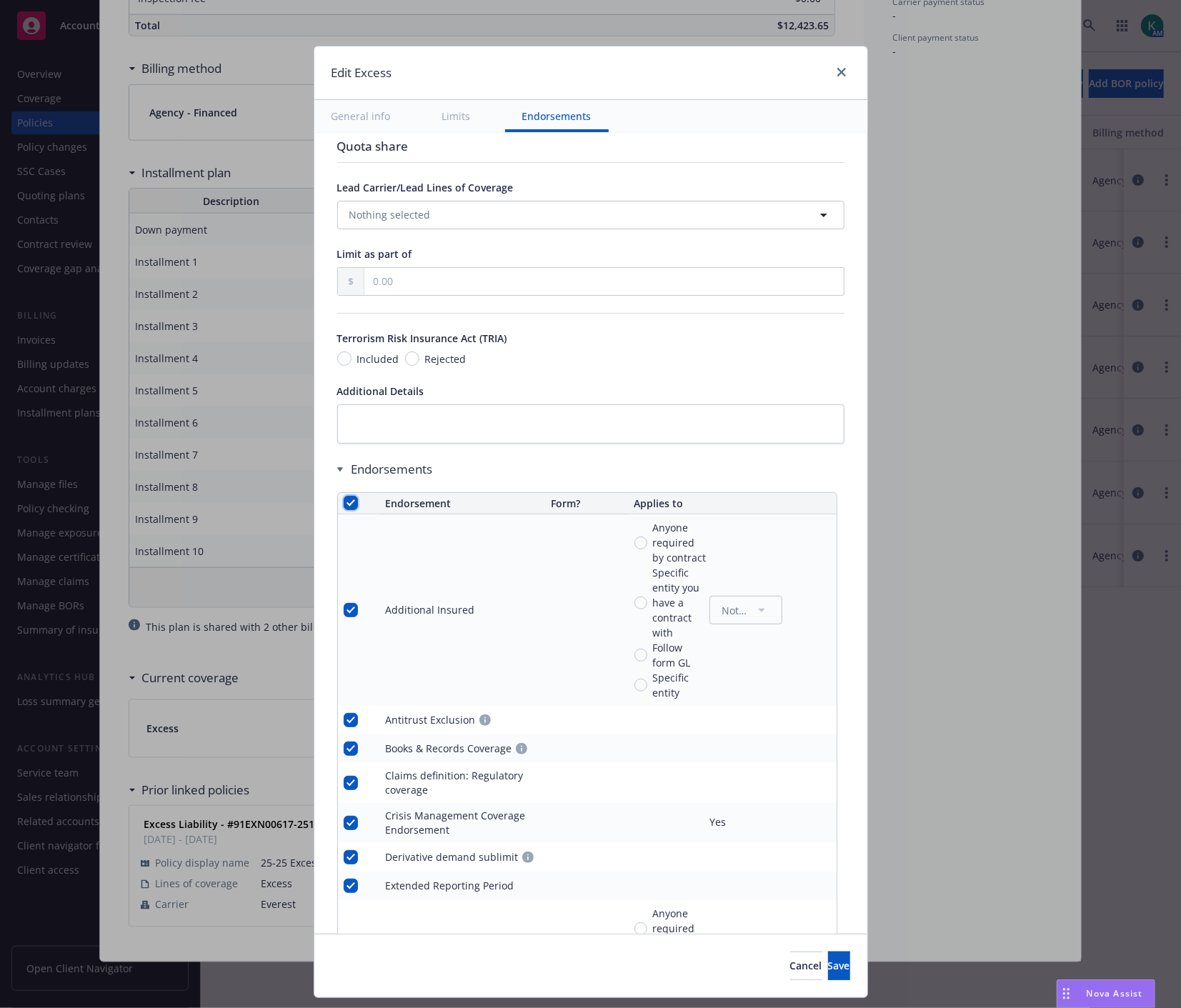
checkbox input "true"
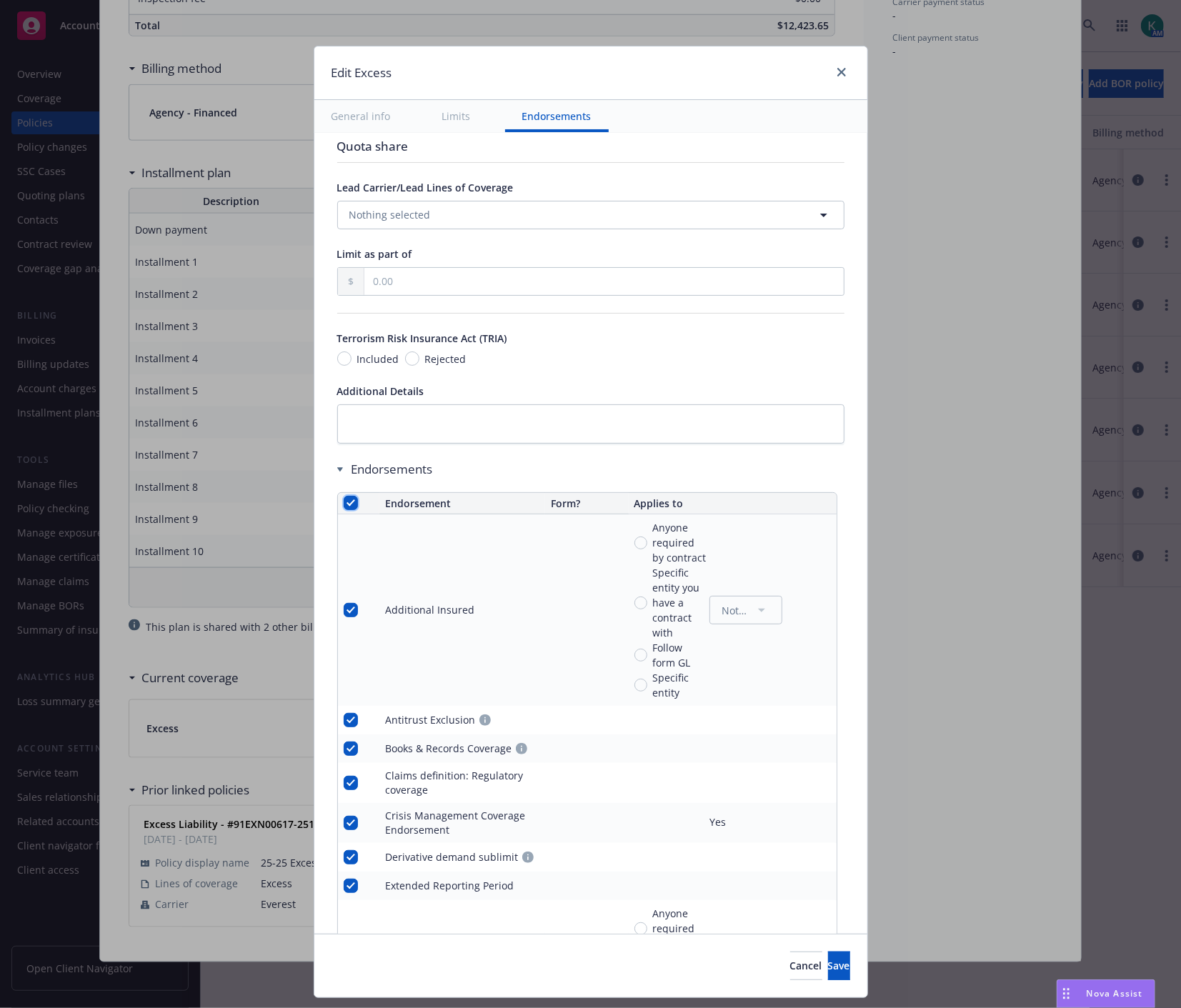
checkbox input "true"
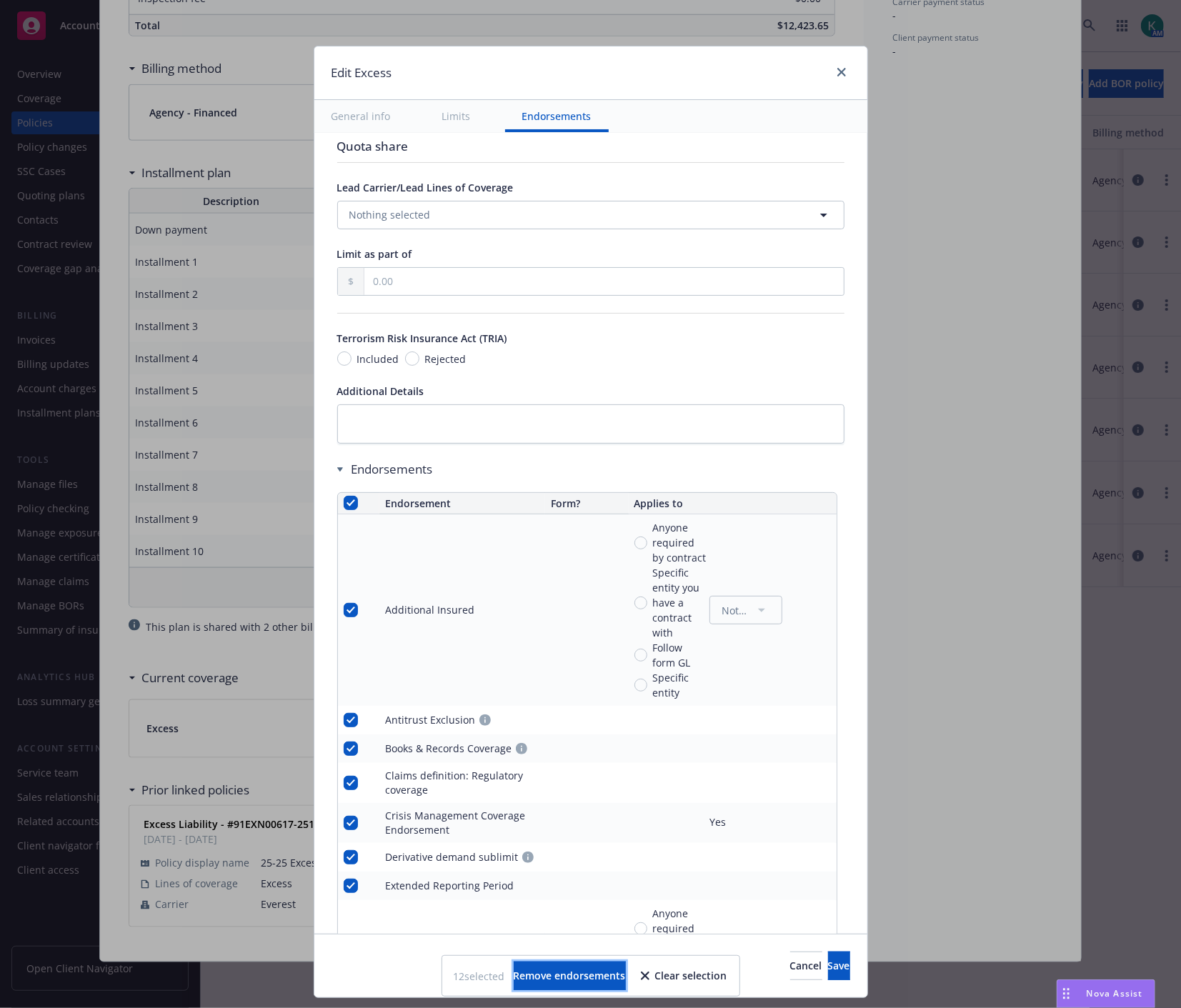
click at [542, 977] on span "Remove endorsements" at bounding box center [570, 975] width 112 height 13
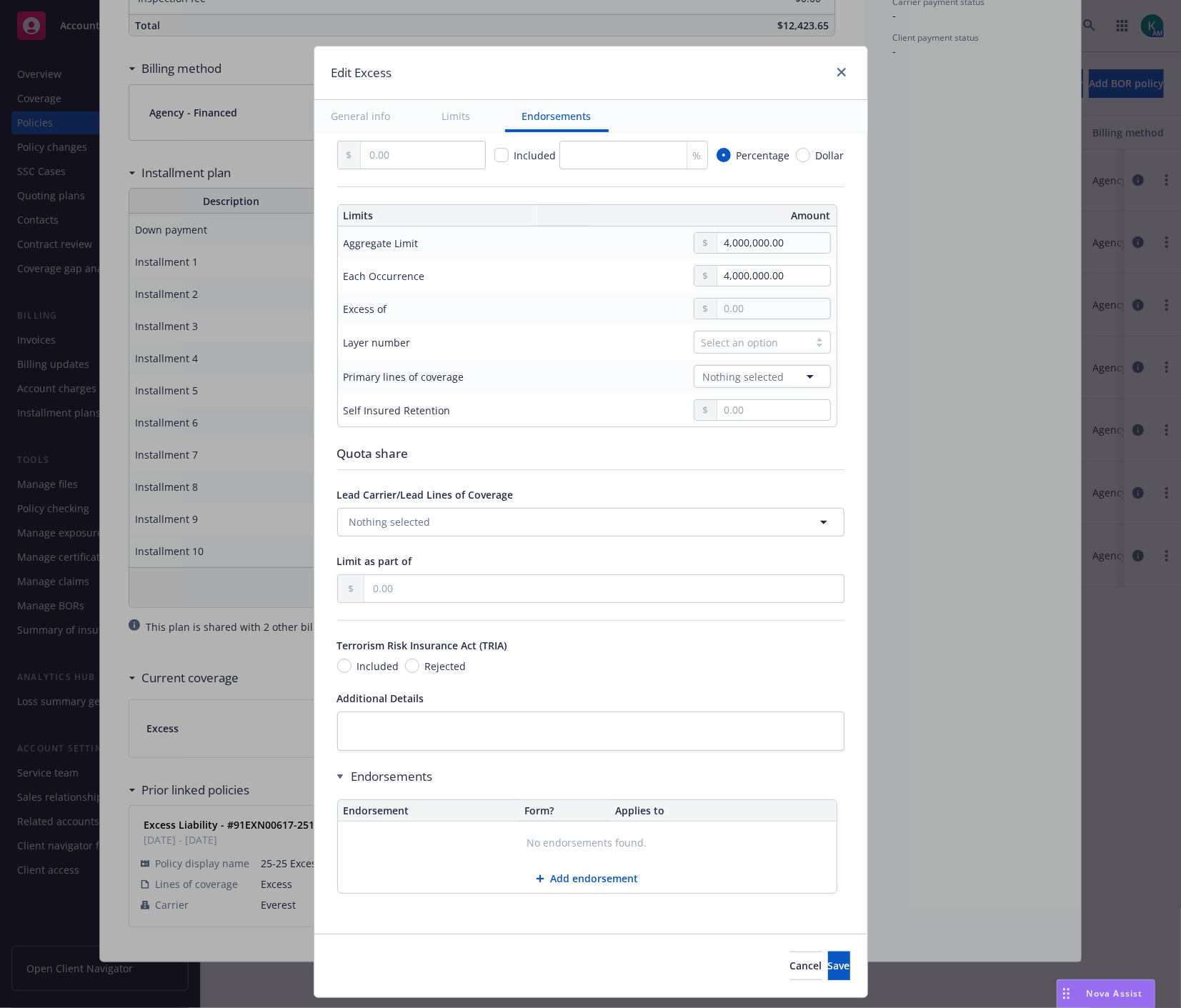
scroll to position [327, 0]
click at [357, 664] on span "Included" at bounding box center [377, 665] width 42 height 15
click at [351, 664] on input "Included" at bounding box center [344, 665] width 14 height 14
radio input "true"
click at [745, 381] on span "Nothing selected" at bounding box center [743, 377] width 81 height 15
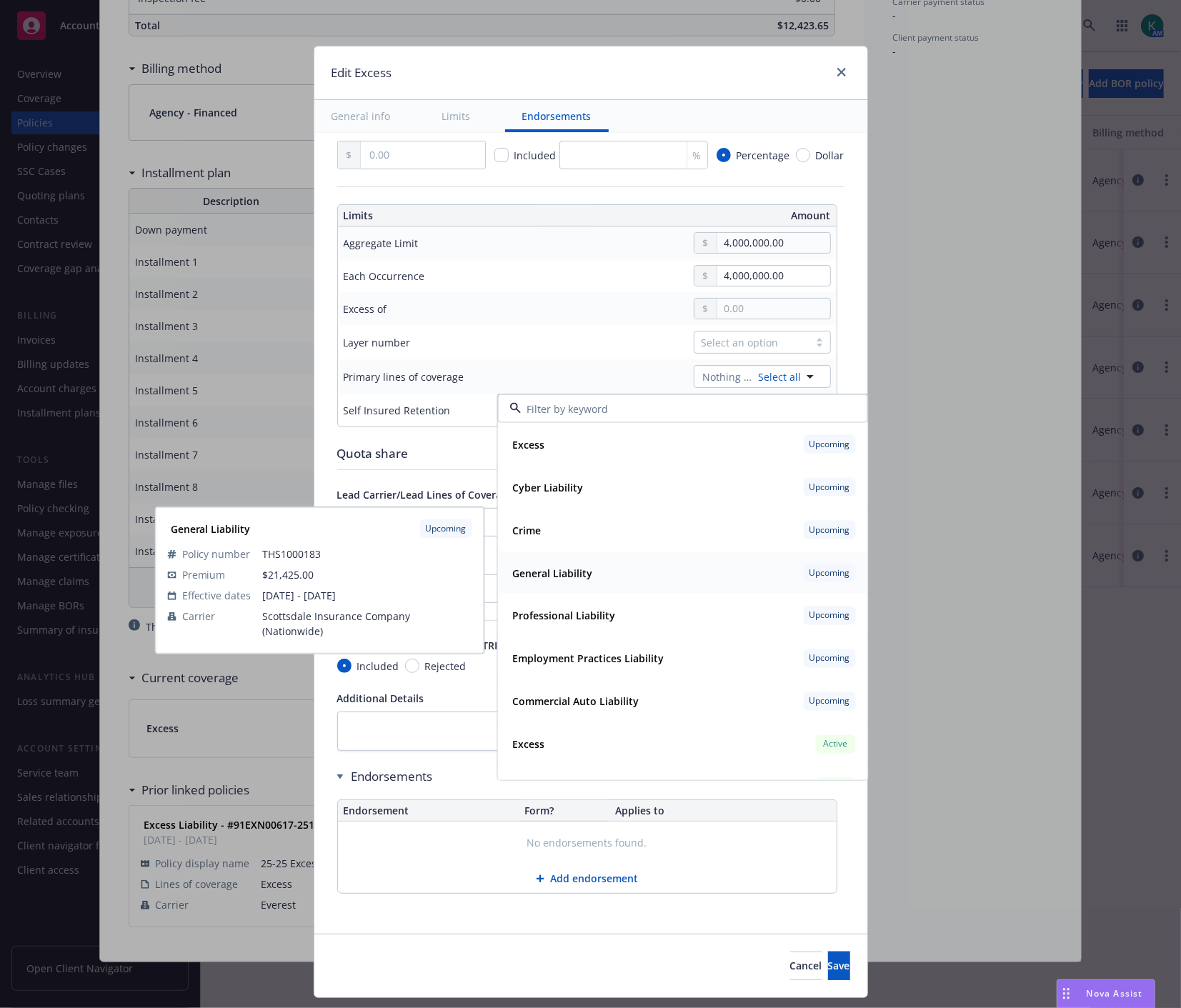
click at [561, 576] on strong "General Liability" at bounding box center [552, 572] width 80 height 13
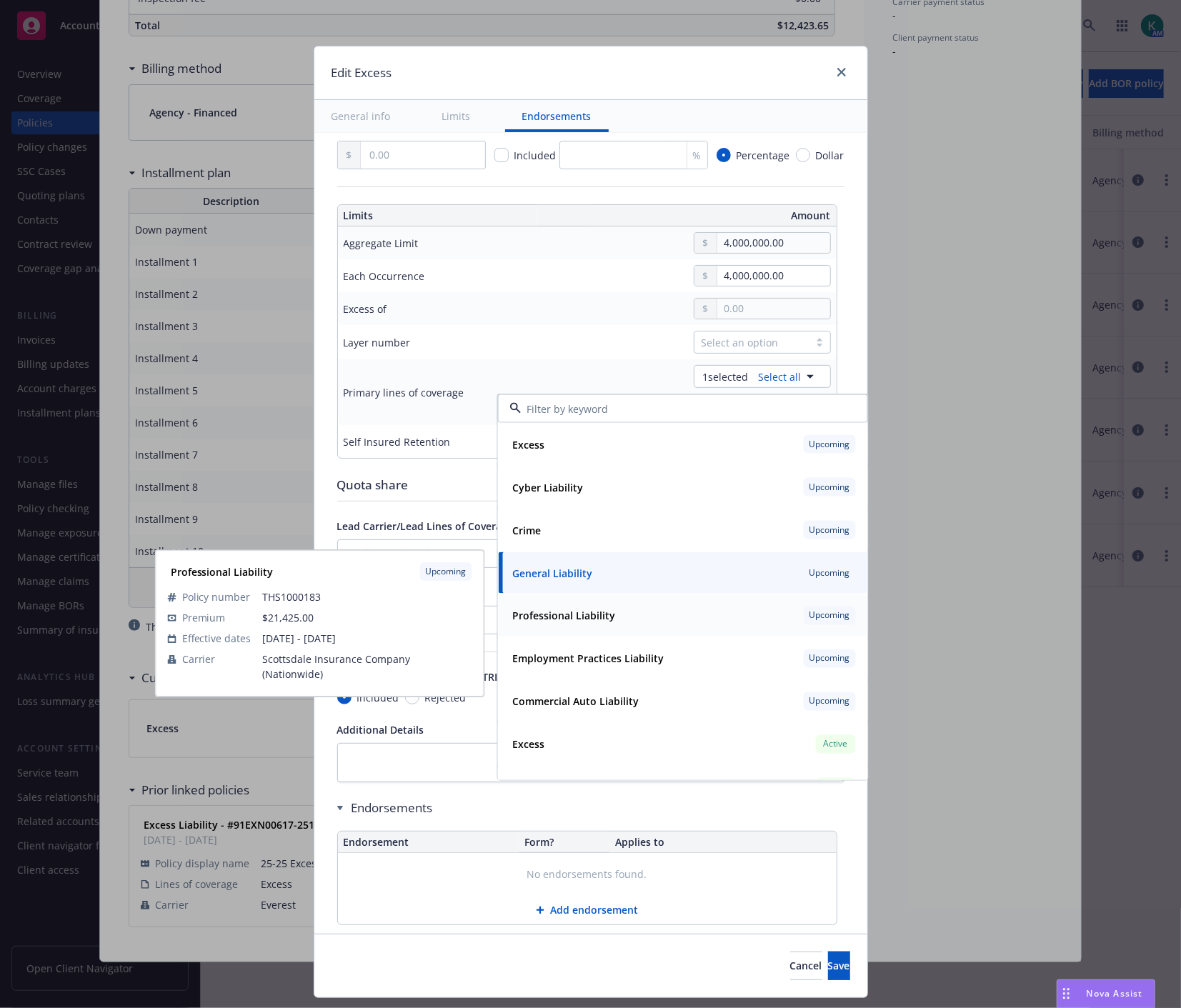
click at [559, 609] on strong "Professional Liability" at bounding box center [564, 615] width 103 height 13
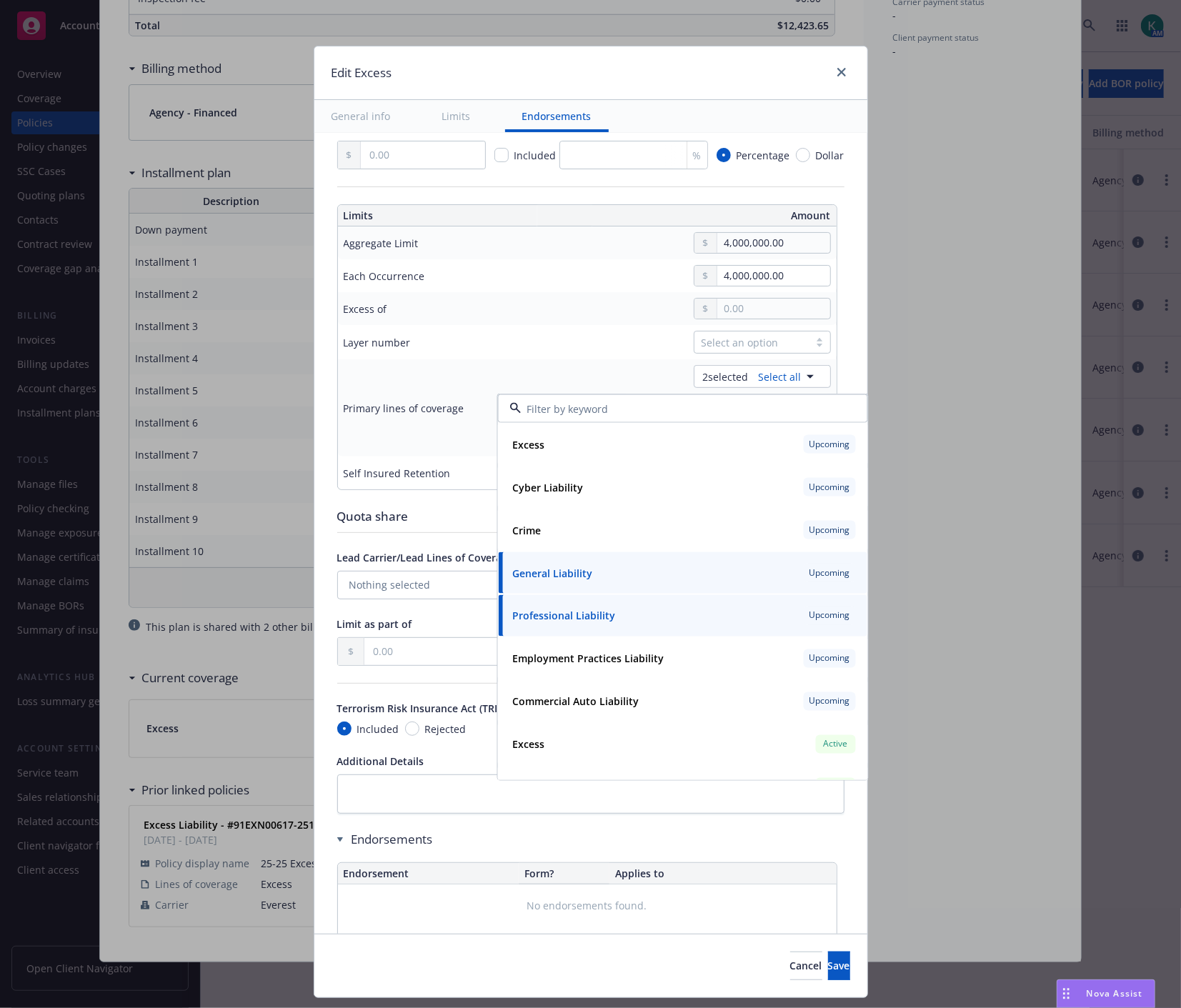
click at [771, 845] on div "Endorsements" at bounding box center [587, 839] width 500 height 17
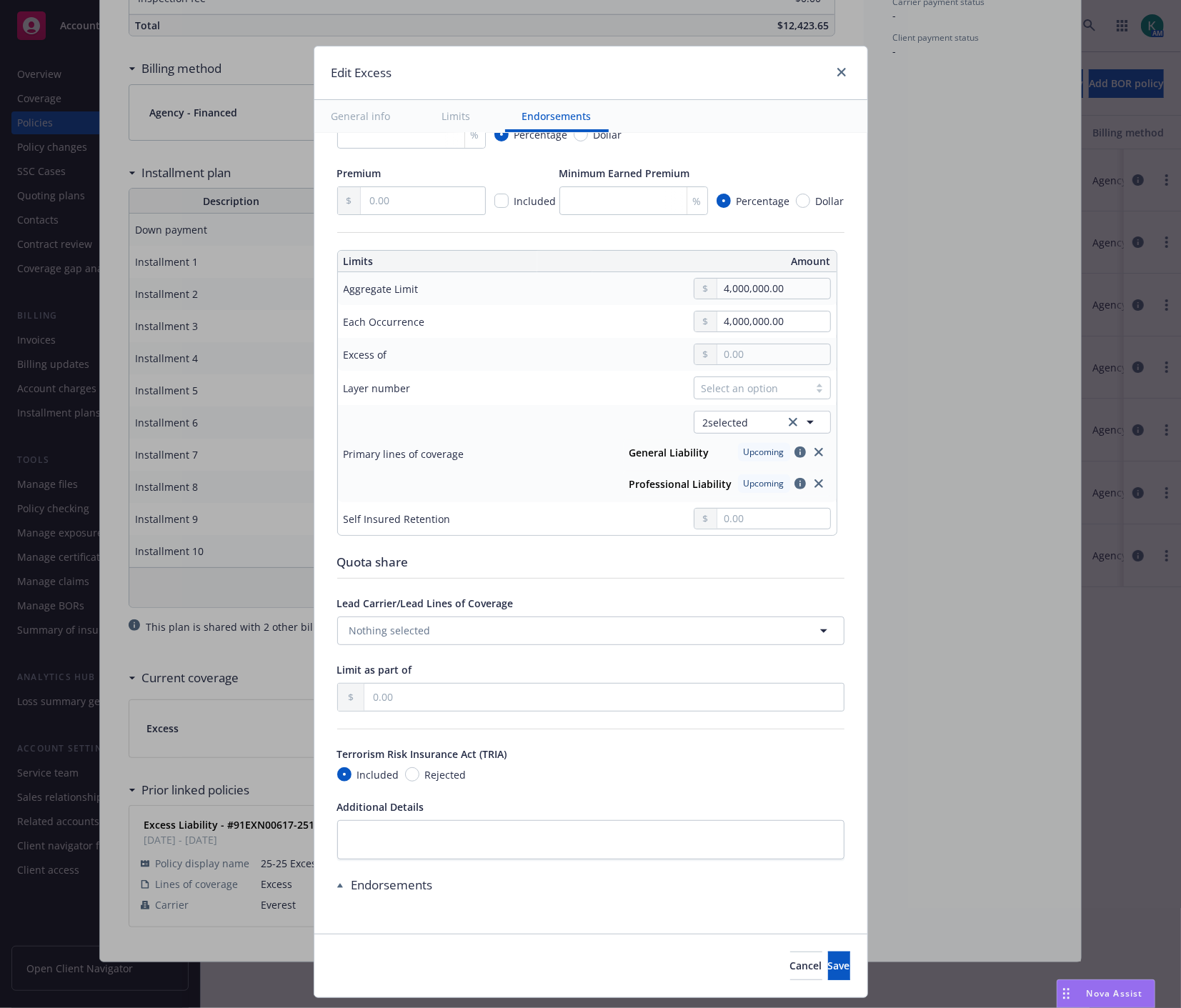
scroll to position [282, 0]
click at [828, 972] on span "Save" at bounding box center [839, 965] width 22 height 13
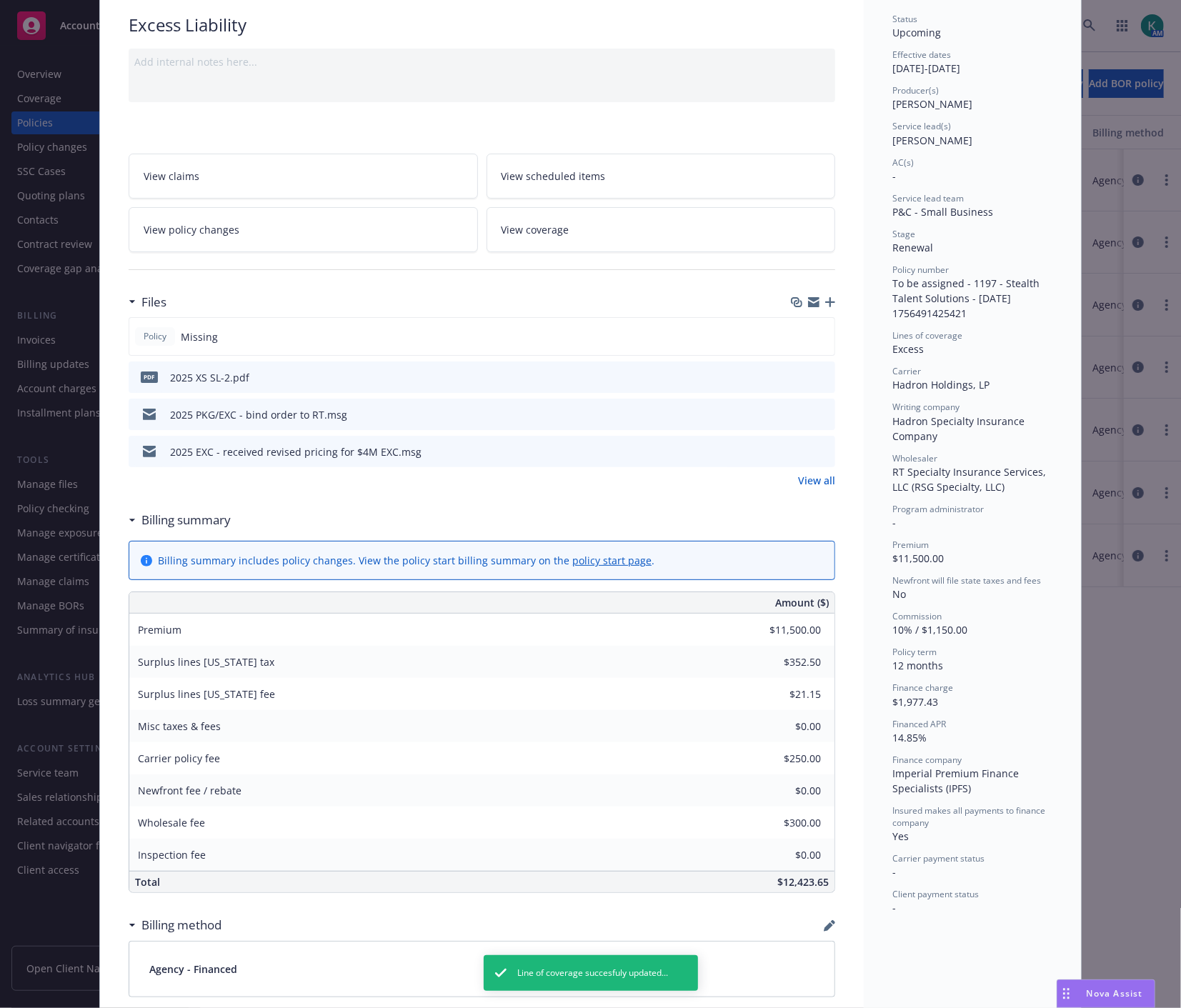
scroll to position [0, 0]
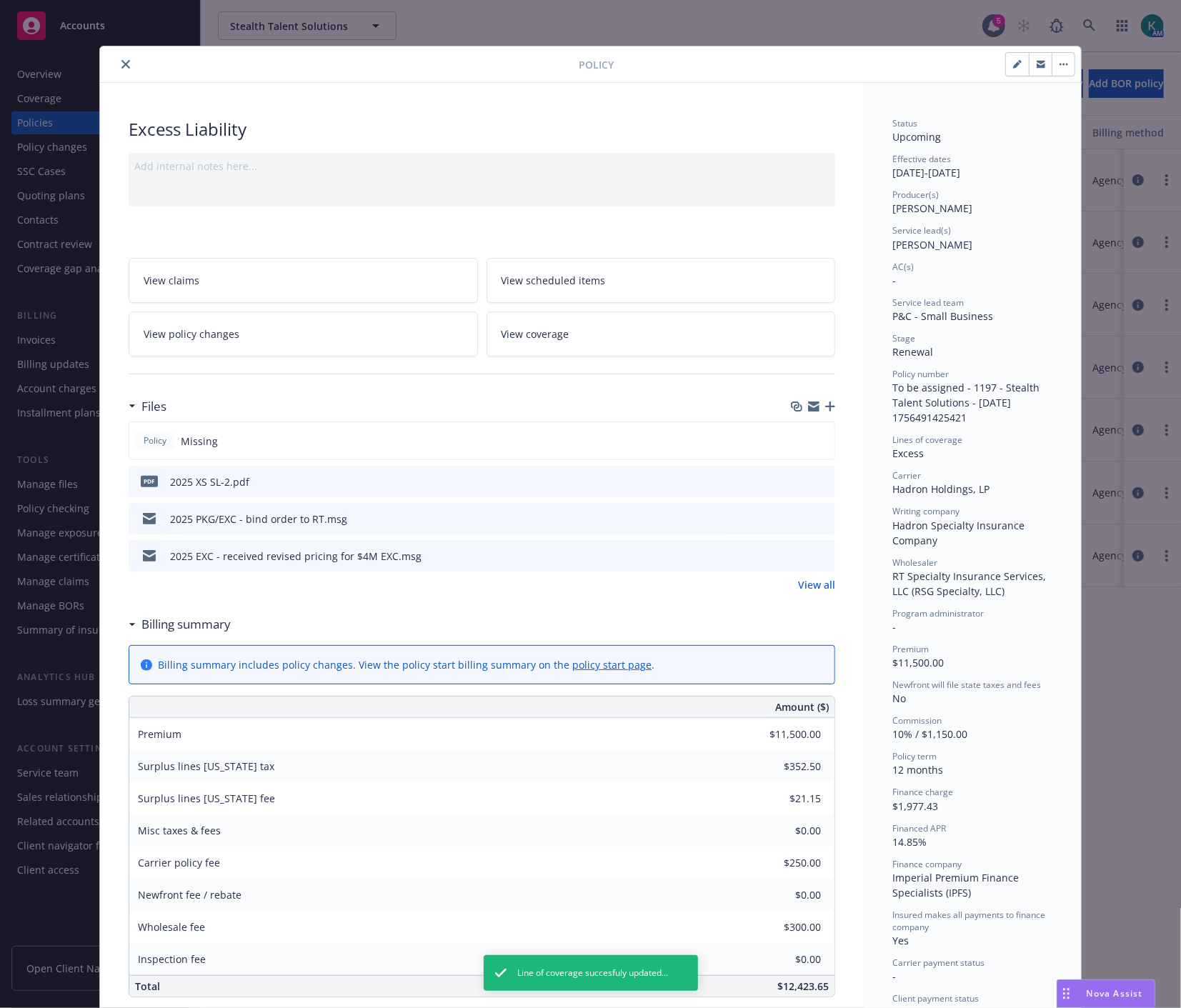
click at [122, 65] on icon "close" at bounding box center [126, 64] width 9 height 9
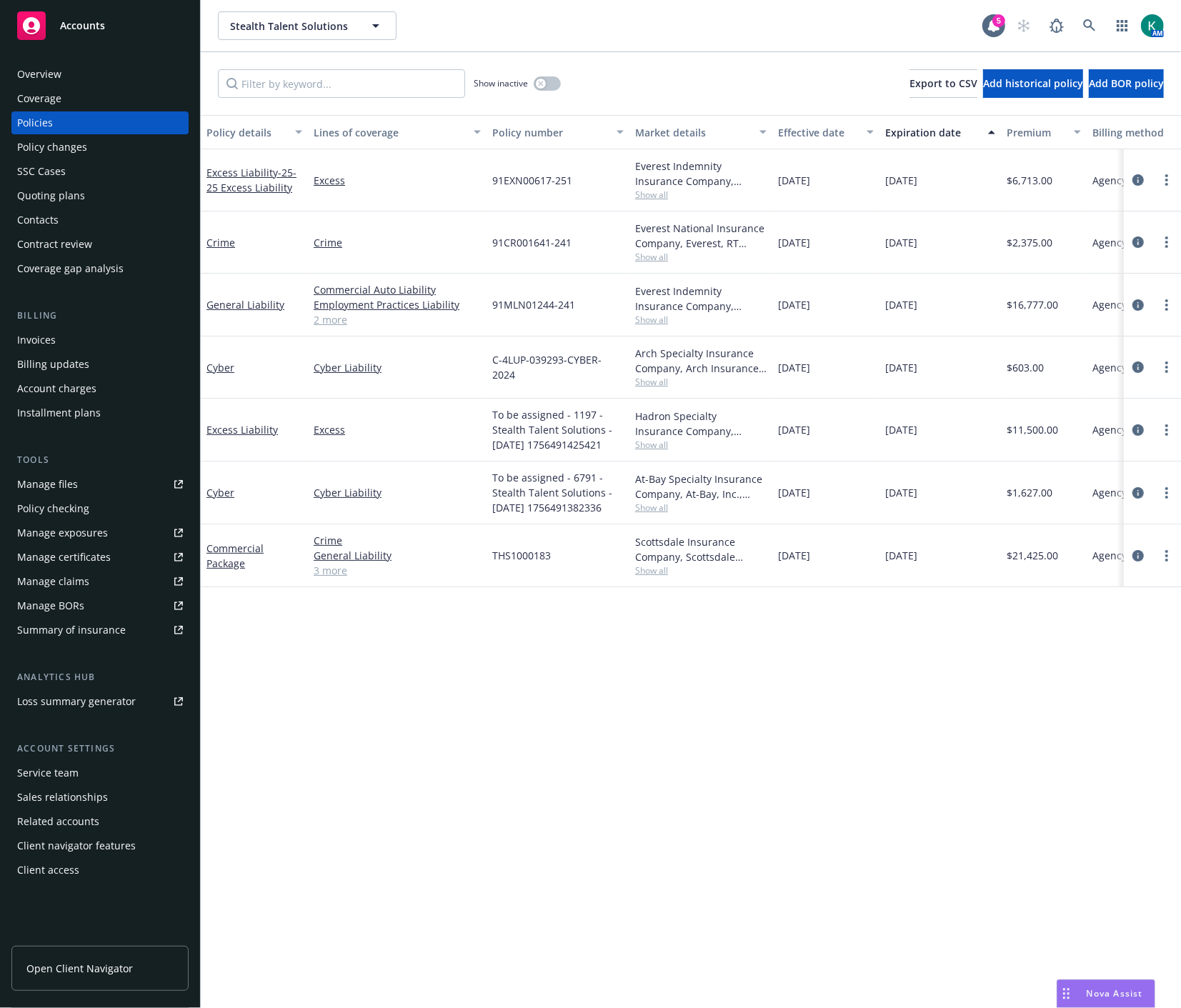
click at [556, 811] on div "Policy details Lines of coverage Policy number Market details Effective date Ex…" at bounding box center [690, 561] width 980 height 893
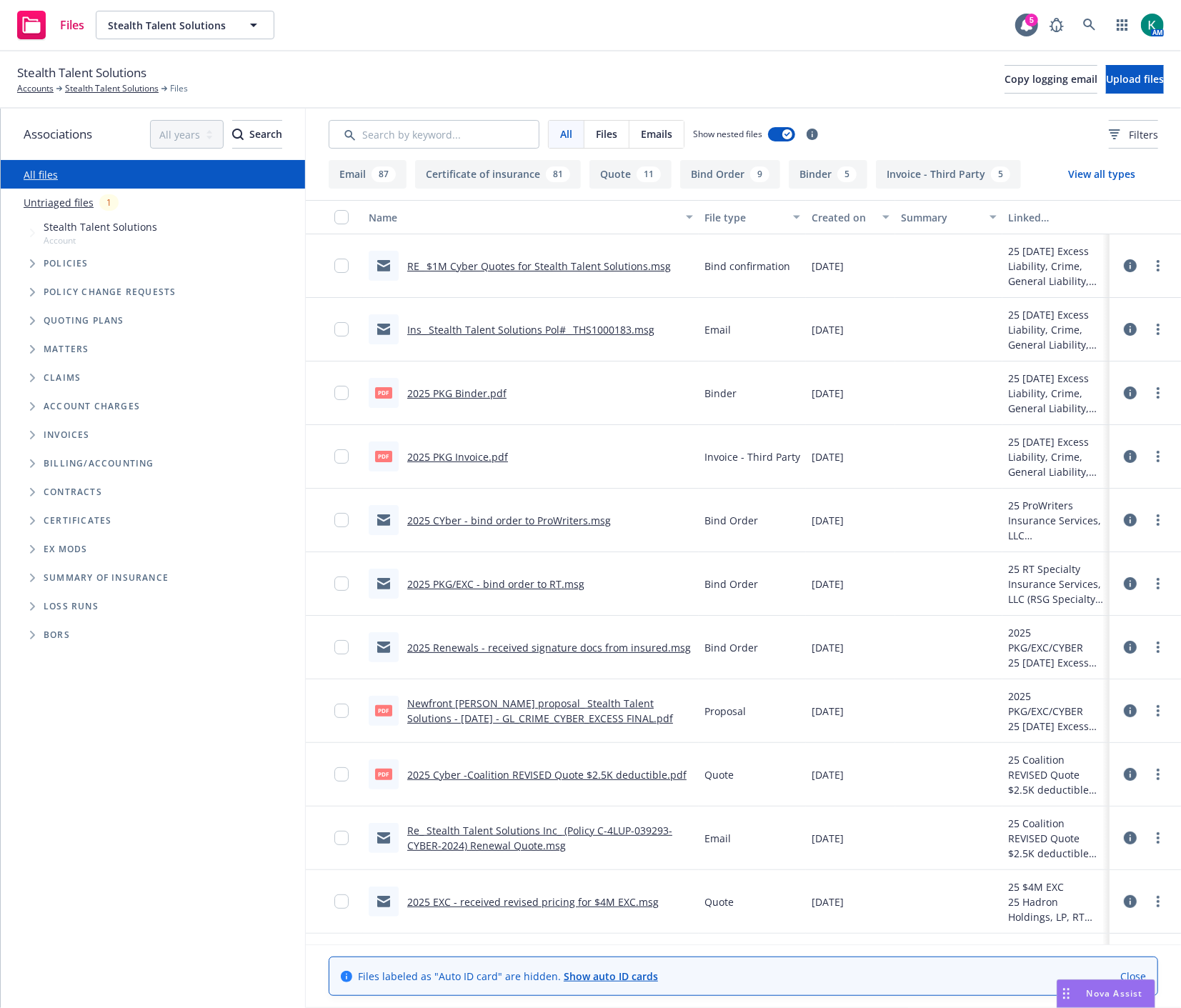
click at [32, 318] on icon "Tree Example" at bounding box center [32, 320] width 5 height 9
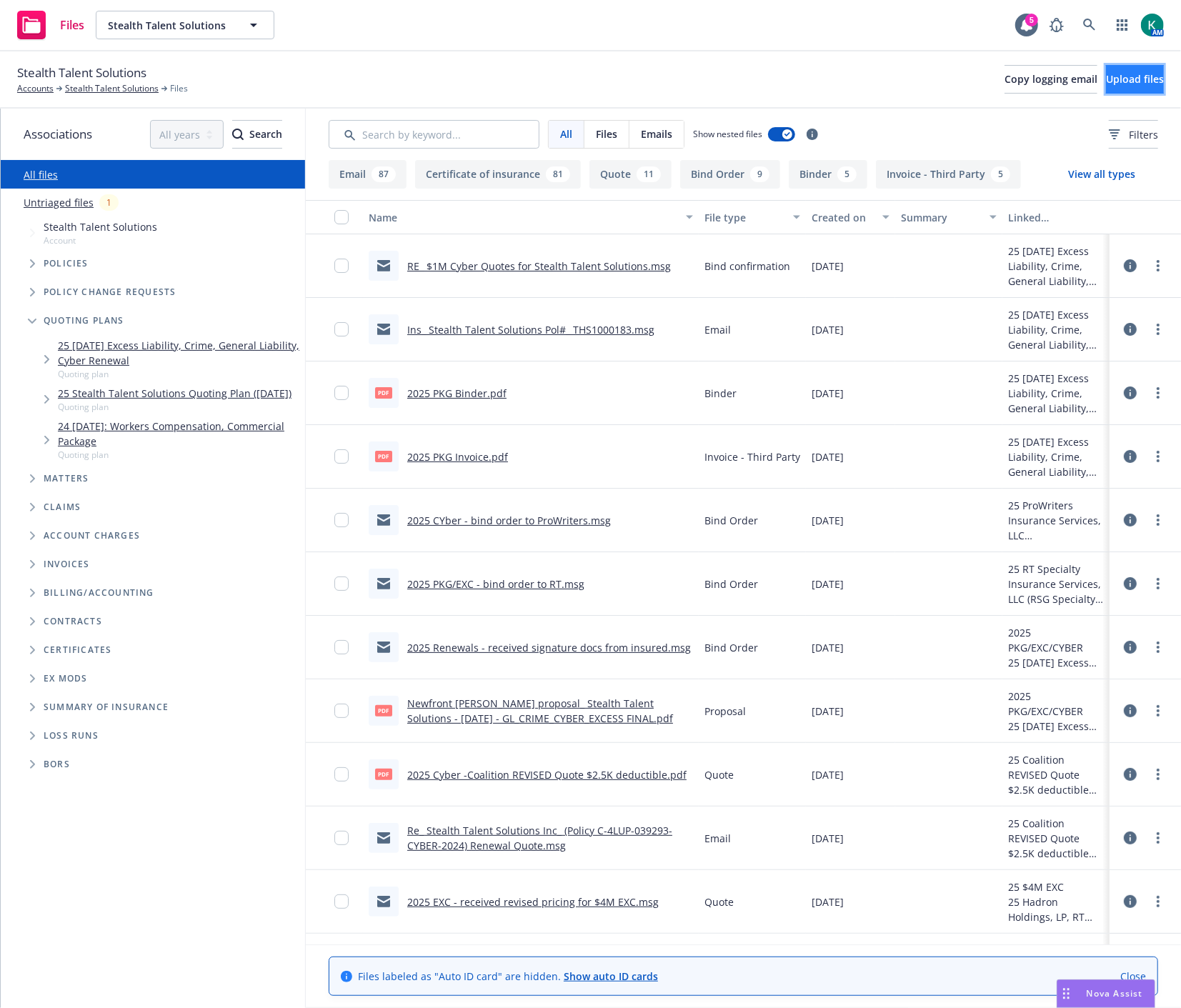
click at [1106, 81] on span "Upload files" at bounding box center [1134, 78] width 58 height 13
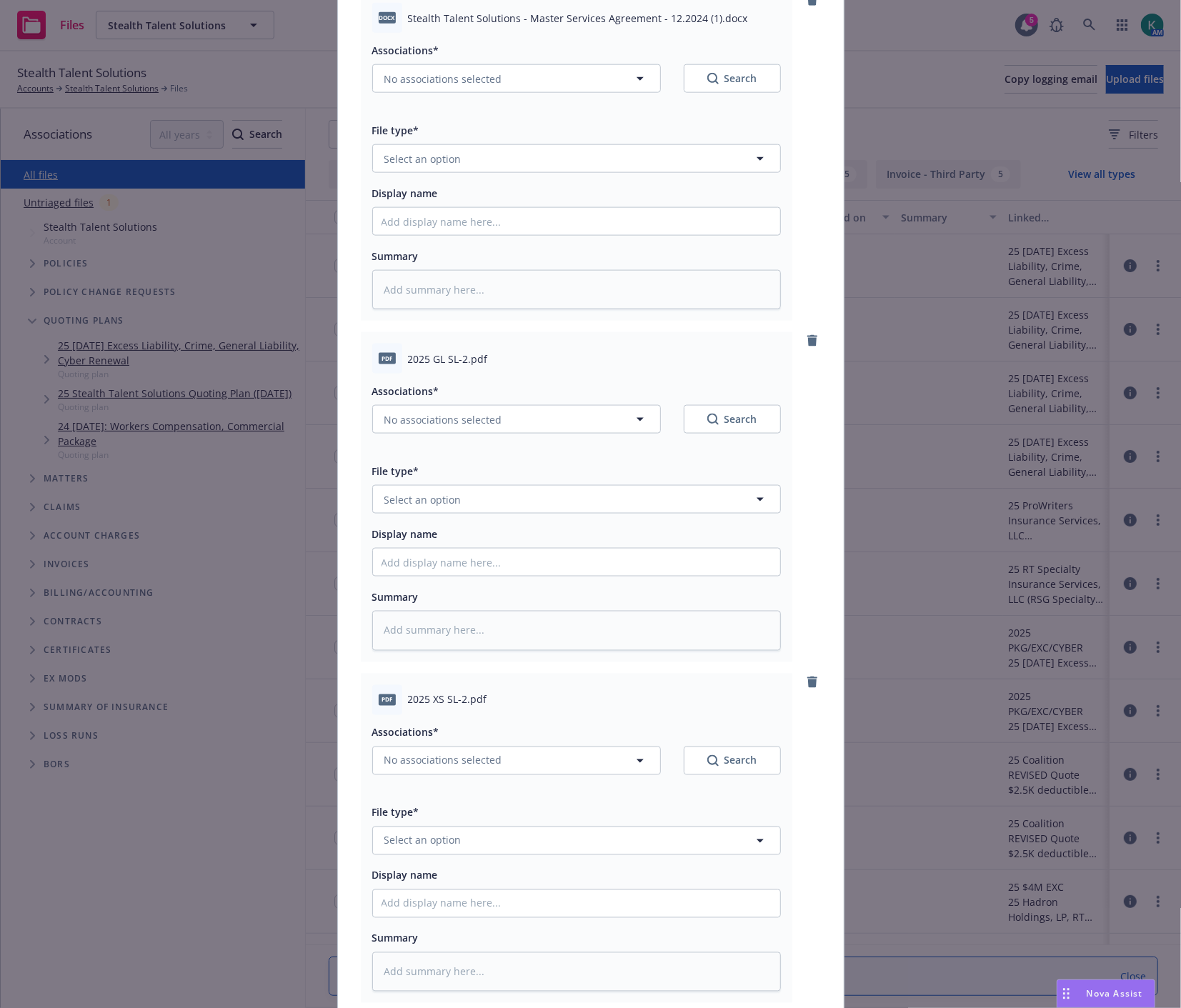
scroll to position [1340, 0]
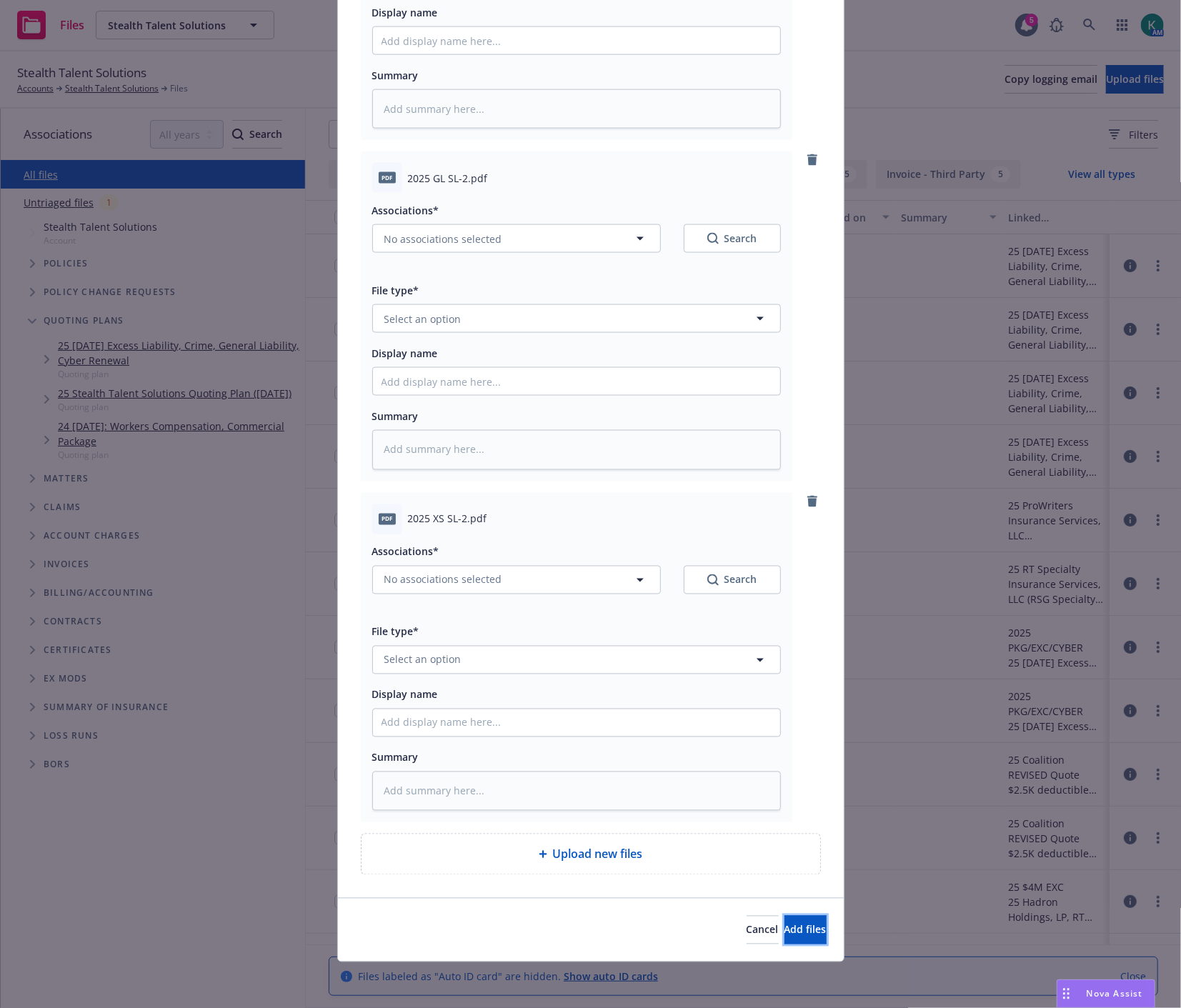
drag, startPoint x: 784, startPoint y: 927, endPoint x: 529, endPoint y: 633, distance: 389.2
click at [357, 928] on div "Cancel Add files" at bounding box center [590, 930] width 471 height 28
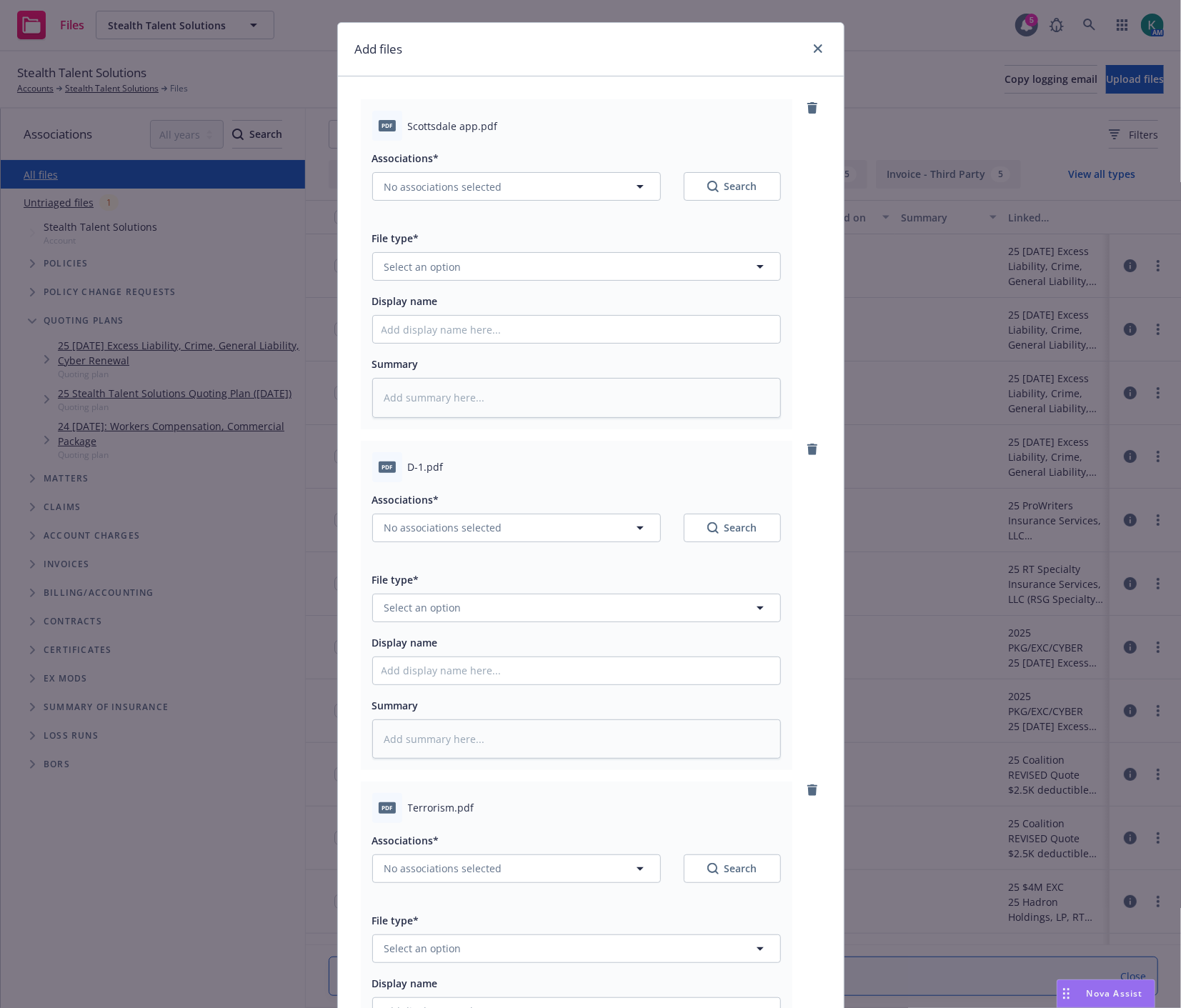
scroll to position [0, 0]
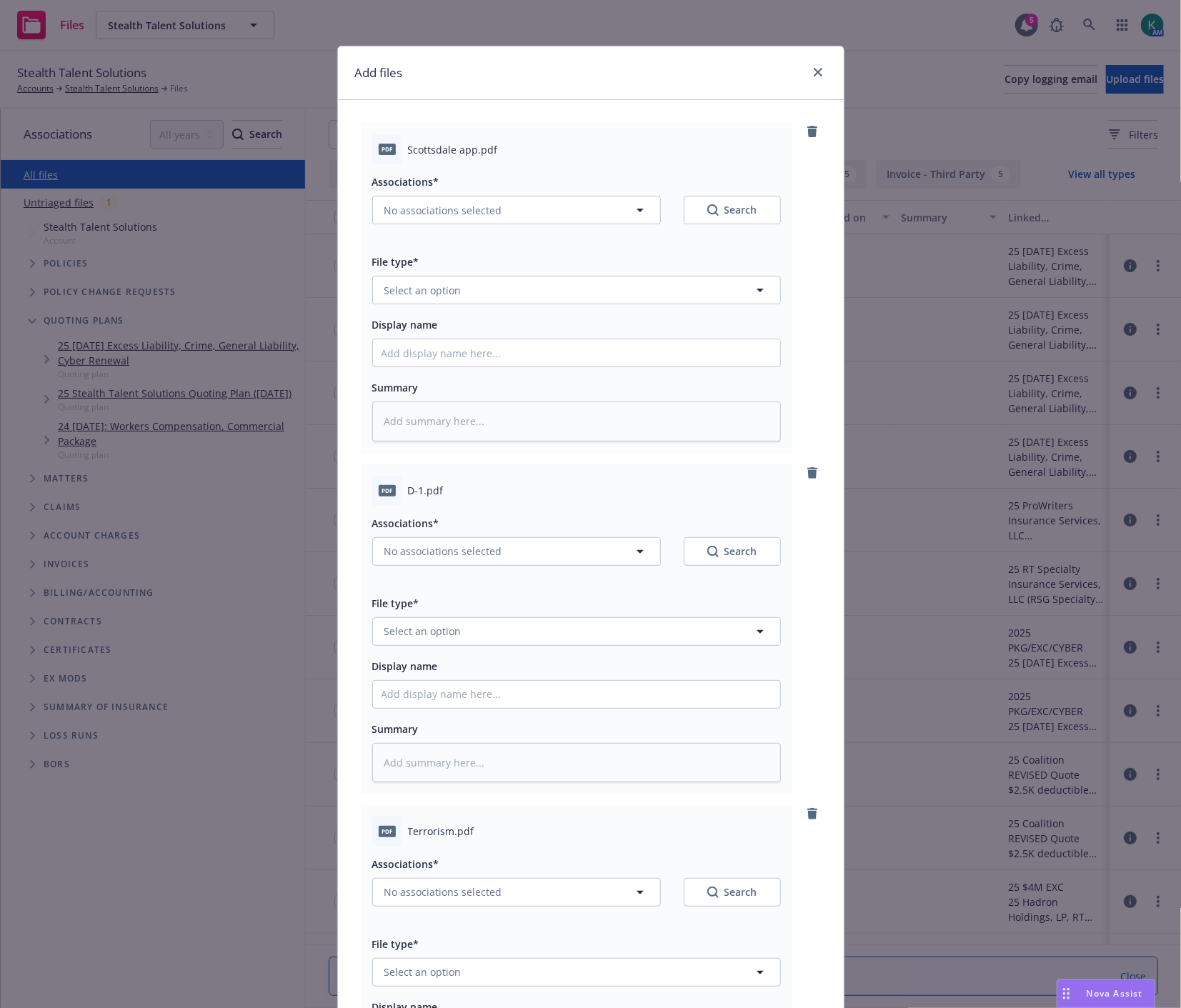
click at [473, 195] on div "Associations* No associations selected Search" at bounding box center [576, 198] width 409 height 51
click at [466, 212] on span "No associations selected" at bounding box center [443, 210] width 118 height 15
type textarea "x"
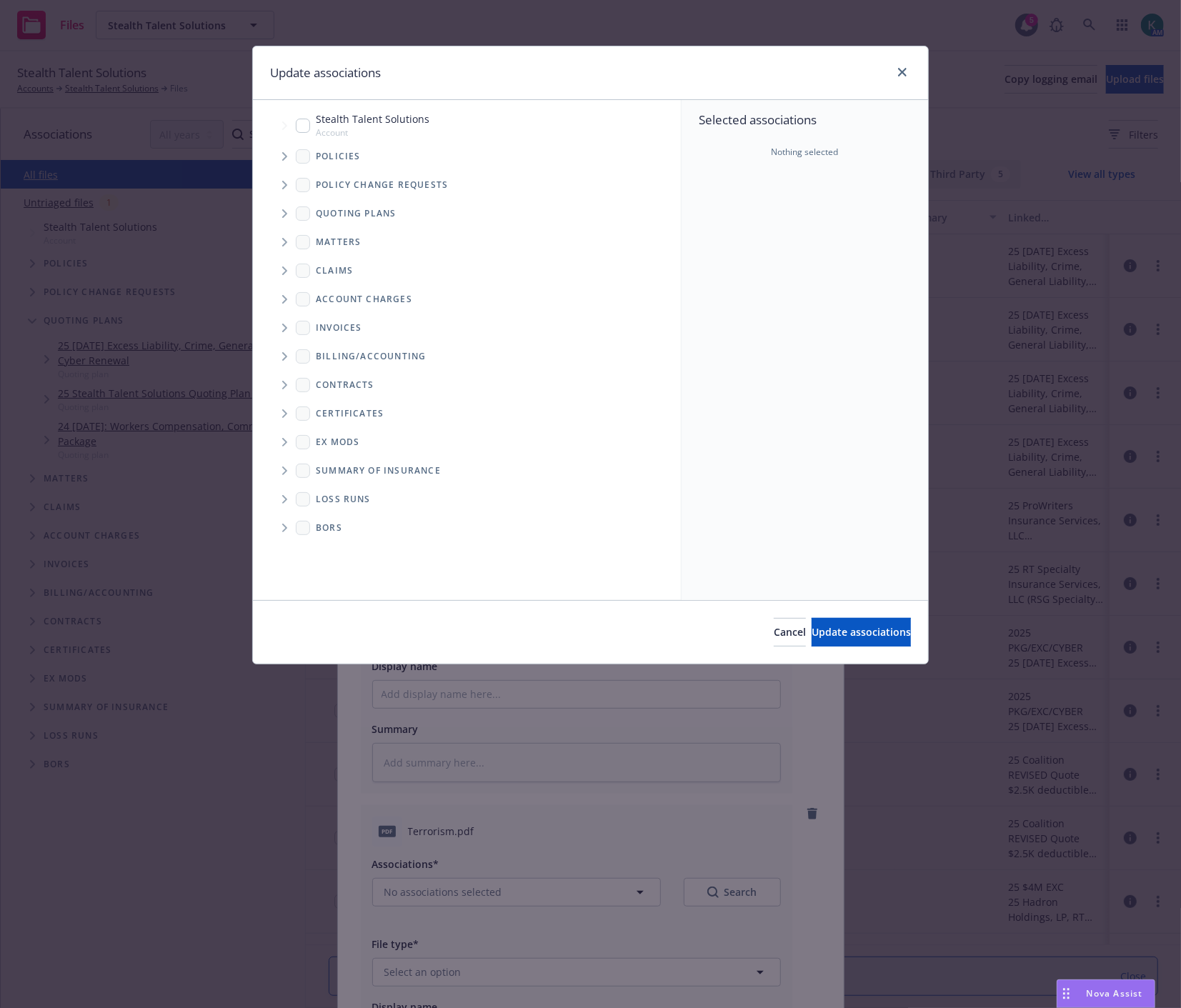
click at [286, 207] on span "Tree Example" at bounding box center [284, 213] width 23 height 23
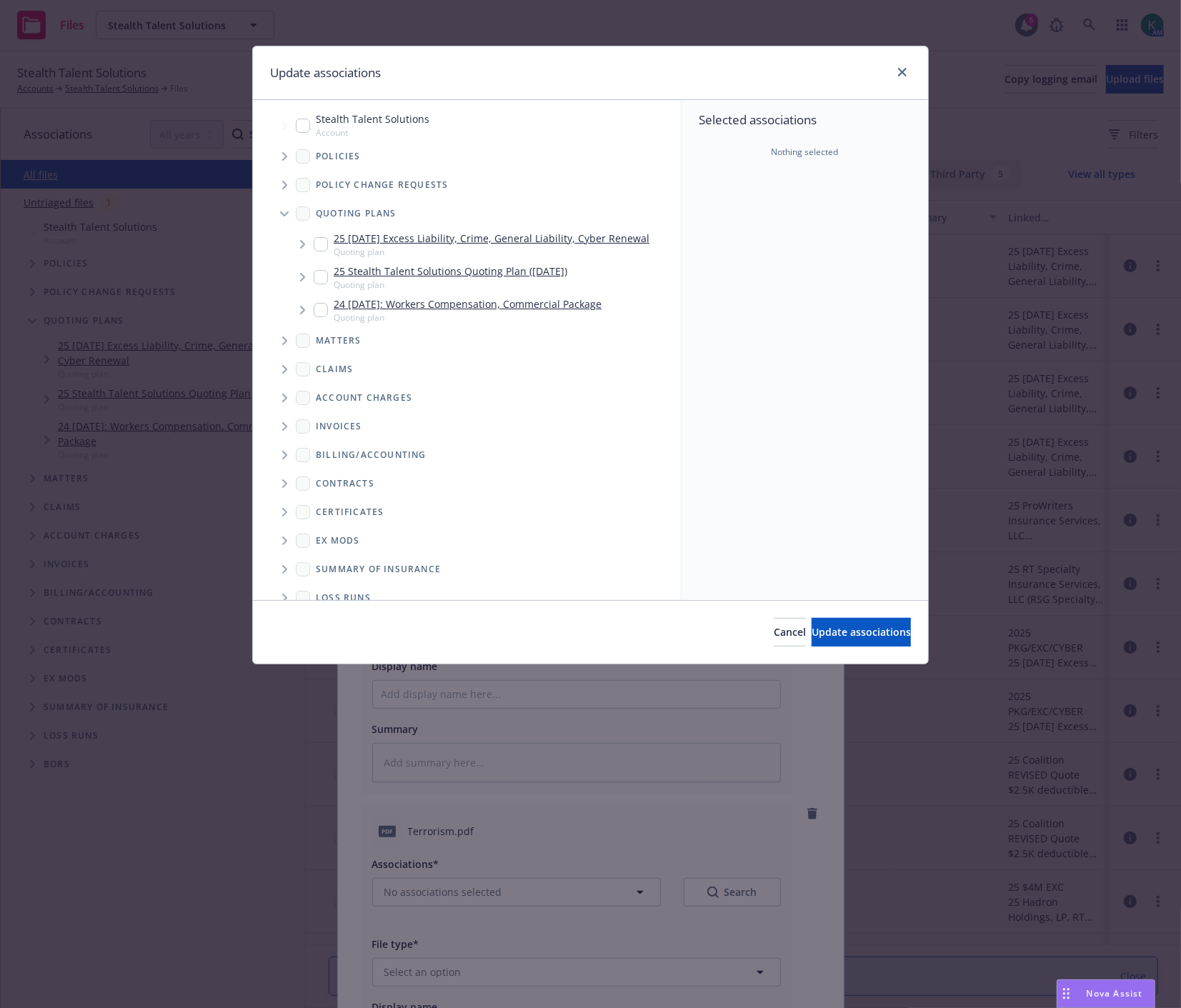
click at [319, 244] on input "Tree Example" at bounding box center [321, 244] width 14 height 14
checkbox input "true"
click at [281, 159] on span "Tree Example" at bounding box center [284, 156] width 23 height 23
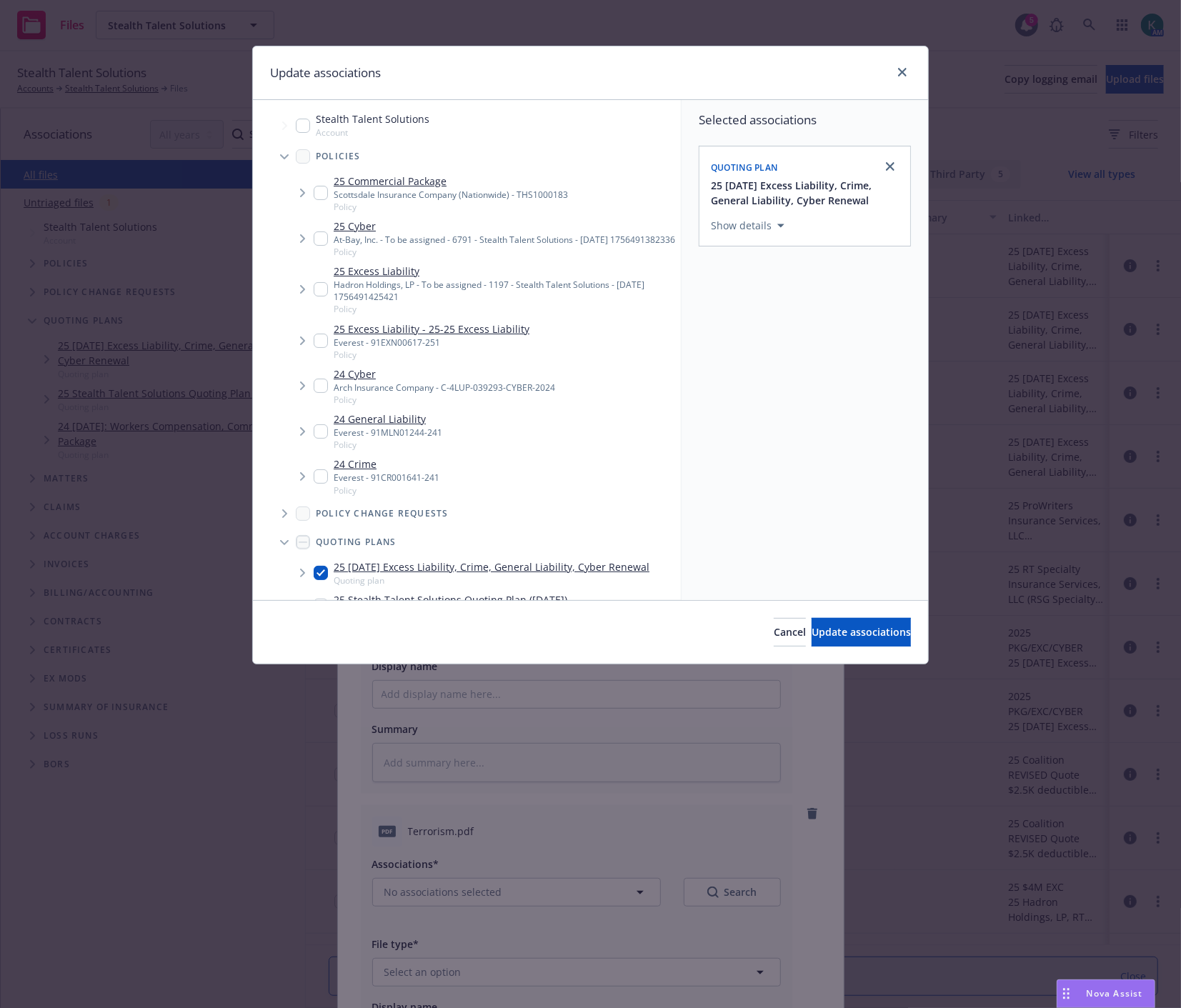
click at [317, 194] on input "Tree Example" at bounding box center [321, 193] width 14 height 14
checkbox input "true"
click at [868, 625] on span "Update associations" at bounding box center [861, 631] width 99 height 13
type textarea "x"
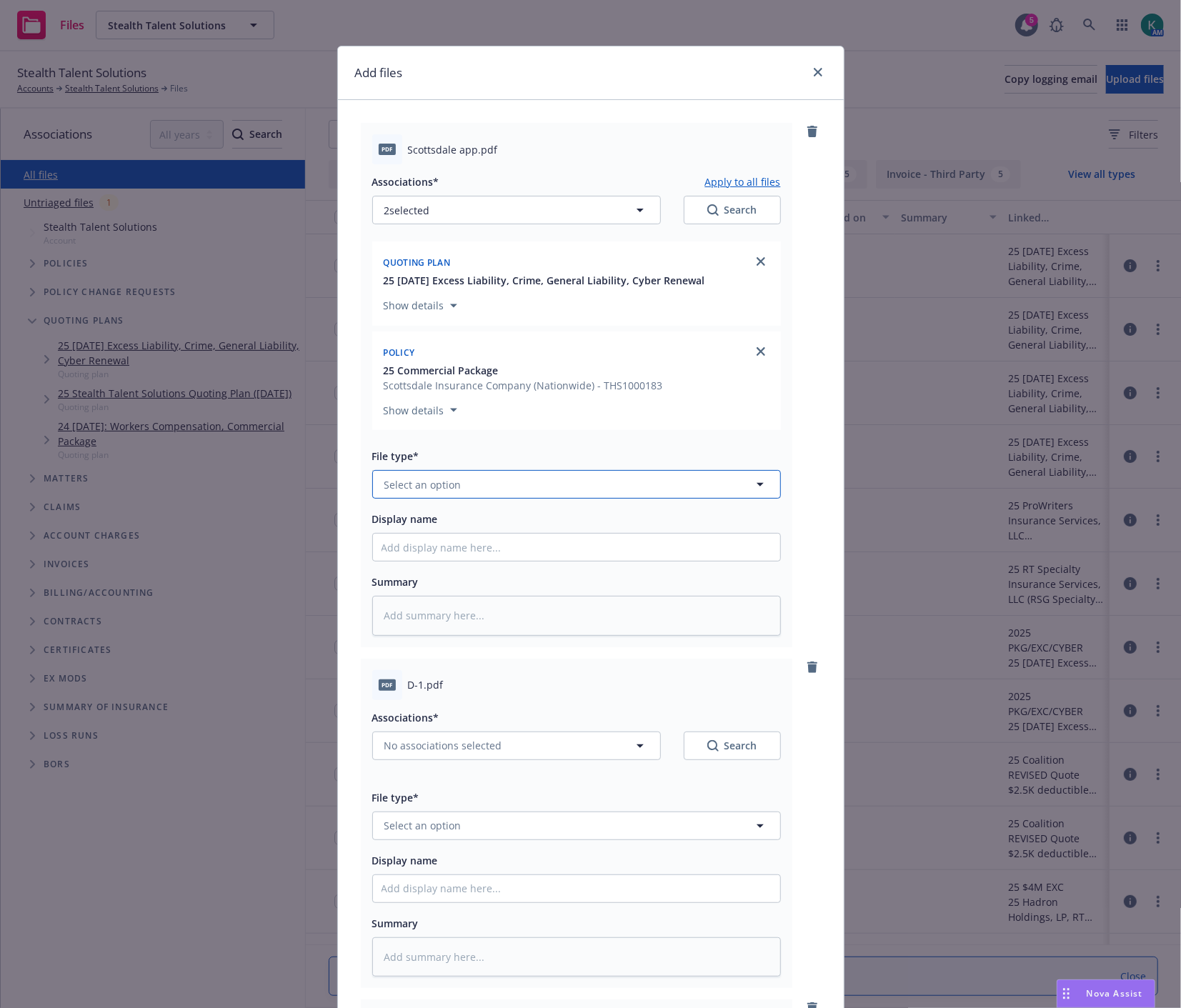
click at [396, 489] on span "Select an option" at bounding box center [423, 484] width 77 height 15
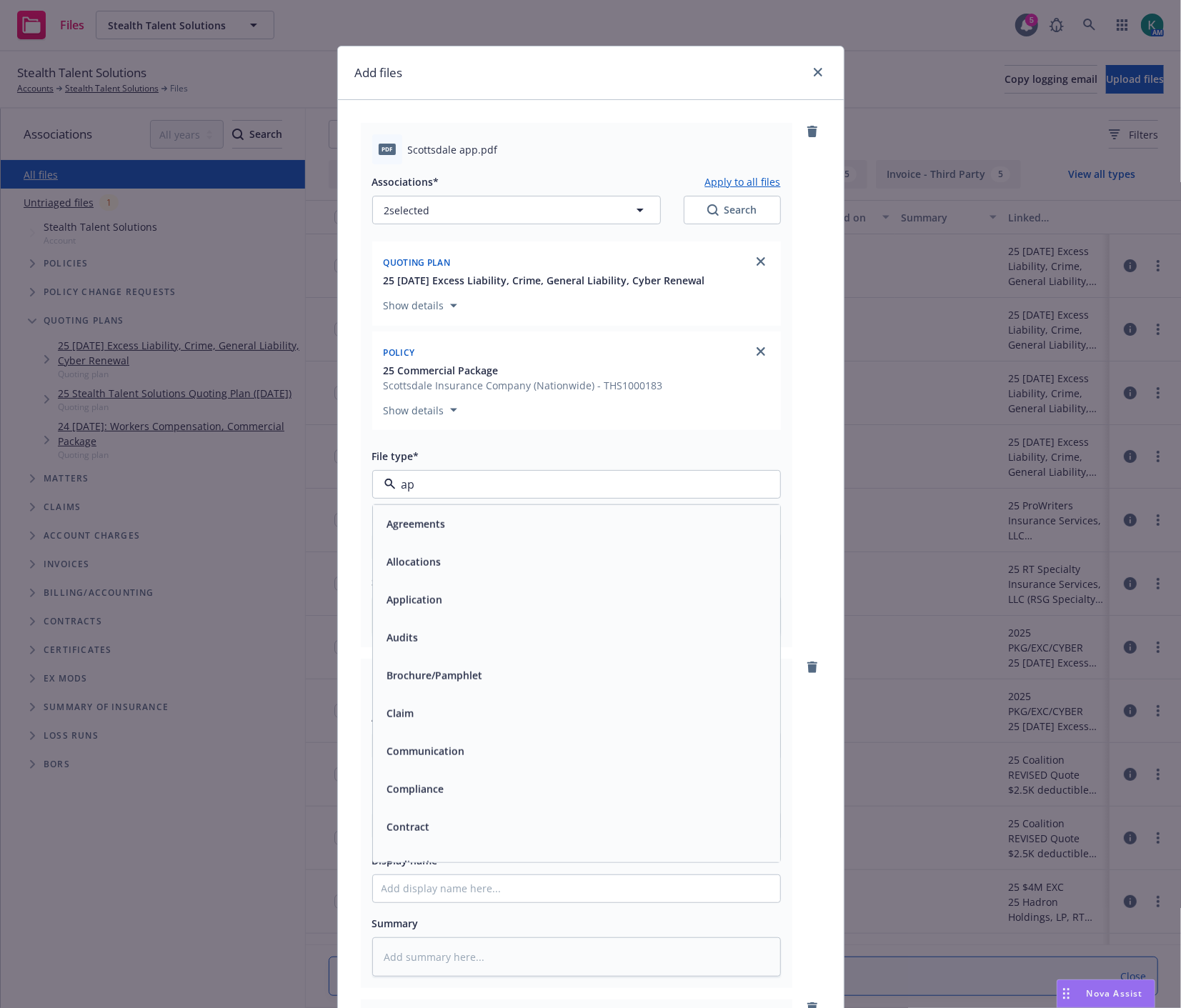
type input "app"
click at [418, 558] on span "Application - signed" at bounding box center [435, 561] width 97 height 15
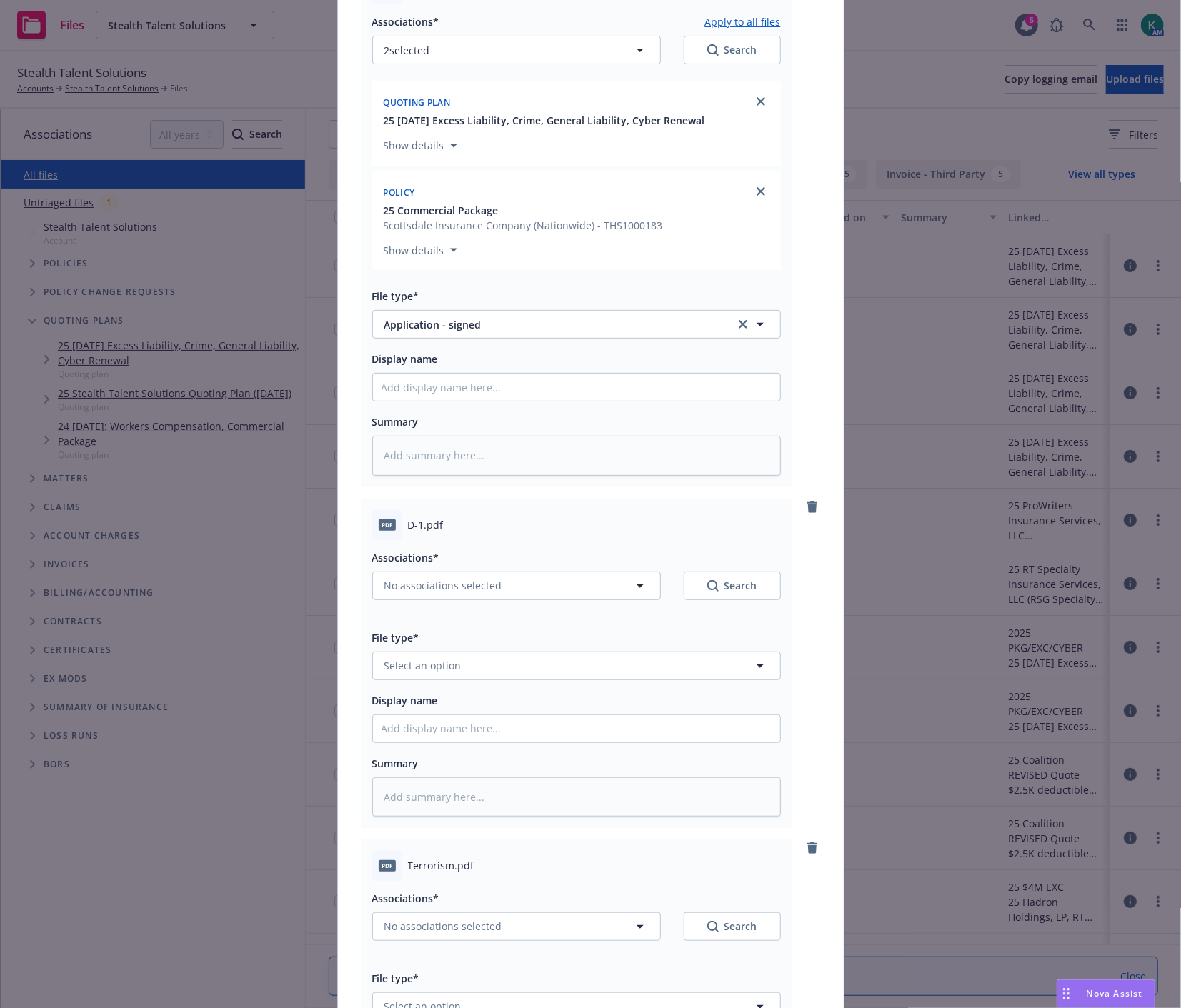
scroll to position [317, 0]
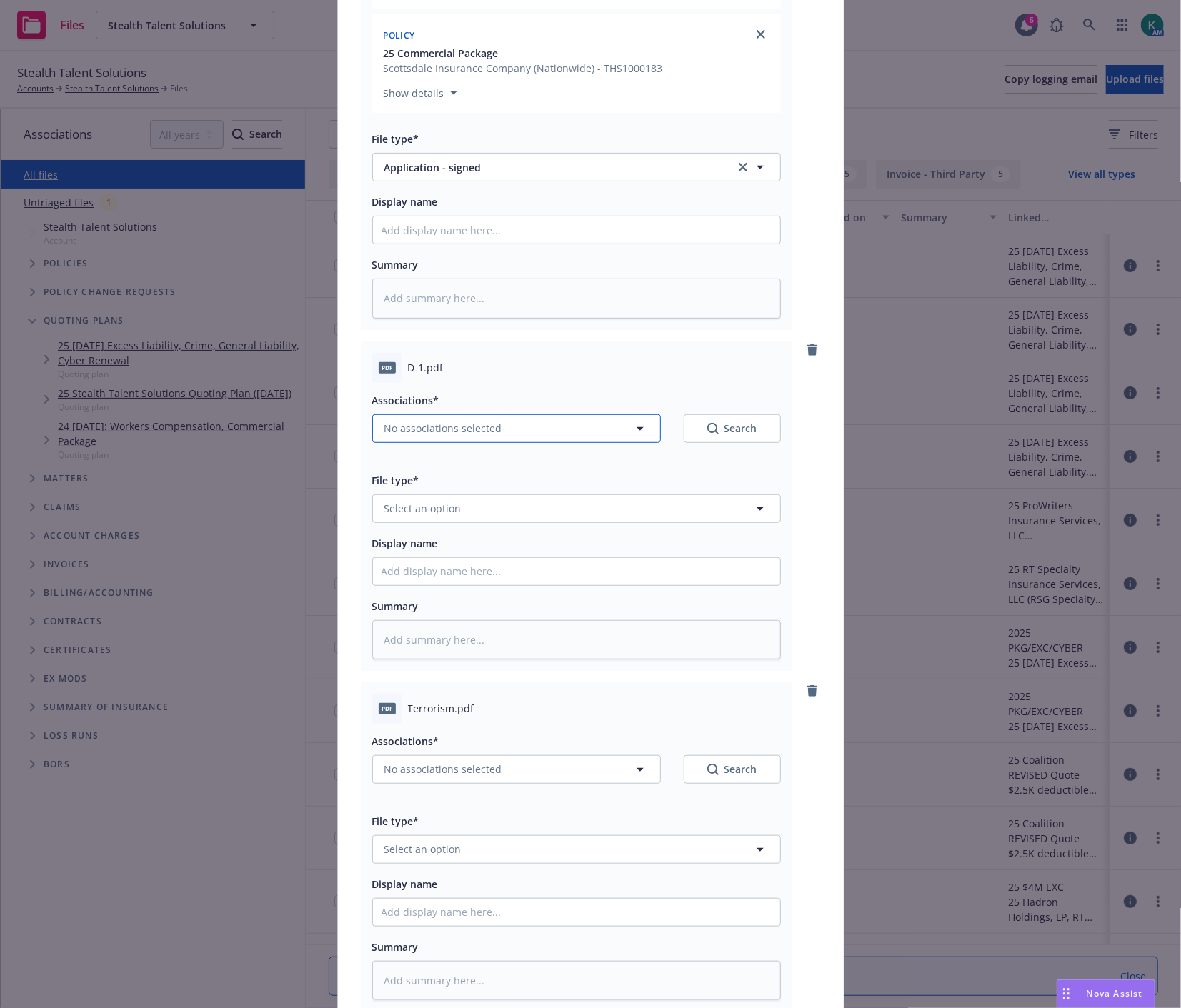
click at [424, 436] on span "No associations selected" at bounding box center [443, 428] width 118 height 15
type textarea "x"
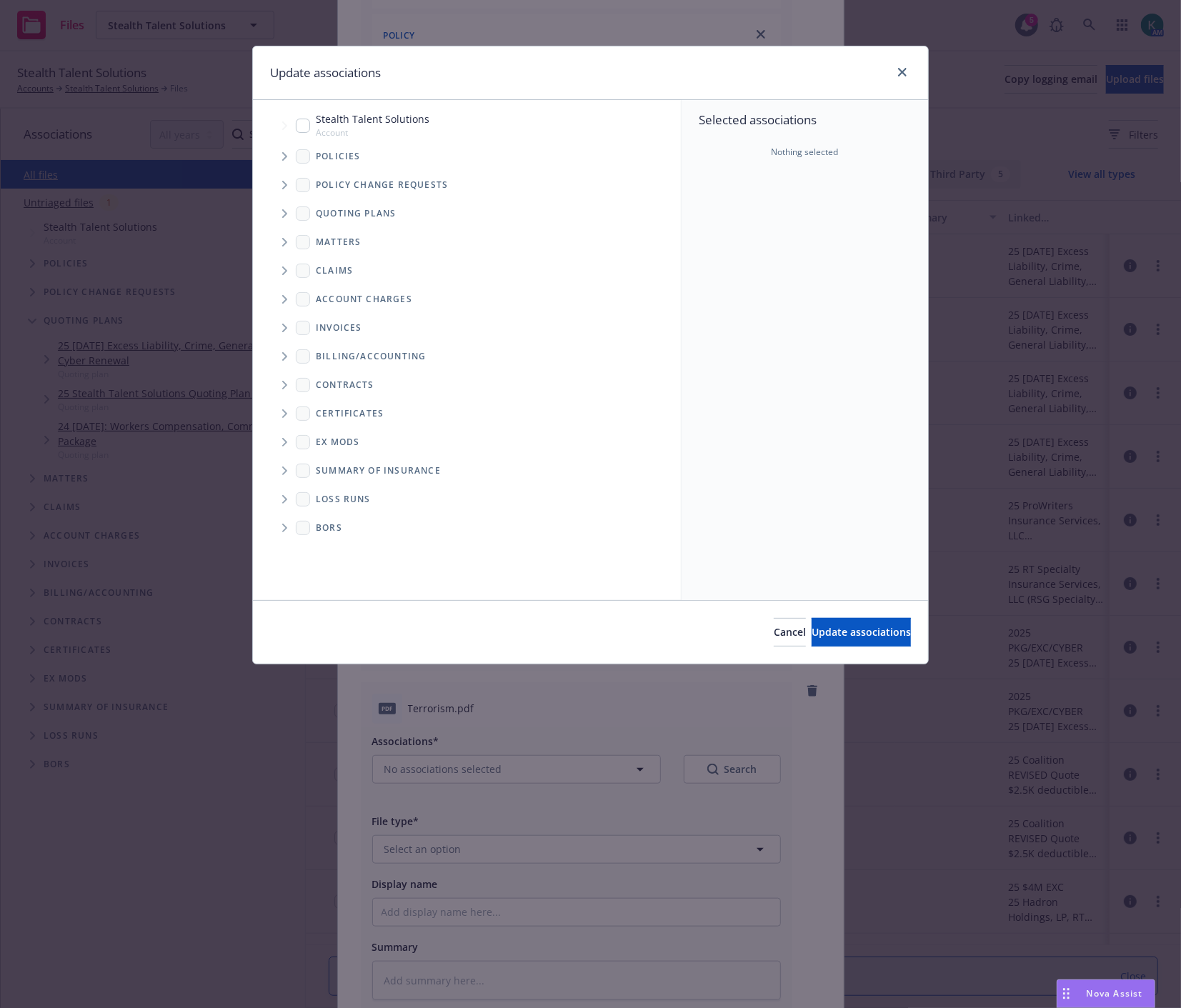
click at [281, 219] on span "Tree Example" at bounding box center [284, 213] width 23 height 23
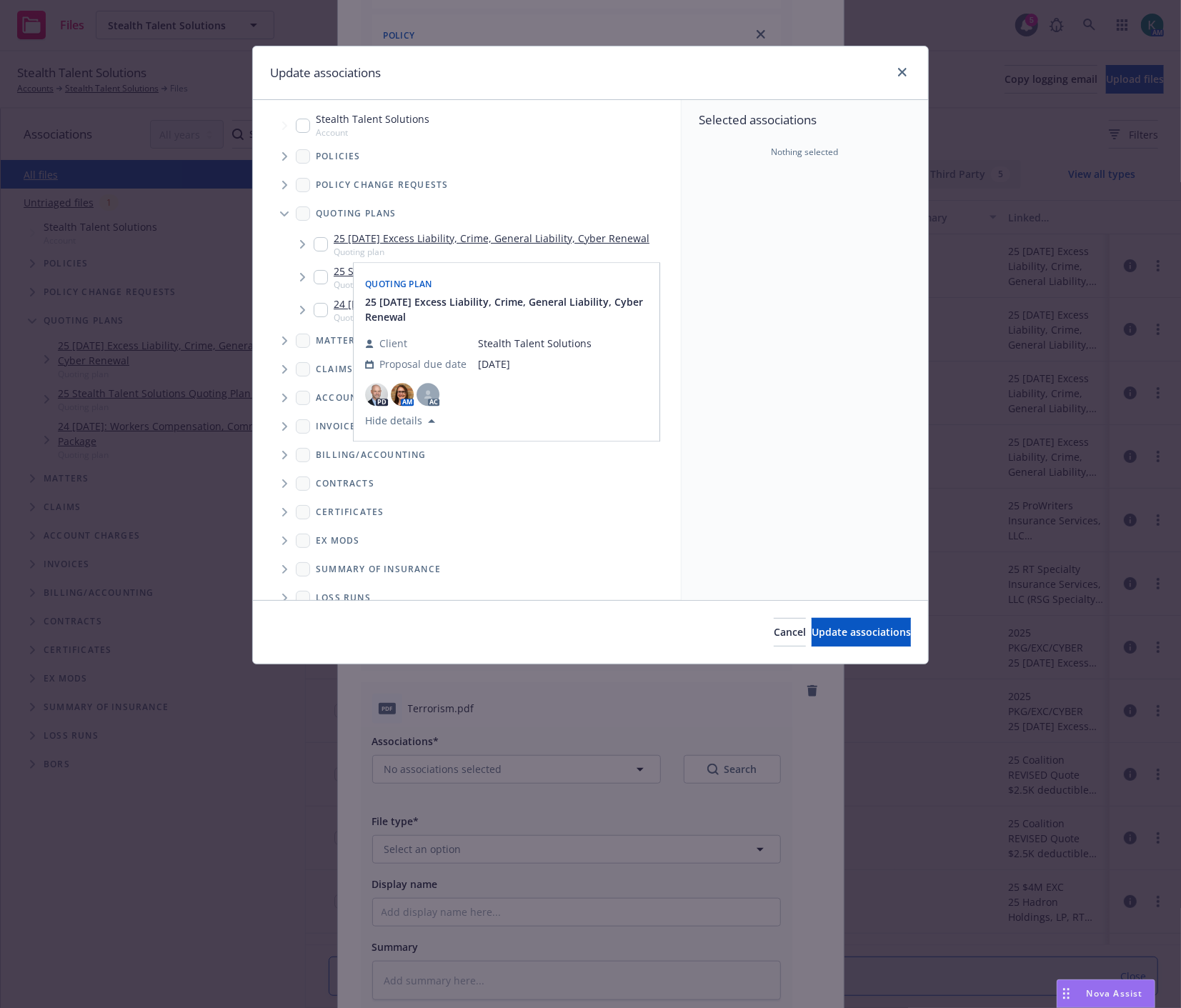
click at [325, 247] on input "Tree Example" at bounding box center [321, 244] width 14 height 14
checkbox input "true"
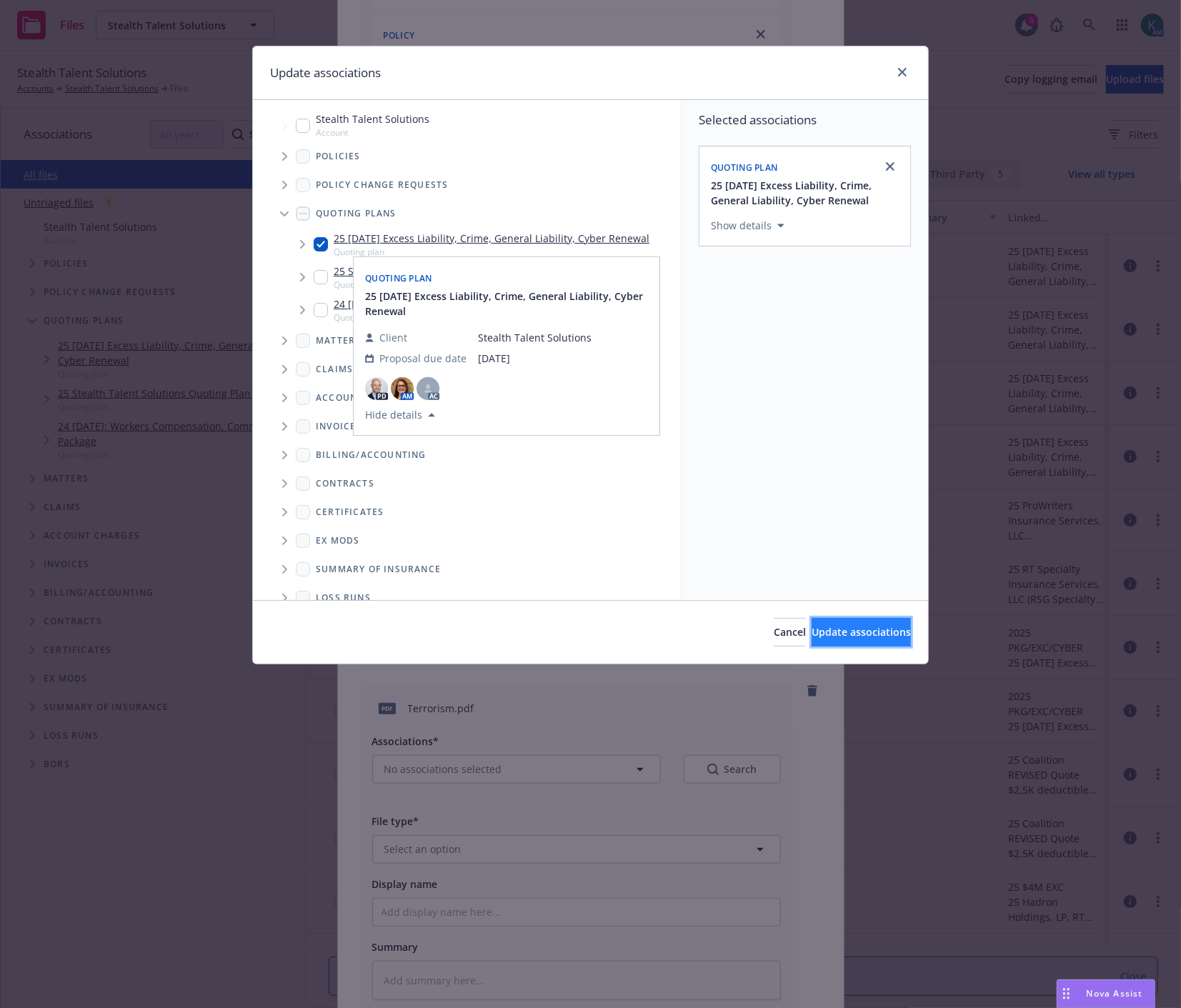
click at [844, 643] on button "Update associations" at bounding box center [861, 632] width 99 height 28
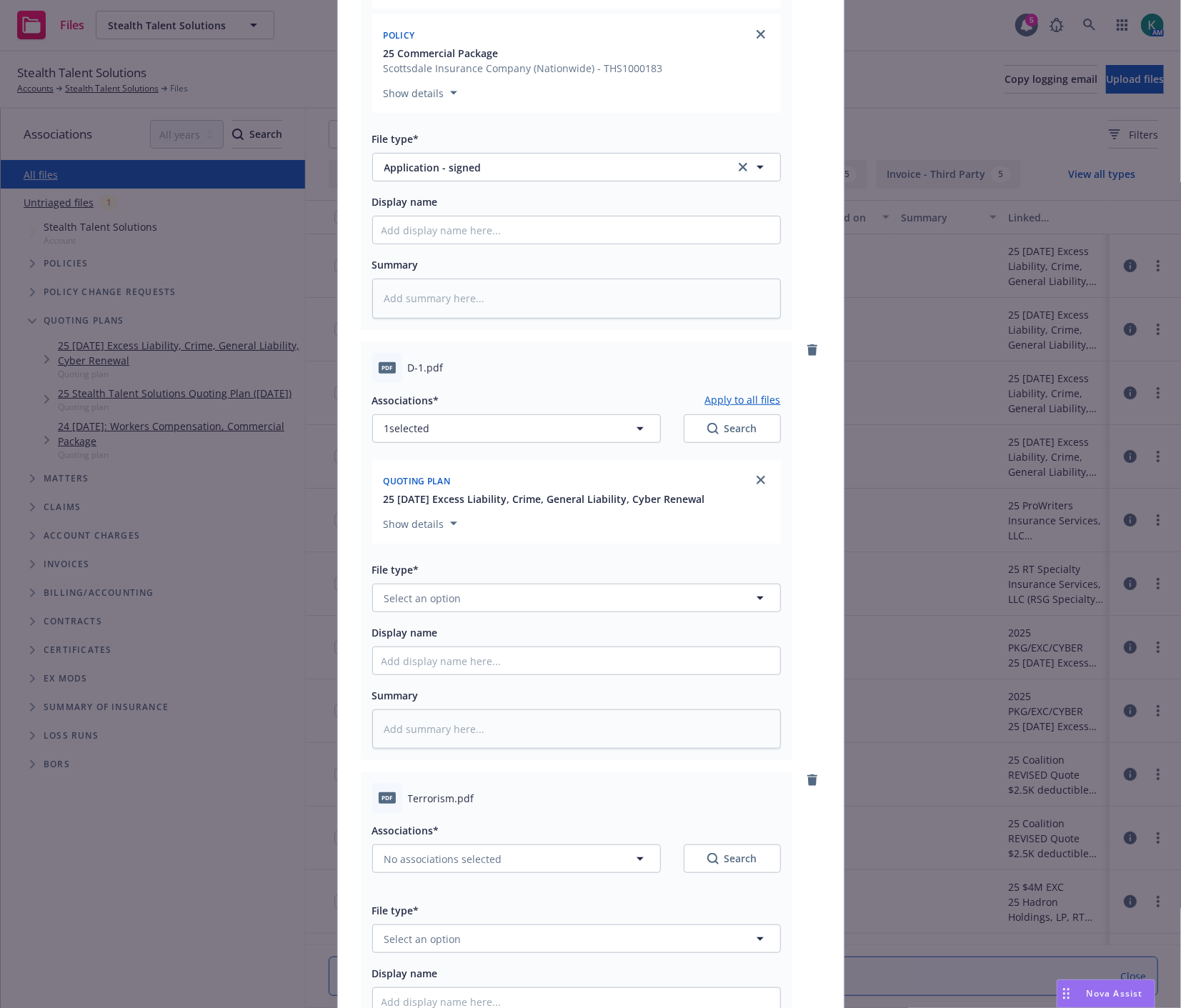
type textarea "x"
click at [523, 604] on button "Select an option" at bounding box center [576, 598] width 409 height 28
type input "d-"
click at [537, 679] on div "D-1 - signed" at bounding box center [576, 675] width 390 height 21
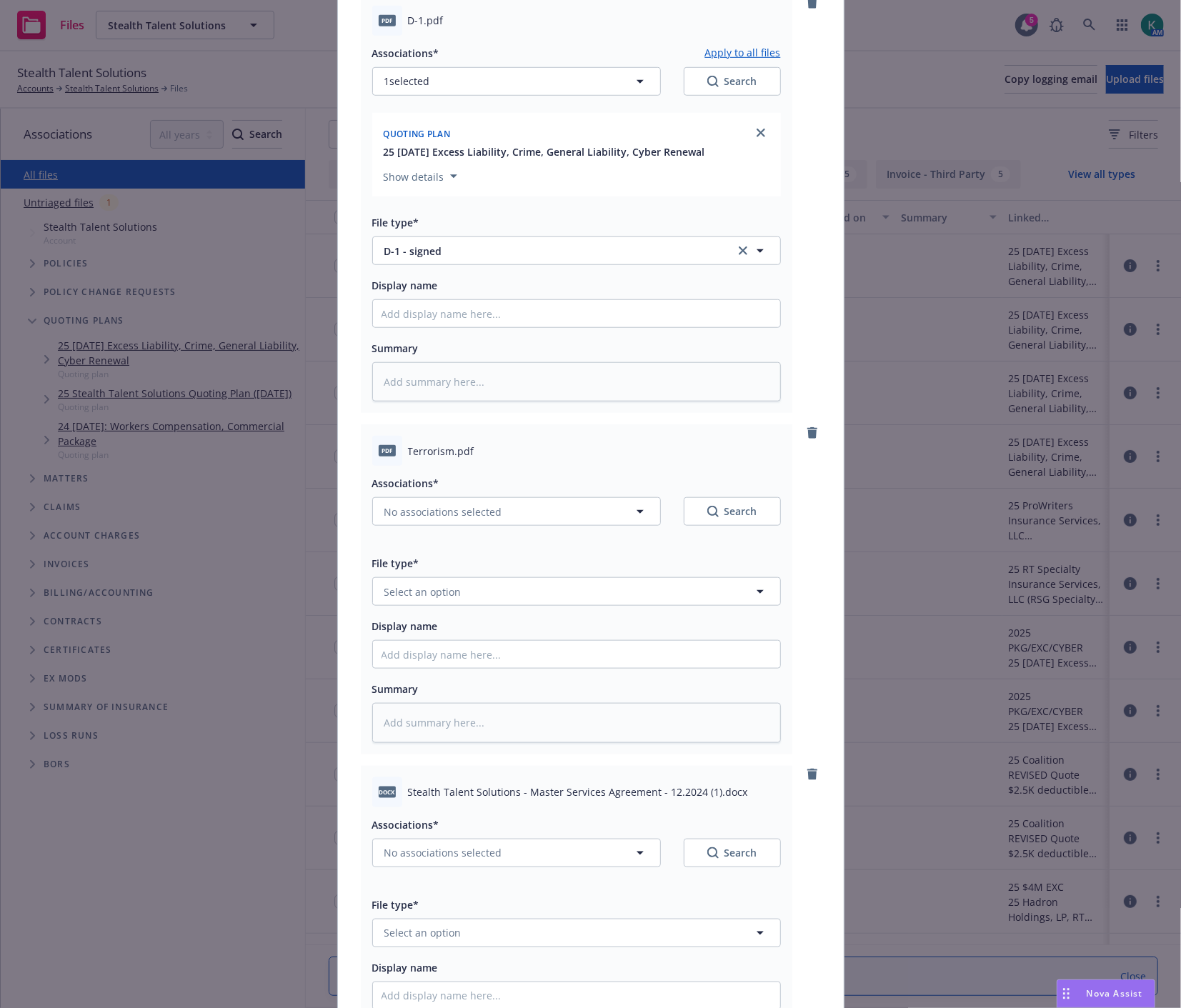
scroll to position [793, 0]
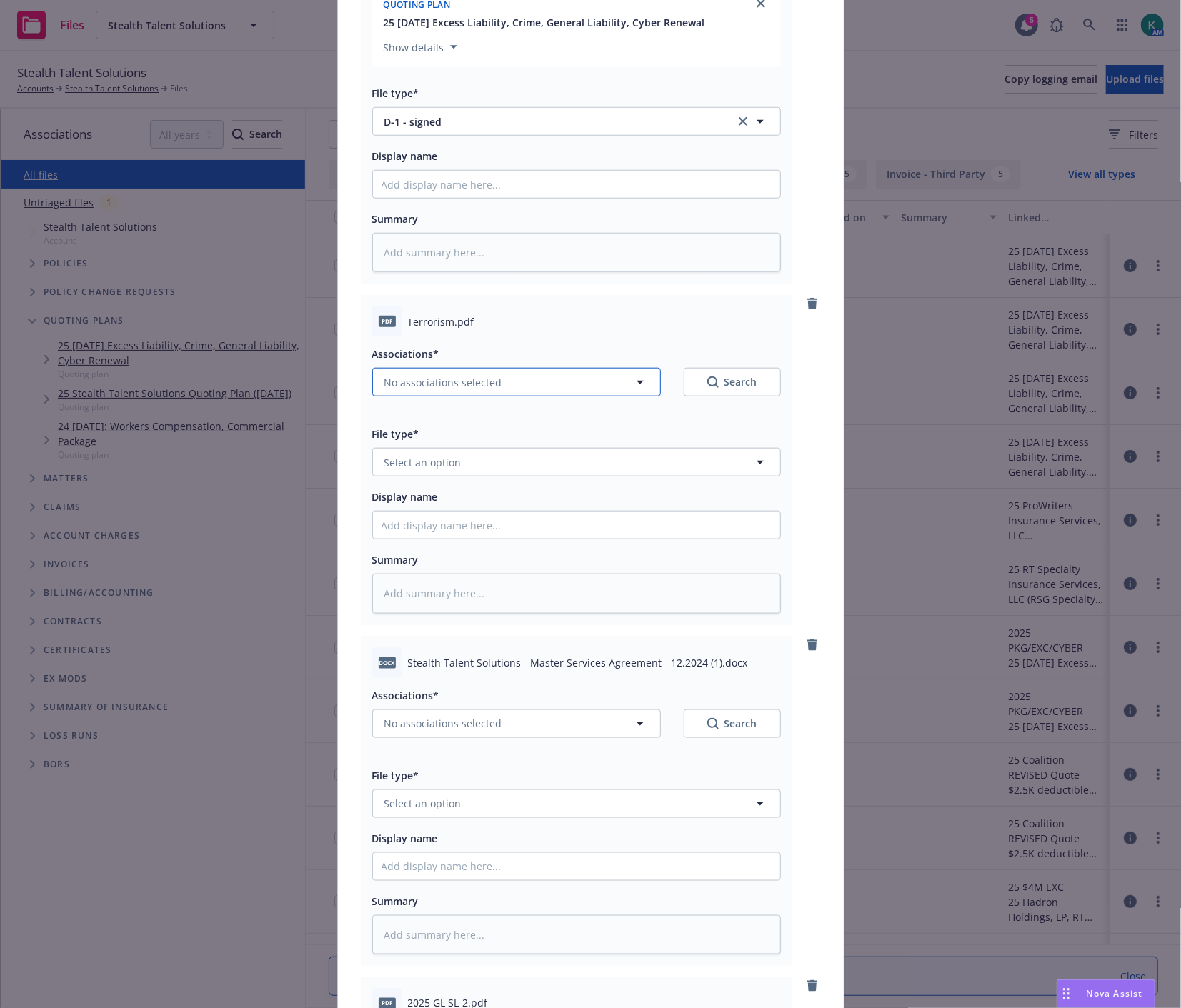
click at [441, 394] on button "No associations selected" at bounding box center [516, 382] width 289 height 28
type textarea "x"
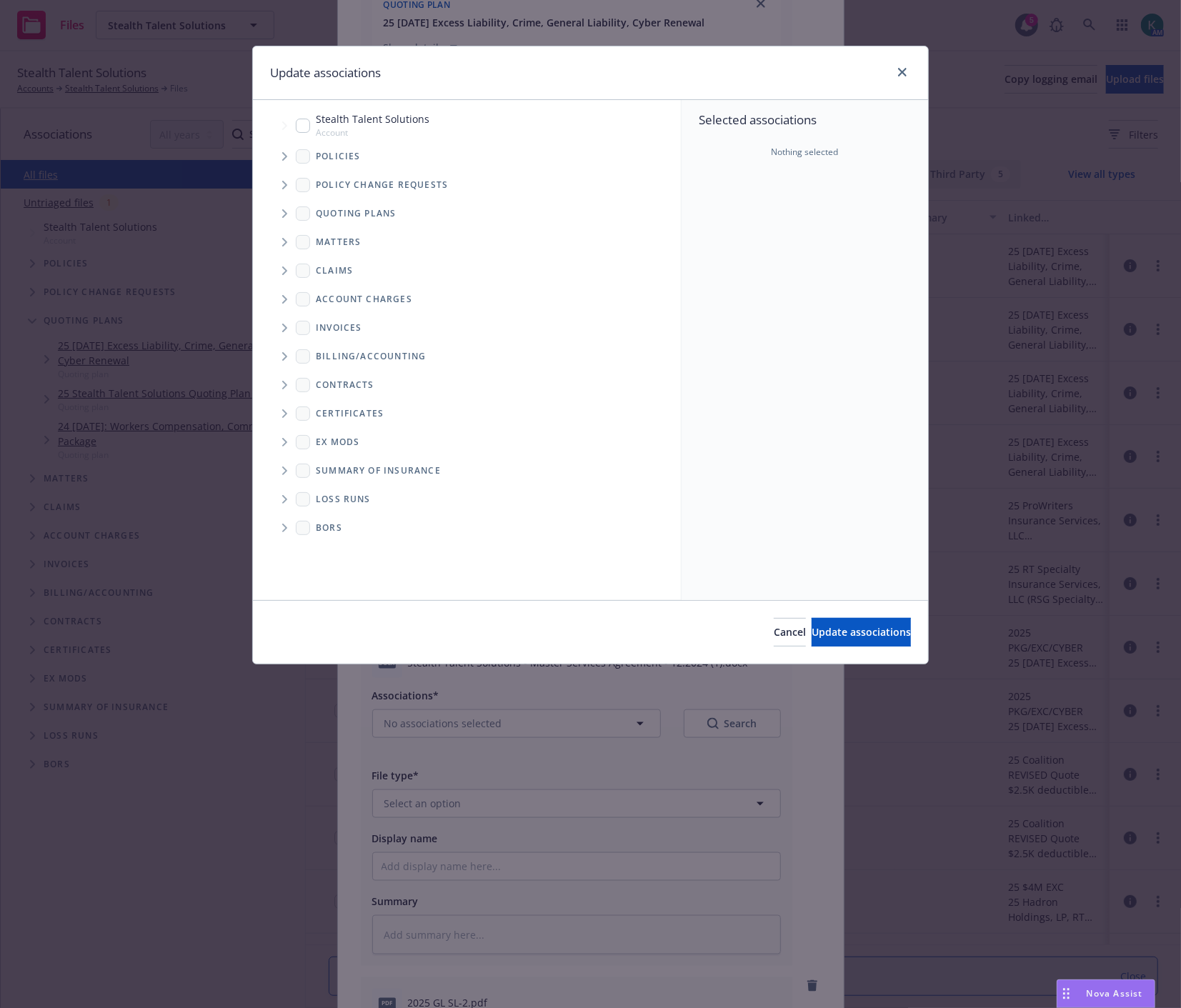
click at [282, 159] on icon "Tree Example" at bounding box center [284, 156] width 6 height 9
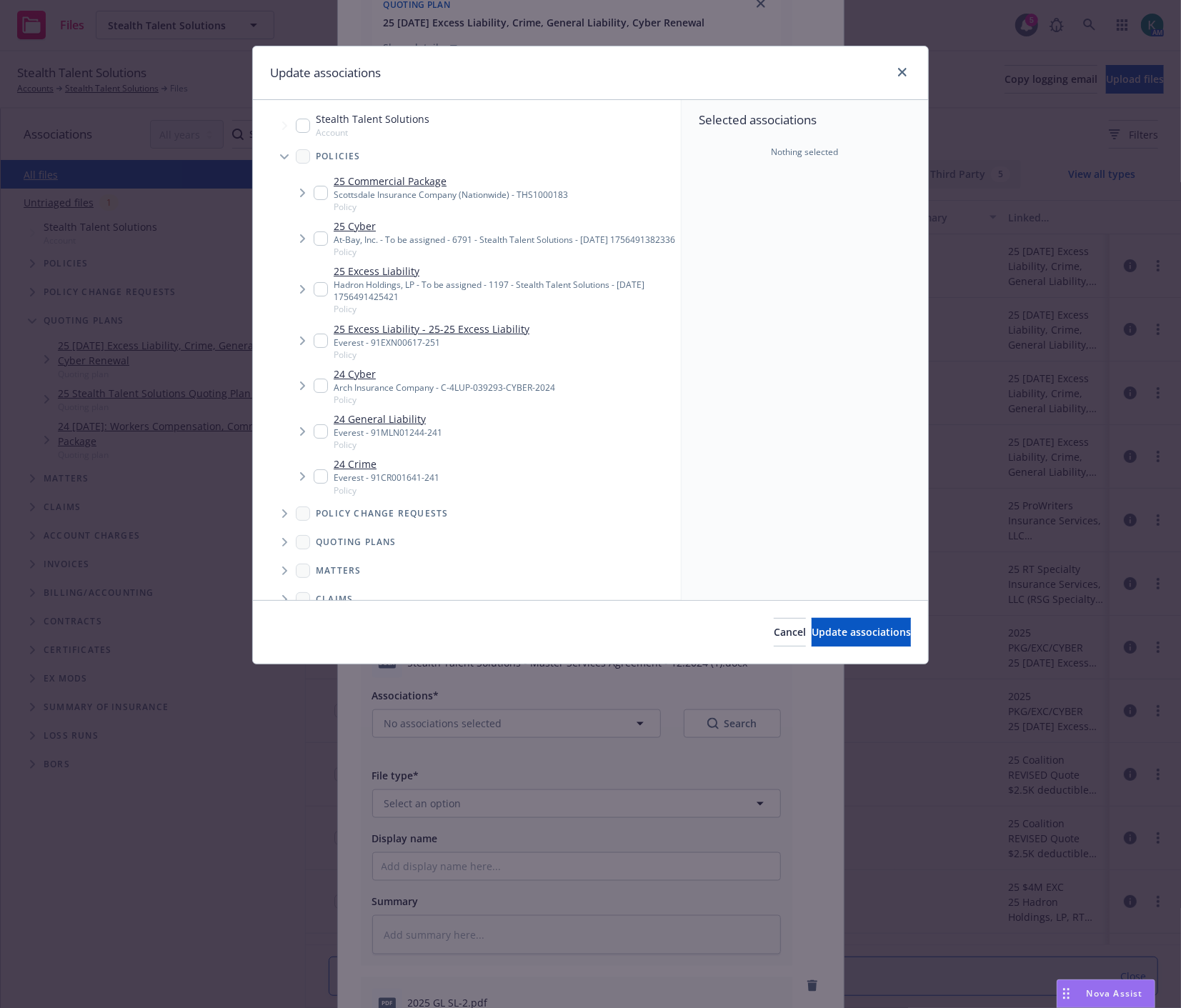
click at [312, 197] on span "Tree Example" at bounding box center [302, 193] width 23 height 23
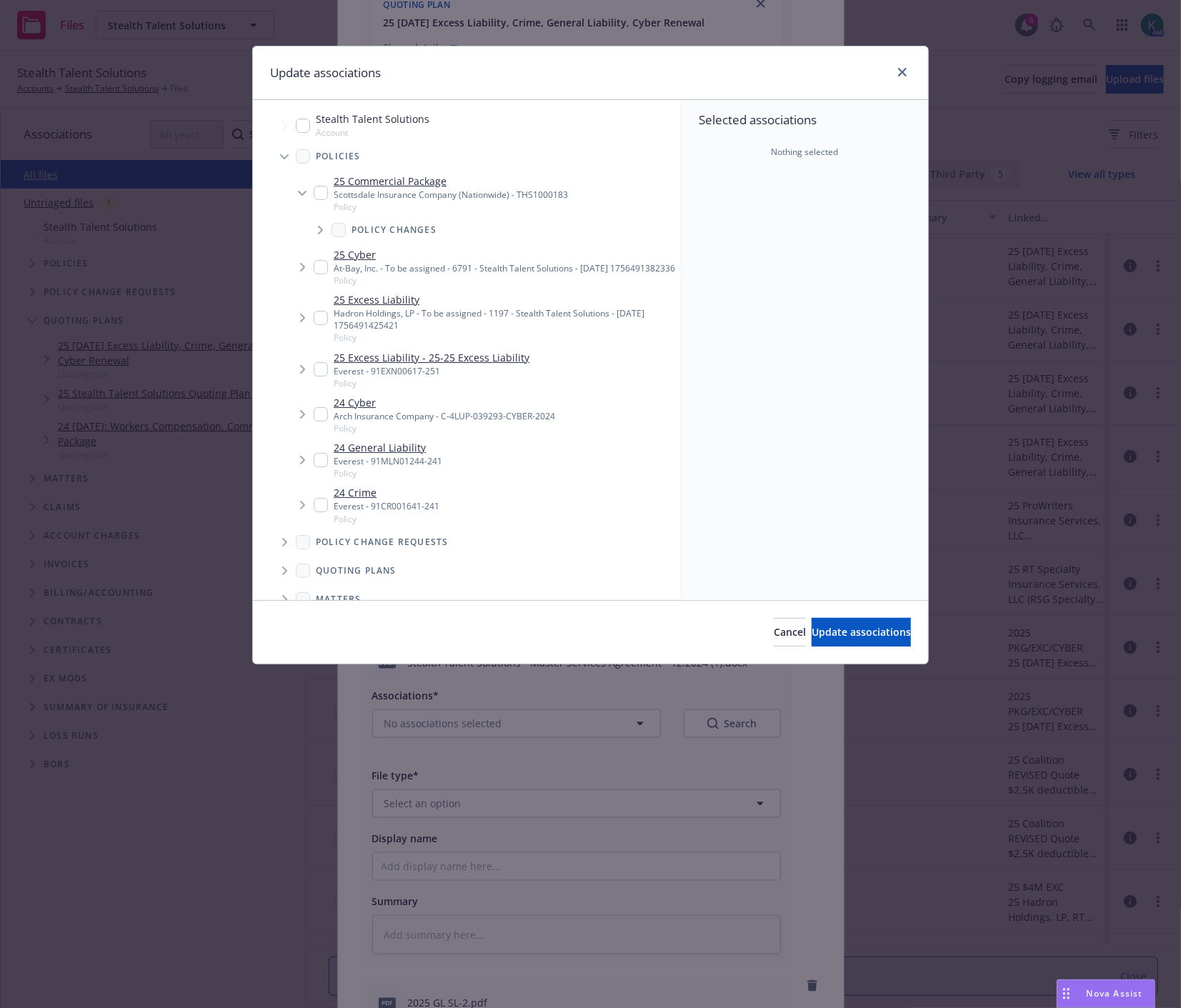
click at [322, 197] on input "Tree Example" at bounding box center [321, 193] width 14 height 14
checkbox input "true"
click at [816, 645] on button "Update associations" at bounding box center [861, 632] width 99 height 28
type textarea "x"
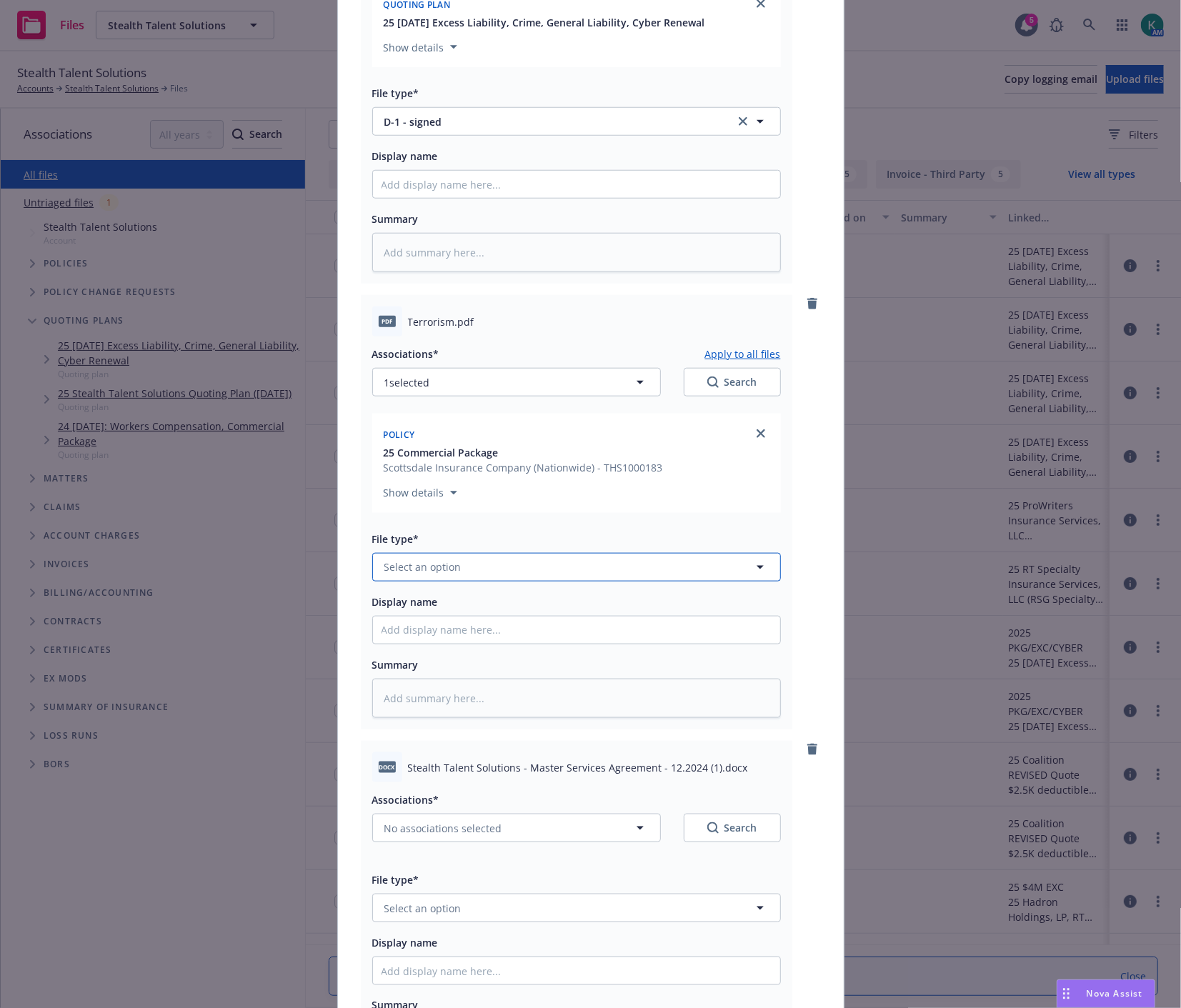
click at [454, 568] on button "Select an option" at bounding box center [576, 567] width 409 height 28
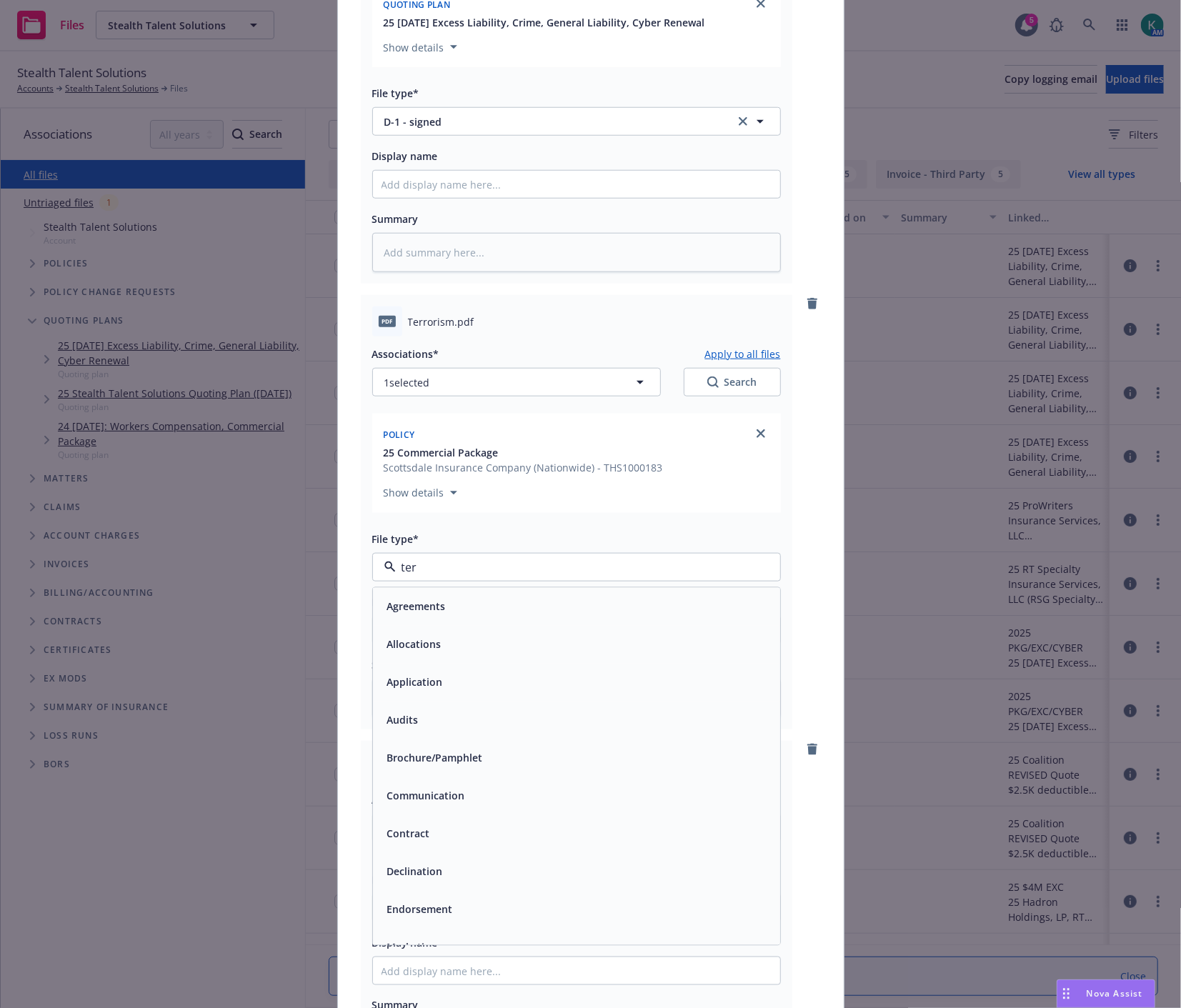
type input "terr"
type textarea "x"
type input "tri"
click at [470, 598] on div "TRIA - signed" at bounding box center [576, 607] width 407 height 38
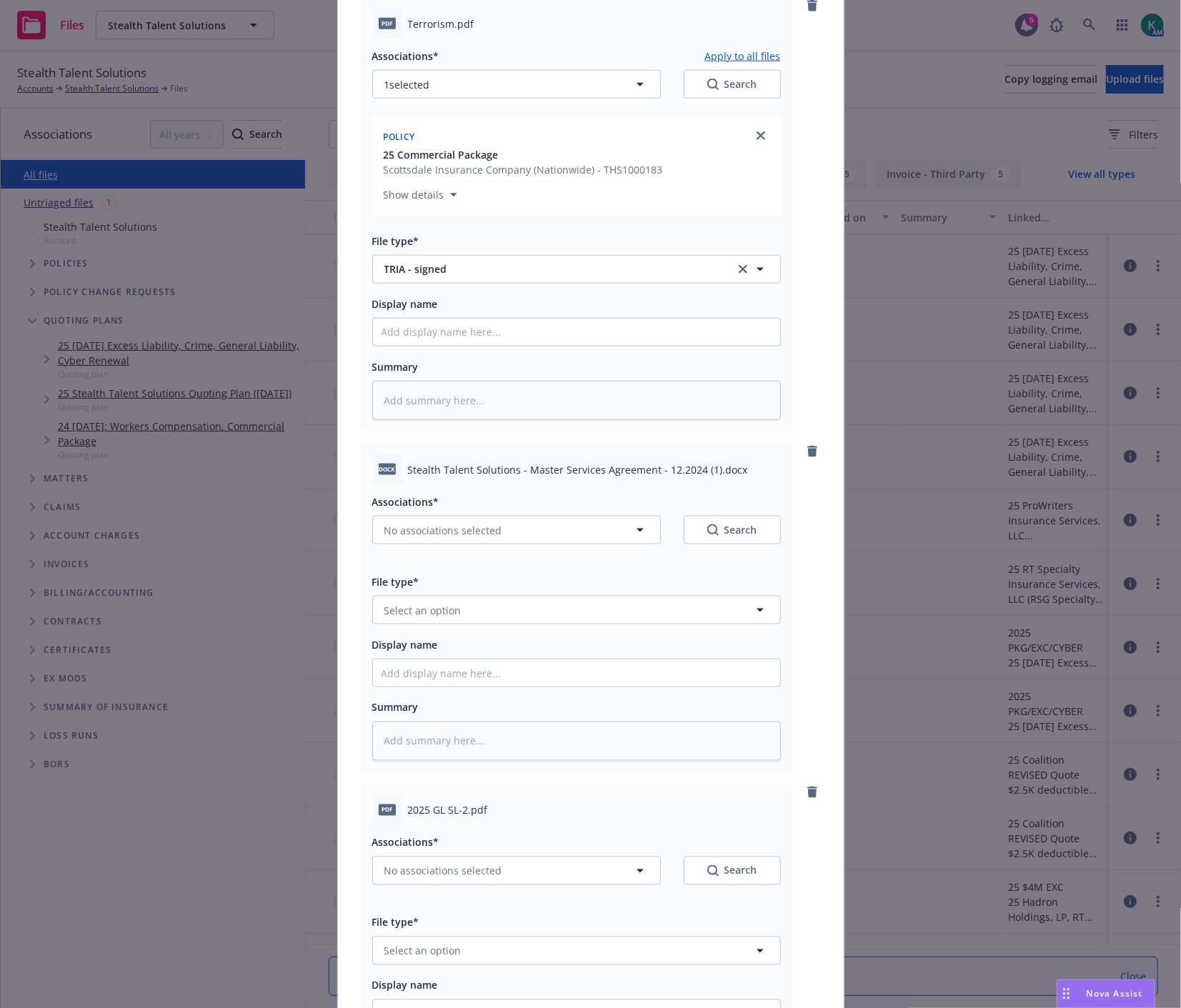
scroll to position [1111, 0]
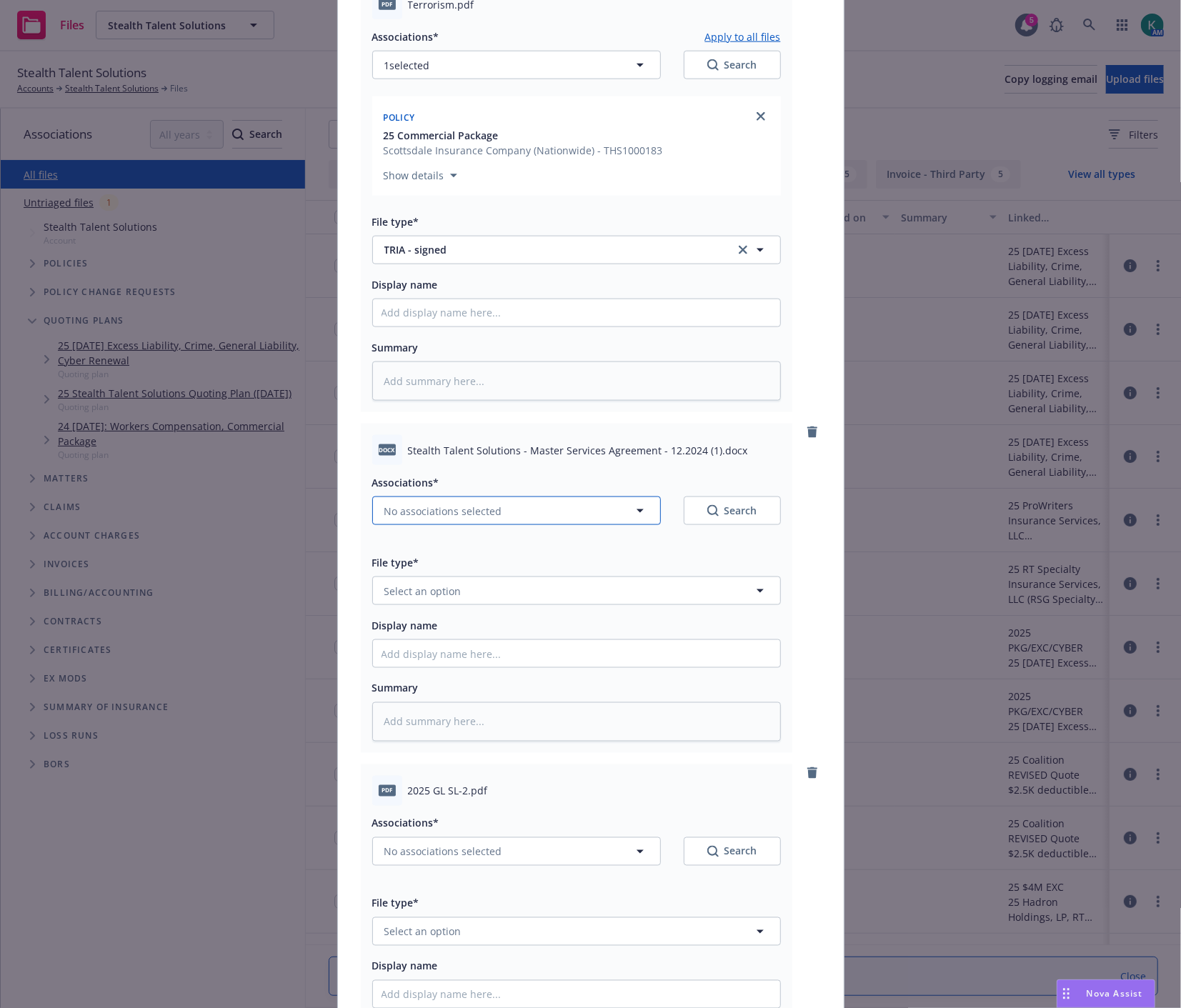
click at [476, 516] on span "No associations selected" at bounding box center [443, 511] width 118 height 15
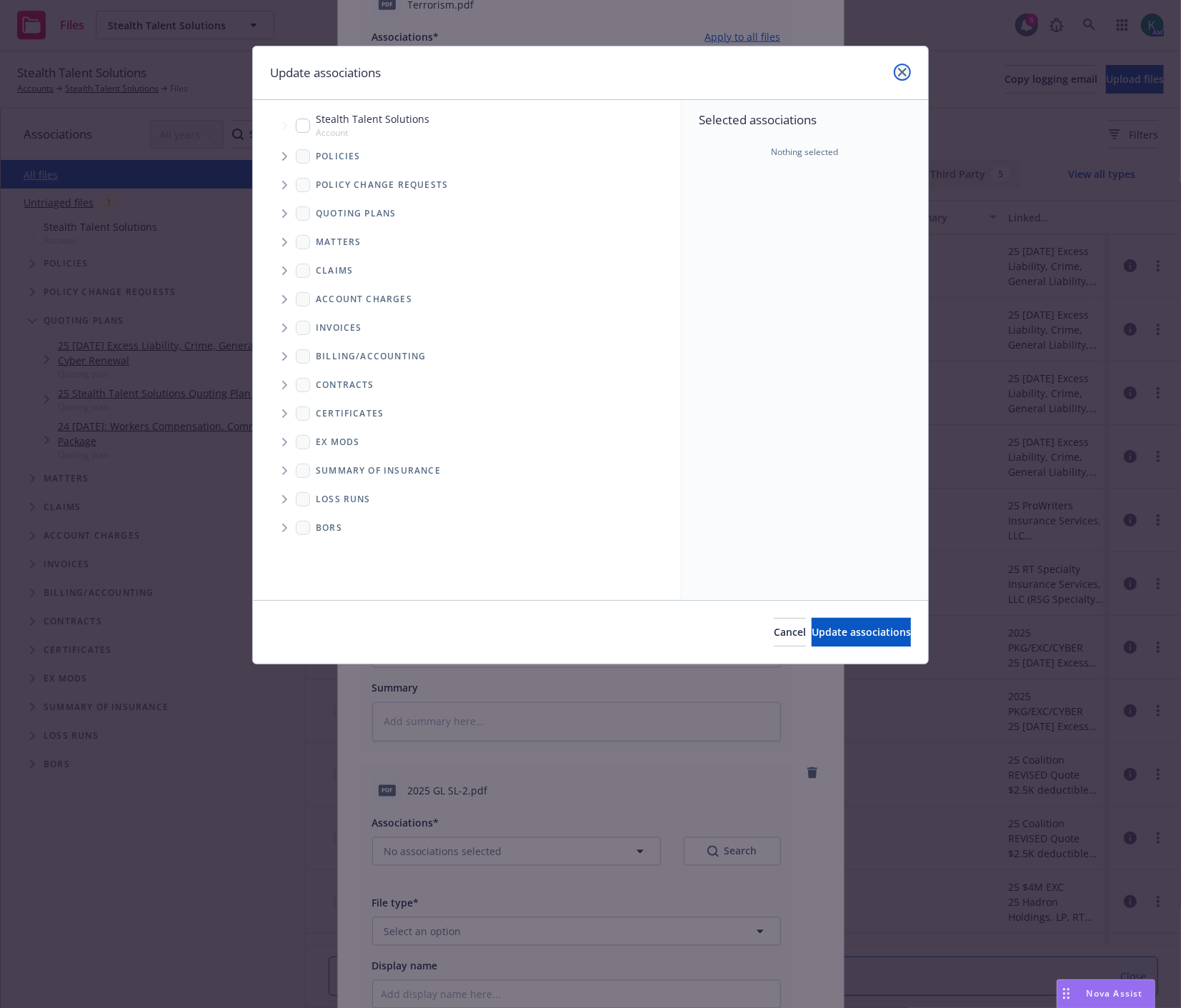
click at [898, 74] on icon "close" at bounding box center [902, 72] width 9 height 9
type textarea "x"
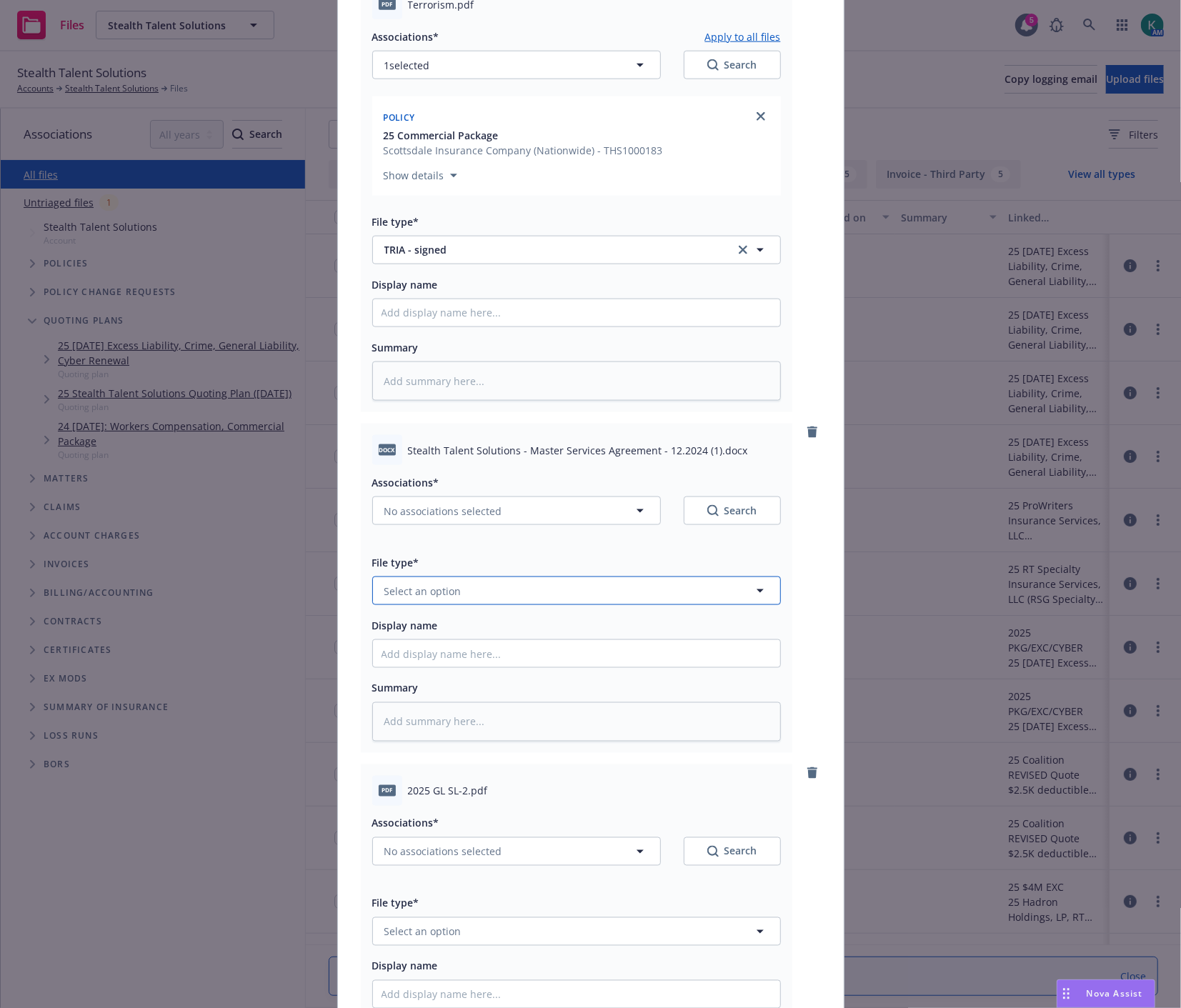
click at [461, 597] on button "Select an option" at bounding box center [576, 590] width 409 height 28
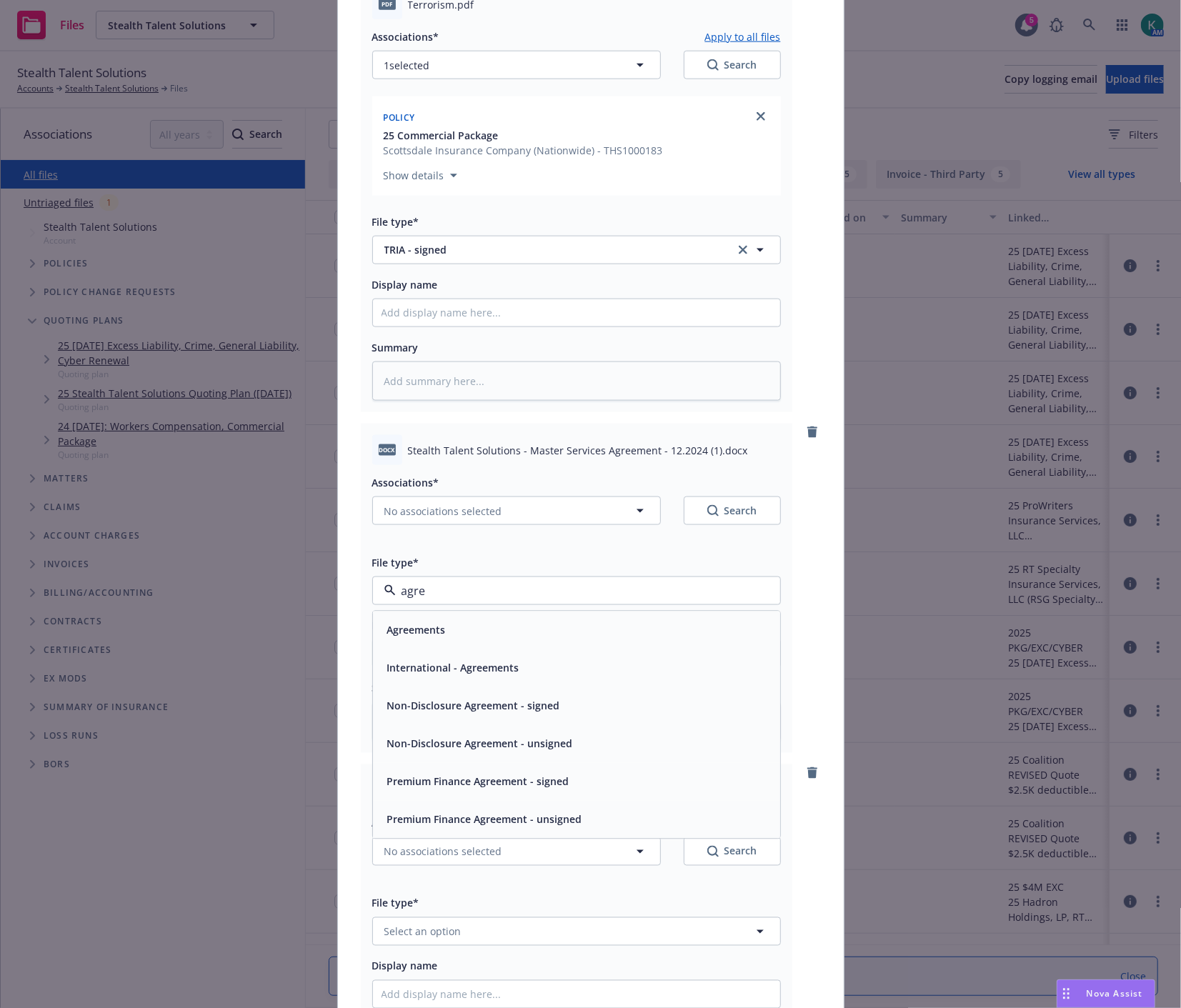
type input "agree"
click at [467, 619] on div "Agreements" at bounding box center [576, 631] width 407 height 38
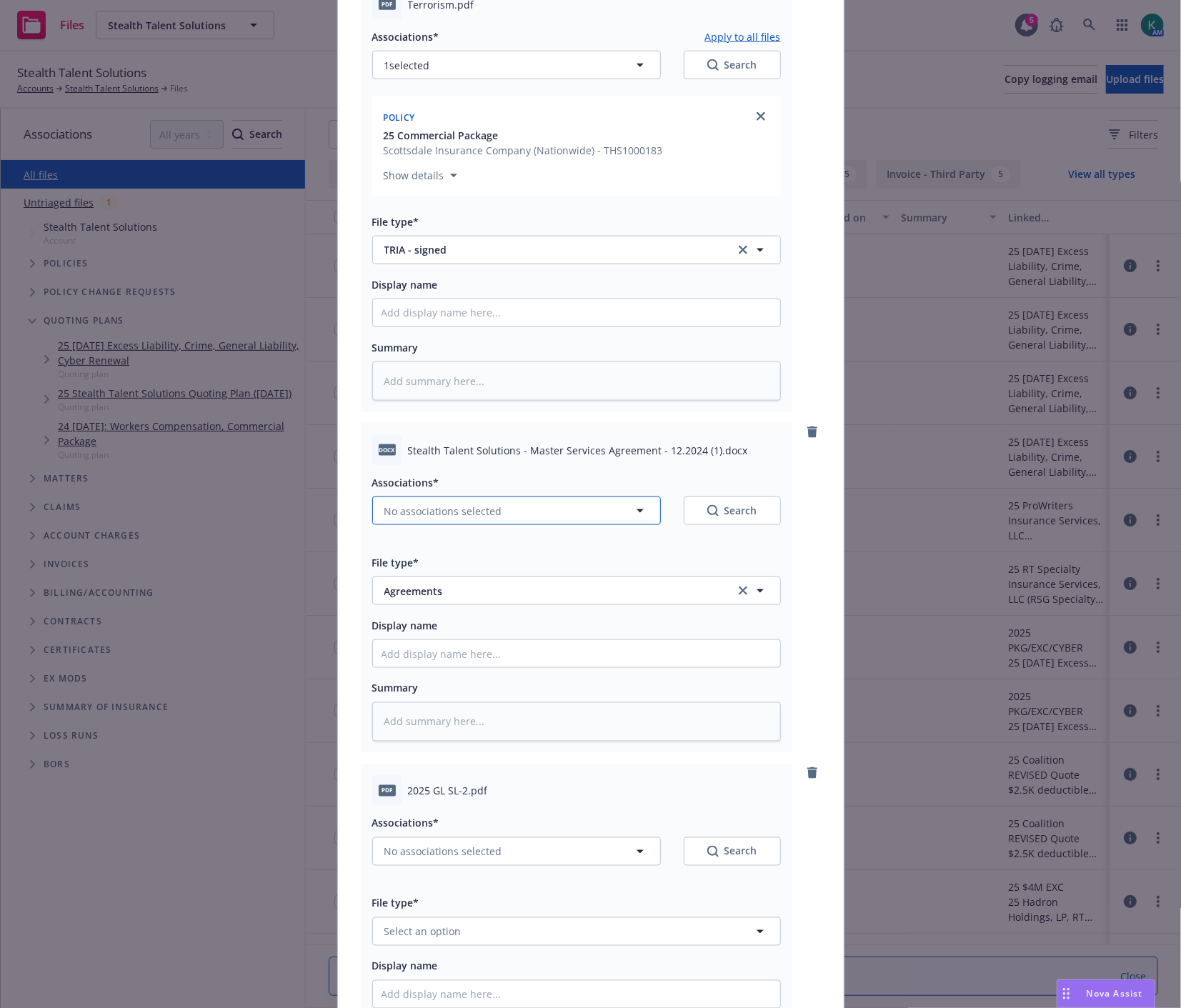
click at [506, 515] on button "No associations selected" at bounding box center [516, 511] width 289 height 28
type textarea "x"
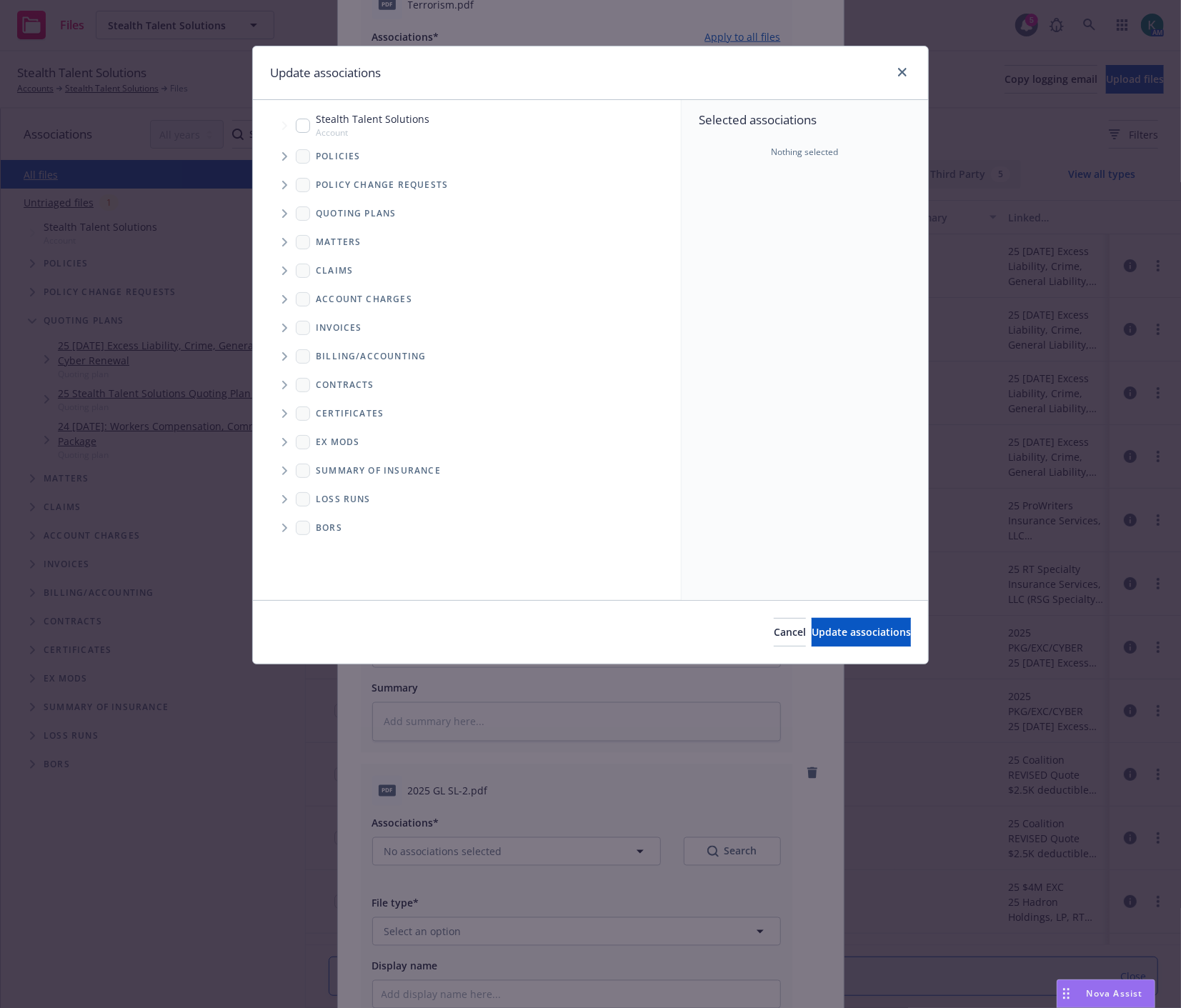
click at [308, 126] on input "Tree Example" at bounding box center [303, 126] width 14 height 14
checkbox input "true"
click at [848, 639] on span "Update associations" at bounding box center [861, 631] width 99 height 13
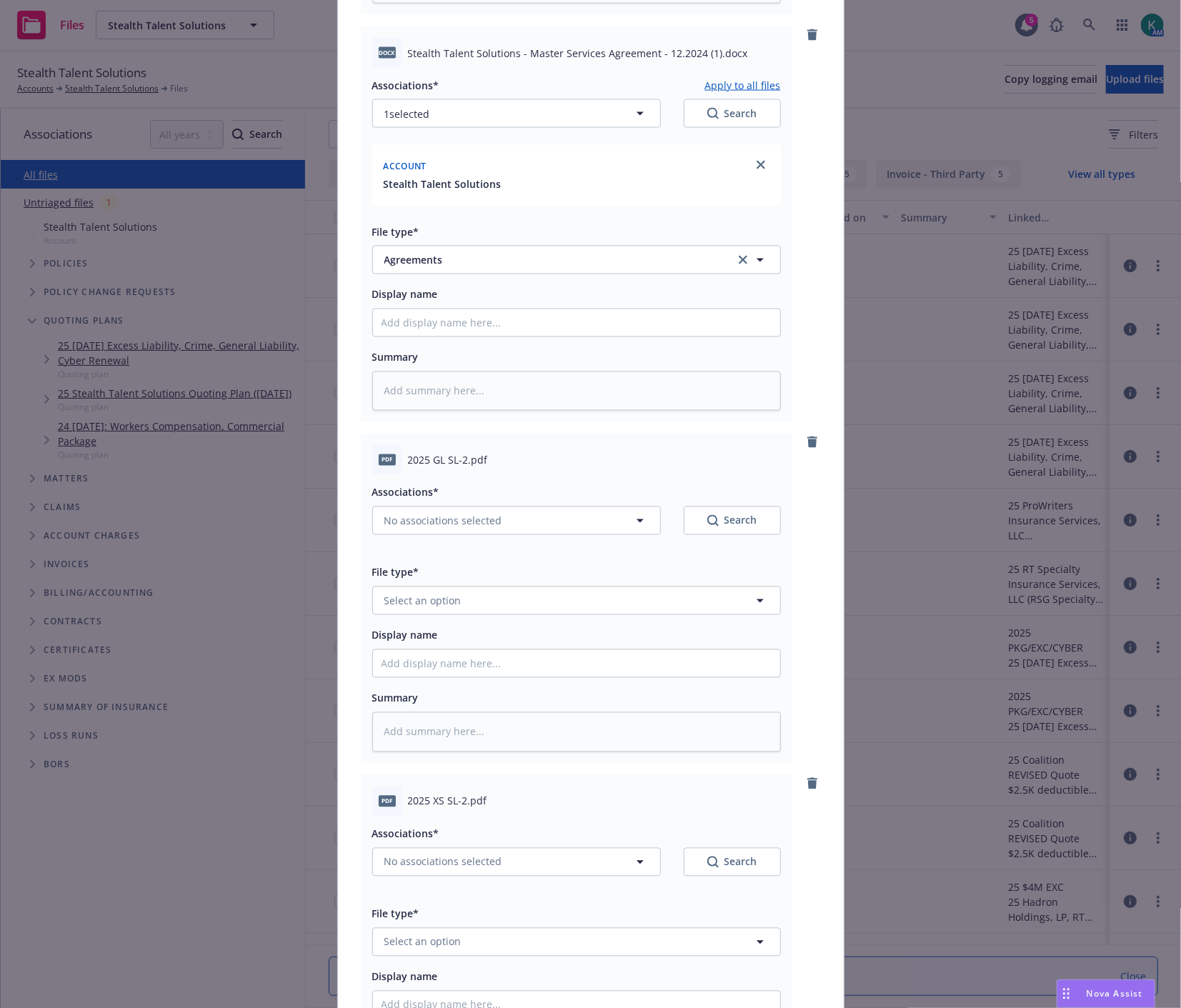
scroll to position [1587, 0]
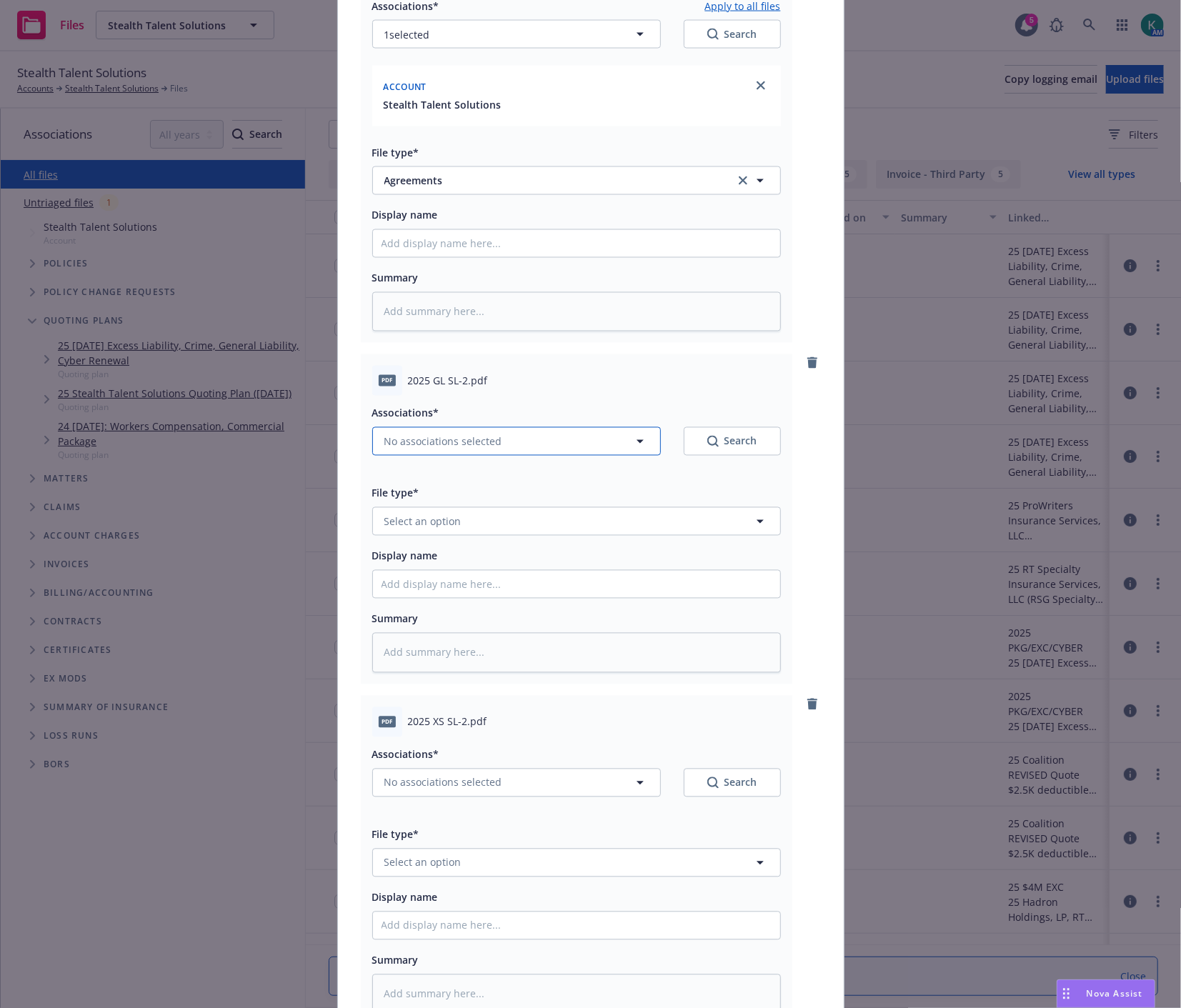
click at [438, 441] on span "No associations selected" at bounding box center [443, 441] width 118 height 15
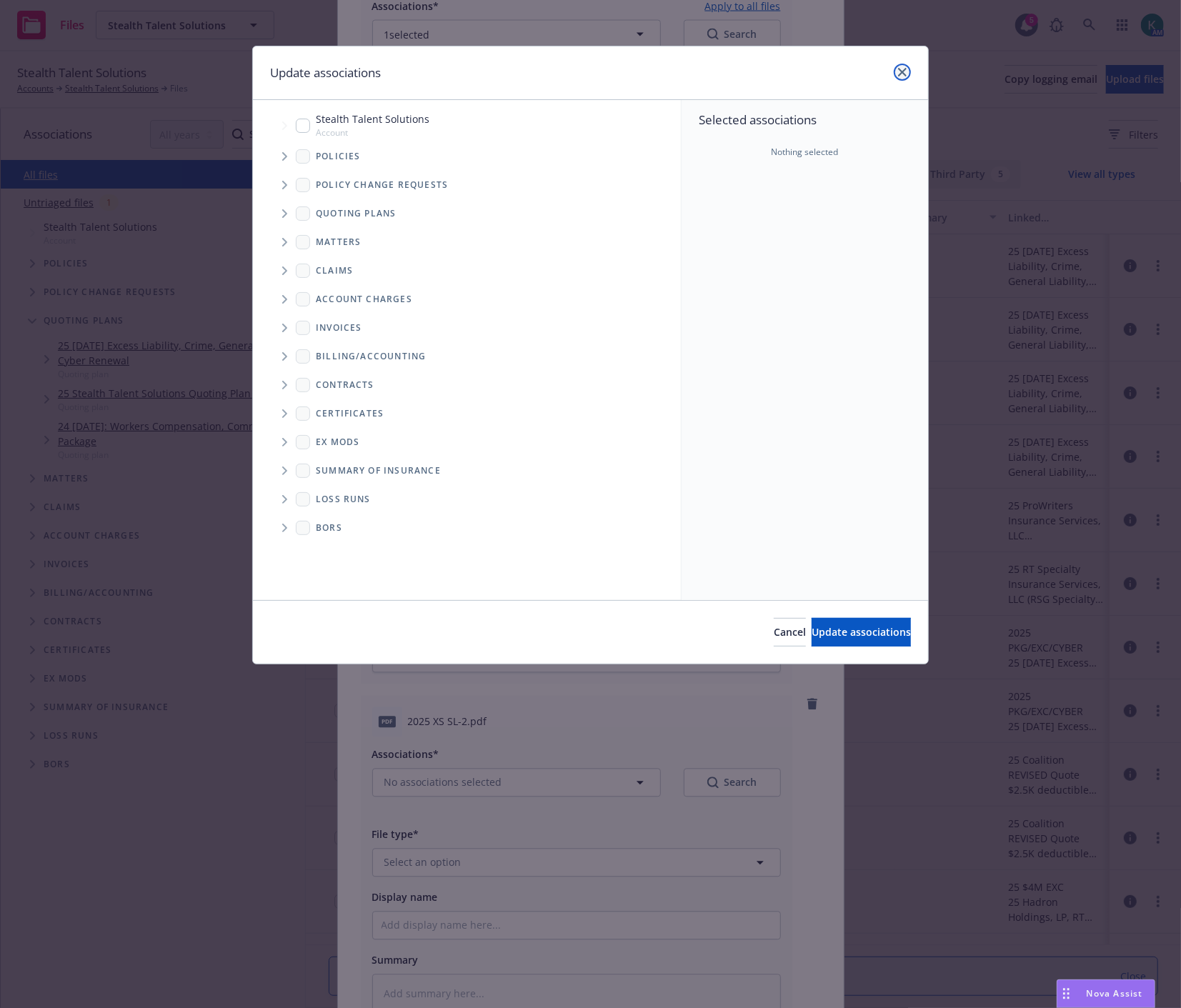
click at [903, 70] on icon "close" at bounding box center [902, 72] width 9 height 9
type textarea "x"
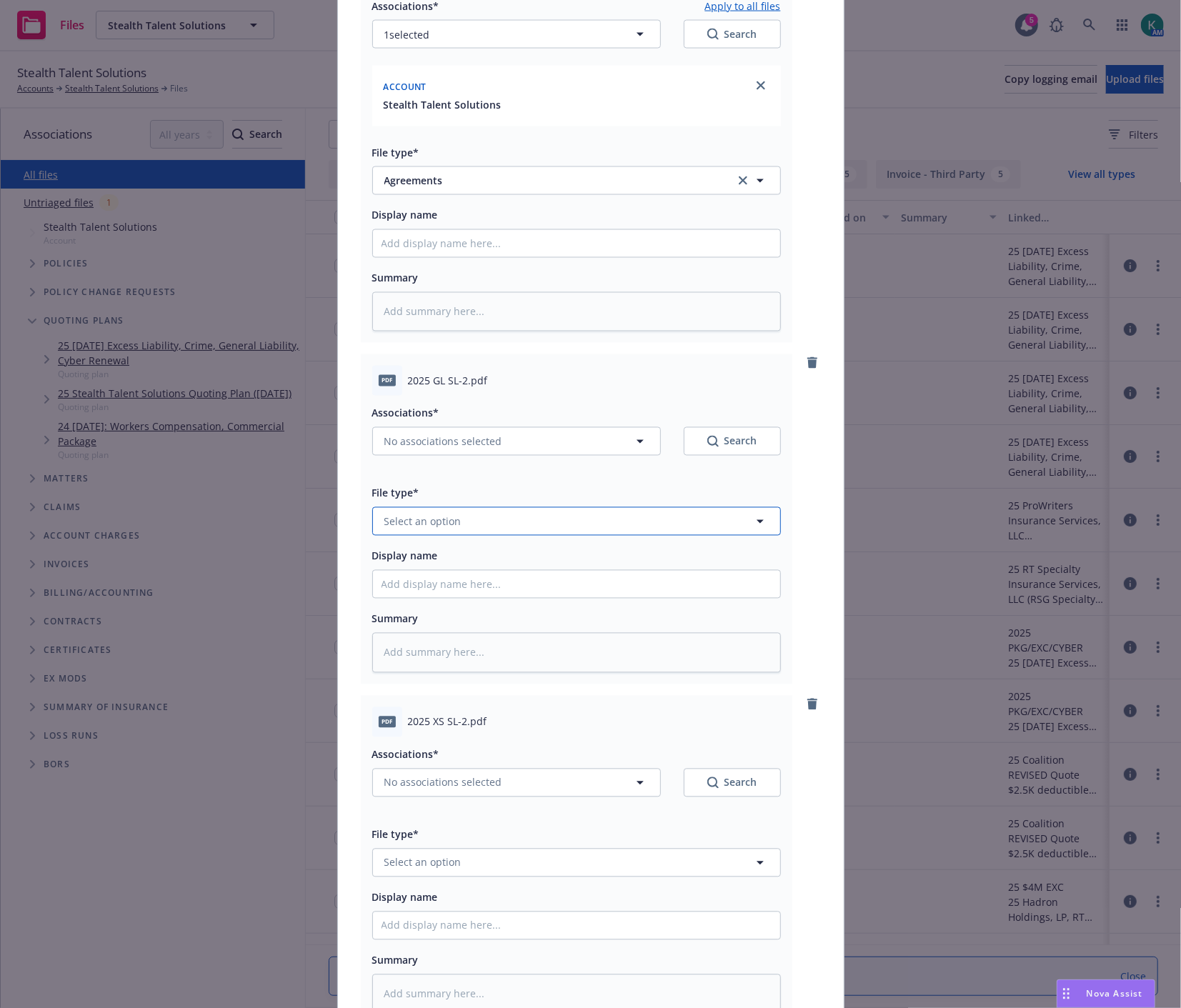
click at [434, 529] on span "Select an option" at bounding box center [423, 521] width 77 height 15
type input "sl"
click at [446, 643] on div "SL-2 - signed" at bounding box center [576, 637] width 390 height 21
click at [487, 444] on span "No associations selected" at bounding box center [443, 441] width 118 height 15
type textarea "x"
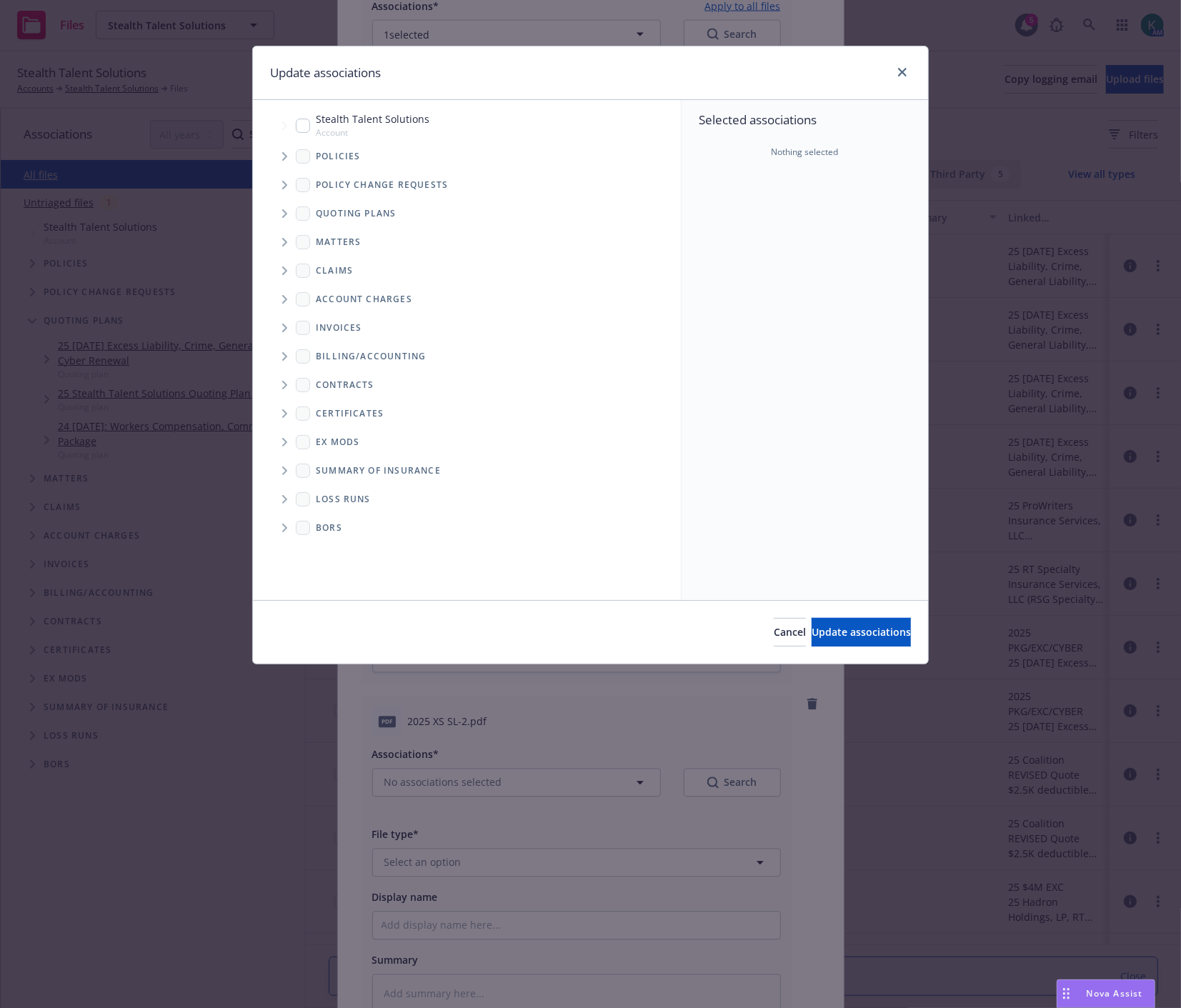
click at [284, 158] on icon "Tree Example" at bounding box center [284, 156] width 5 height 9
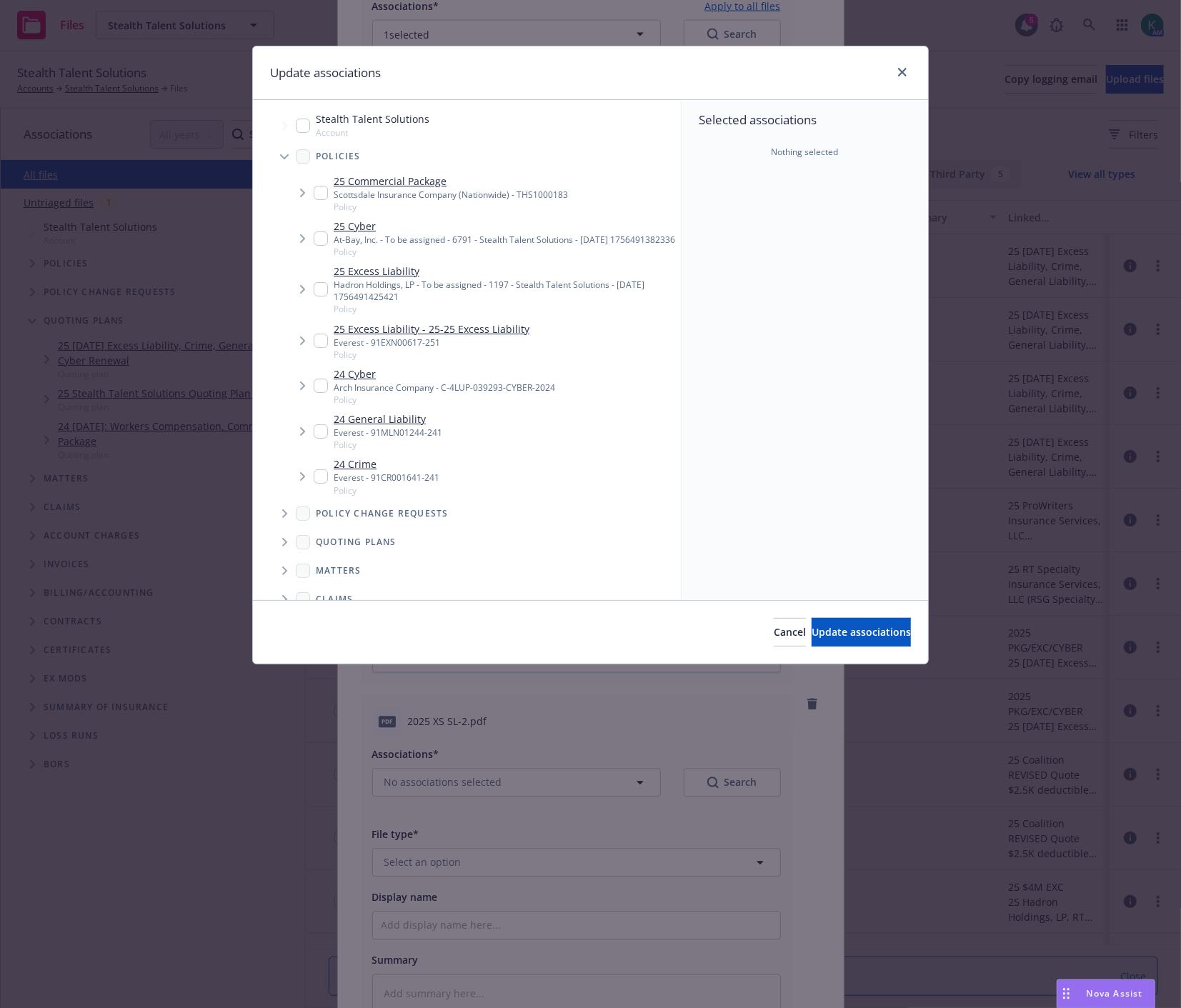
click at [324, 187] on input "Tree Example" at bounding box center [321, 193] width 14 height 14
checkbox input "true"
click at [812, 638] on span "Update associations" at bounding box center [861, 631] width 99 height 13
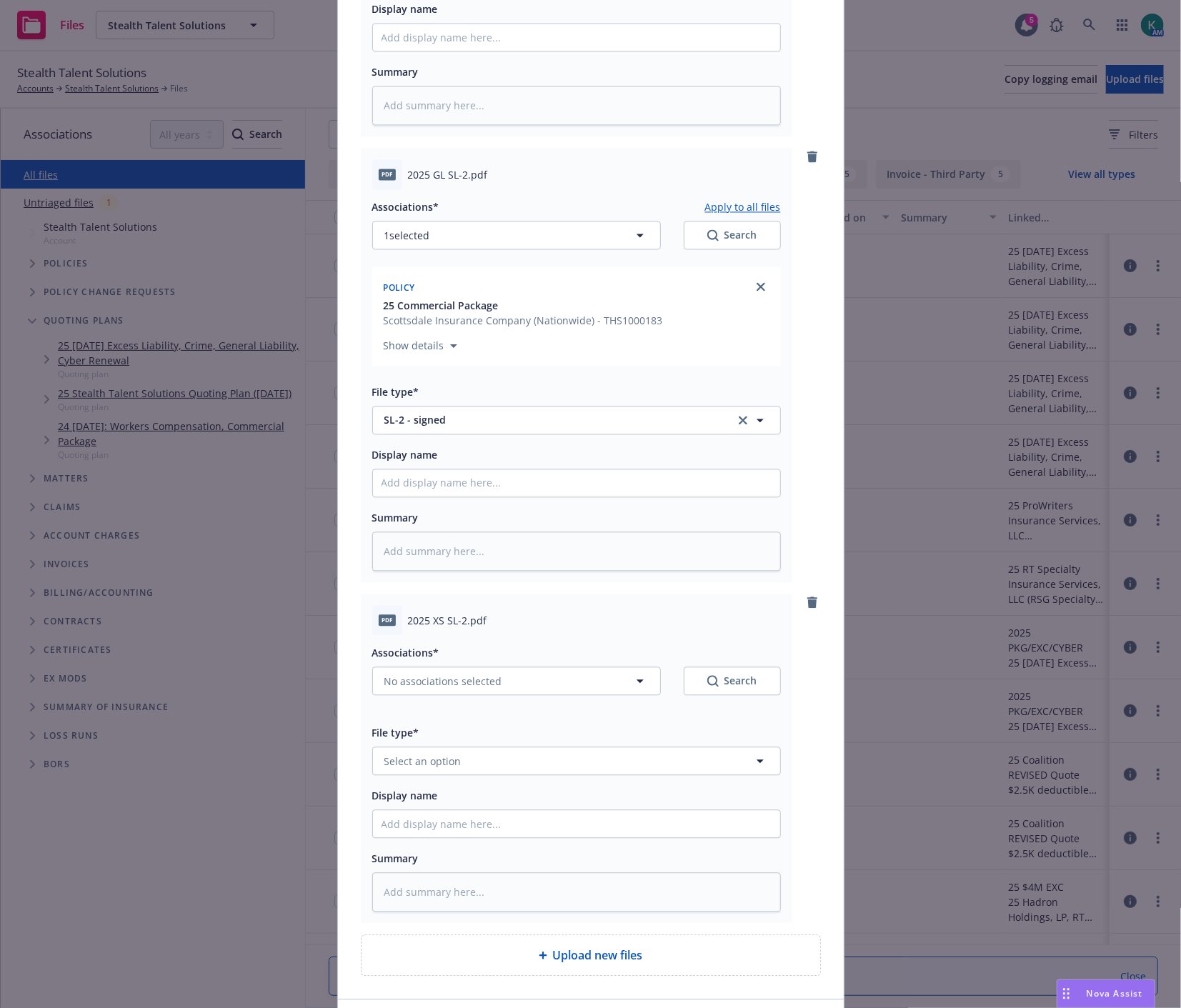
scroll to position [1903, 0]
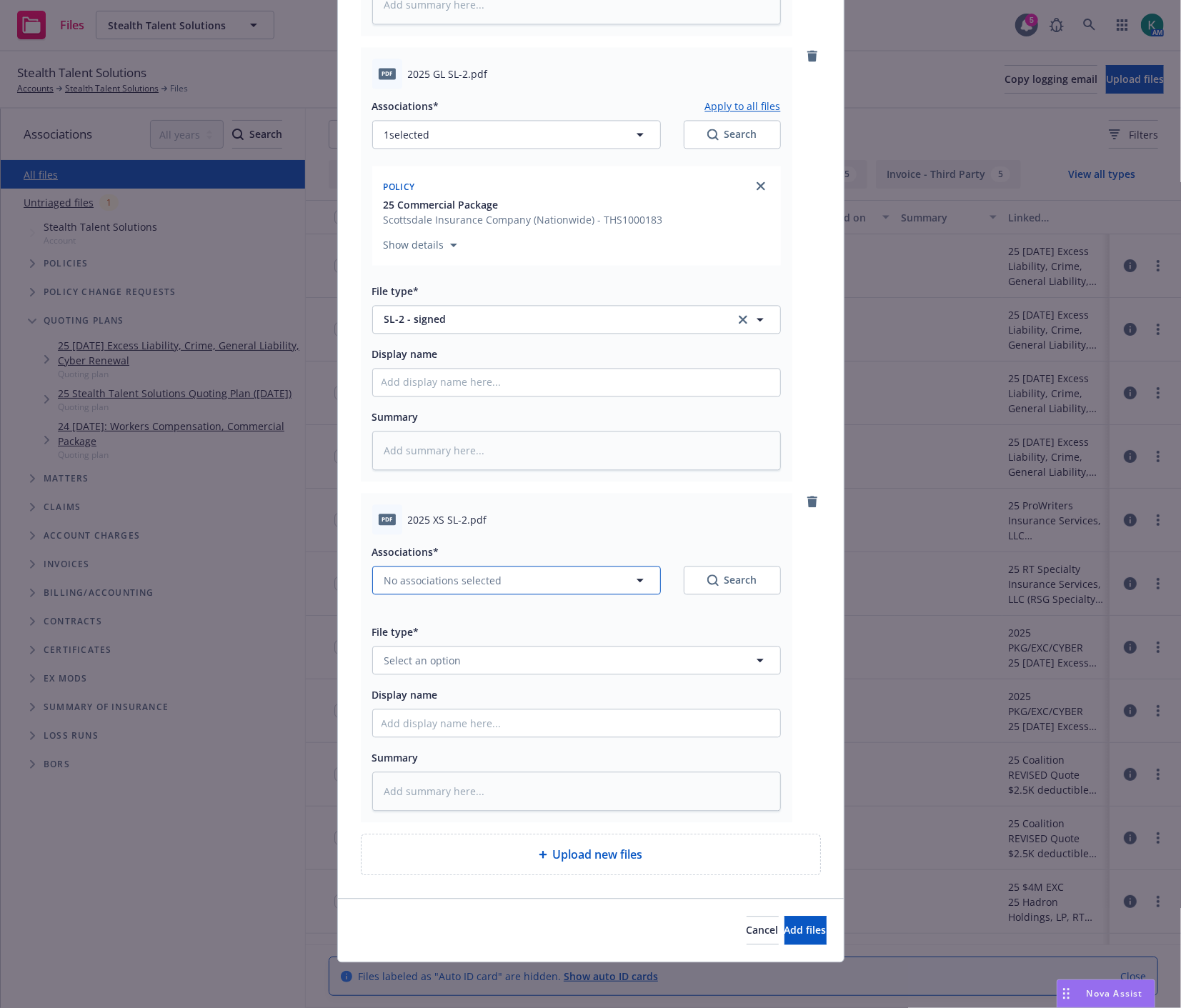
click at [508, 579] on button "No associations selected" at bounding box center [516, 580] width 289 height 28
type textarea "x"
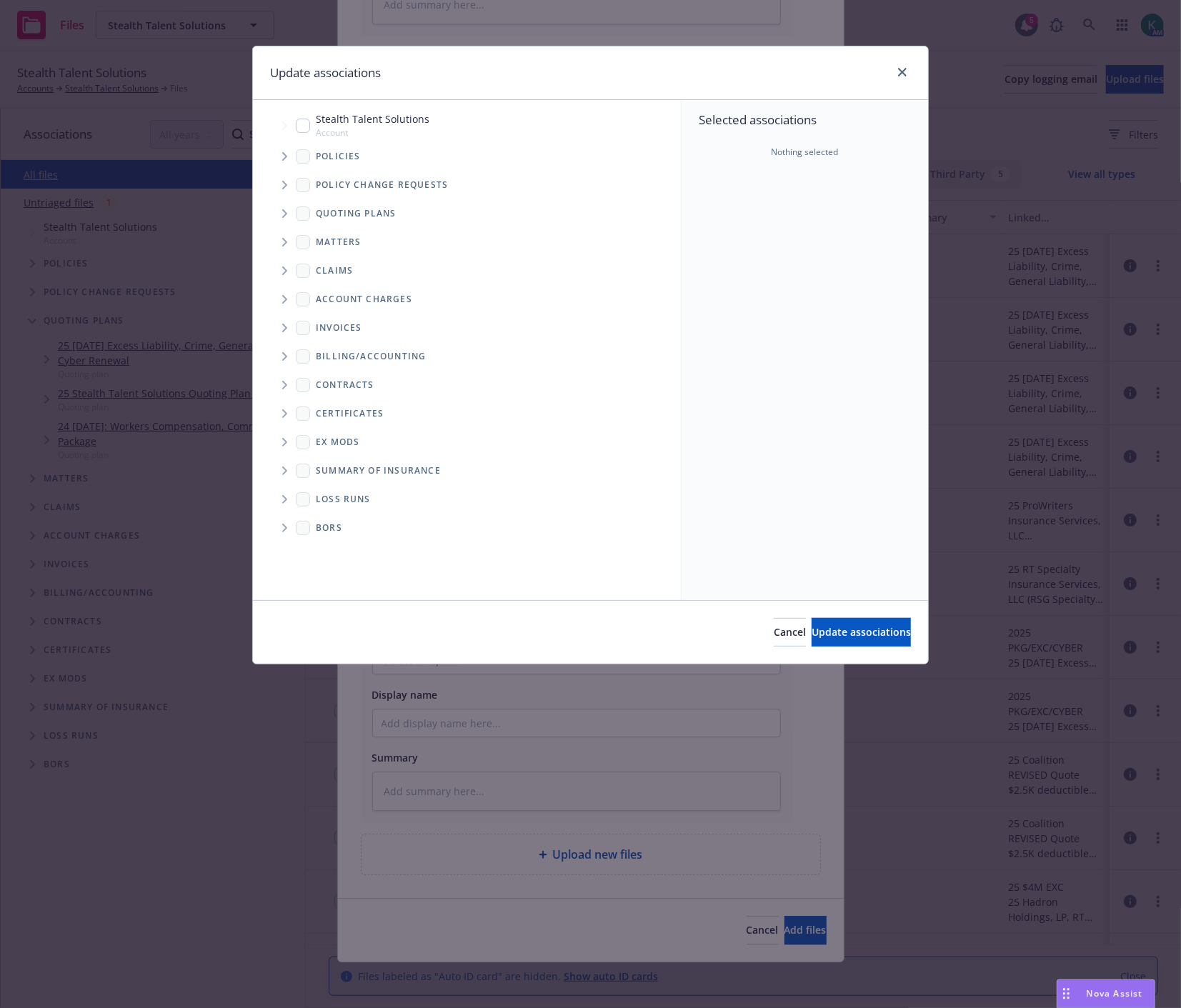
click at [283, 159] on icon "Tree Example" at bounding box center [284, 156] width 5 height 9
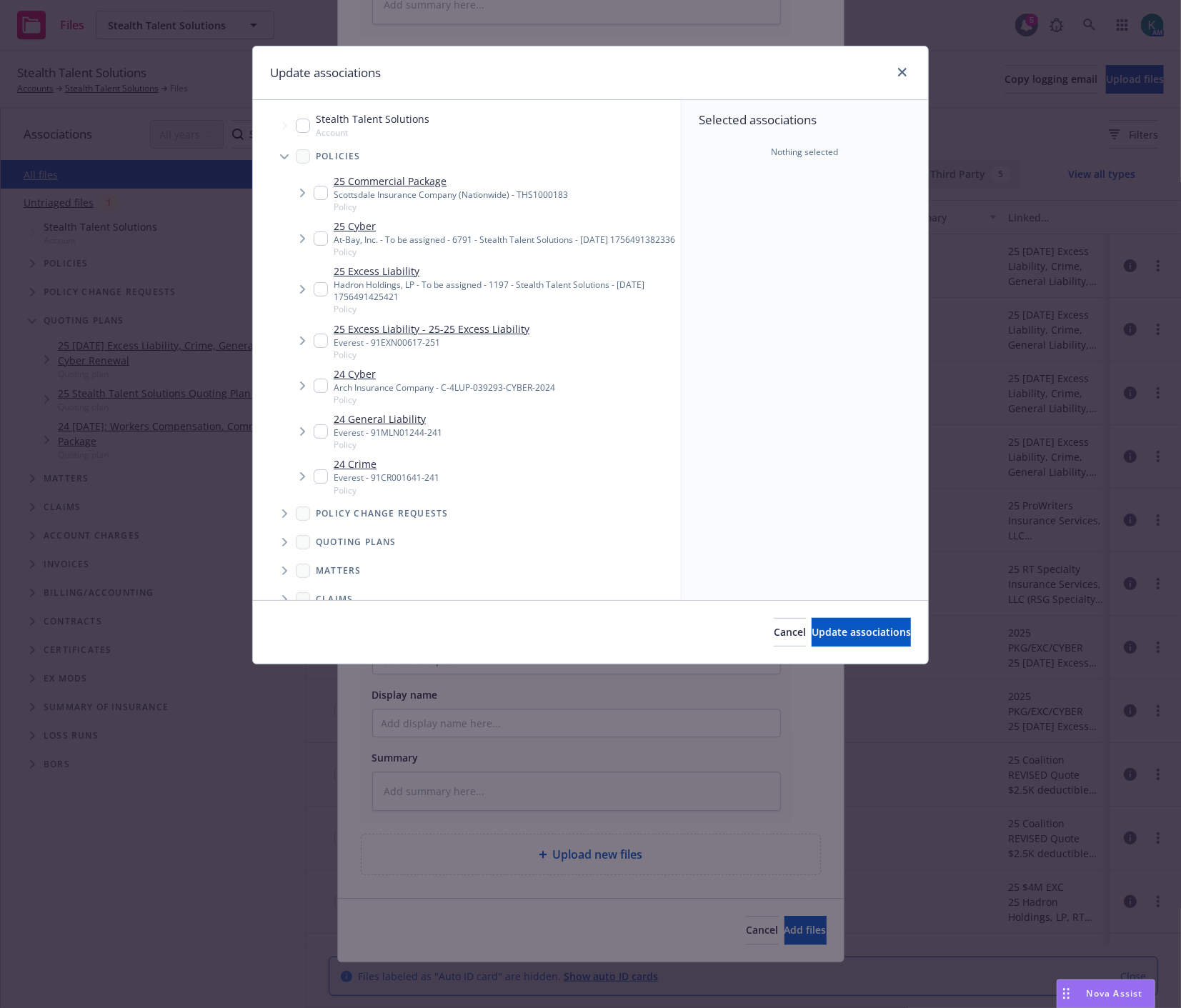
click at [311, 301] on span "Tree Example" at bounding box center [302, 289] width 23 height 23
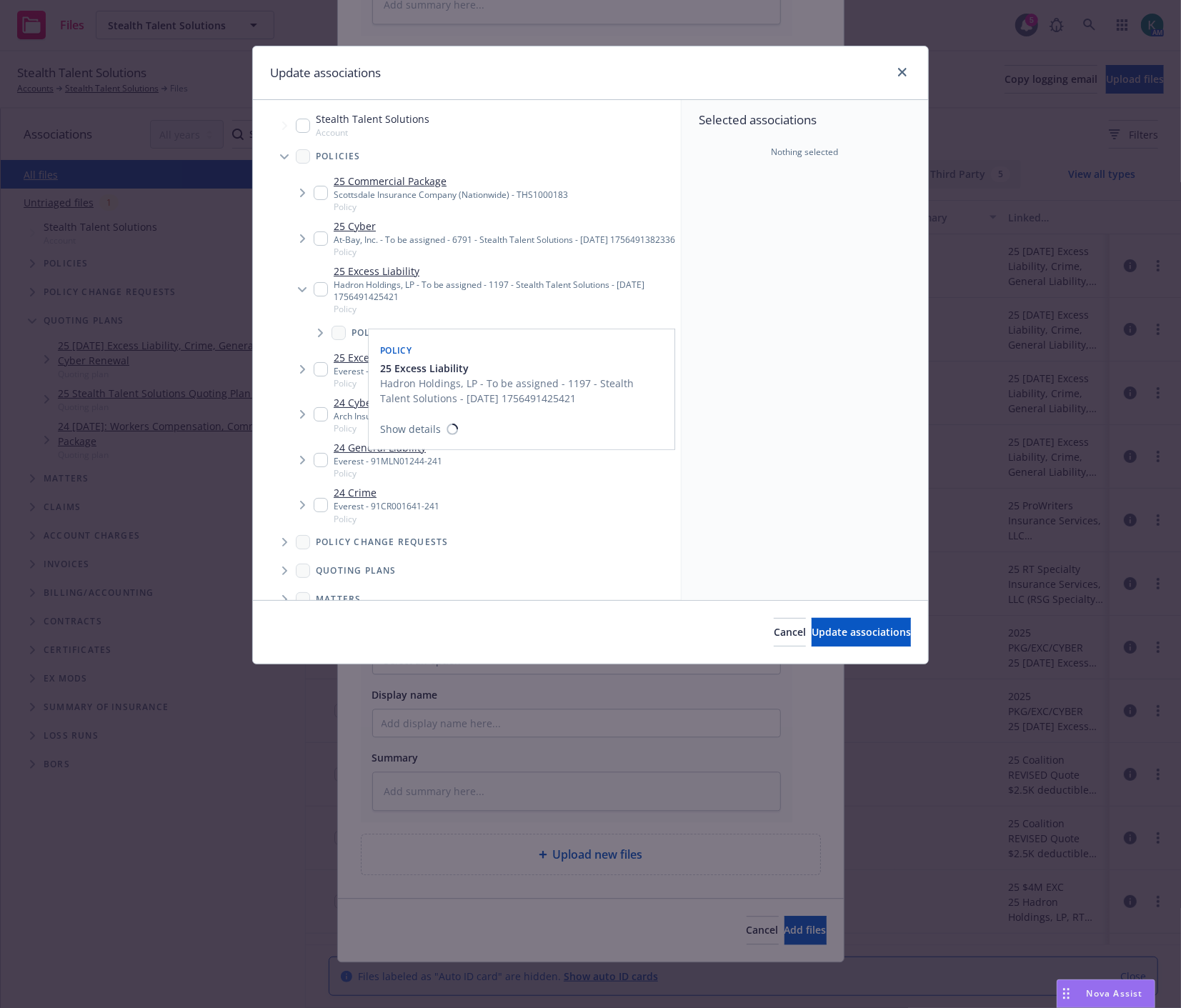
click at [324, 296] on input "Tree Example" at bounding box center [321, 289] width 14 height 14
checkbox input "true"
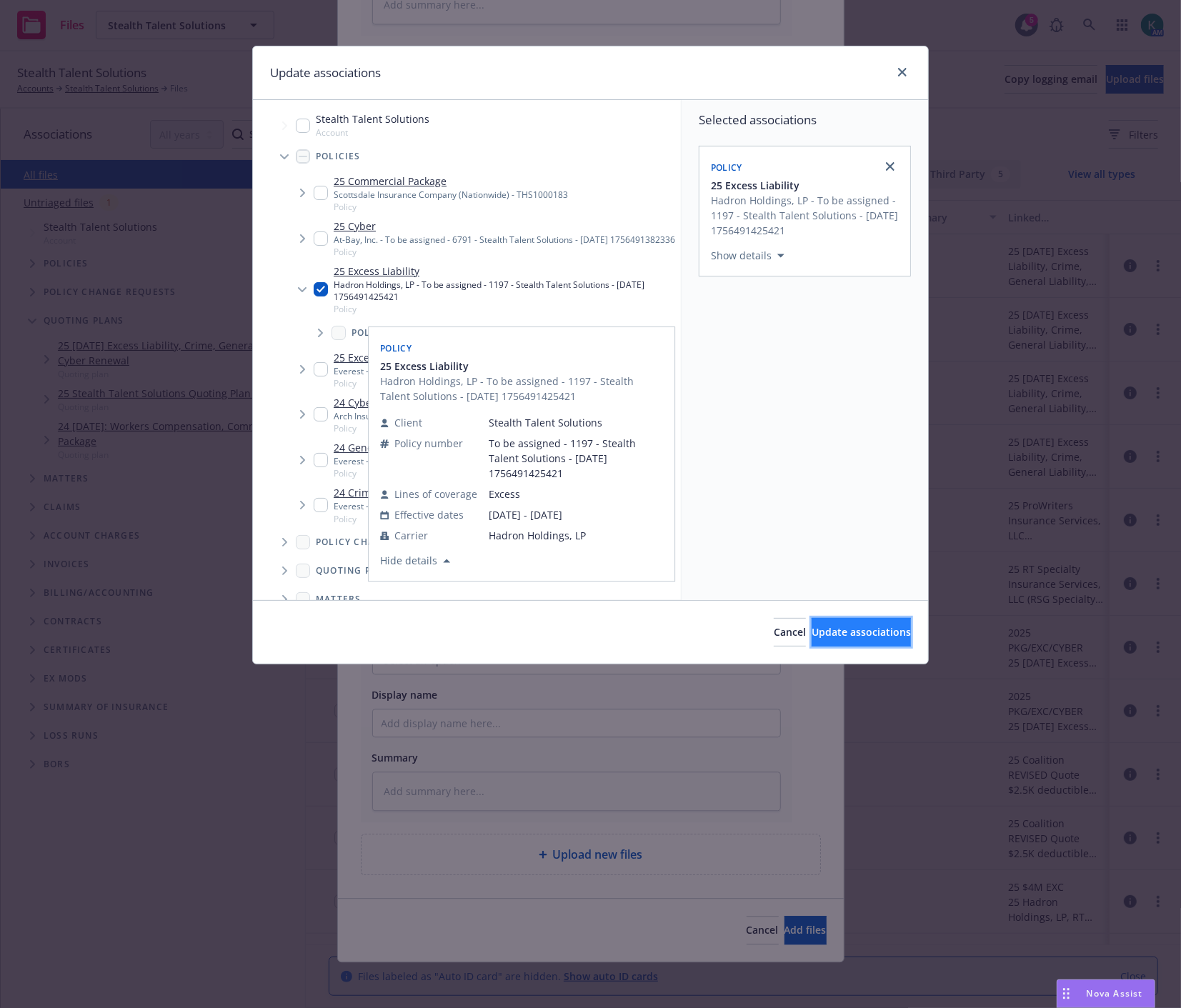
click at [842, 646] on button "Update associations" at bounding box center [861, 632] width 99 height 28
type textarea "x"
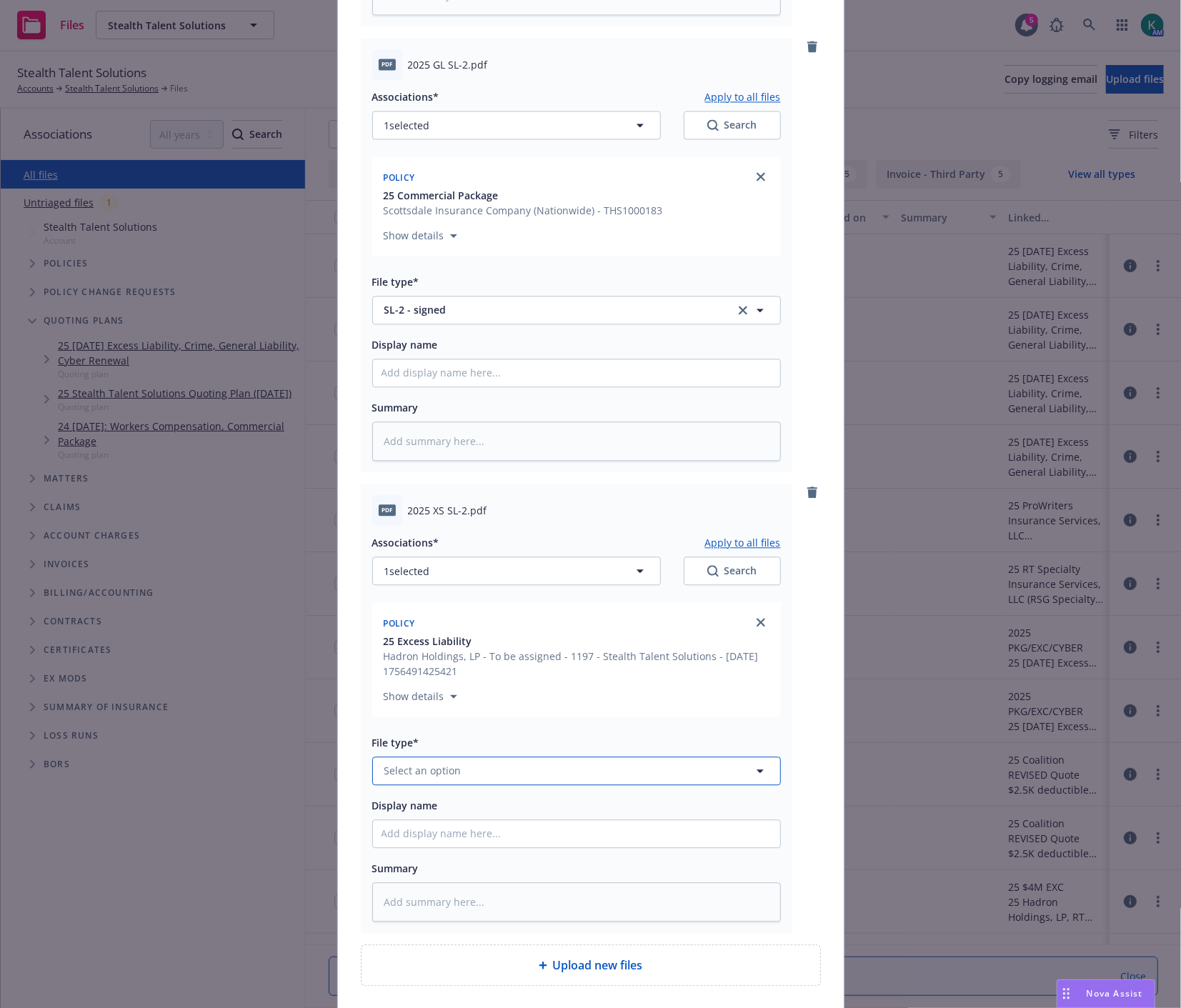
click at [515, 781] on button "Select an option" at bounding box center [576, 770] width 409 height 28
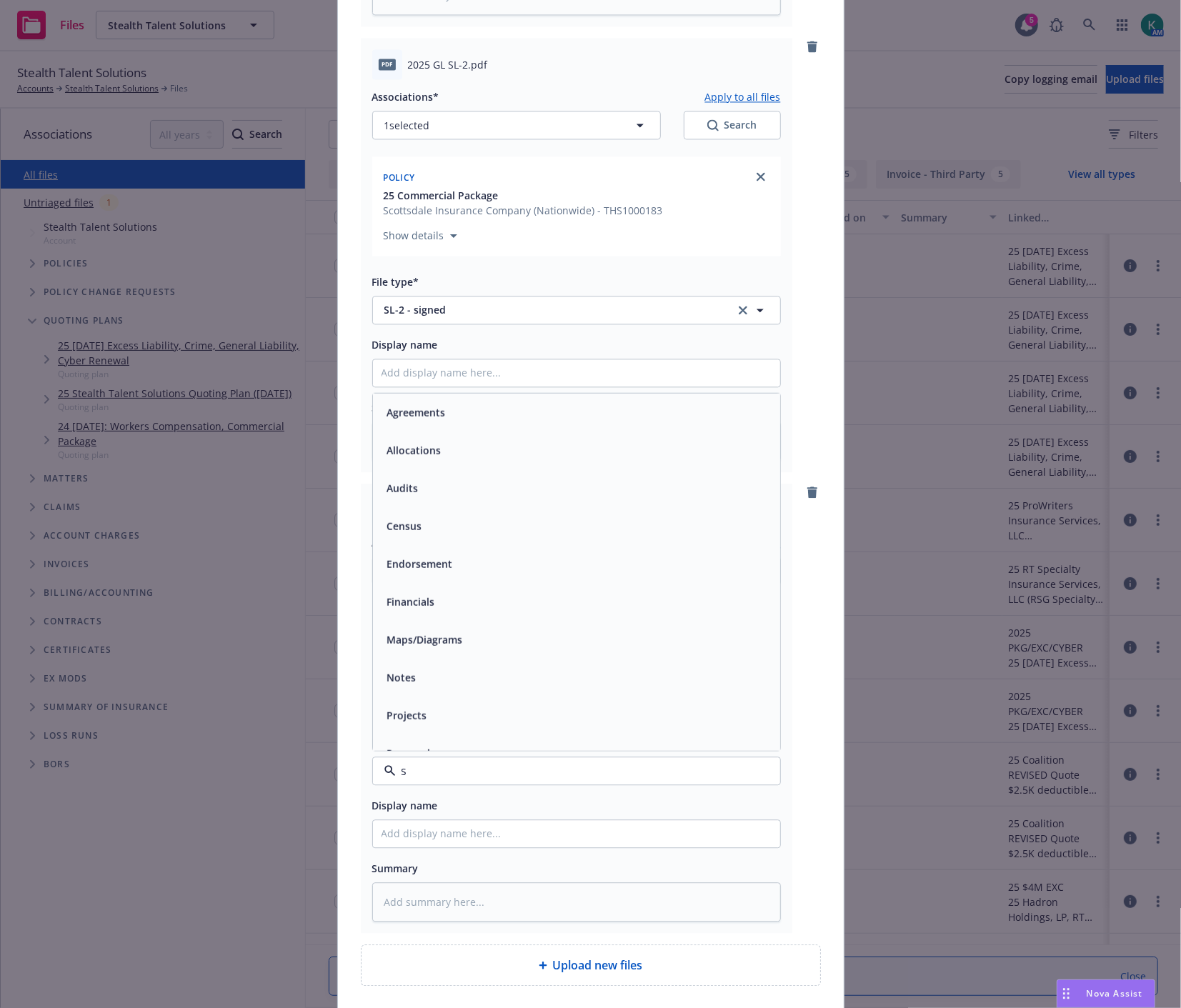
type input "sl"
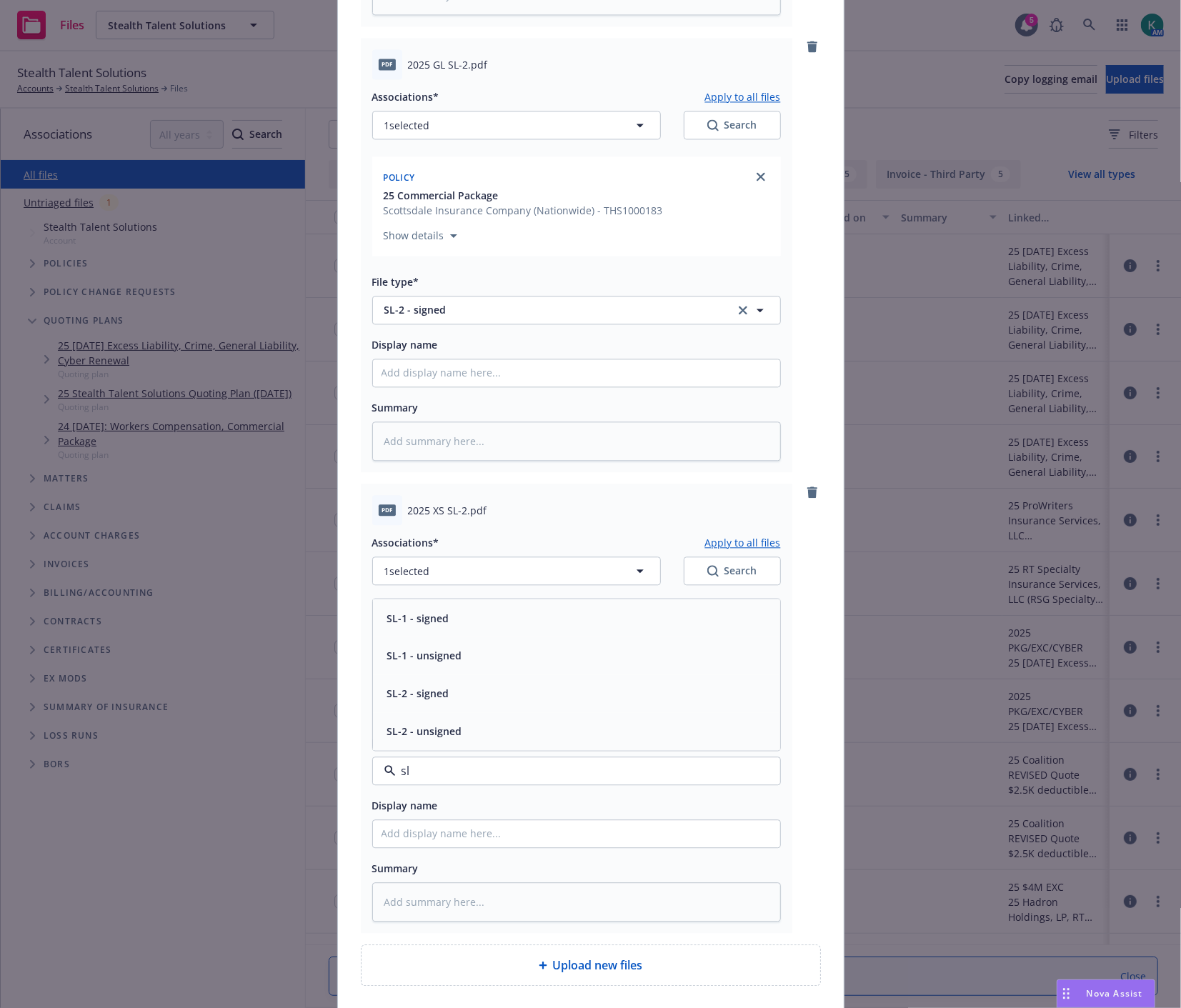
click at [490, 693] on div "SL-2 - signed" at bounding box center [576, 693] width 390 height 21
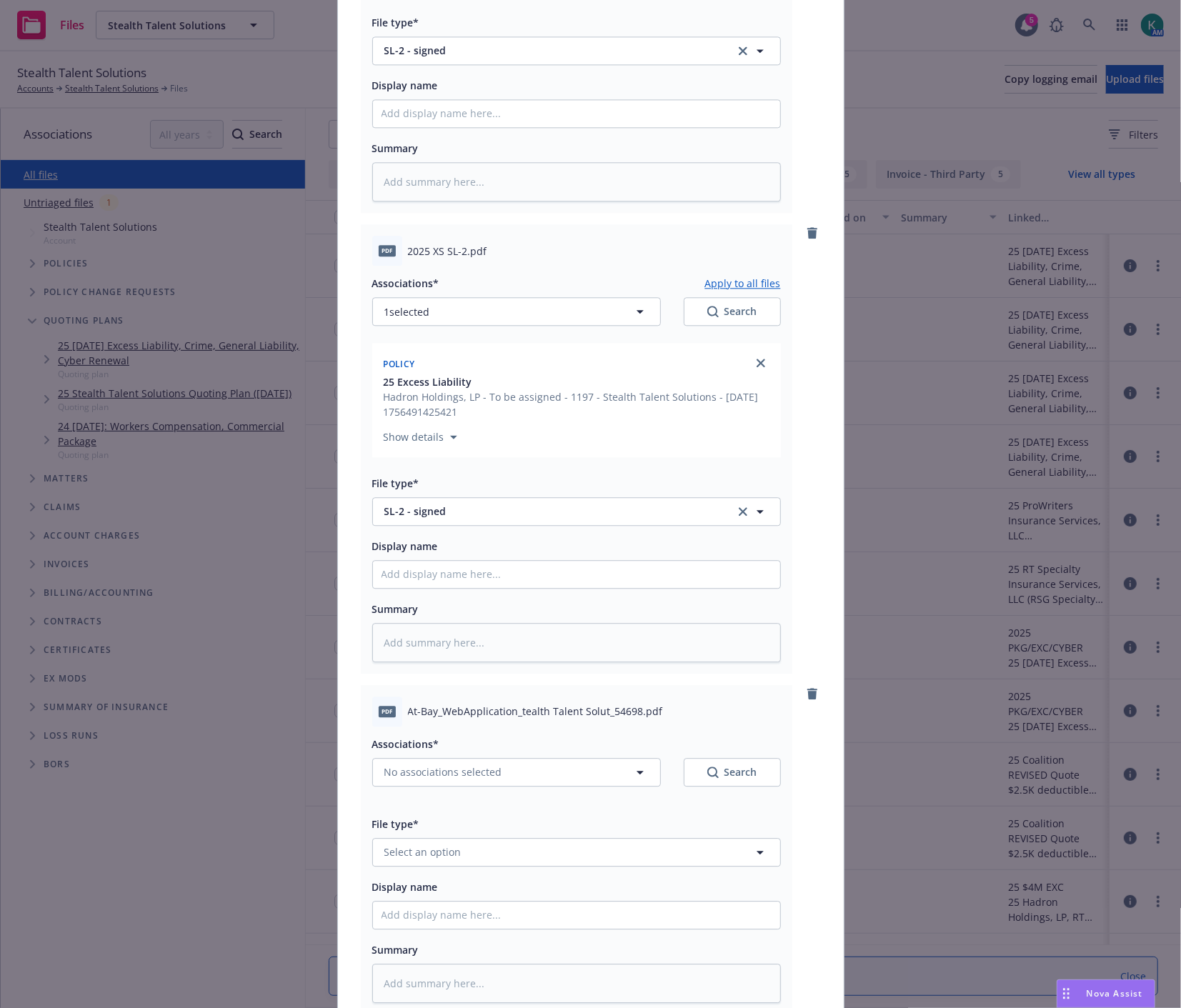
scroll to position [2366, 0]
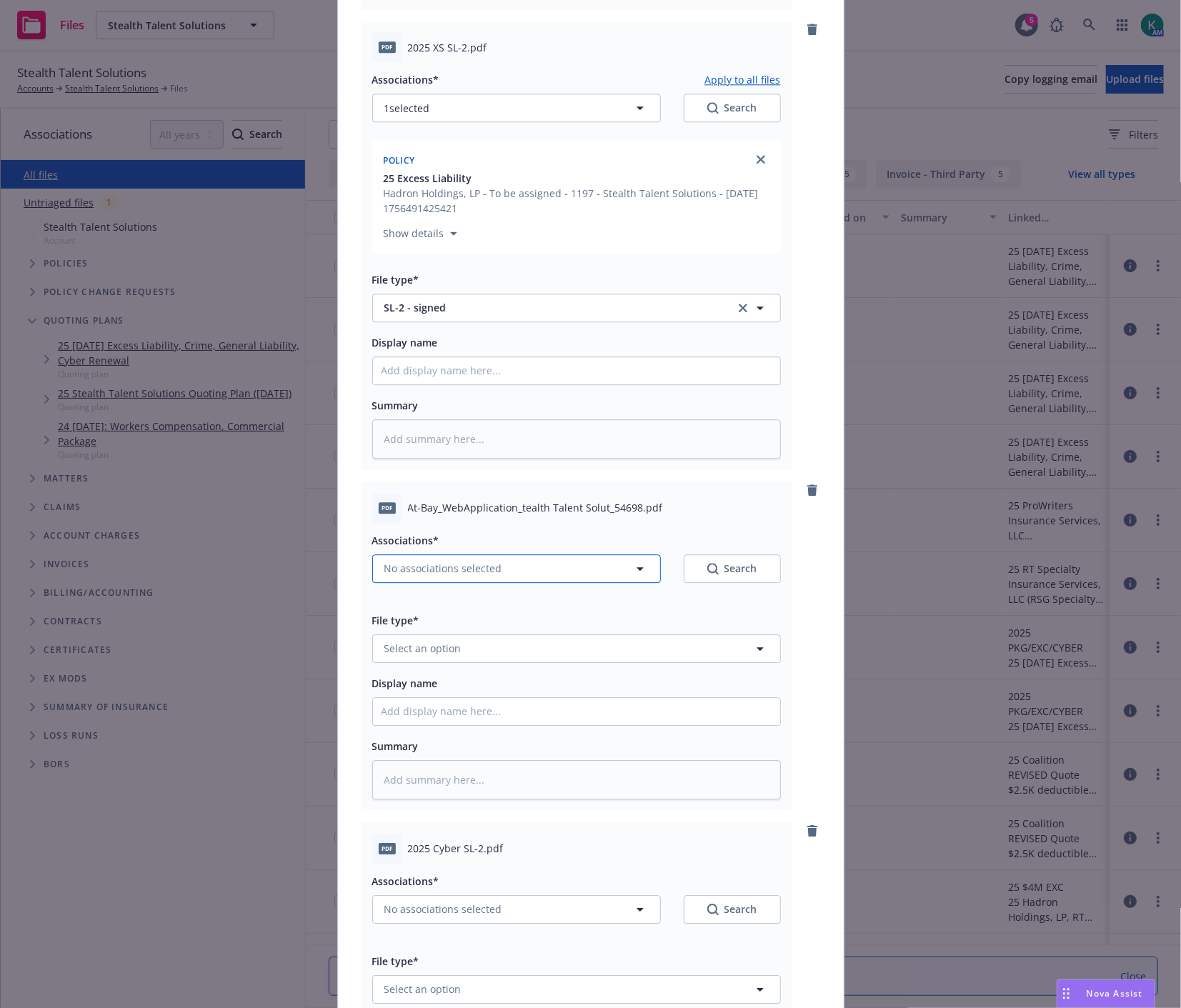
click at [411, 573] on span "No associations selected" at bounding box center [443, 568] width 118 height 15
type textarea "x"
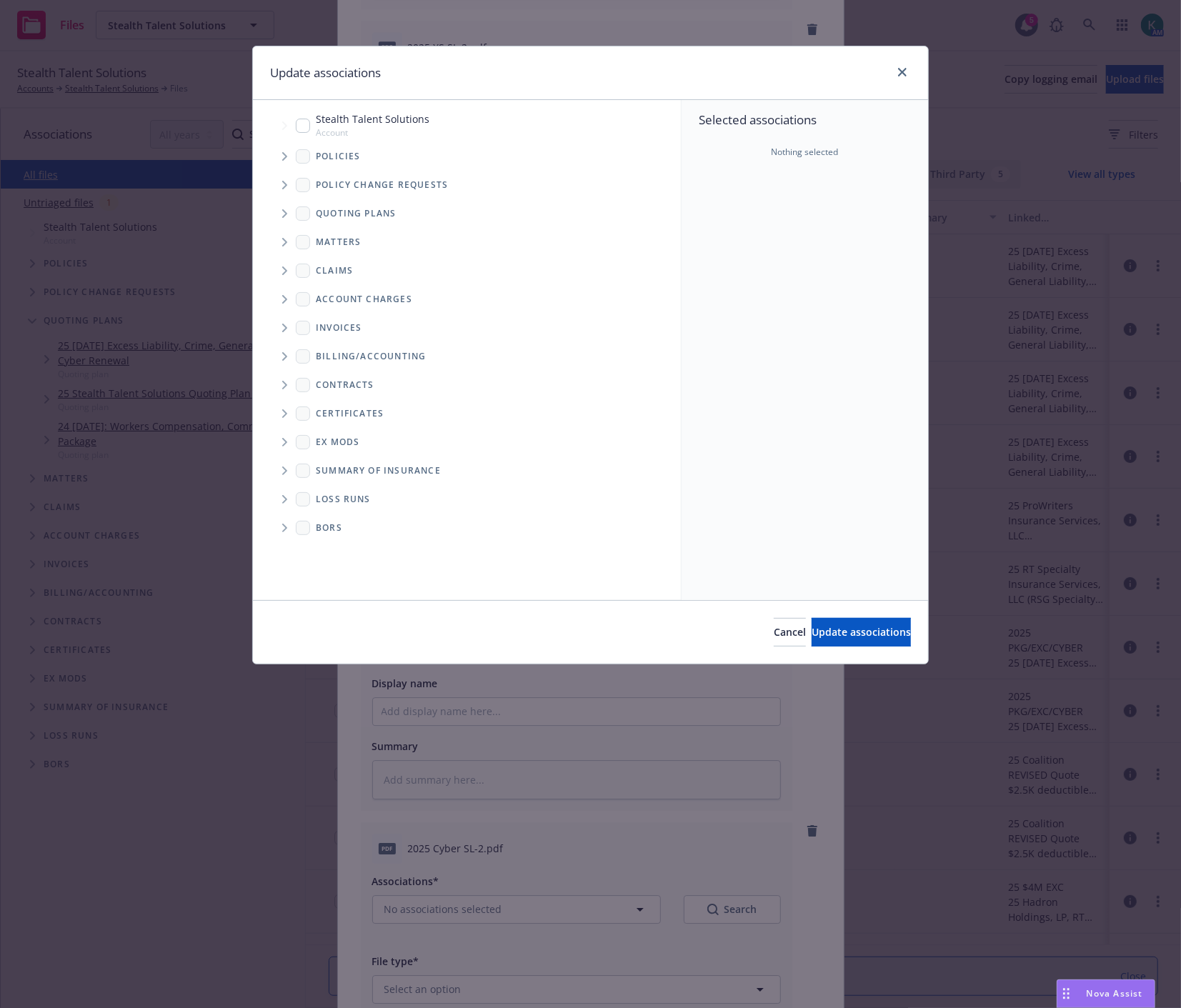
click at [287, 154] on icon "Tree Example" at bounding box center [284, 156] width 6 height 9
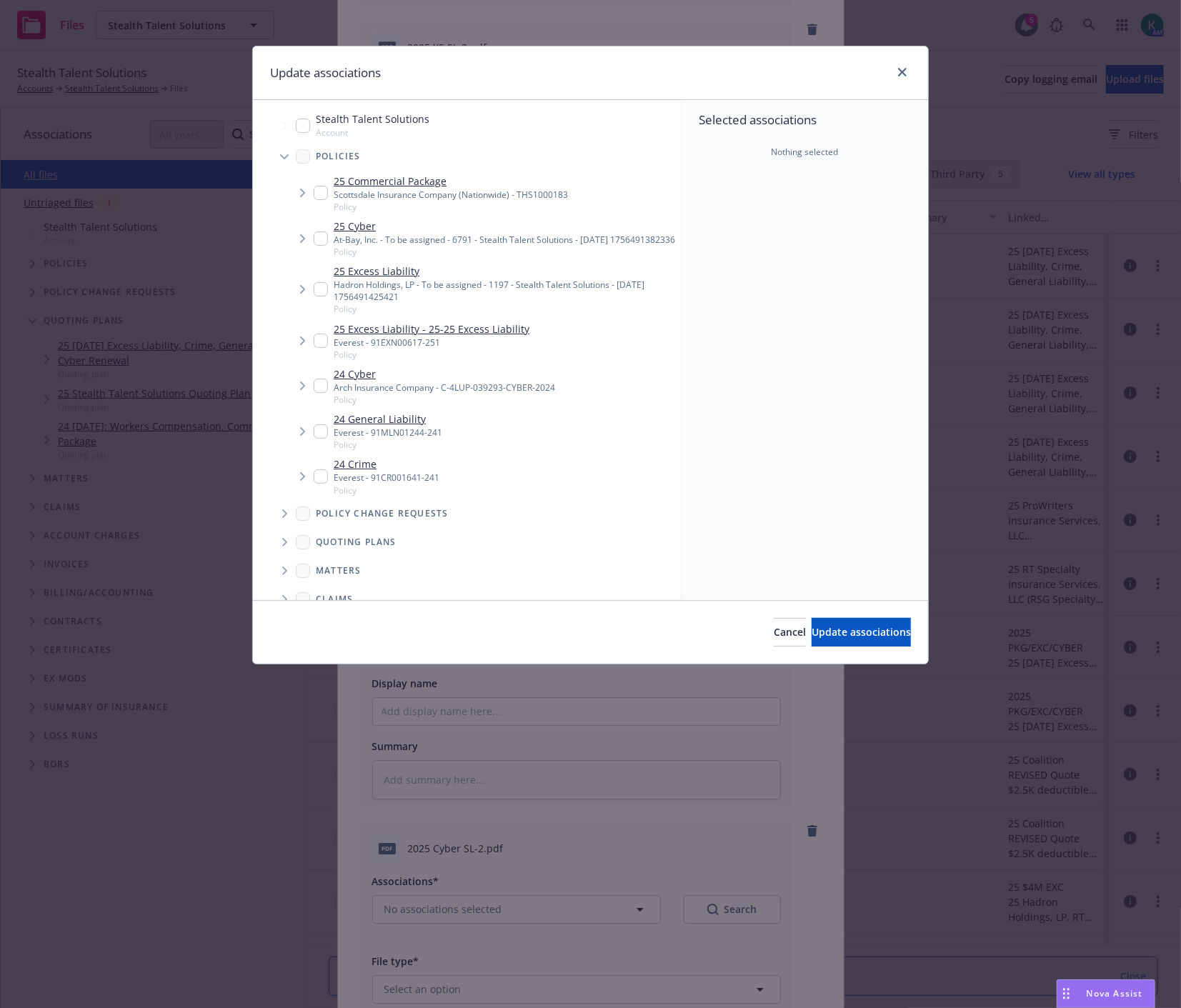
click at [320, 244] on input "Tree Example" at bounding box center [321, 238] width 14 height 14
checkbox input "true"
click at [284, 156] on icon "Tree Example" at bounding box center [284, 156] width 9 height 6
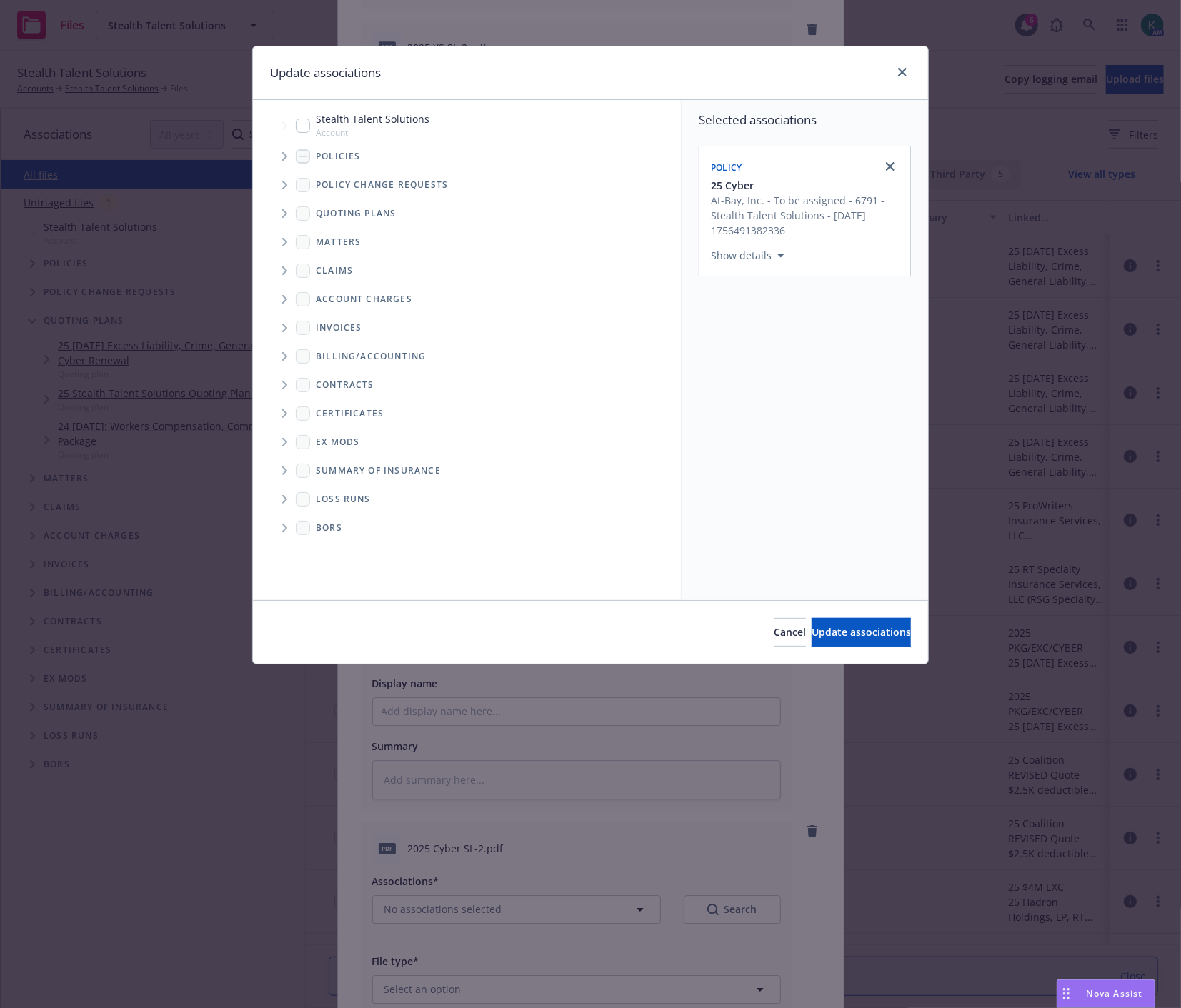
click at [284, 212] on icon "Tree Example" at bounding box center [284, 213] width 5 height 9
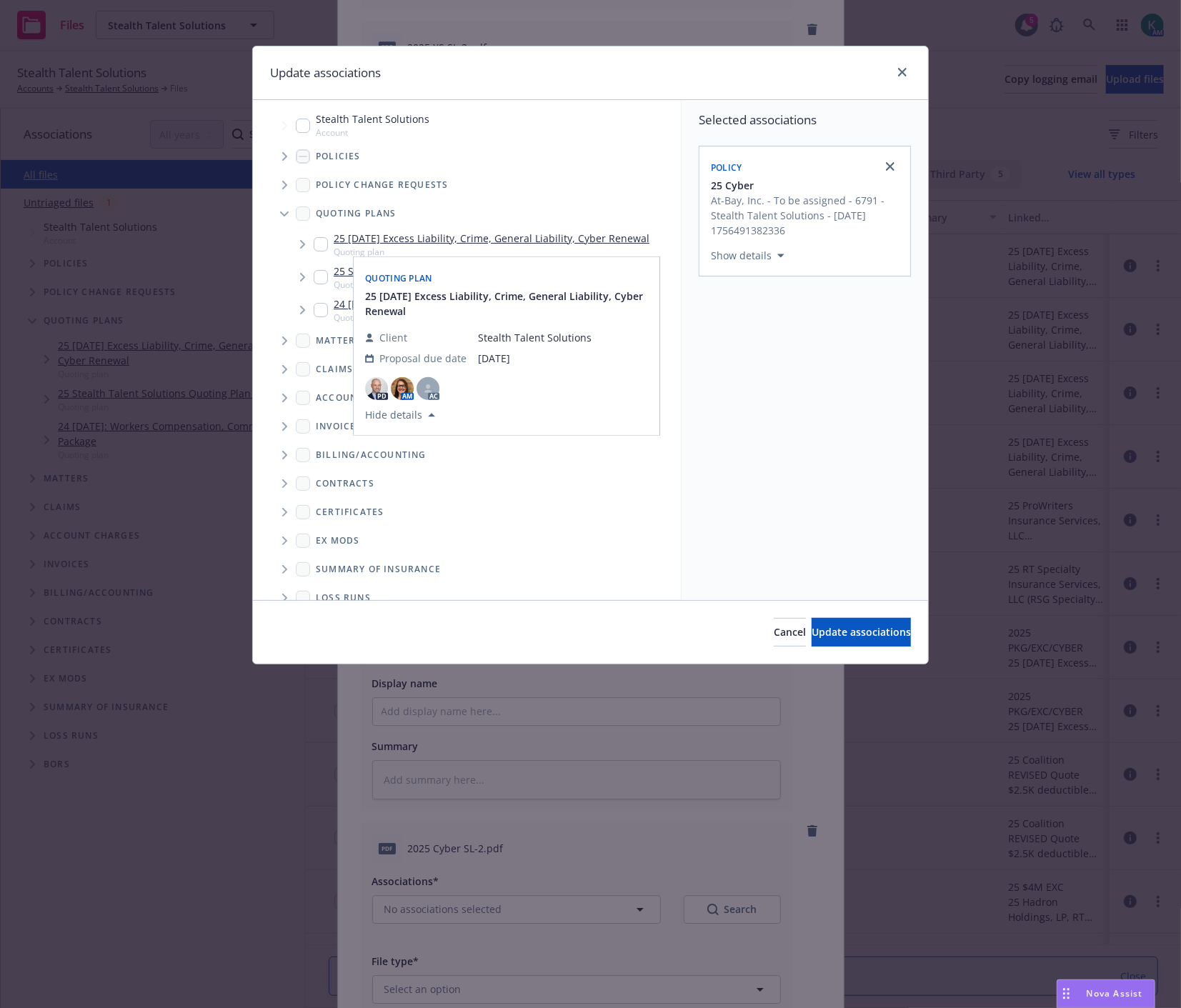
click at [319, 240] on input "Tree Example" at bounding box center [321, 244] width 14 height 14
checkbox input "true"
click at [812, 634] on span "Update associations" at bounding box center [861, 631] width 99 height 13
type textarea "x"
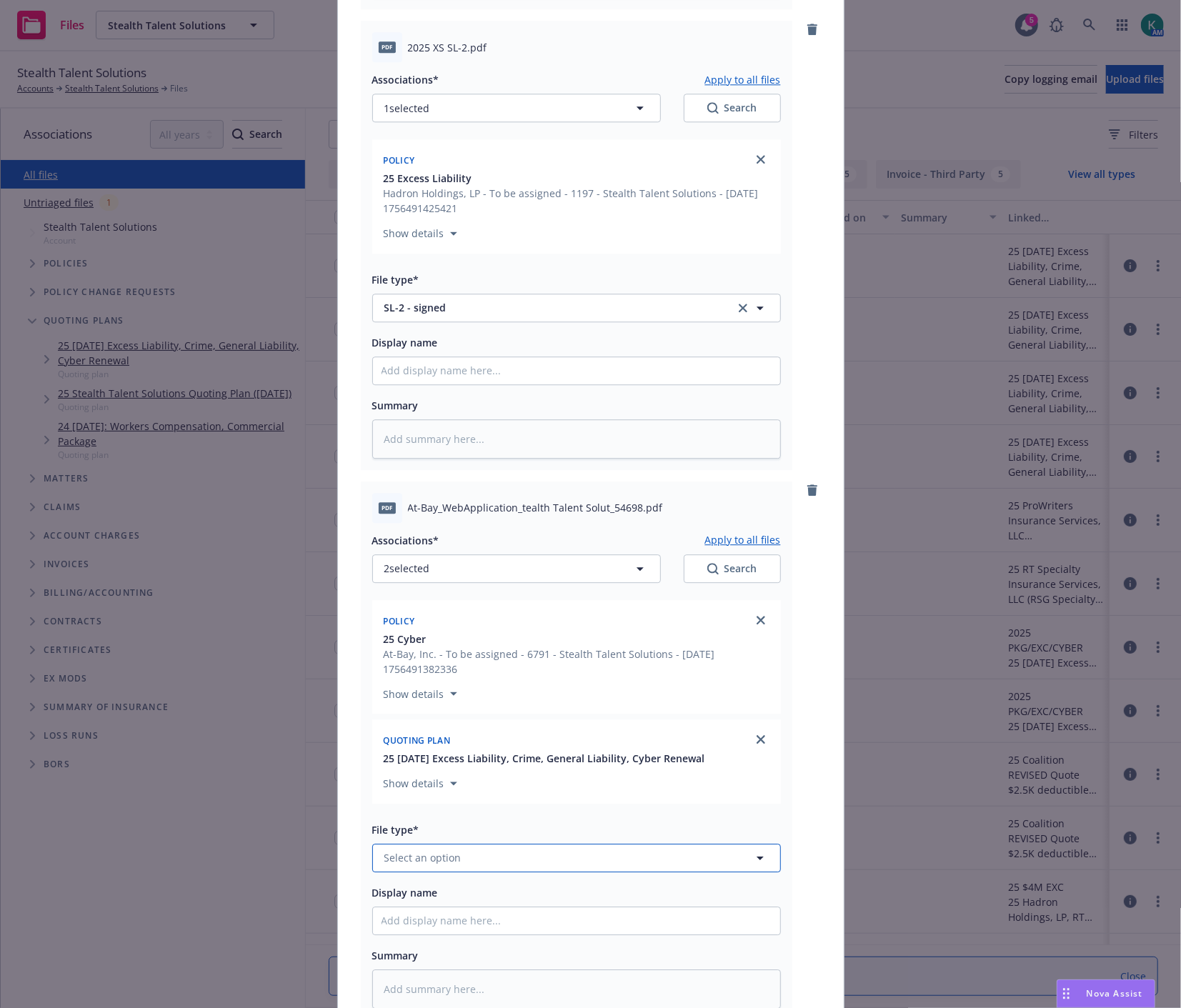
click at [478, 867] on button "Select an option" at bounding box center [576, 858] width 409 height 28
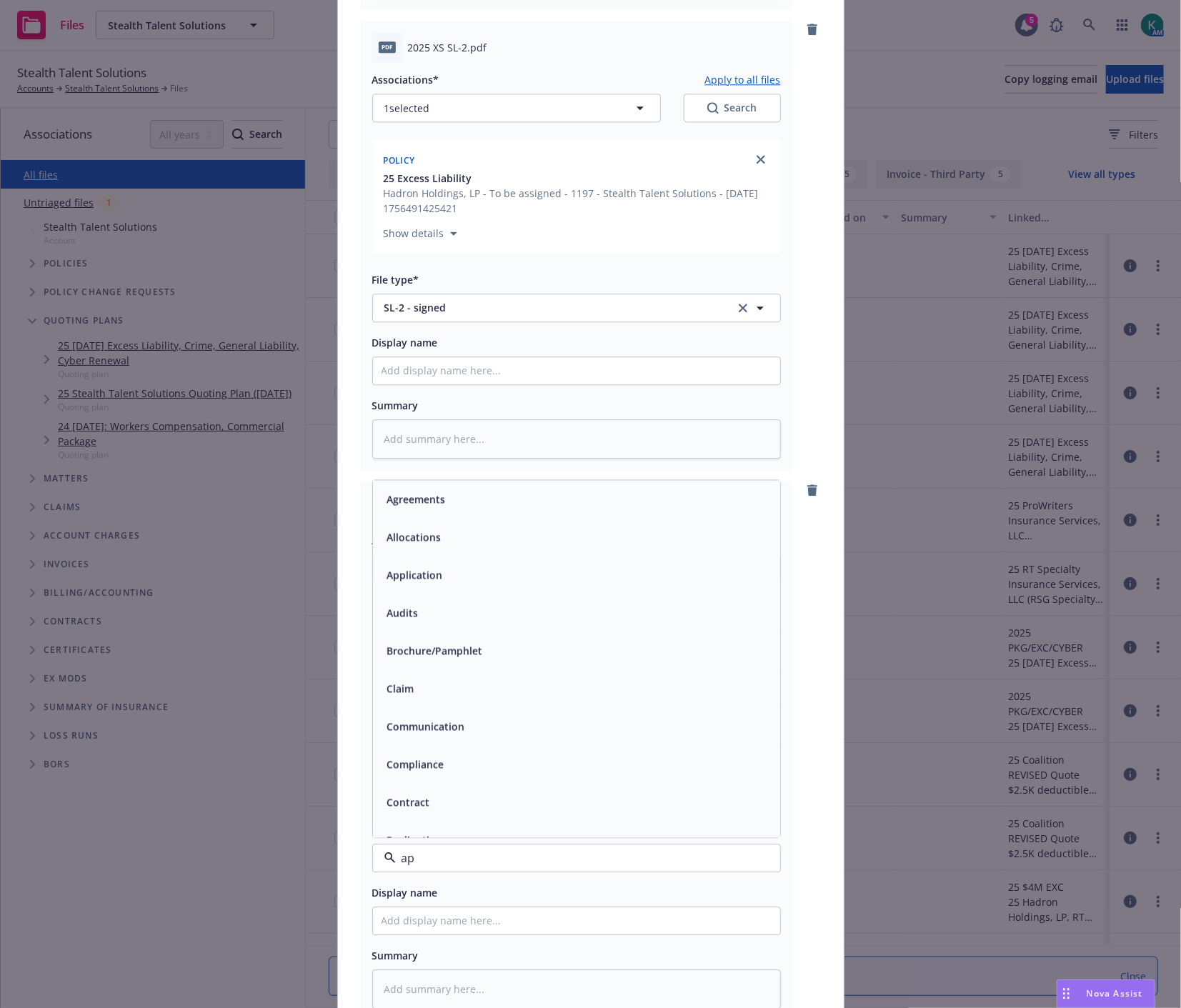
type input "app"
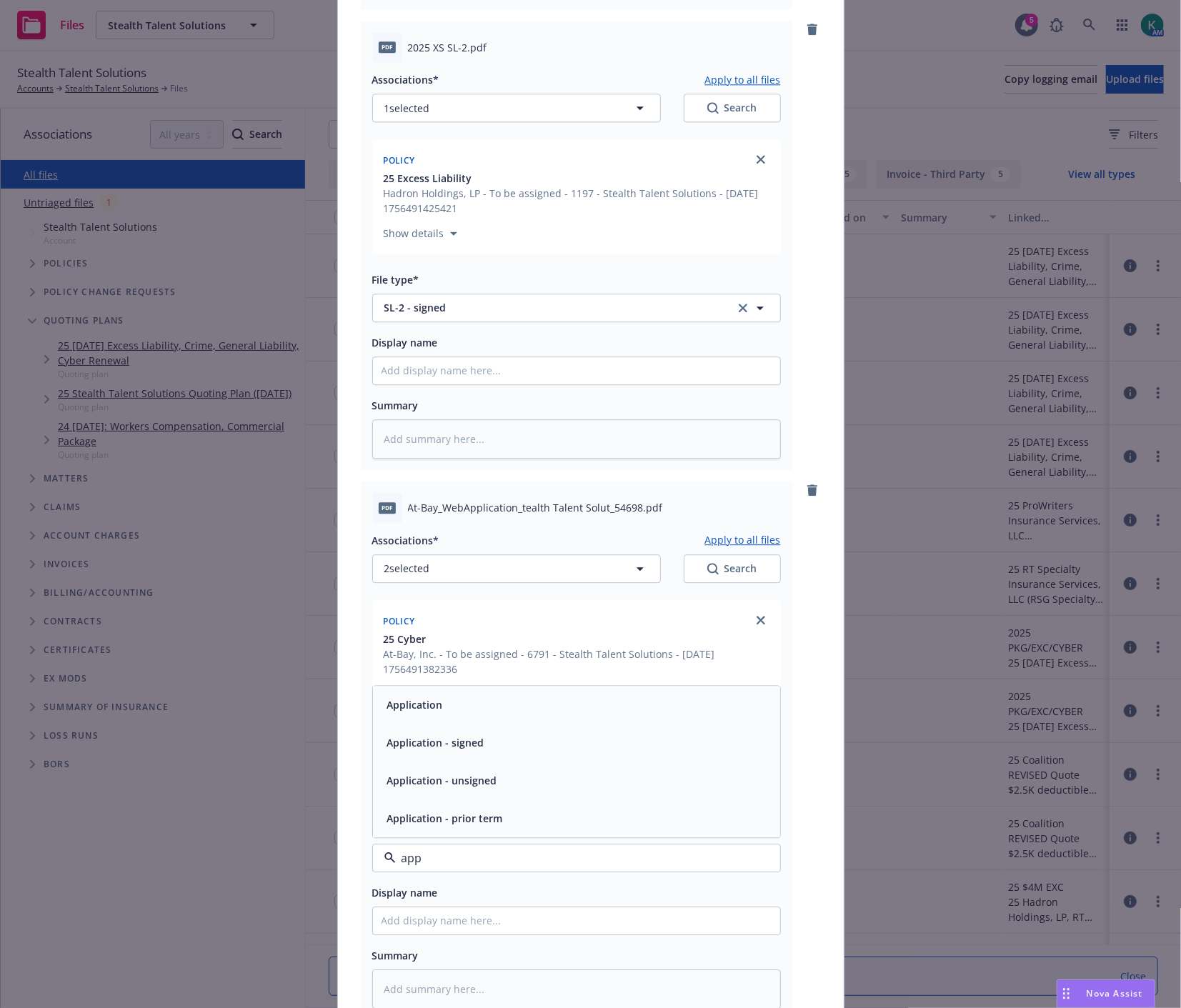
click at [476, 753] on div "Application - signed" at bounding box center [434, 742] width 106 height 21
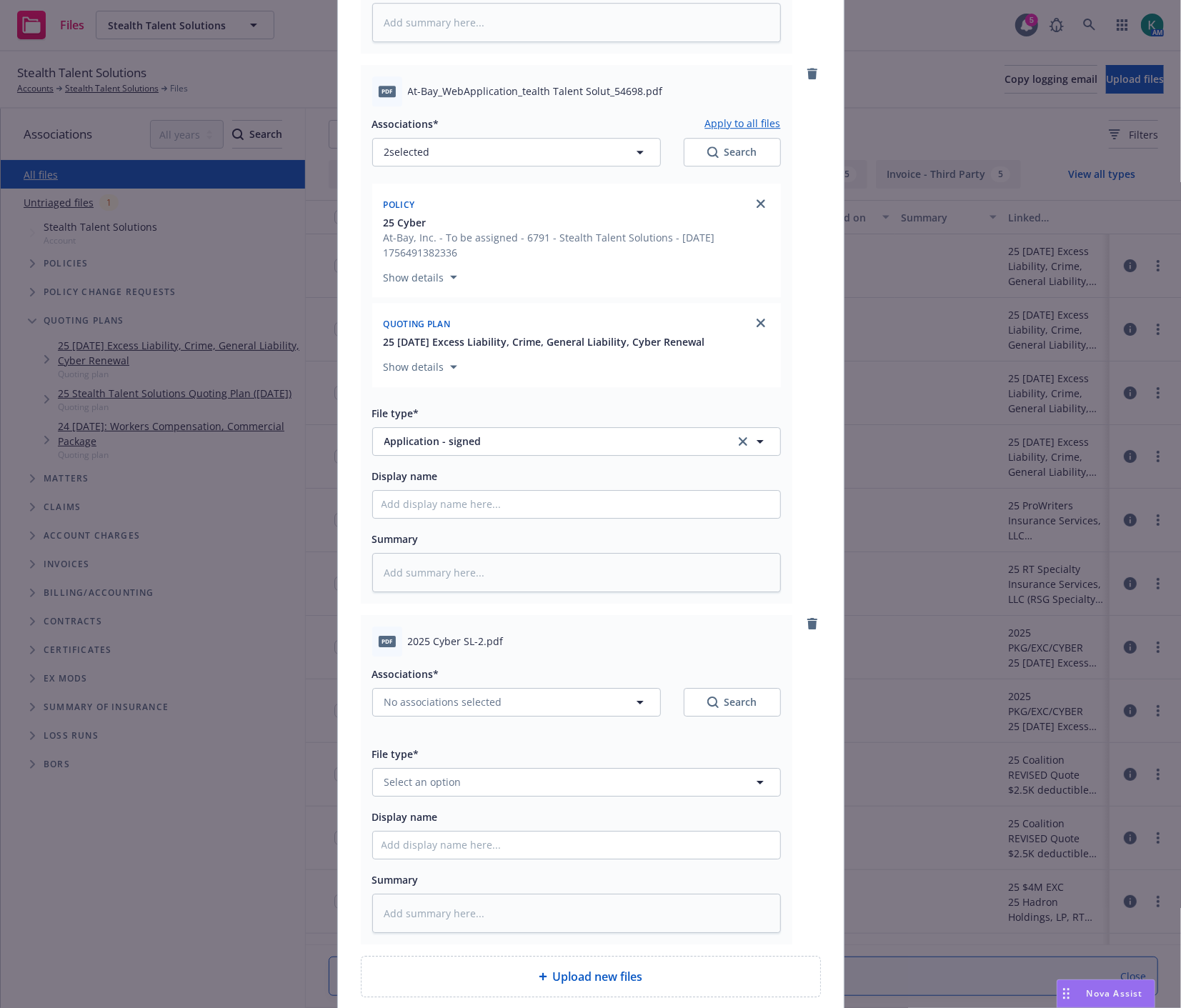
scroll to position [2842, 0]
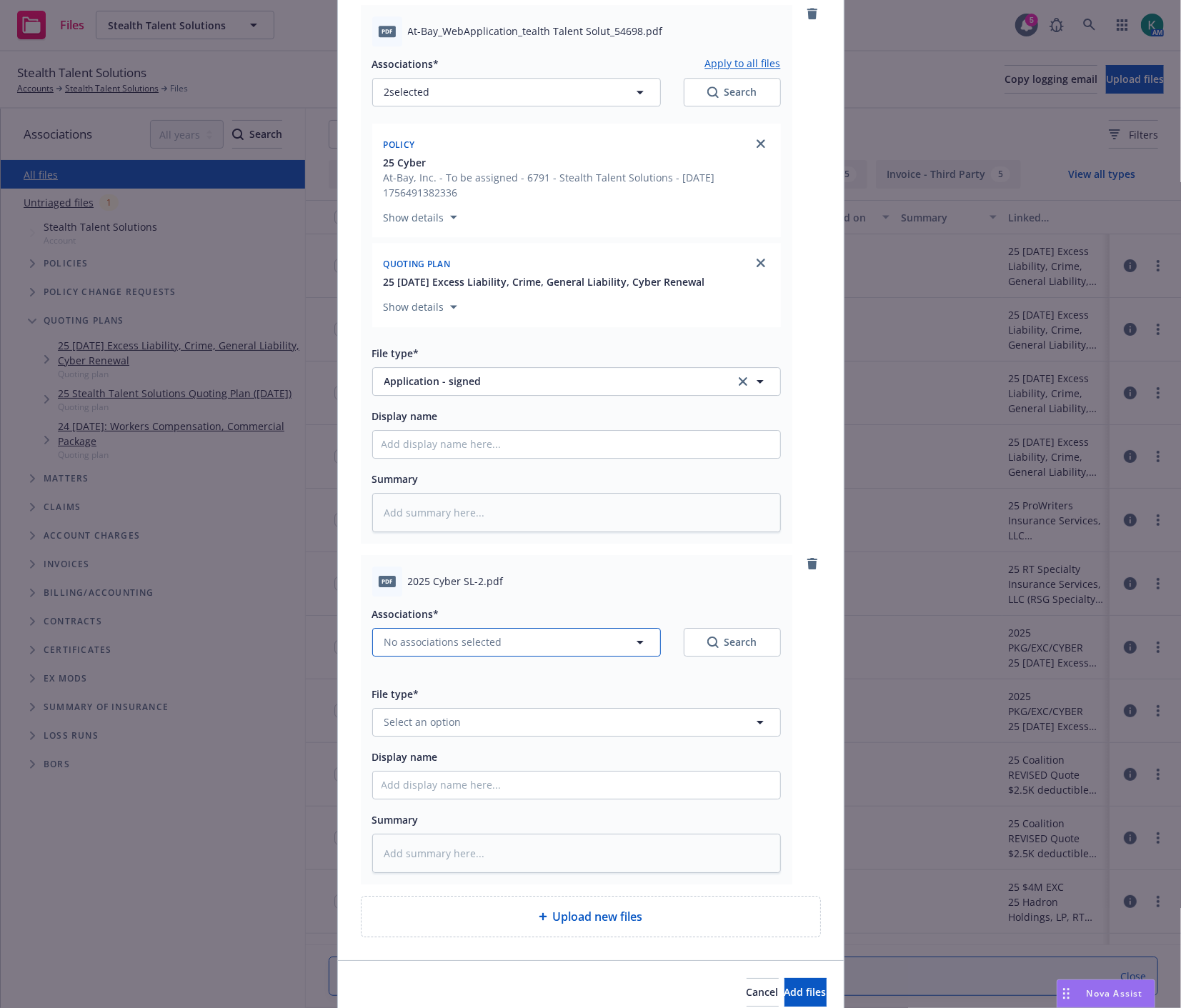
click at [455, 649] on span "No associations selected" at bounding box center [443, 641] width 118 height 15
type textarea "x"
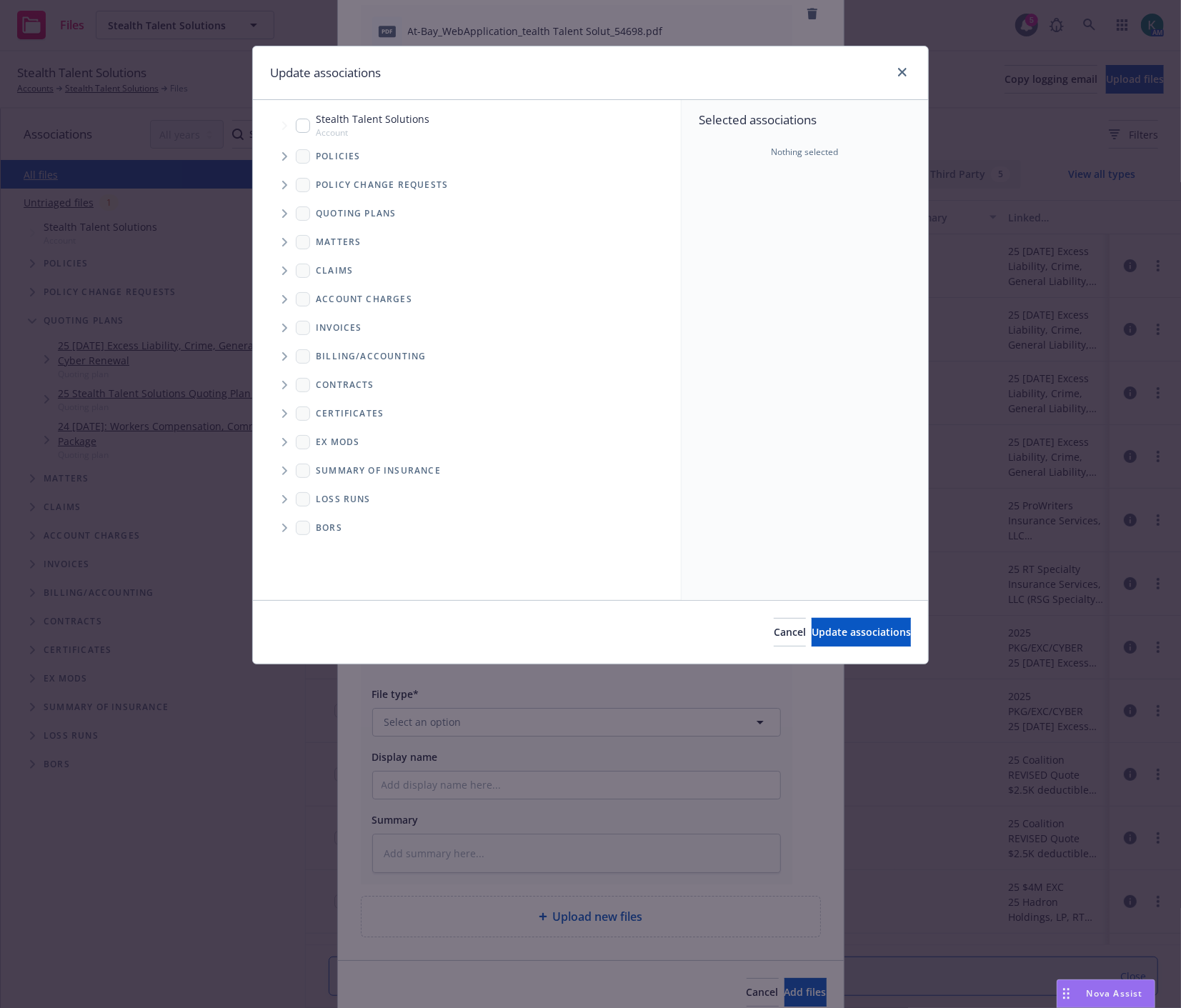
click at [283, 153] on icon "Tree Example" at bounding box center [284, 156] width 5 height 9
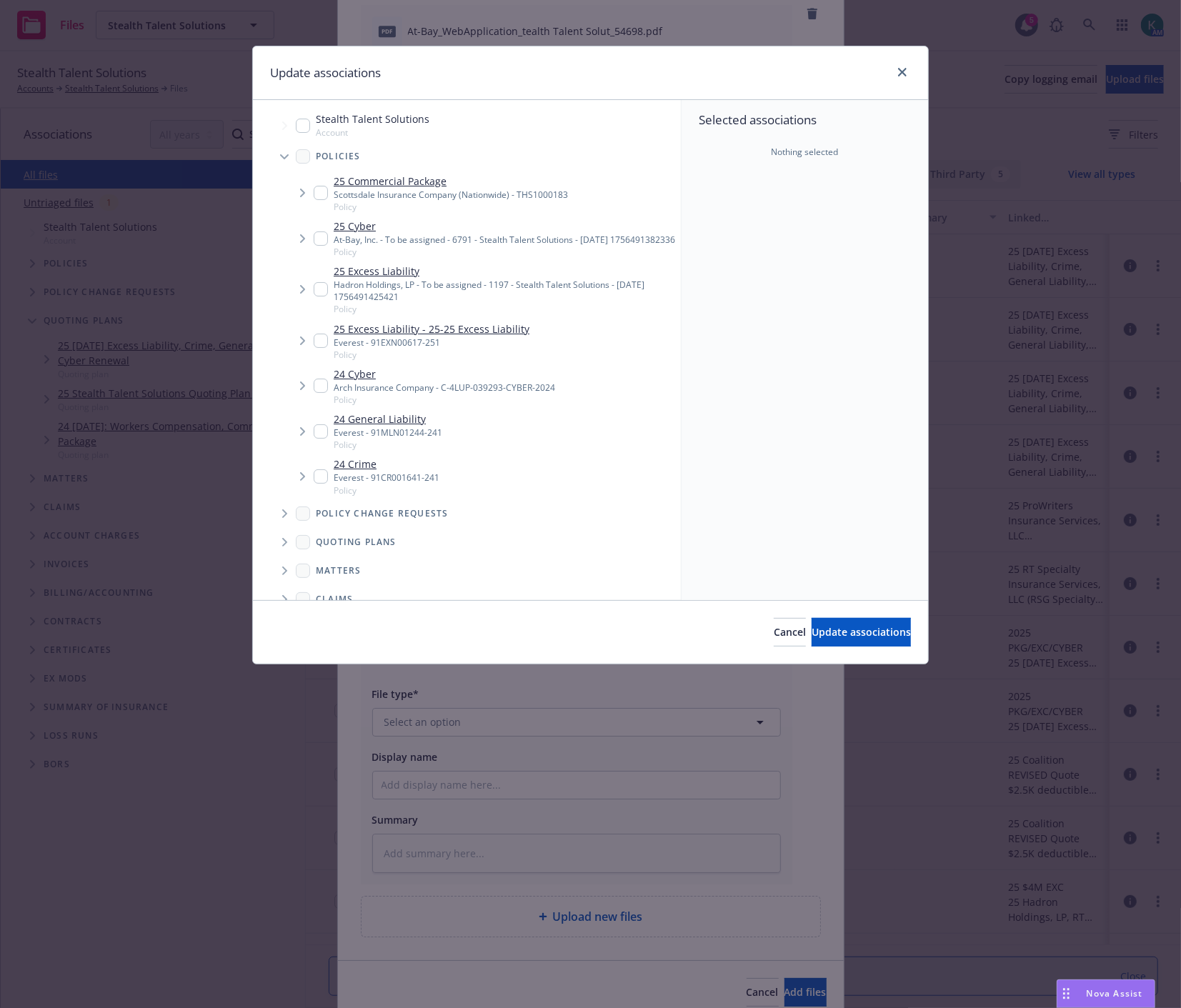
click at [326, 239] on input "Tree Example" at bounding box center [321, 238] width 14 height 14
checkbox input "true"
click at [851, 624] on button "Update associations" at bounding box center [861, 632] width 99 height 28
type textarea "x"
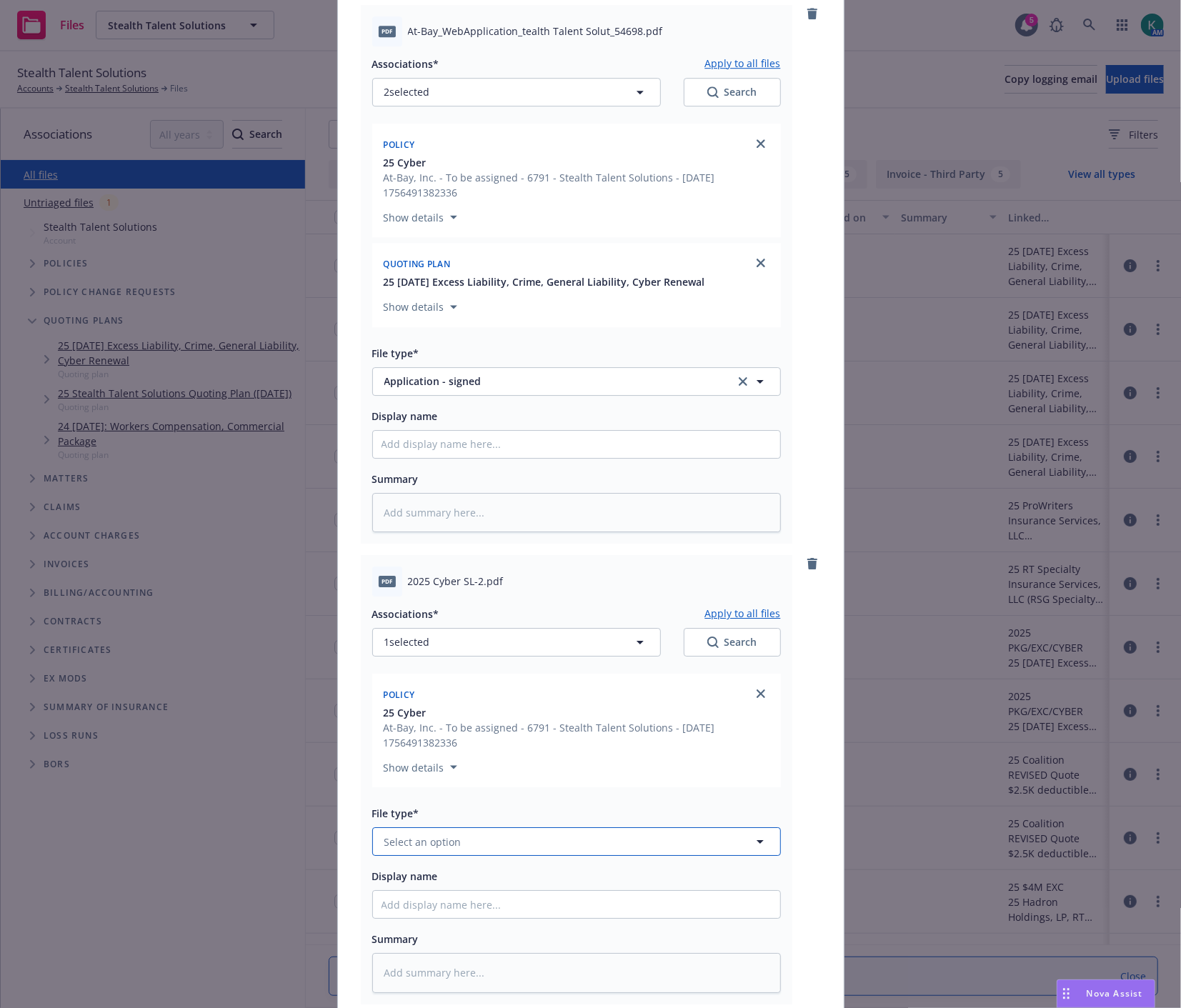
click at [448, 849] on span "Select an option" at bounding box center [423, 841] width 77 height 15
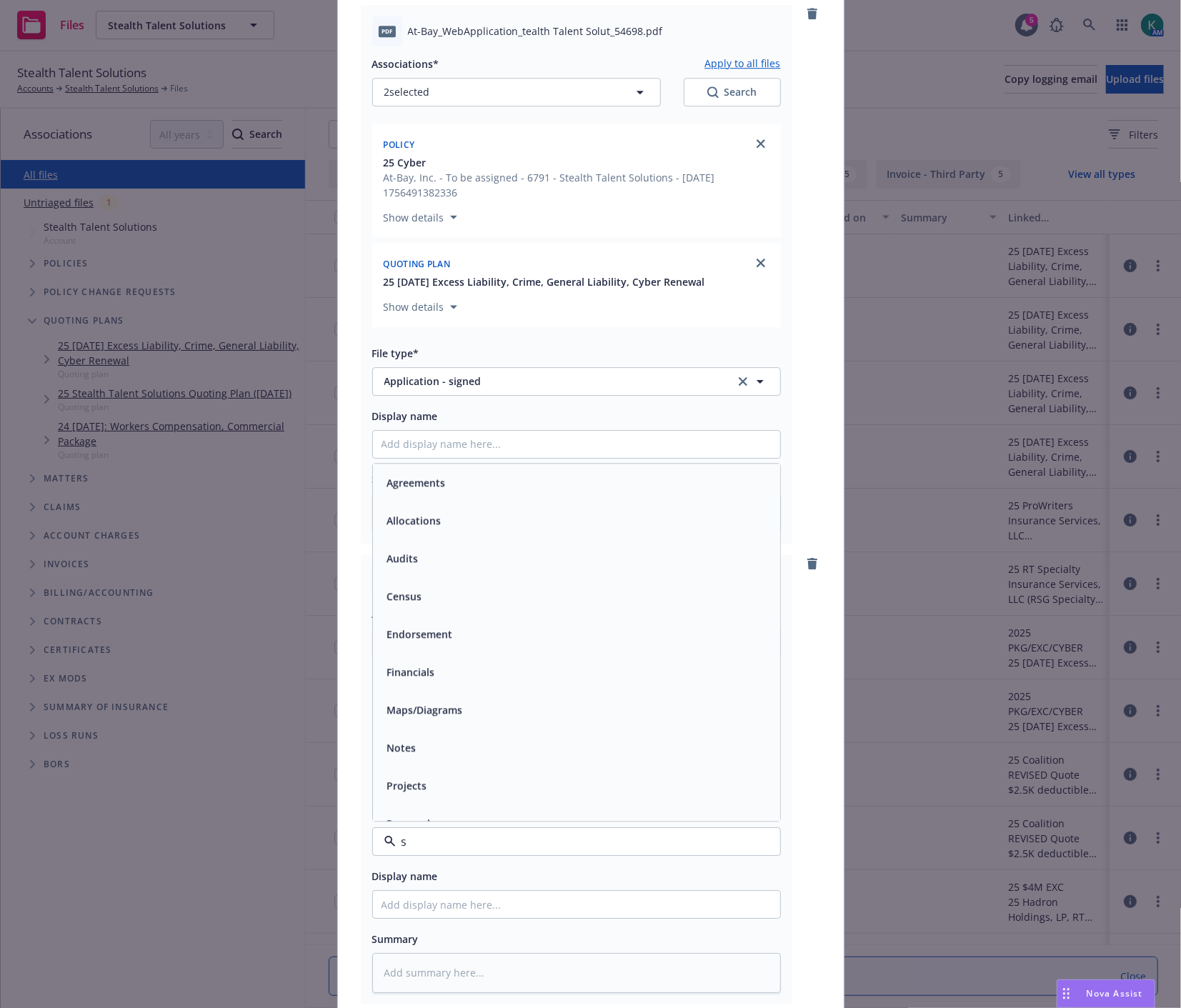
type input "sl"
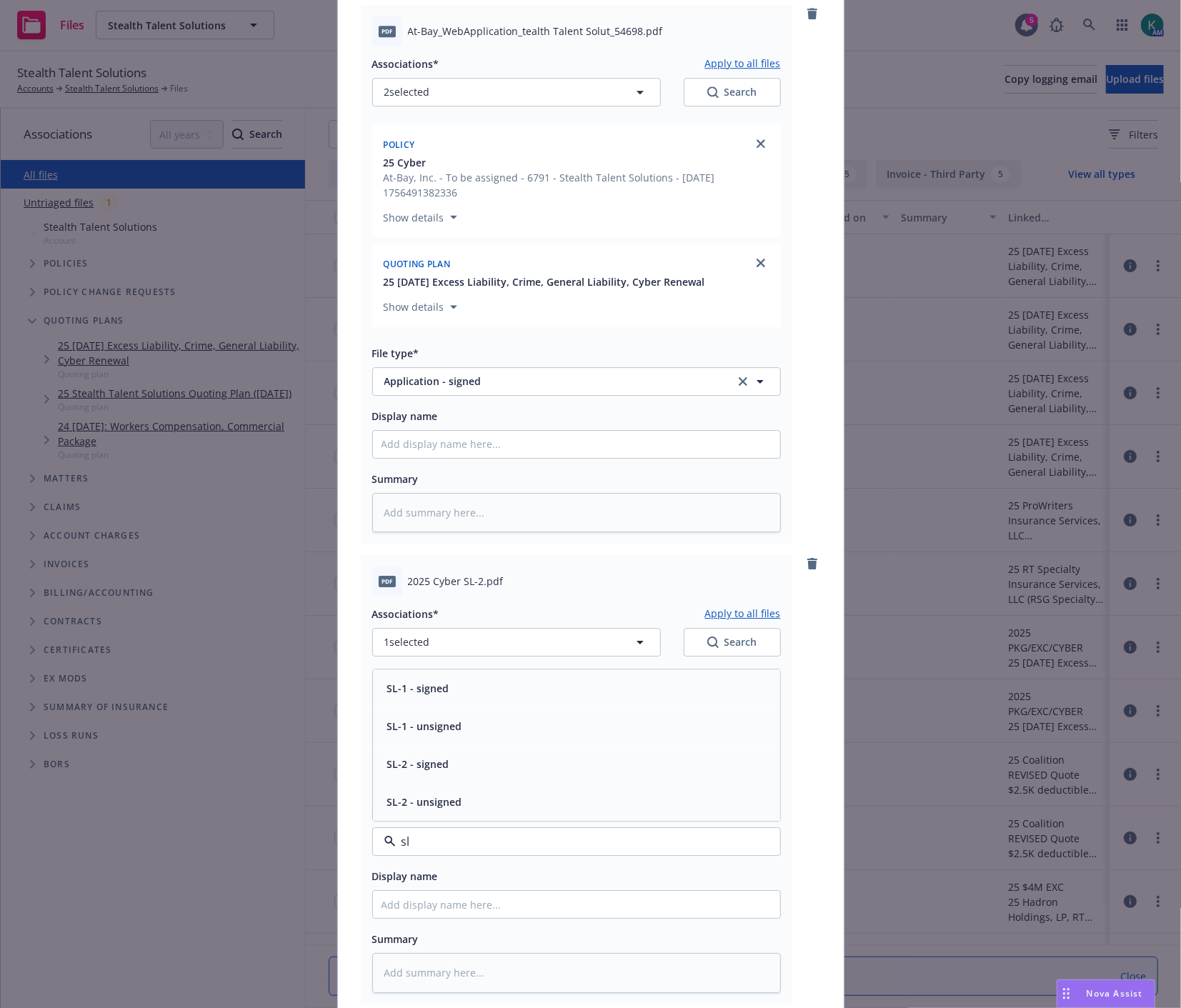
click at [467, 775] on div "SL-2 - signed" at bounding box center [576, 764] width 390 height 21
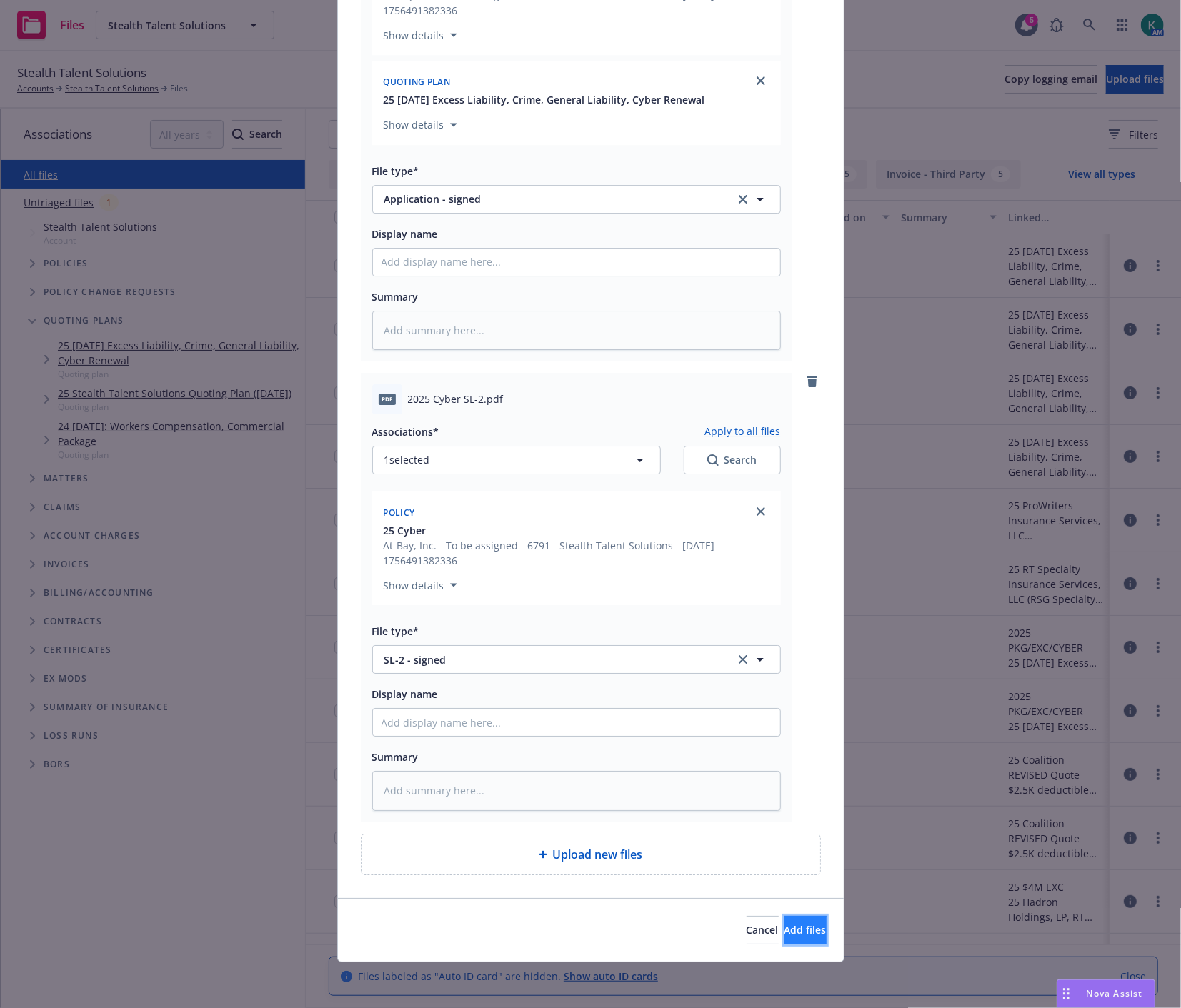
click at [784, 919] on button "Add files" at bounding box center [804, 930] width 42 height 28
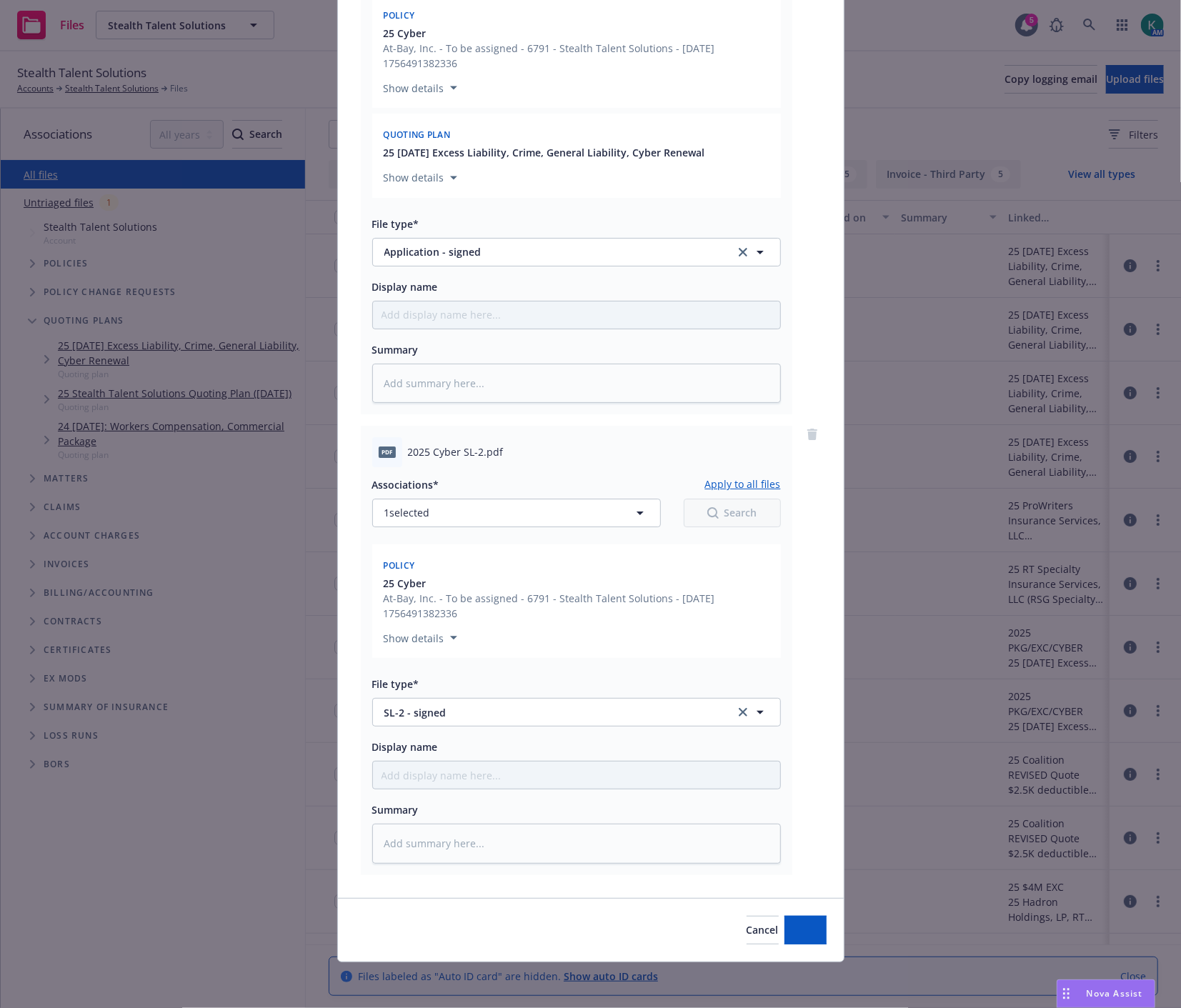
scroll to position [2986, 0]
type textarea "x"
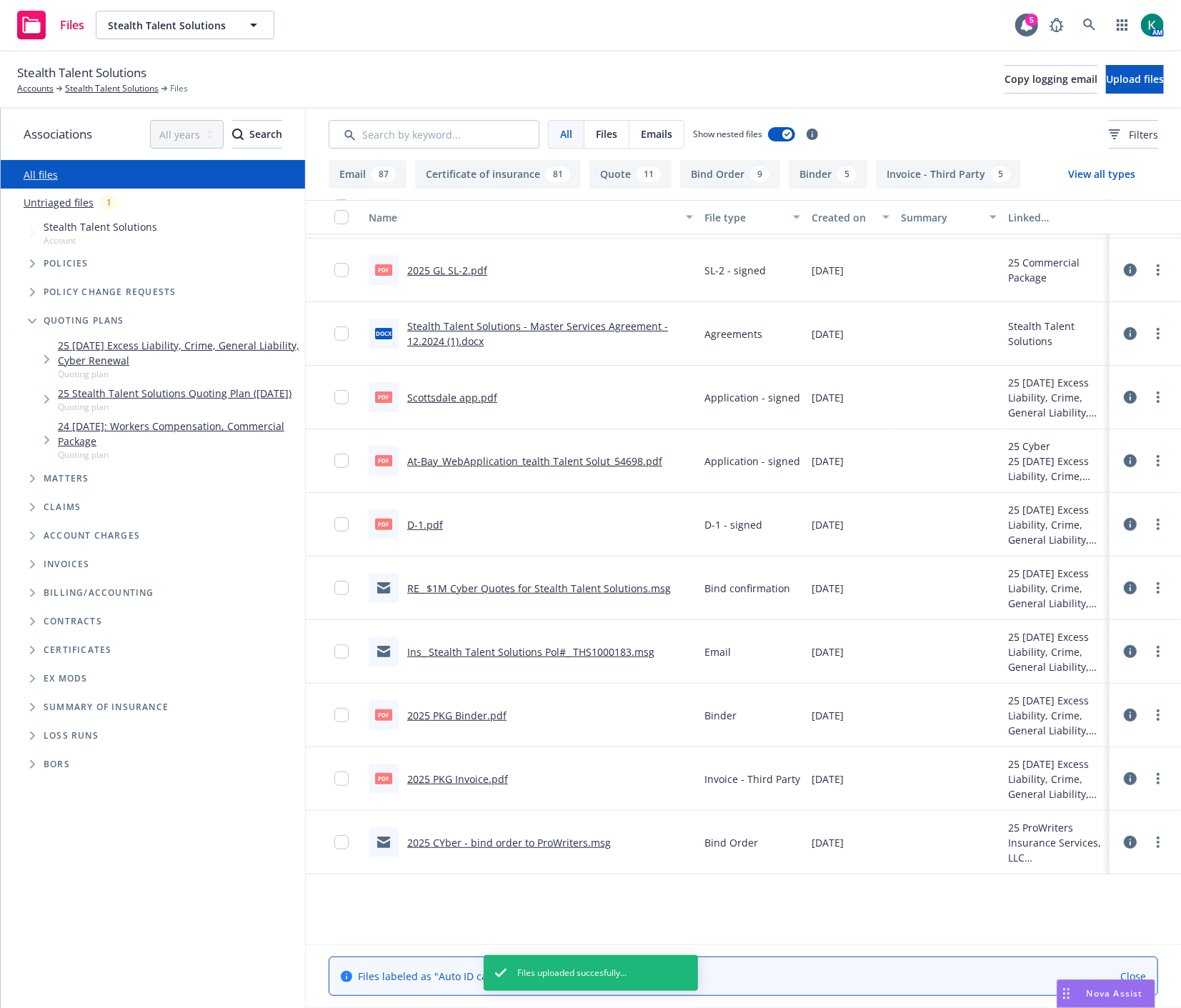
scroll to position [0, 0]
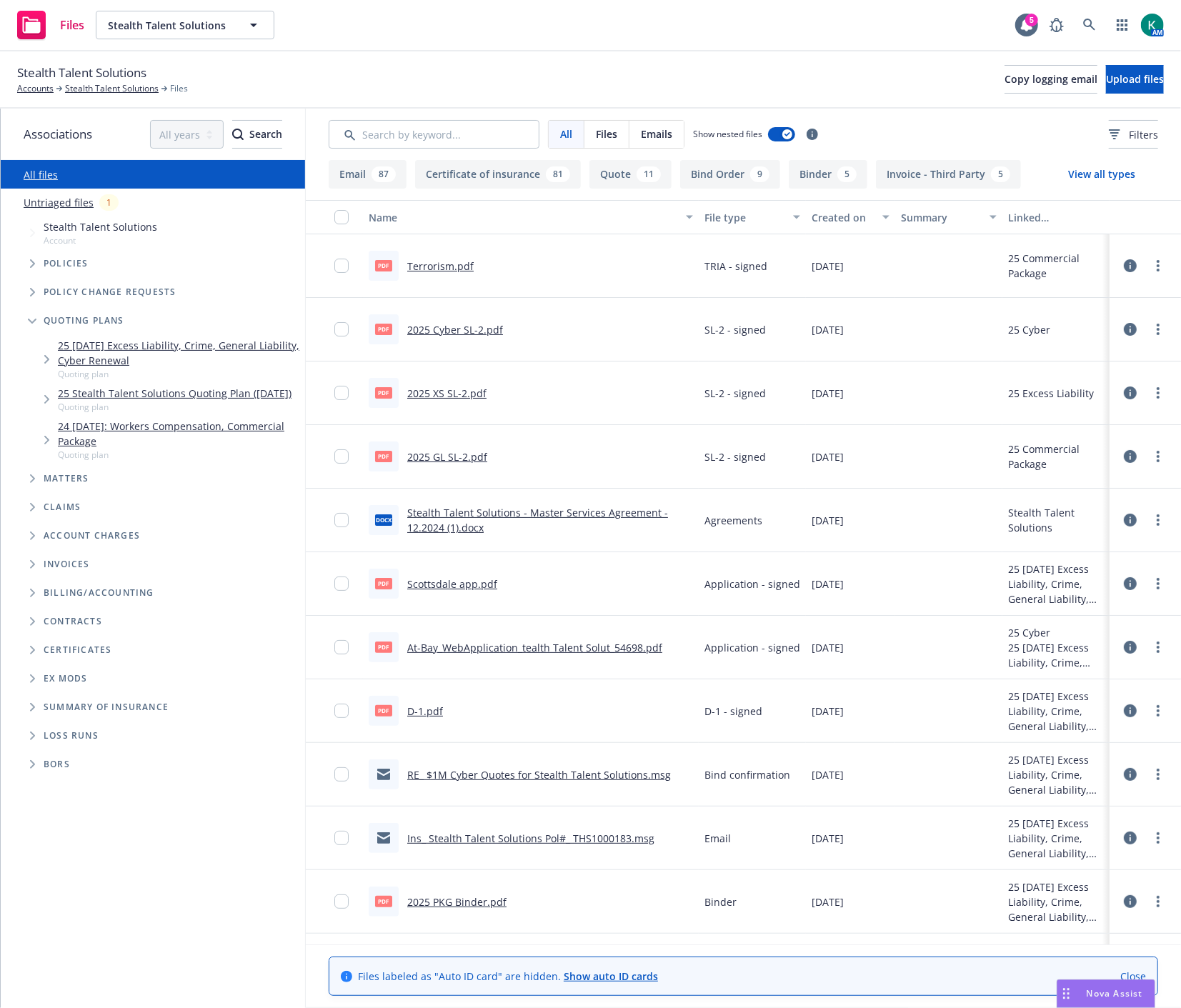
click at [380, 67] on div "Stealth Talent Solutions Accounts Stealth Talent Solutions Files Copy logging e…" at bounding box center [590, 80] width 1146 height 32
